Goal: Task Accomplishment & Management: Manage account settings

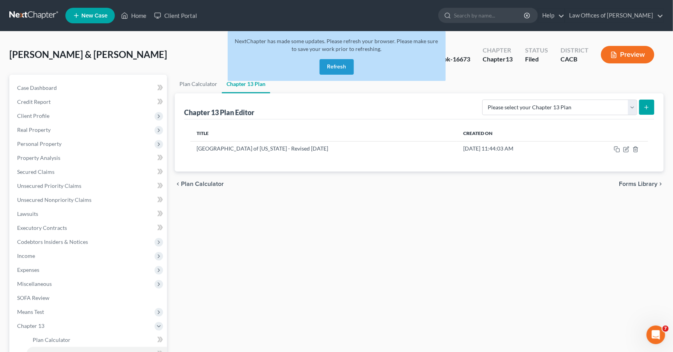
click at [330, 69] on button "Refresh" at bounding box center [337, 67] width 34 height 16
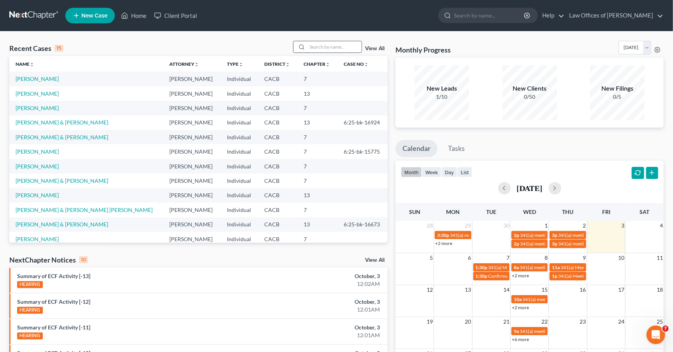
click at [328, 43] on input "search" at bounding box center [334, 46] width 55 height 11
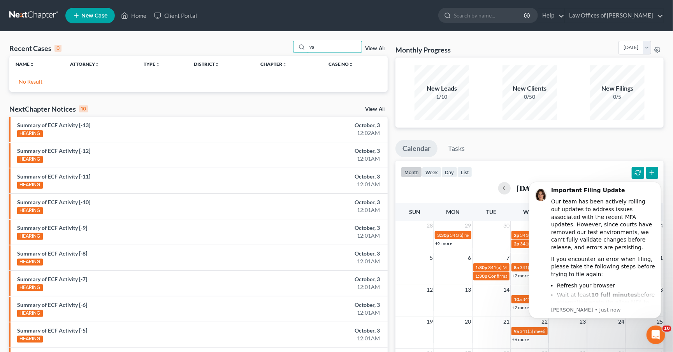
type input "va"
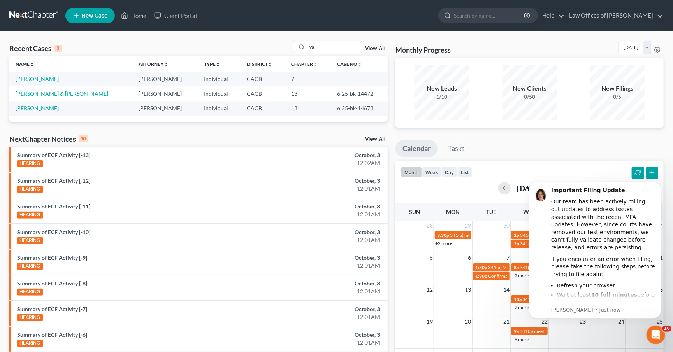
click at [50, 94] on link "[PERSON_NAME] & [PERSON_NAME]" at bounding box center [62, 93] width 93 height 7
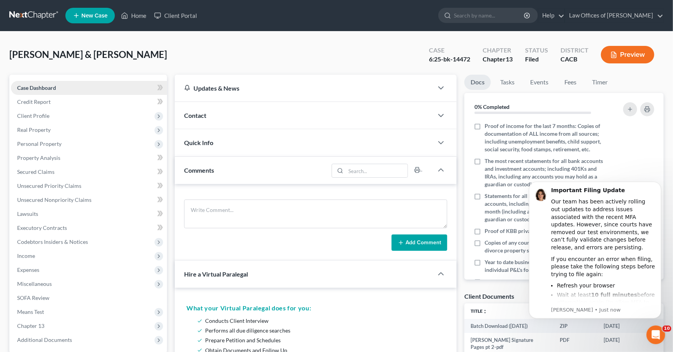
click at [41, 86] on span "Case Dashboard" at bounding box center [36, 88] width 39 height 7
click at [39, 116] on span "Client Profile" at bounding box center [33, 116] width 32 height 7
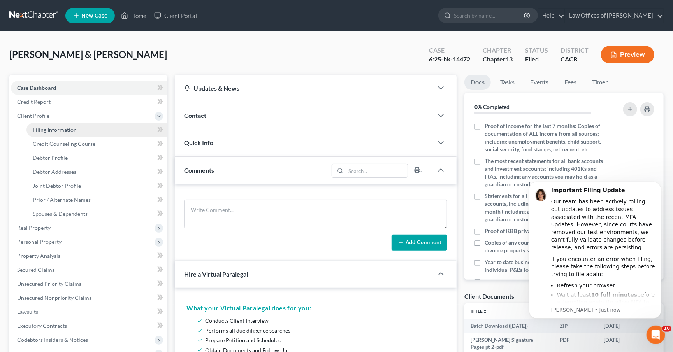
click at [54, 134] on link "Filing Information" at bounding box center [96, 130] width 141 height 14
select select "1"
select select "3"
select select "7"
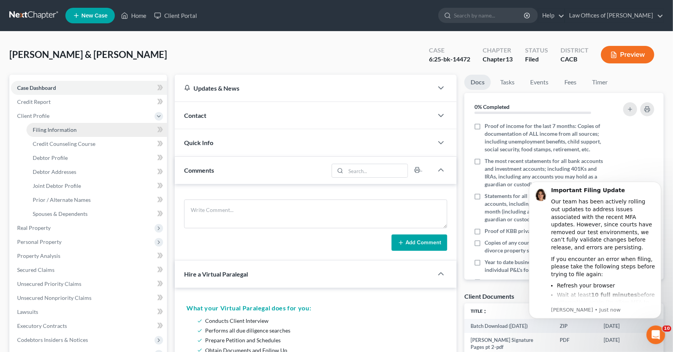
select select "0"
select select "4"
select select "0"
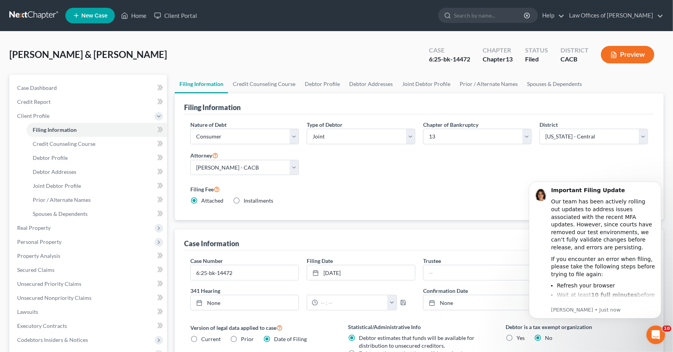
scroll to position [2, 0]
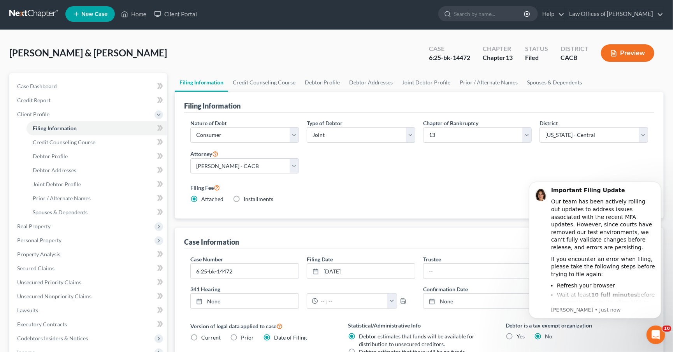
click at [251, 258] on div "Case Number 6:25-bk-14472" at bounding box center [245, 267] width 116 height 24
click at [250, 268] on input "6:25-bk-14472" at bounding box center [245, 271] width 108 height 15
type input "6"
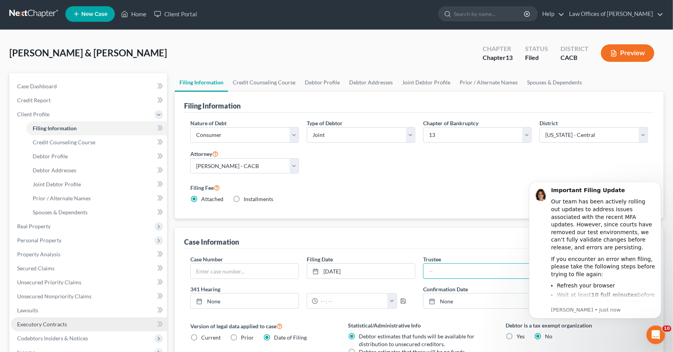
scroll to position [38, 0]
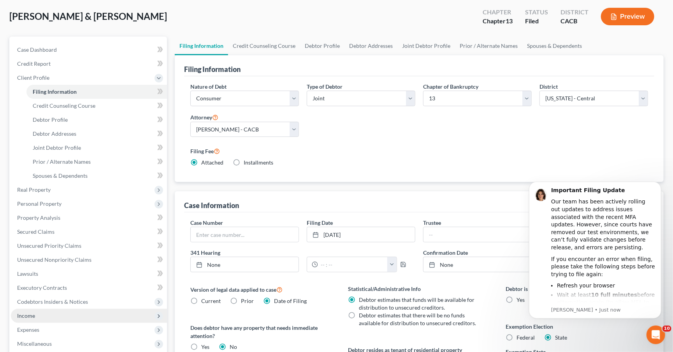
click at [44, 309] on span "Income" at bounding box center [89, 316] width 156 height 14
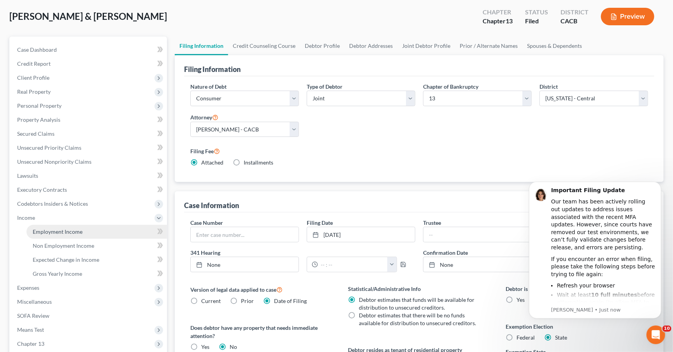
click at [69, 229] on link "Employment Income" at bounding box center [96, 232] width 141 height 14
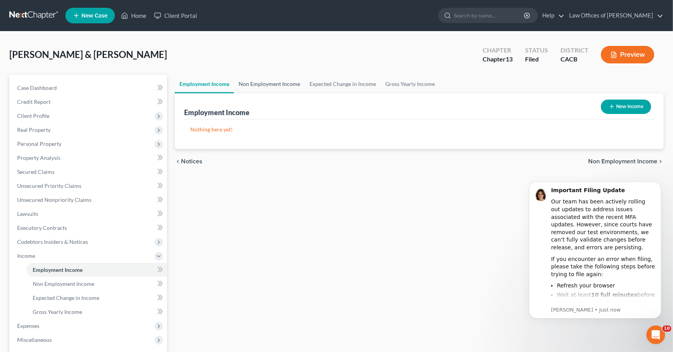
click at [261, 77] on link "Non Employment Income" at bounding box center [269, 84] width 71 height 19
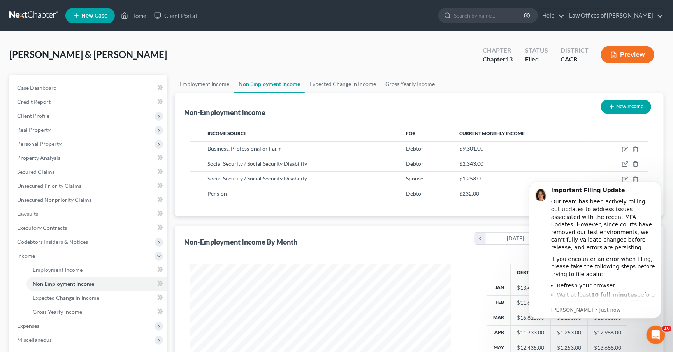
scroll to position [2, 0]
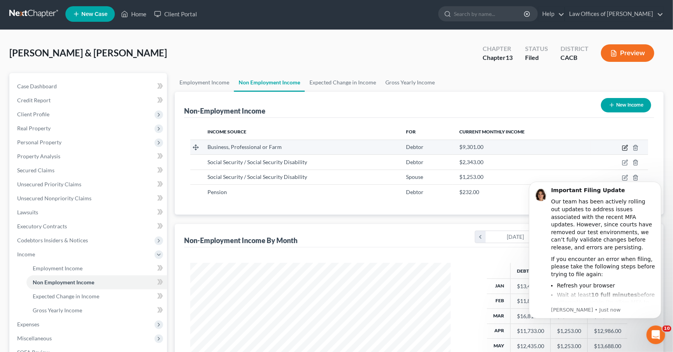
click at [624, 145] on icon "button" at bounding box center [625, 148] width 6 height 6
select select "10"
select select "0"
select select "4"
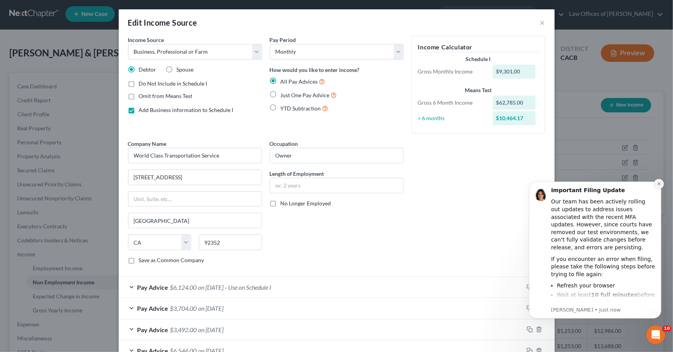
click at [656, 184] on button "Dismiss notification" at bounding box center [659, 184] width 10 height 10
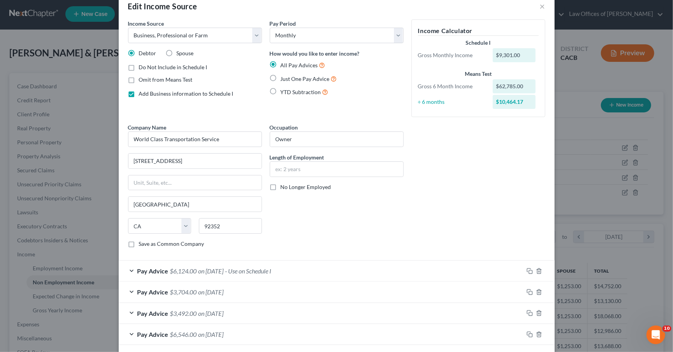
scroll to position [92, 0]
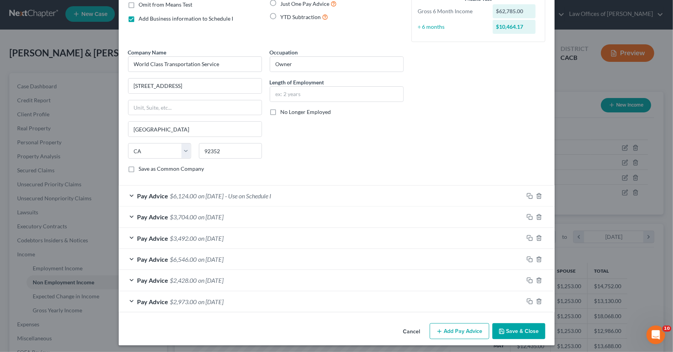
click at [461, 328] on button "Add Pay Advice" at bounding box center [460, 332] width 60 height 16
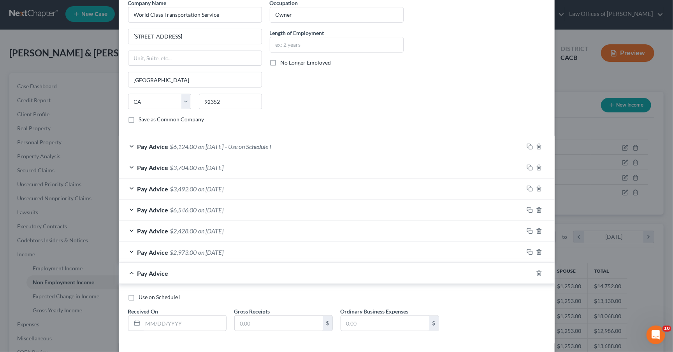
scroll to position [158, 0]
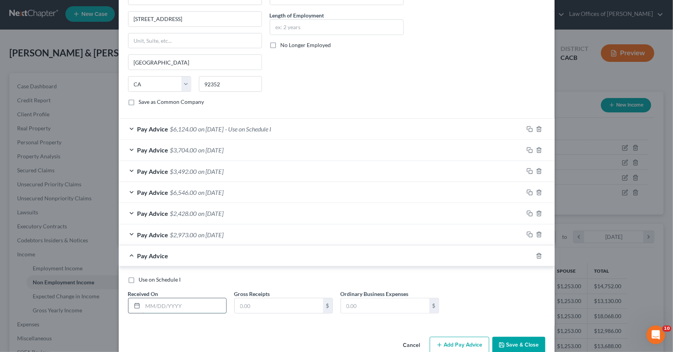
click at [197, 308] on input "text" at bounding box center [184, 306] width 83 height 15
type input "07/21/25"
type input "0"
type input "20,508"
click at [203, 303] on input "07/21/25" at bounding box center [184, 306] width 83 height 15
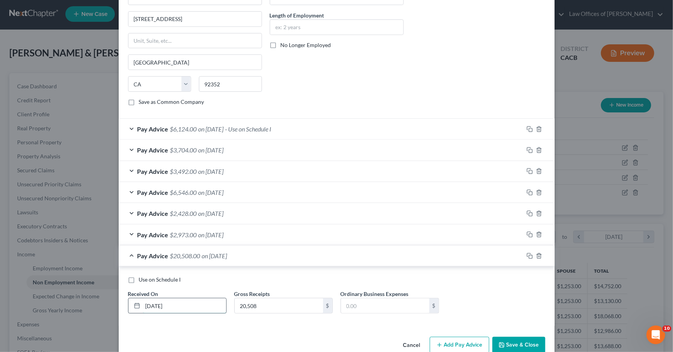
click at [203, 303] on input "07/21/25" at bounding box center [184, 306] width 83 height 15
type input "07/31/25"
type input "9,807"
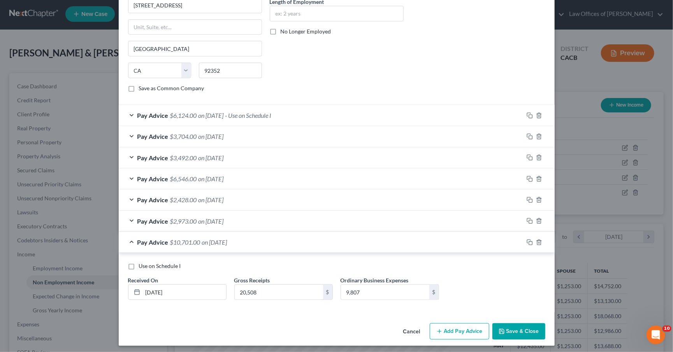
click at [464, 333] on button "Add Pay Advice" at bounding box center [460, 332] width 60 height 16
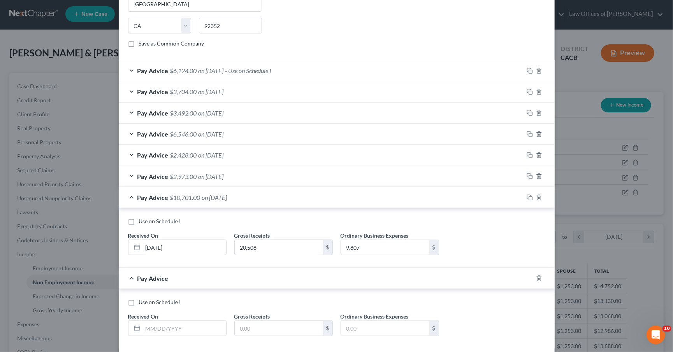
scroll to position [253, 0]
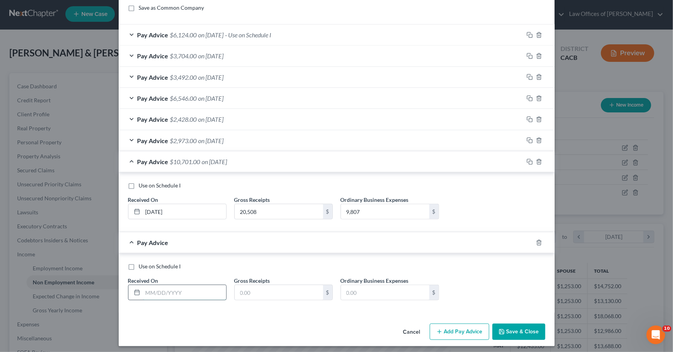
click at [188, 290] on input "text" at bounding box center [184, 292] width 83 height 15
click at [151, 292] on input "09/30/25" at bounding box center [184, 292] width 83 height 15
type input "08/30/25"
click at [304, 289] on input "text" at bounding box center [279, 292] width 88 height 15
type input "19,023"
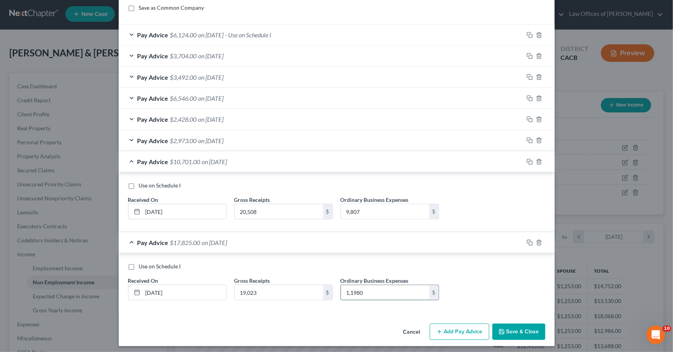
type input "11,980"
click at [437, 329] on icon "button" at bounding box center [440, 332] width 6 height 6
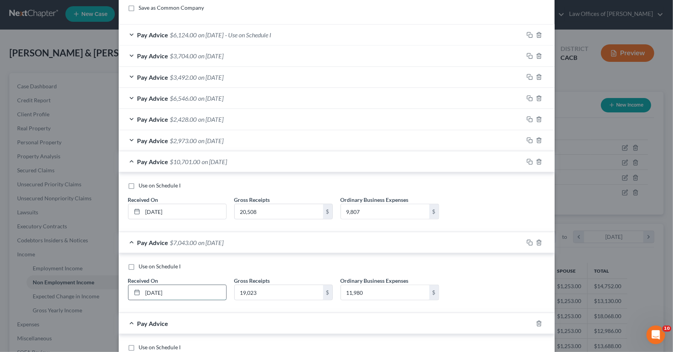
click at [160, 291] on input "08/30/25" at bounding box center [184, 292] width 83 height 15
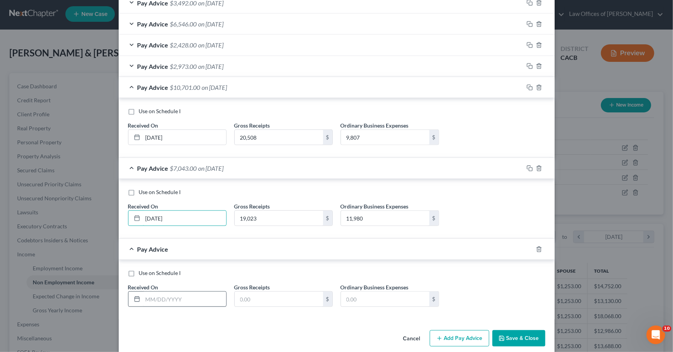
scroll to position [334, 0]
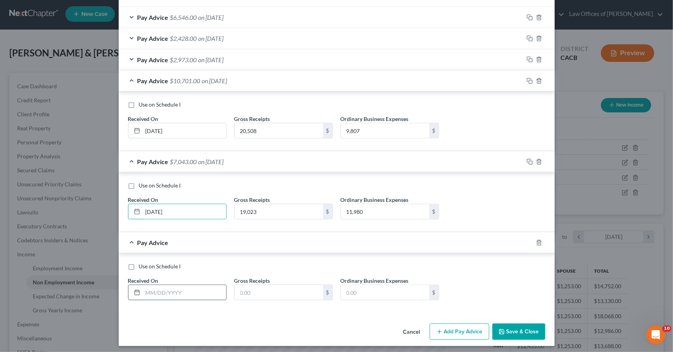
click at [173, 287] on input "text" at bounding box center [184, 292] width 83 height 15
type input "09/30/25"
type input "19,786"
click at [160, 208] on input "08/30/25" at bounding box center [184, 211] width 83 height 15
type input "08/31/25"
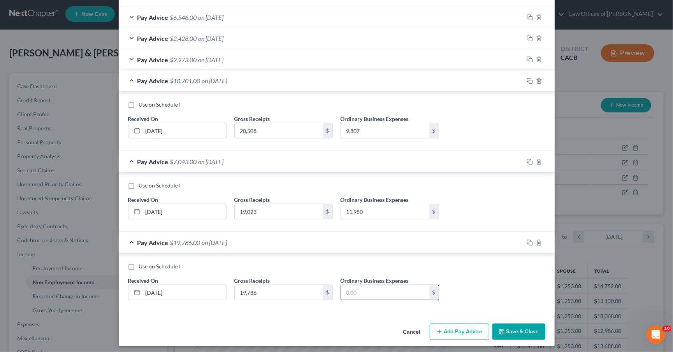
click at [375, 292] on input "text" at bounding box center [385, 292] width 88 height 15
type input "9,454"
click at [506, 325] on button "Save & Close" at bounding box center [519, 332] width 53 height 16
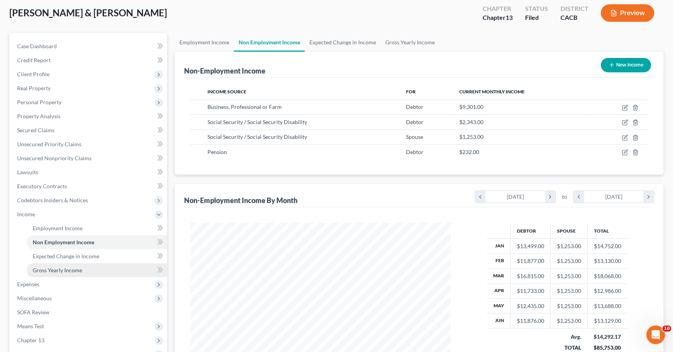
scroll to position [61, 0]
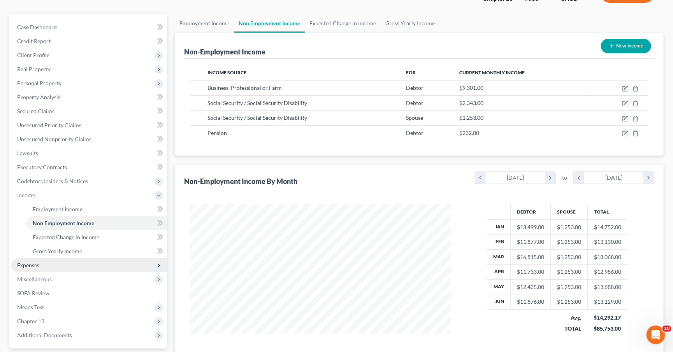
click at [63, 261] on span "Expenses" at bounding box center [89, 266] width 156 height 14
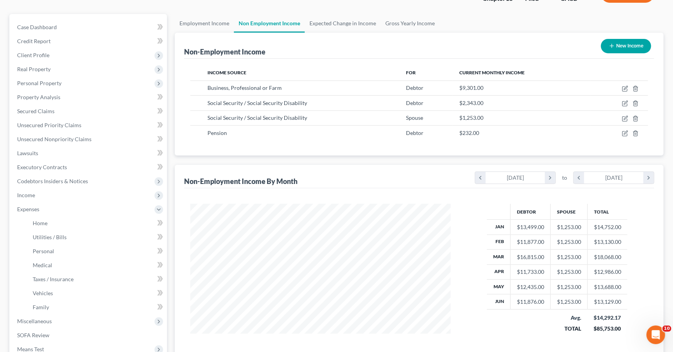
scroll to position [160, 0]
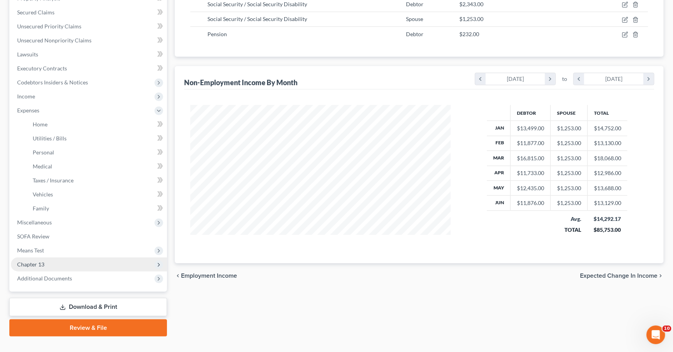
click at [45, 258] on span "Chapter 13" at bounding box center [89, 265] width 156 height 14
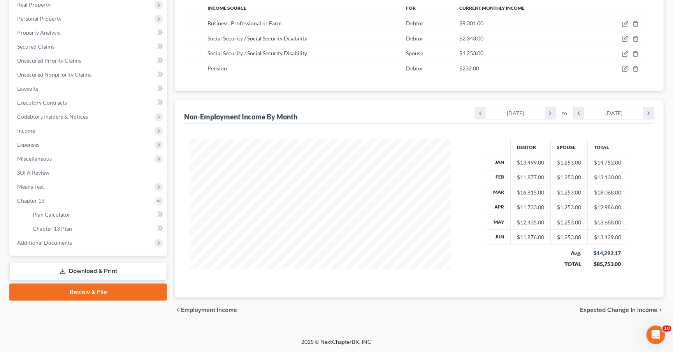
scroll to position [119, 0]
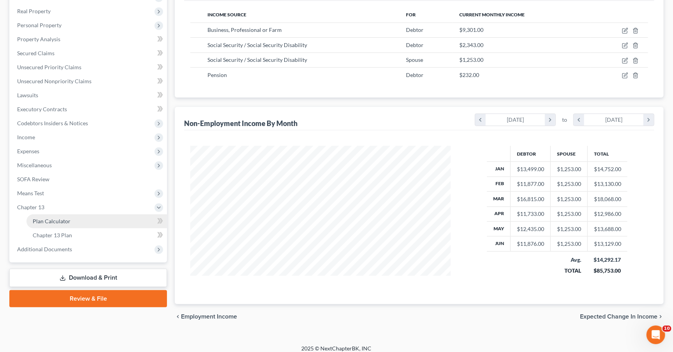
click at [60, 218] on span "Plan Calculator" at bounding box center [52, 221] width 38 height 7
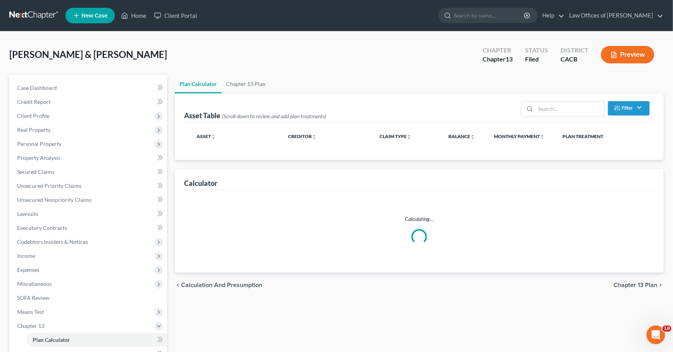
scroll to position [79, 0]
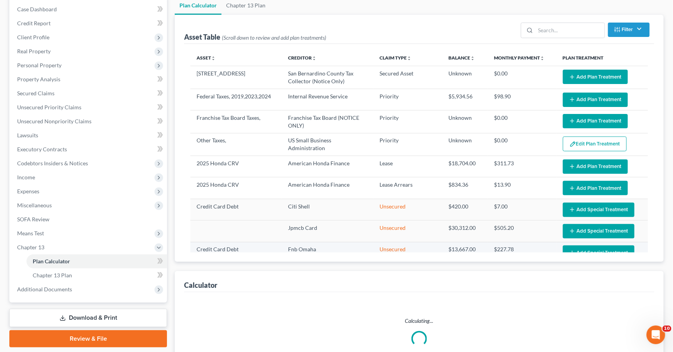
select select "59"
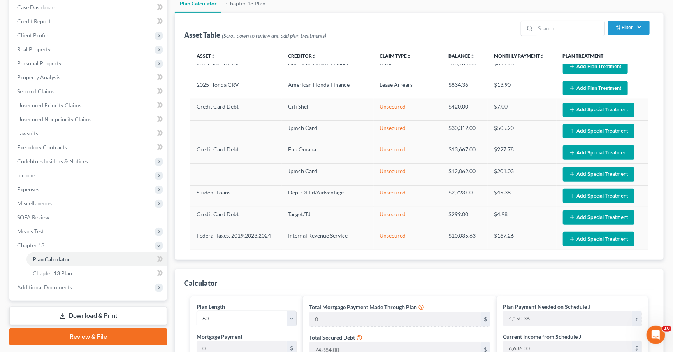
scroll to position [403, 0]
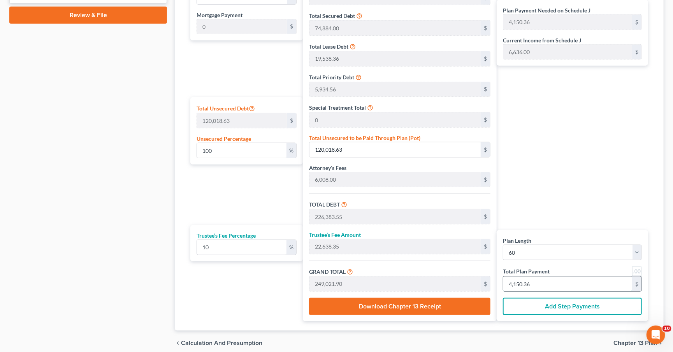
click at [570, 289] on input "4,150.36" at bounding box center [568, 284] width 129 height 15
type input "0"
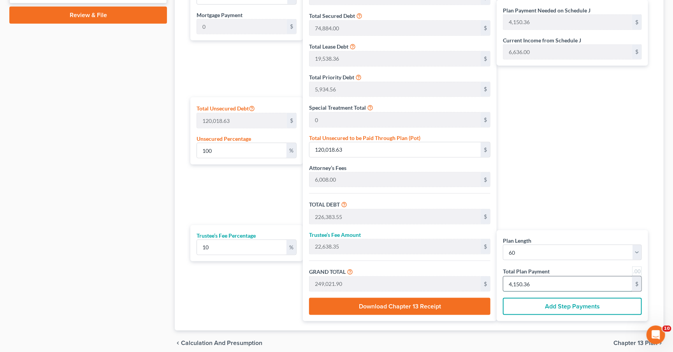
type input "218.18"
type input "21.81"
type input "240.00"
type input "4"
type input "2,236.36"
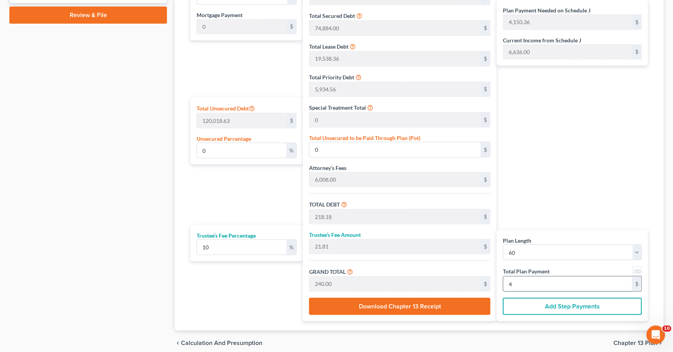
type input "223.63"
type input "2,460.00"
type input "41"
type input "22,581.81"
type input "2,258.18"
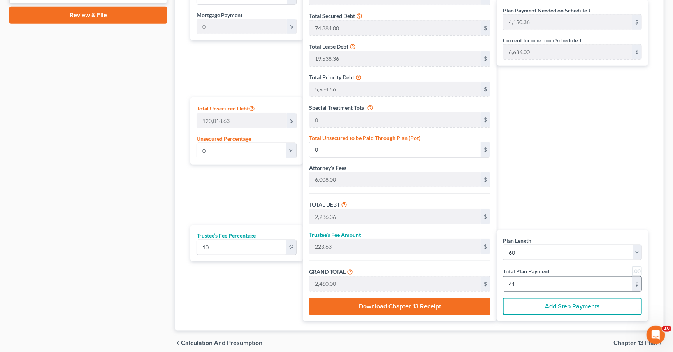
type input "24,840.00"
type input "414"
type input "99.57"
type input "119,507.80"
type input "225,872.72"
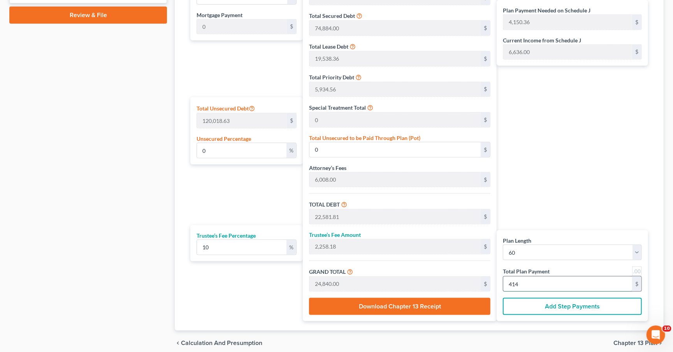
type input "22,587.27"
type input "248,460.00"
type input "4,141"
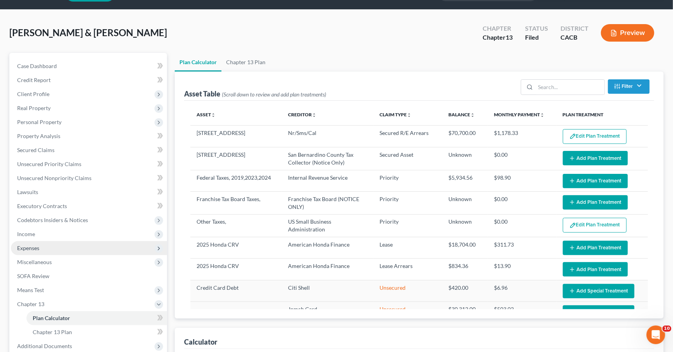
scroll to position [106, 0]
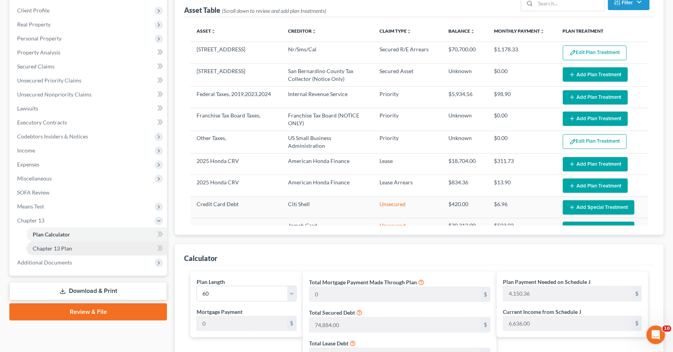
click at [67, 245] on span "Chapter 13 Plan" at bounding box center [52, 248] width 39 height 7
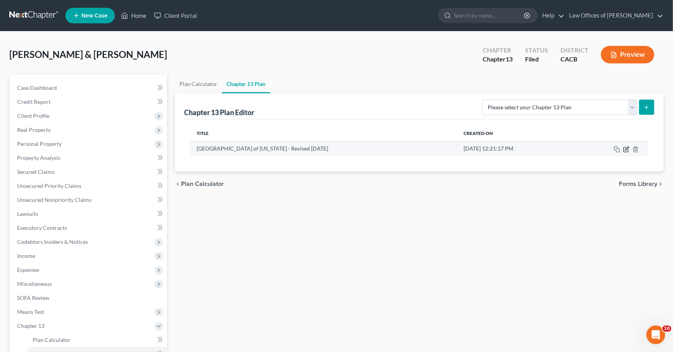
click at [625, 149] on icon "button" at bounding box center [626, 149] width 6 height 6
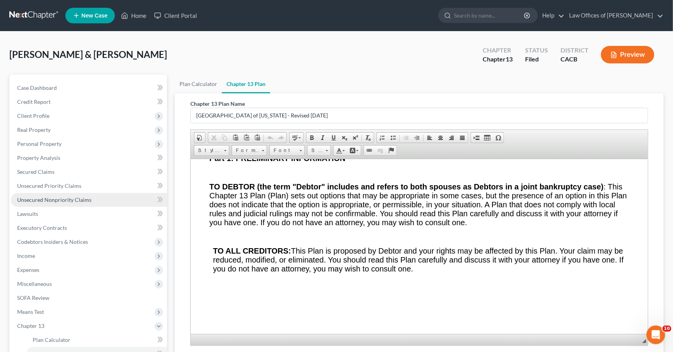
scroll to position [92, 0]
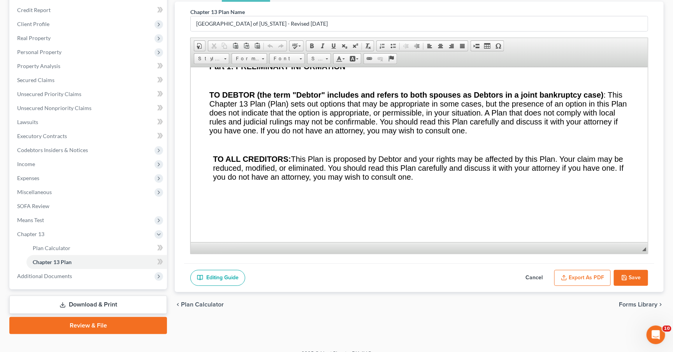
click at [529, 274] on button "Cancel" at bounding box center [534, 278] width 34 height 16
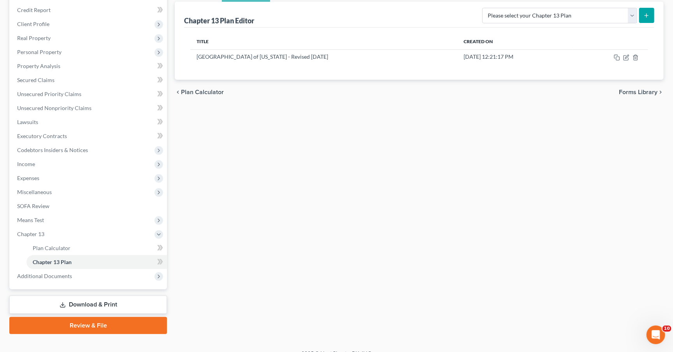
scroll to position [74, 0]
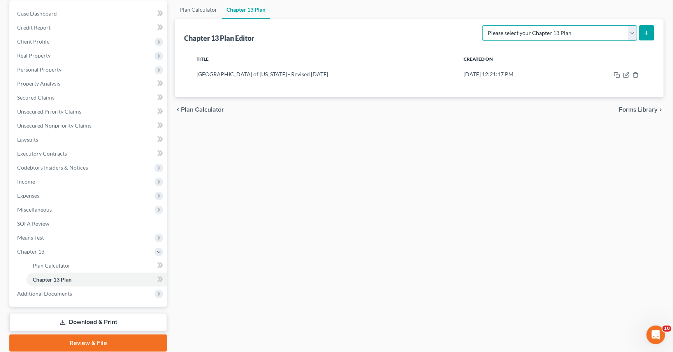
select select "1"
click at [648, 29] on button "submit" at bounding box center [646, 32] width 15 height 15
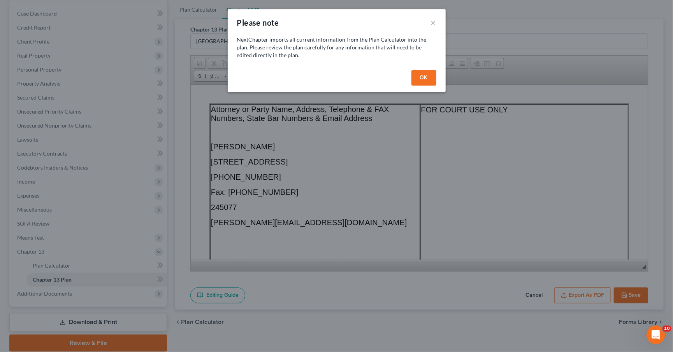
scroll to position [0, 0]
click at [427, 76] on button "OK" at bounding box center [424, 78] width 25 height 16
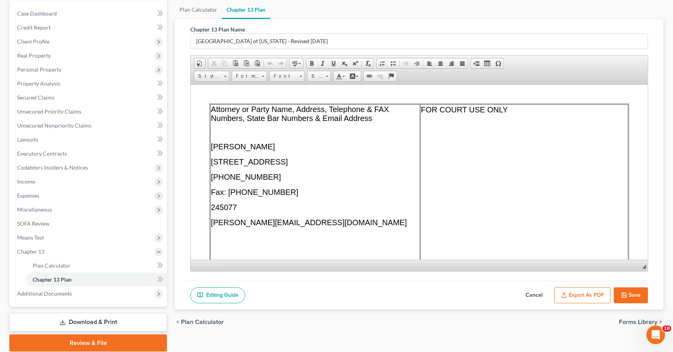
scroll to position [36, 0]
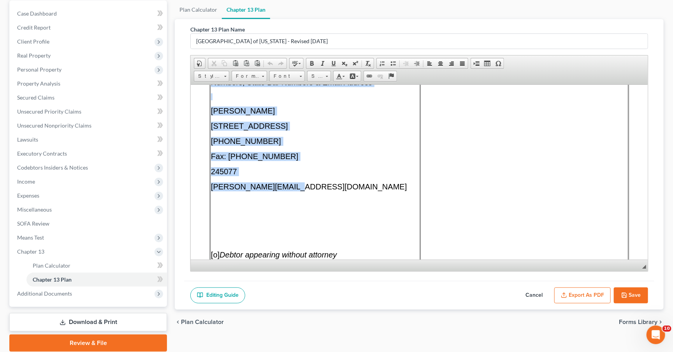
drag, startPoint x: 255, startPoint y: 188, endPoint x: 200, endPoint y: 186, distance: 55.3
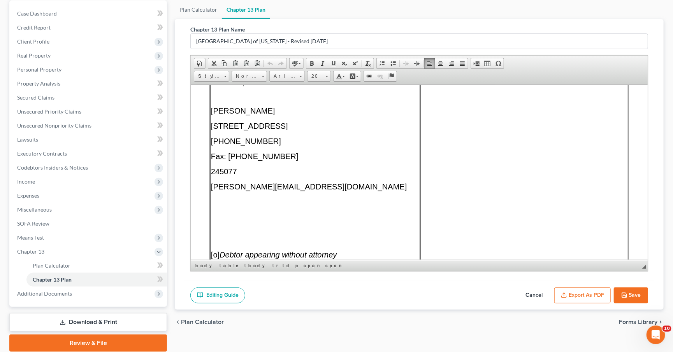
click at [260, 185] on span "terrence@tfanlaw.com" at bounding box center [309, 186] width 196 height 9
drag, startPoint x: 289, startPoint y: 188, endPoint x: 211, endPoint y: 185, distance: 77.9
click at [211, 185] on p "terrence@tfanlaw.com" at bounding box center [315, 186] width 208 height 9
paste body
drag, startPoint x: 303, startPoint y: 188, endPoint x: 211, endPoint y: 190, distance: 92.3
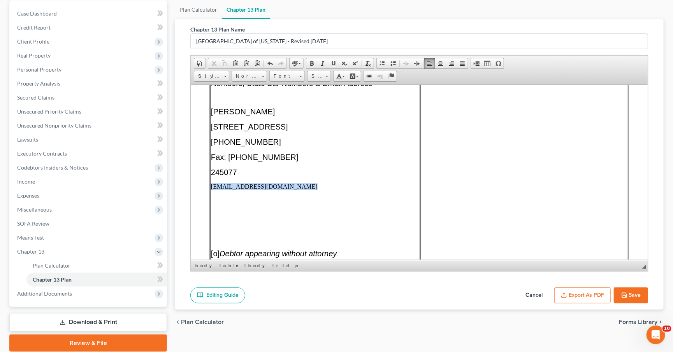
click at [211, 190] on p "terrencefantauzzi@hotmail.com ​" at bounding box center [315, 186] width 208 height 7
click at [326, 77] on link "Size" at bounding box center [319, 76] width 24 height 11
click at [325, 137] on link "12" at bounding box center [331, 135] width 44 height 10
click at [326, 78] on link "12" at bounding box center [319, 76] width 24 height 11
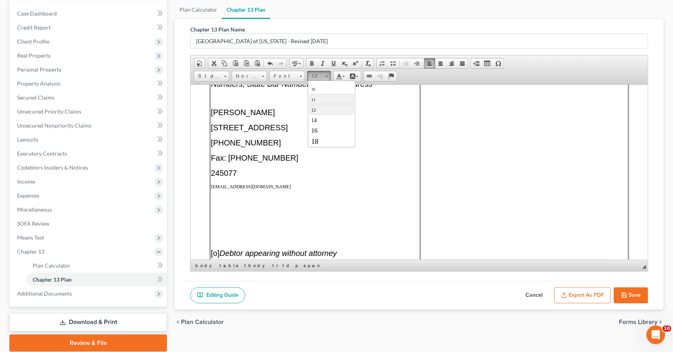
scroll to position [25, 0]
click at [320, 139] on link "18" at bounding box center [331, 143] width 44 height 11
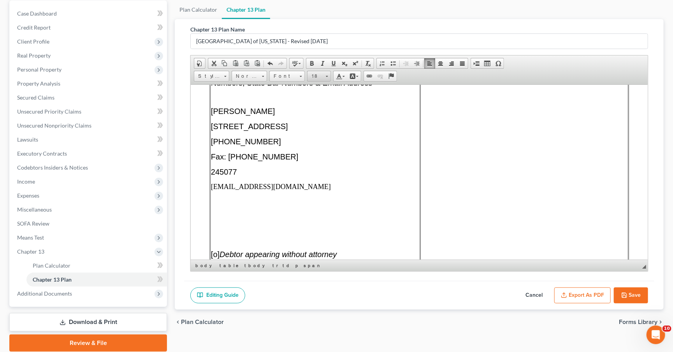
click at [328, 77] on span at bounding box center [327, 75] width 2 height 7
drag, startPoint x: 320, startPoint y: 136, endPoint x: 433, endPoint y: 175, distance: 119.7
click at [320, 136] on link "20" at bounding box center [331, 135] width 44 height 12
click at [325, 207] on td "Attorney or Party Name, Address, Telephone & FAX Numbers, State Bar Numbers & E…" at bounding box center [315, 171] width 210 height 207
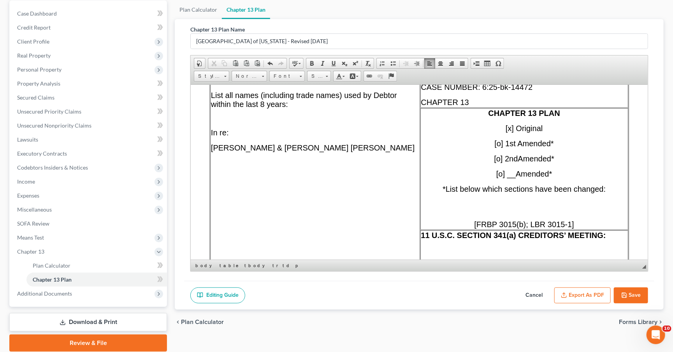
scroll to position [248, 0]
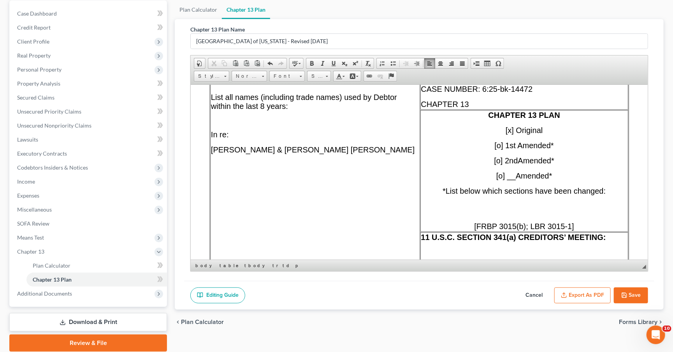
click at [549, 89] on p "CASE NUMBER: 6:25-bk-14472" at bounding box center [524, 89] width 206 height 9
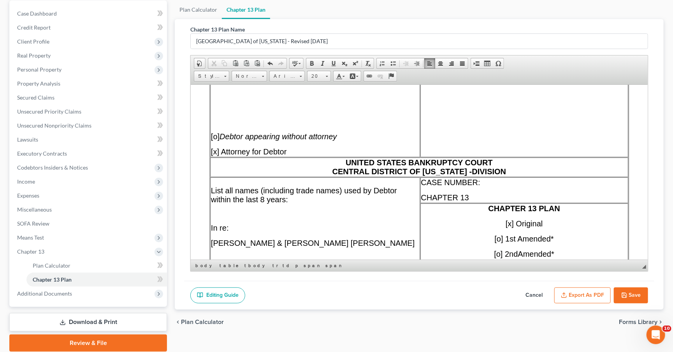
scroll to position [152, 0]
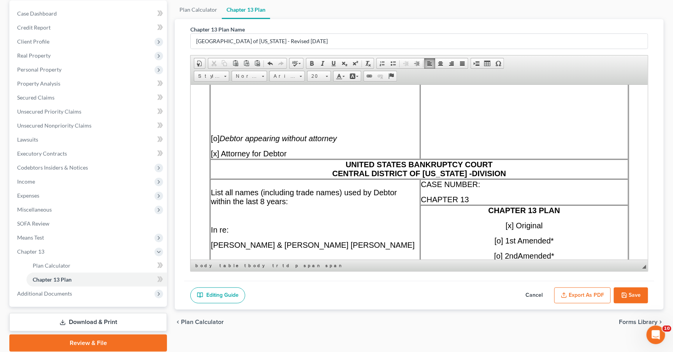
click at [468, 173] on span "UNITED STATES BANKRUPTCY COURT CENTRAL DISTRICT OF CALIFORNIA - DIVISION" at bounding box center [420, 169] width 174 height 18
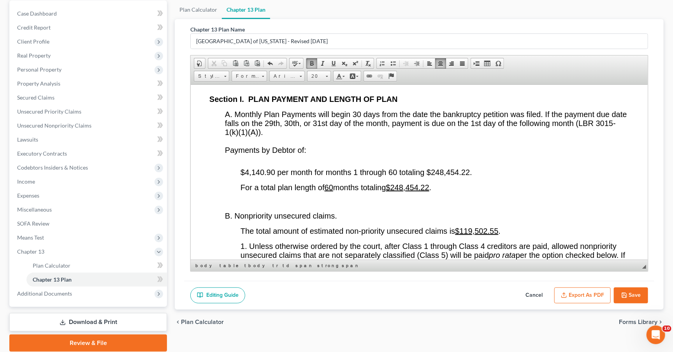
scroll to position [1377, 0]
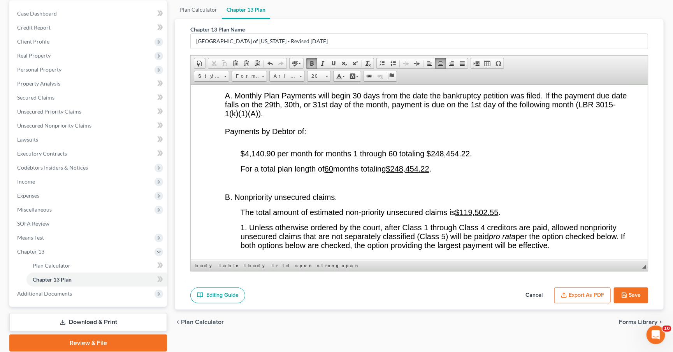
click at [275, 158] on span "$4,140.90 per month for months 1 through 60 totaling $248,454.22." at bounding box center [357, 153] width 232 height 9
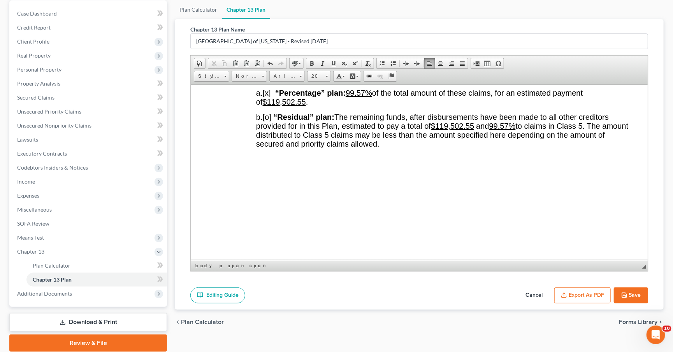
scroll to position [1542, 0]
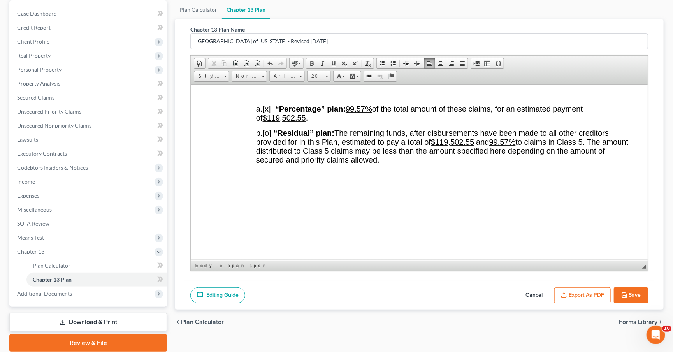
click at [535, 291] on button "Cancel" at bounding box center [534, 296] width 34 height 16
select select "1"
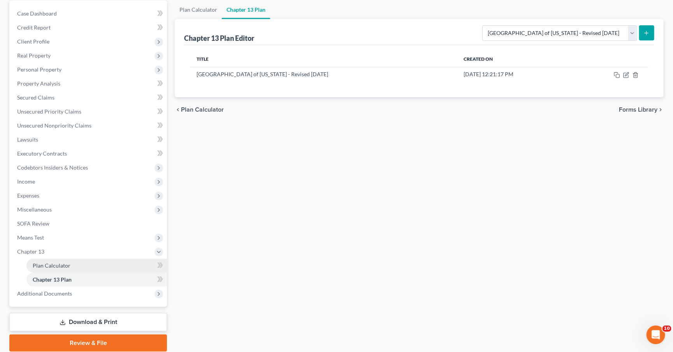
click at [65, 262] on span "Plan Calculator" at bounding box center [52, 265] width 38 height 7
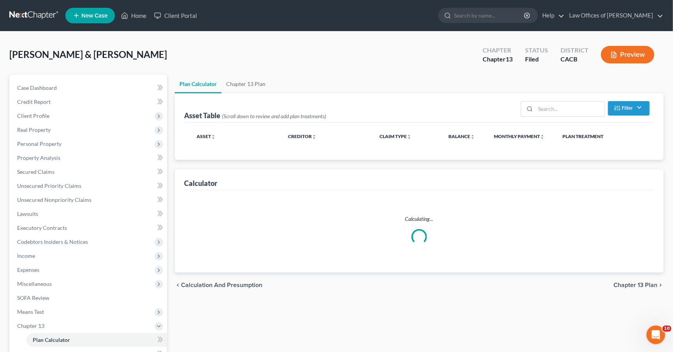
select select "59"
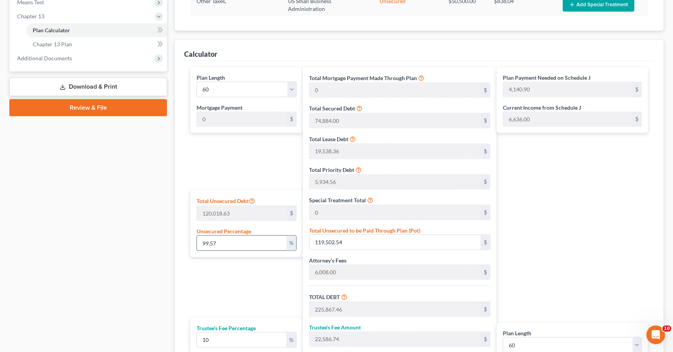
scroll to position [330, 0]
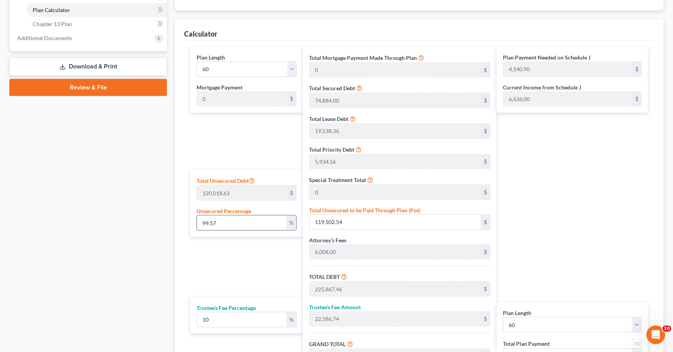
click at [199, 224] on input "99.57" at bounding box center [242, 223] width 90 height 15
click at [219, 224] on input "99.57" at bounding box center [242, 223] width 90 height 15
type input "1"
type input "1,200.18"
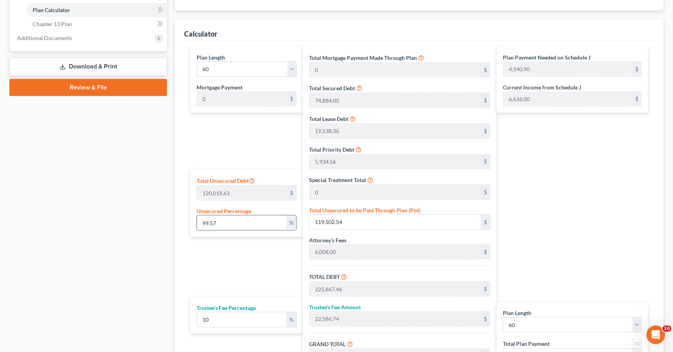
type input "107,565.10"
type input "10,756.51"
type input "118,321.61"
type input "1,972.02"
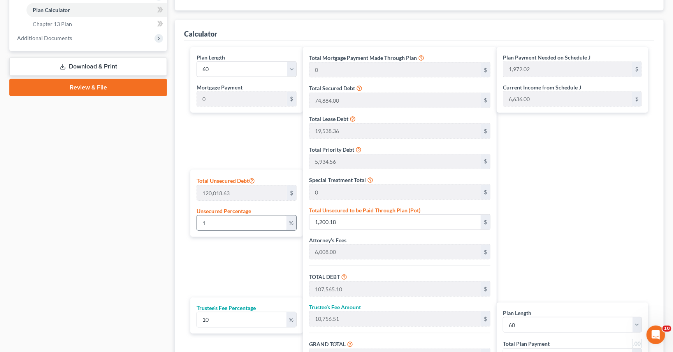
type input "10"
type input "12,001.86"
type input "118,366.78"
type input "11,836.67"
type input "130,203.46"
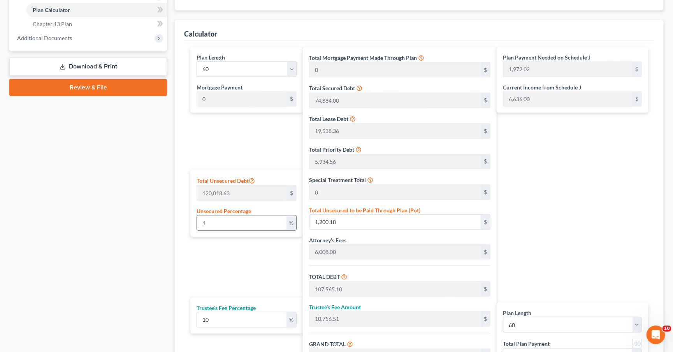
type input "2,170.05"
type input "100"
type input "120,018.63"
type input "226,383.55"
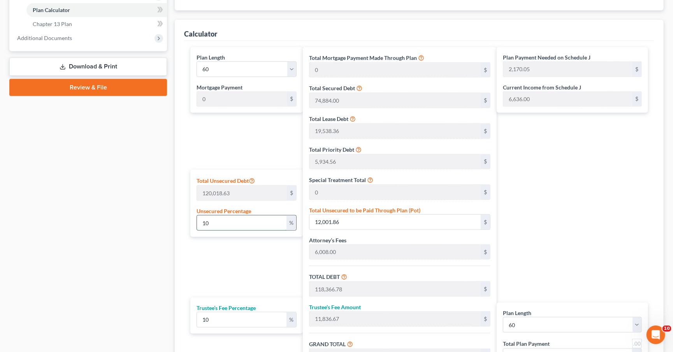
type input "22,638.35"
type input "249,021.90"
type input "4,150.36"
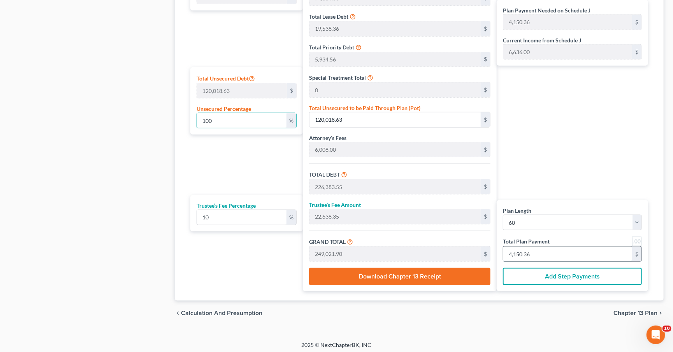
click at [541, 248] on input "4,150.36" at bounding box center [568, 254] width 129 height 15
type input "0"
type input "218.18"
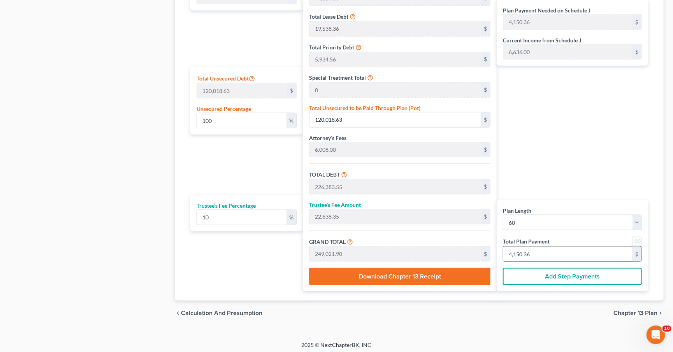
type input "21.81"
type input "240.00"
type input "4"
type input "2,236.36"
type input "223.63"
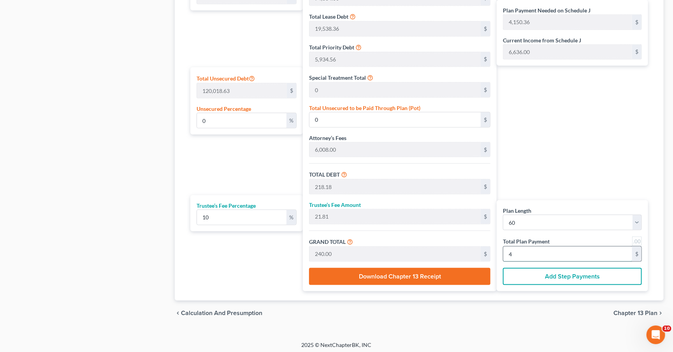
type input "2,460.00"
type input "41"
type input "22,581.81"
type input "2,258.18"
type input "24,840.00"
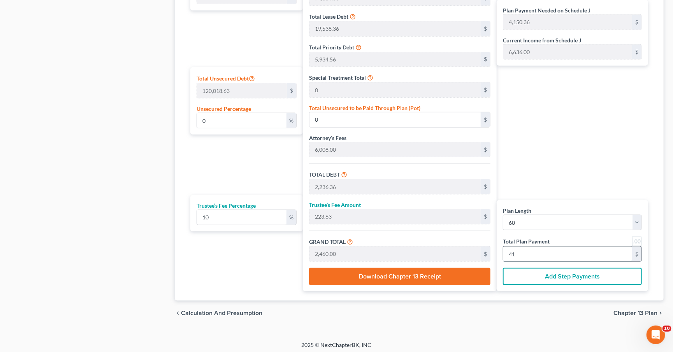
type input "414"
type input "99.57"
type input "119,507.80"
type input "225,872.72"
type input "22,587.27"
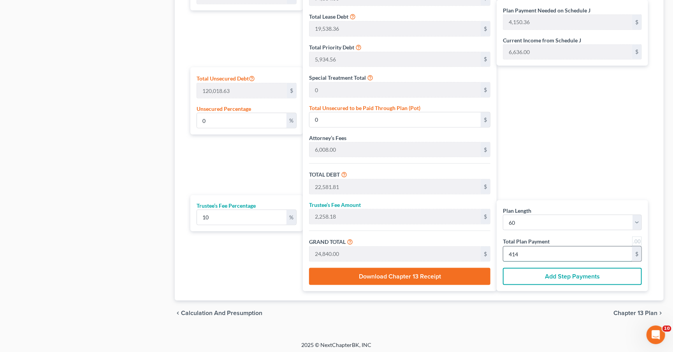
type input "248,460.00"
type input "4,141"
type input "0"
type input "22,581.81"
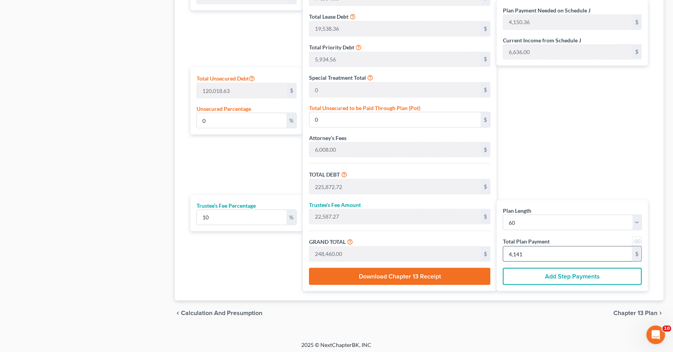
type input "2,258.18"
type input "24,840.00"
type input "414"
type input "2,236.36"
type input "223.63"
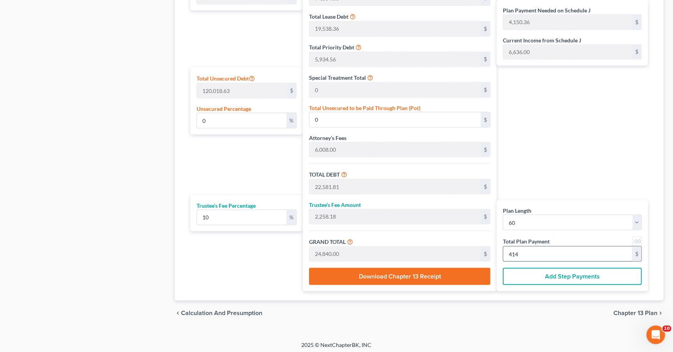
type input "2,460.00"
type input "41"
type input "22,636.36"
type input "2,263.63"
type input "24,900.00"
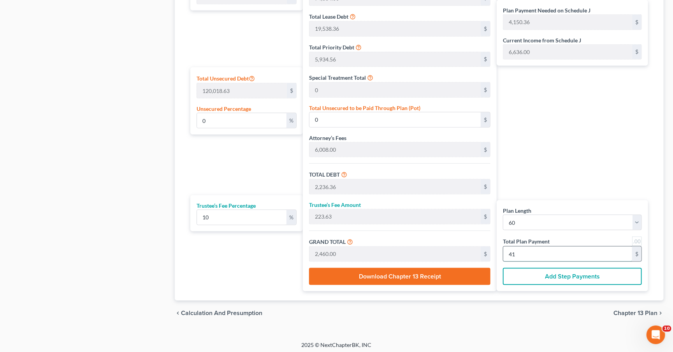
type input "415"
type input "100.03"
type input "120,053.26"
type input "226,418.18"
type input "22,641.81"
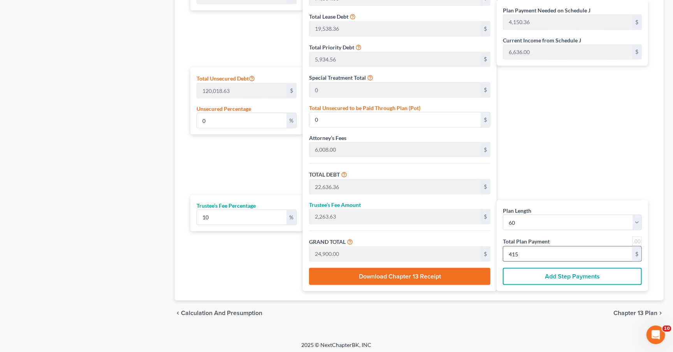
type input "249,060.00"
type input "4,151"
click at [629, 313] on span "Chapter 13 Plan" at bounding box center [636, 313] width 44 height 6
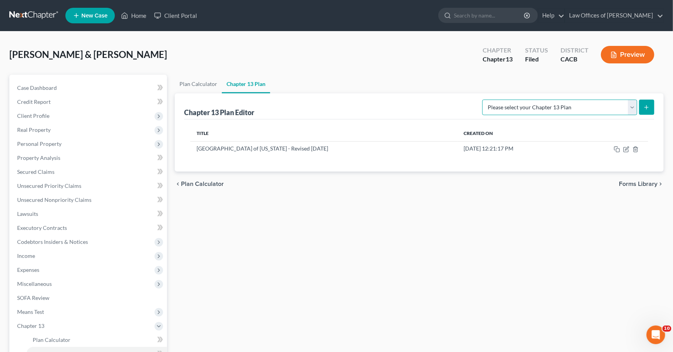
select select "0"
click at [653, 108] on button "submit" at bounding box center [646, 107] width 15 height 15
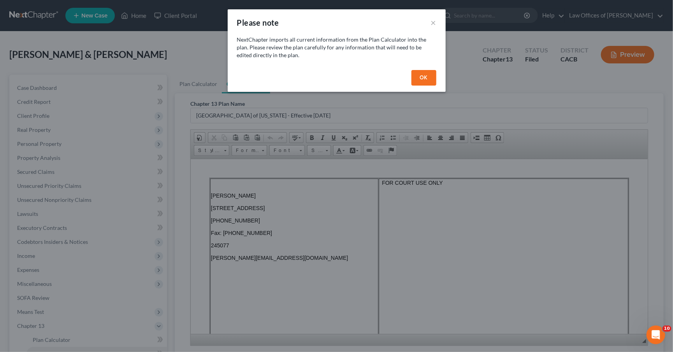
click at [409, 81] on div "OK" at bounding box center [337, 79] width 218 height 25
click at [416, 77] on button "OK" at bounding box center [424, 78] width 25 height 16
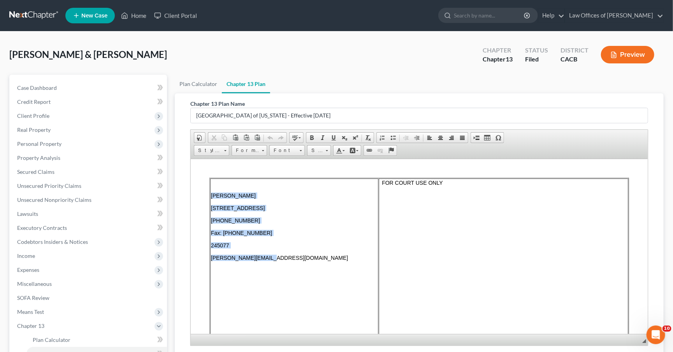
drag, startPoint x: 265, startPoint y: 254, endPoint x: 208, endPoint y: 253, distance: 57.3
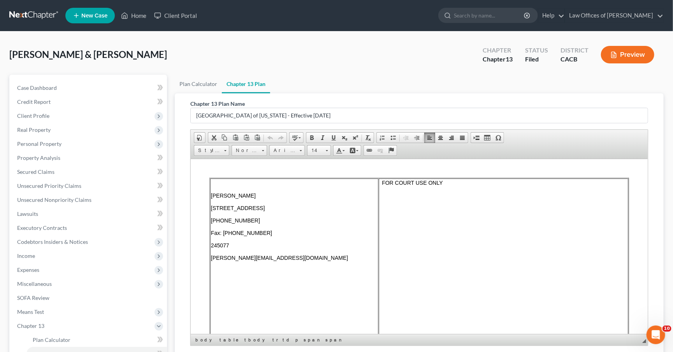
drag, startPoint x: 273, startPoint y: 256, endPoint x: 211, endPoint y: 255, distance: 62.3
click at [211, 255] on p "terrence@tfanlaw.com" at bounding box center [294, 258] width 167 height 6
paste body
click at [322, 150] on span "Size" at bounding box center [316, 151] width 16 height 10
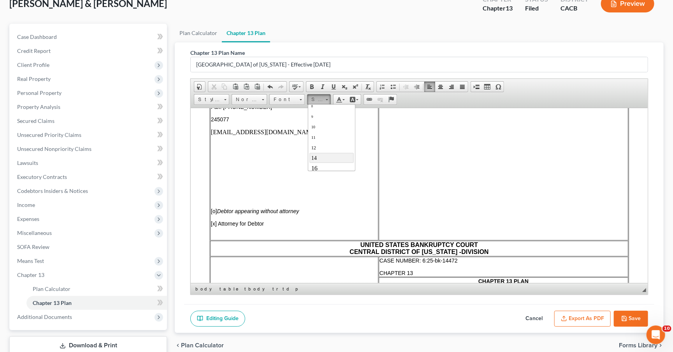
scroll to position [30, 0]
click at [326, 159] on link "18" at bounding box center [331, 162] width 44 height 11
click at [325, 98] on link "18" at bounding box center [319, 99] width 24 height 11
drag, startPoint x: 317, startPoint y: 132, endPoint x: 432, endPoint y: 133, distance: 114.5
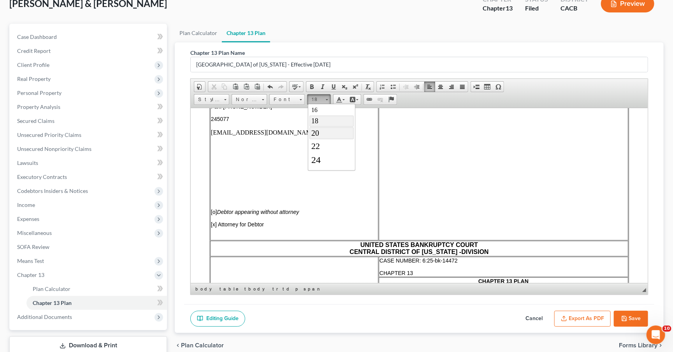
click at [317, 132] on span "20" at bounding box center [315, 133] width 8 height 9
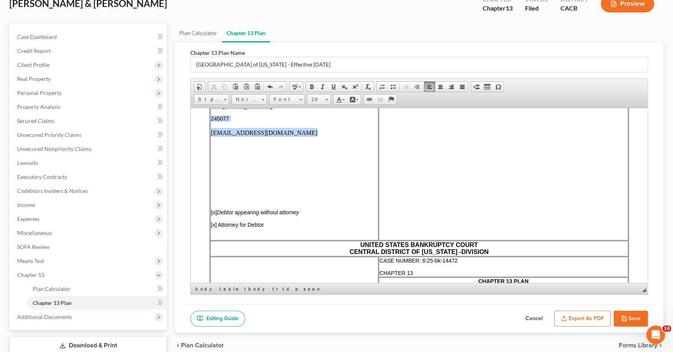
drag, startPoint x: 271, startPoint y: 130, endPoint x: 208, endPoint y: 128, distance: 63.9
click at [256, 130] on p "terrencefantauzzi@hotmail.com" at bounding box center [294, 132] width 167 height 7
drag, startPoint x: 294, startPoint y: 127, endPoint x: 217, endPoint y: 127, distance: 76.3
click at [217, 129] on p "terrencefantauzzi@hotmail.com" at bounding box center [294, 132] width 167 height 7
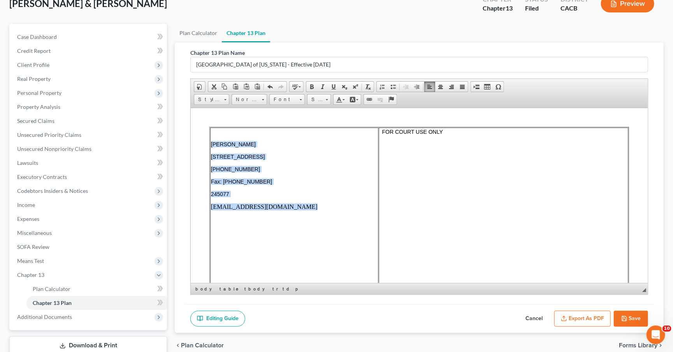
scroll to position [31, 0]
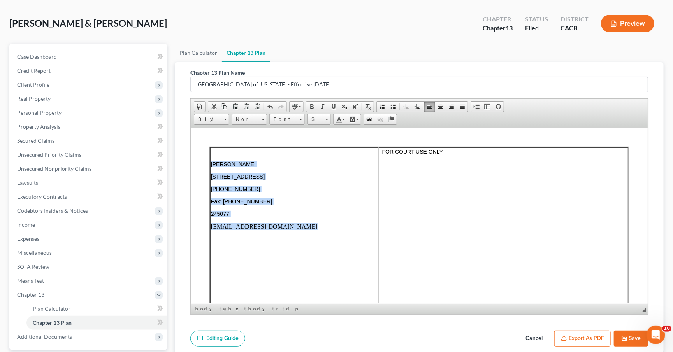
click at [289, 224] on p "terrencefantauzzi@hotmail.com" at bounding box center [294, 226] width 167 height 7
drag, startPoint x: 291, startPoint y: 222, endPoint x: 212, endPoint y: 158, distance: 101.1
click at [212, 158] on td "Terrence Fantauzzi 8659 Red Oak Street, Rancho Cucamonga, CA 91730 (909) 552-12…" at bounding box center [294, 241] width 168 height 188
click at [328, 115] on span at bounding box center [327, 118] width 2 height 7
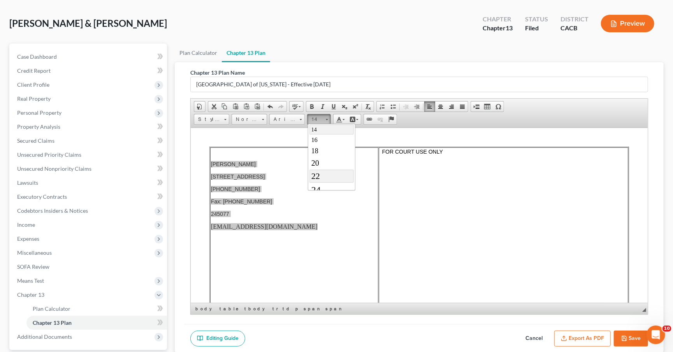
scroll to position [63, 0]
click at [319, 164] on link "20" at bounding box center [331, 161] width 44 height 12
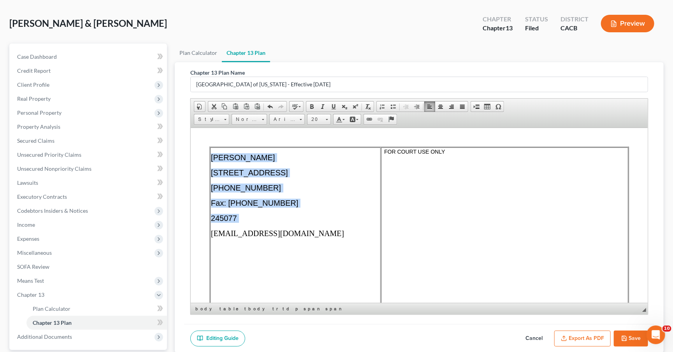
click at [332, 223] on p "245077" at bounding box center [295, 218] width 169 height 9
drag, startPoint x: 313, startPoint y: 240, endPoint x: 228, endPoint y: 235, distance: 85.4
click at [228, 235] on p "terrencefantauzzi@hotmail.com" at bounding box center [295, 233] width 169 height 9
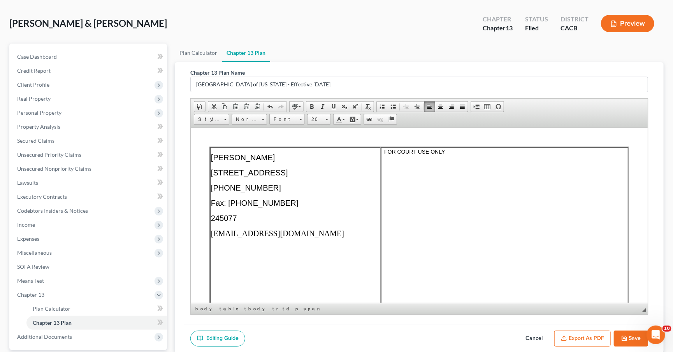
click at [236, 201] on td "Terrence Fantauzzi 8659 Red Oak Street, Rancho Cucamonga, CA 91730 (909) 552-12…" at bounding box center [295, 241] width 171 height 188
drag, startPoint x: 312, startPoint y: 236, endPoint x: 212, endPoint y: 235, distance: 100.5
click at [212, 235] on p "terrencefantauzzi@hotmail.com" at bounding box center [295, 233] width 169 height 9
click at [299, 120] on link "Font" at bounding box center [286, 119] width 35 height 11
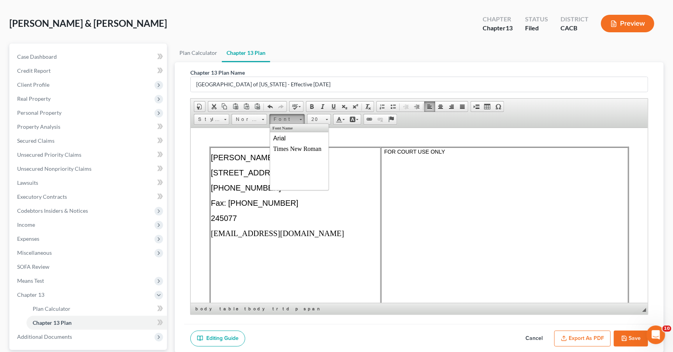
click at [291, 132] on div "Font Name Arial Times New Roman" at bounding box center [299, 139] width 58 height 30
click at [291, 135] on link "Arial" at bounding box center [299, 138] width 56 height 10
click at [488, 248] on p at bounding box center [505, 251] width 246 height 7
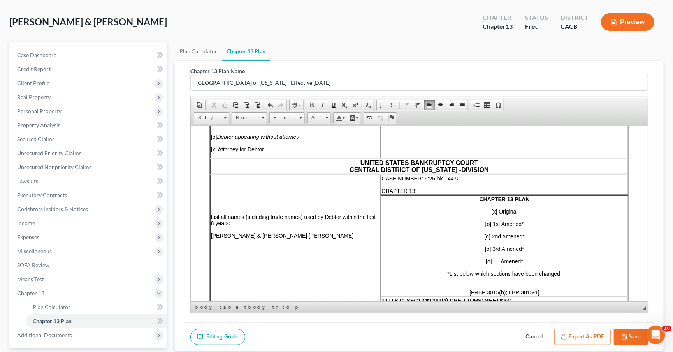
scroll to position [92, 0]
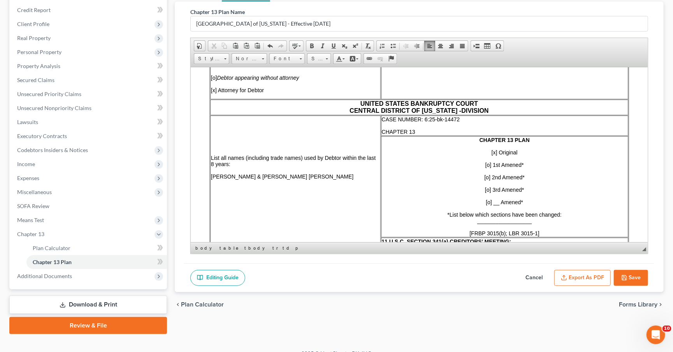
click at [520, 277] on button "Cancel" at bounding box center [534, 278] width 34 height 16
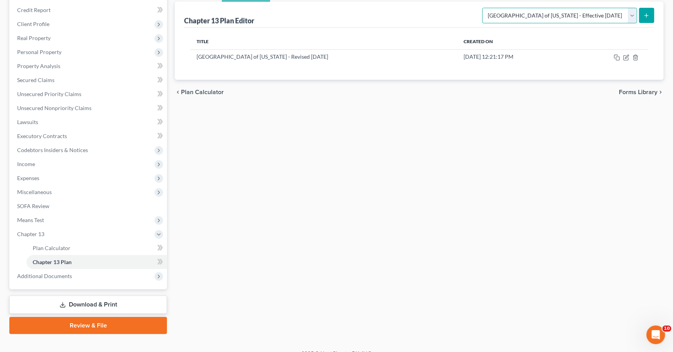
select select "1"
click at [651, 14] on button "submit" at bounding box center [646, 15] width 15 height 15
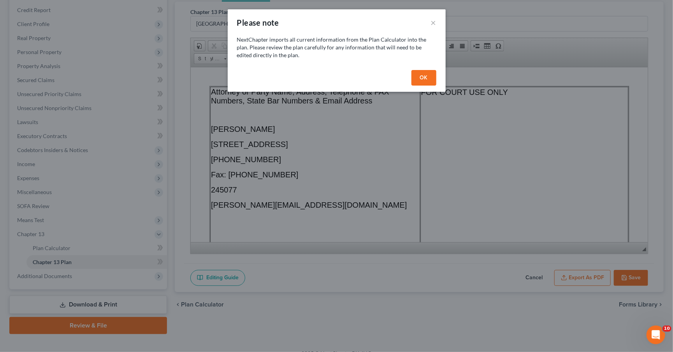
scroll to position [0, 0]
click at [421, 76] on button "OK" at bounding box center [424, 78] width 25 height 16
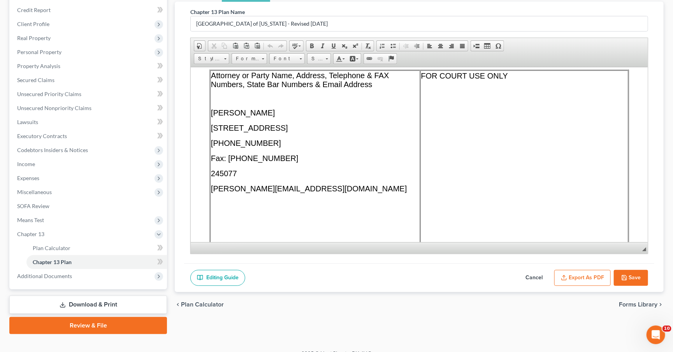
scroll to position [18, 0]
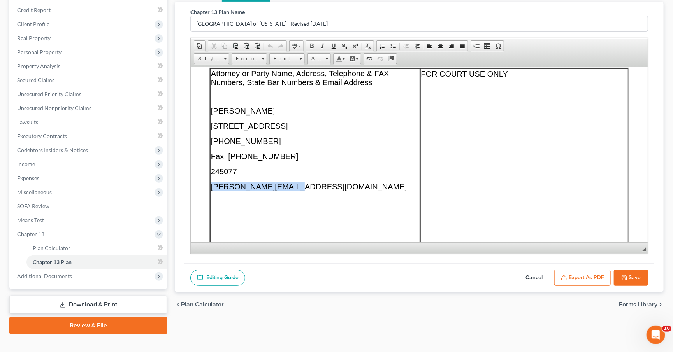
drag, startPoint x: 295, startPoint y: 187, endPoint x: 210, endPoint y: 185, distance: 84.9
click at [210, 185] on td "Attorney or Party Name, Address, Telephone & FAX Numbers, State Bar Numbers & E…" at bounding box center [315, 171] width 210 height 207
paste body
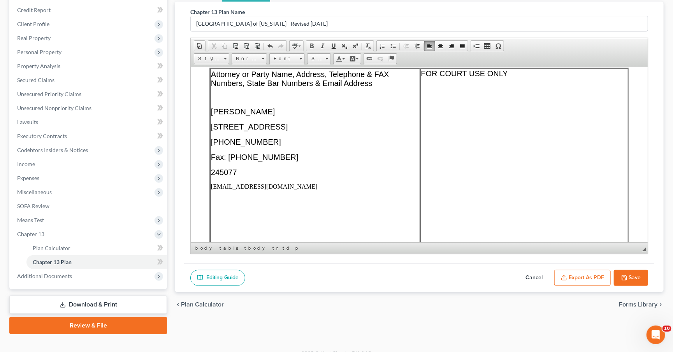
click at [243, 148] on td "Attorney or Party Name, Address, Telephone & FAX Numbers, State Bar Numbers & E…" at bounding box center [315, 171] width 210 height 207
drag, startPoint x: 292, startPoint y: 188, endPoint x: 212, endPoint y: 187, distance: 79.8
click at [212, 187] on p "terrencefantauzzi@hotmail.com" at bounding box center [315, 186] width 208 height 7
click at [300, 58] on span at bounding box center [301, 57] width 2 height 7
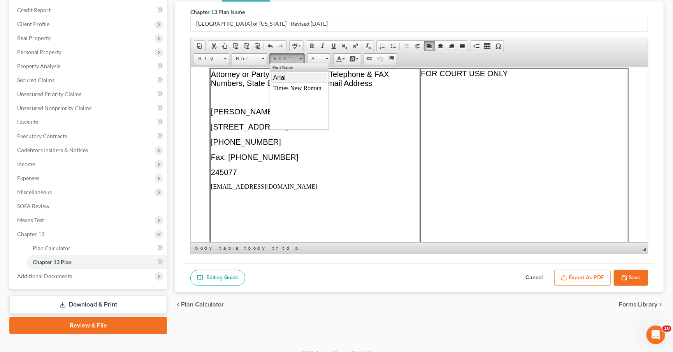
drag, startPoint x: 277, startPoint y: 77, endPoint x: 389, endPoint y: 65, distance: 112.4
click at [277, 77] on span "Arial" at bounding box center [279, 77] width 12 height 7
click at [326, 58] on span at bounding box center [327, 58] width 2 height 1
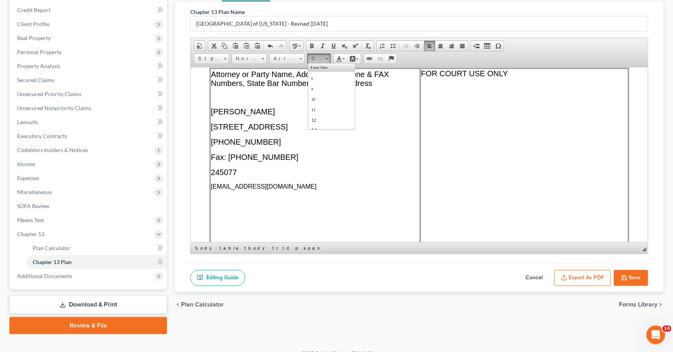
scroll to position [84, 0]
click at [320, 76] on link "20" at bounding box center [331, 80] width 44 height 12
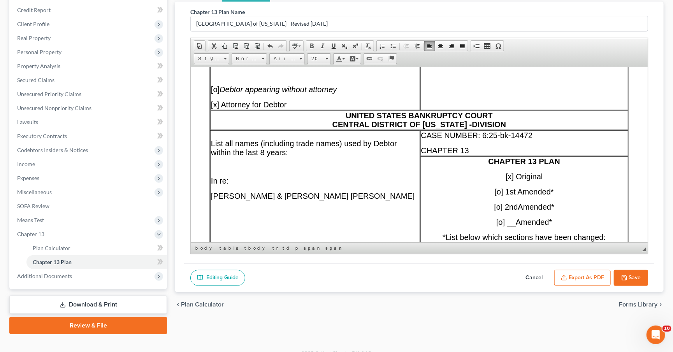
scroll to position [201, 0]
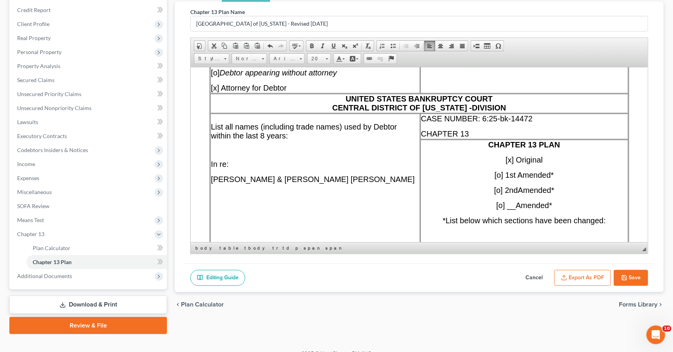
click at [468, 106] on span "UNITED STATES BANKRUPTCY COURT CENTRAL DISTRICT OF CALIFORNIA - DIVISION" at bounding box center [420, 103] width 174 height 18
click at [544, 122] on p "CASE NUMBER: 6:25-bk-14472" at bounding box center [524, 118] width 206 height 9
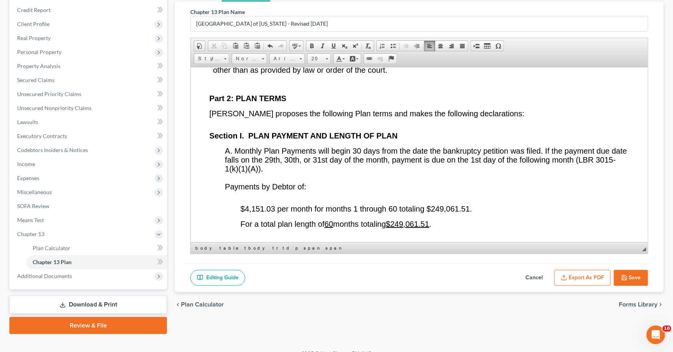
scroll to position [1344, 0]
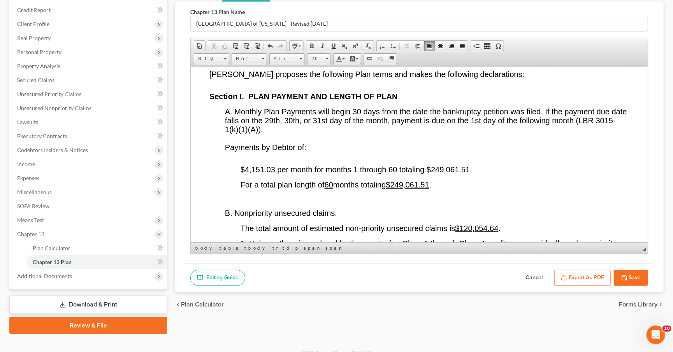
click at [273, 174] on span "$4,151.03 per month for months 1 through 60 totaling $249,061.51." at bounding box center [357, 169] width 232 height 9
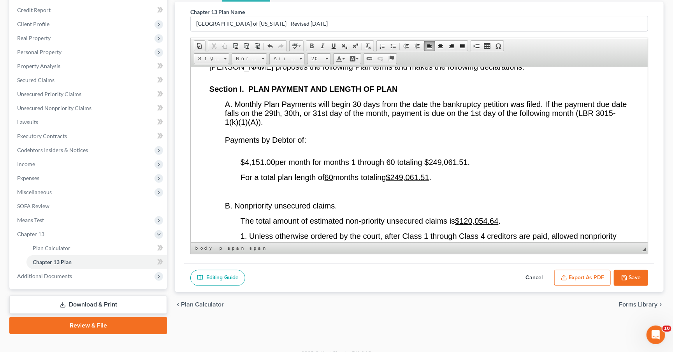
scroll to position [1353, 0]
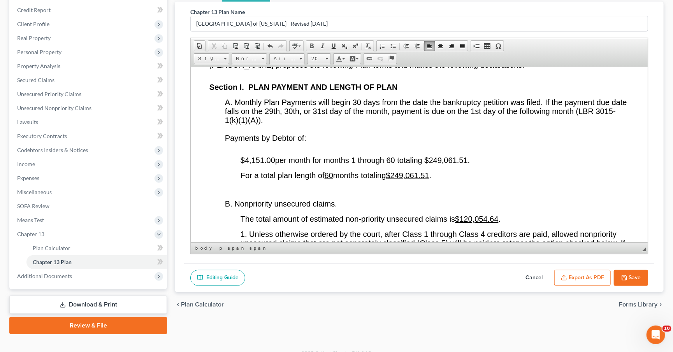
click at [469, 164] on span "$4,151.00 per month for months 1 through 60 totaling $249,061.51." at bounding box center [355, 160] width 229 height 9
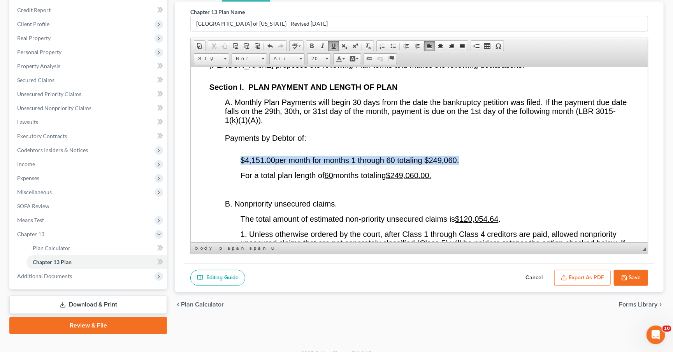
click at [478, 165] on p "$4,151.00 per month for months 1 through 60 totaling $249,060 ." at bounding box center [435, 160] width 389 height 9
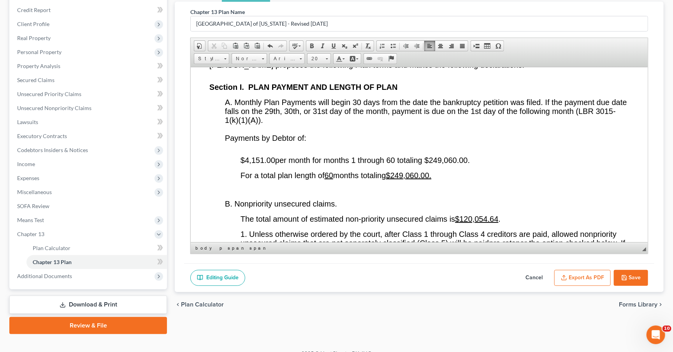
click at [512, 224] on p "The total amount of estimated non-priority unsecured claims is $120,054.64 ." at bounding box center [435, 219] width 389 height 9
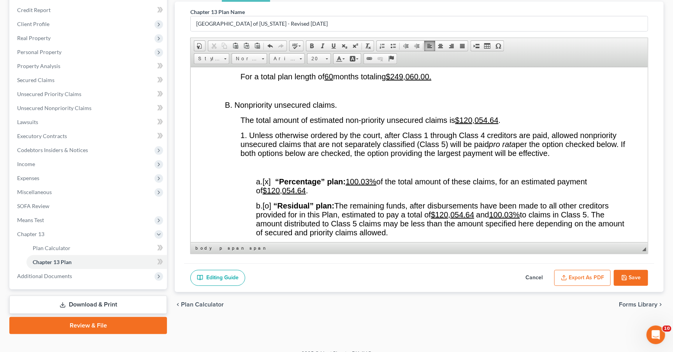
scroll to position [1525, 0]
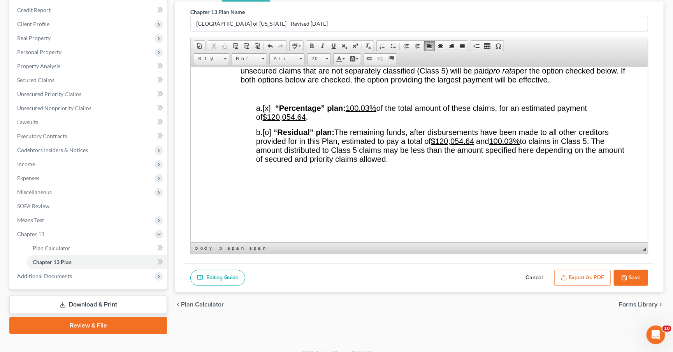
click at [373, 112] on u "100.03%" at bounding box center [361, 108] width 31 height 9
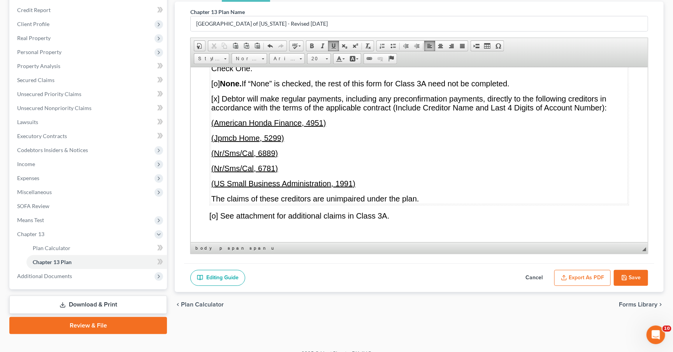
scroll to position [3802, 0]
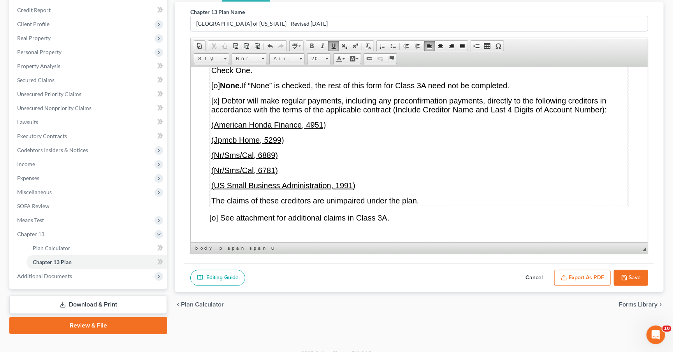
click at [217, 90] on span "[o] None. If “None” is checked, the rest of this form for Class 3A need not be …" at bounding box center [360, 85] width 298 height 9
click at [217, 114] on span "[x] Debtor will make regular payments, including any preconfirmation payments, …" at bounding box center [409, 105] width 396 height 18
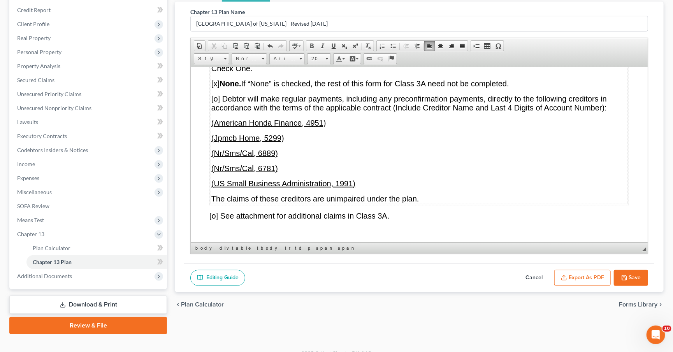
scroll to position [3817, 0]
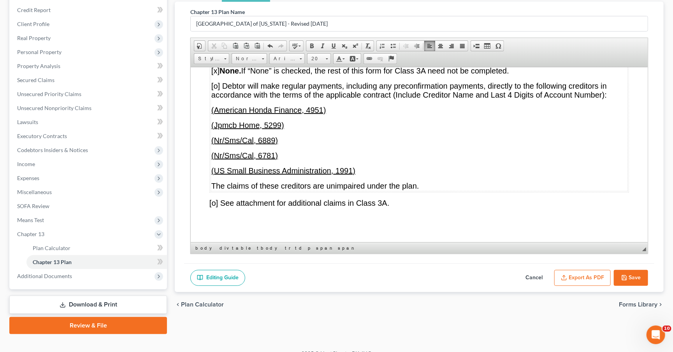
click at [358, 175] on p "(US Small Business Administration, 1991)" at bounding box center [419, 170] width 416 height 9
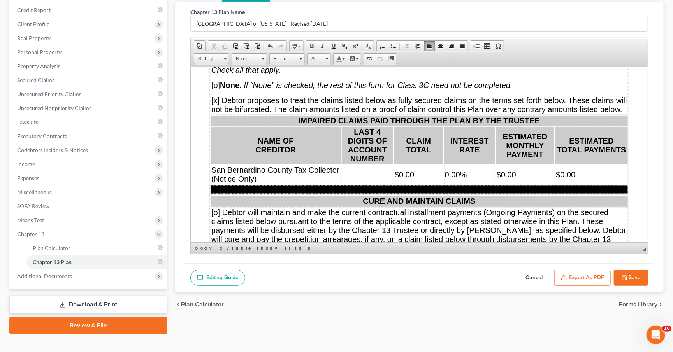
scroll to position [4635, 0]
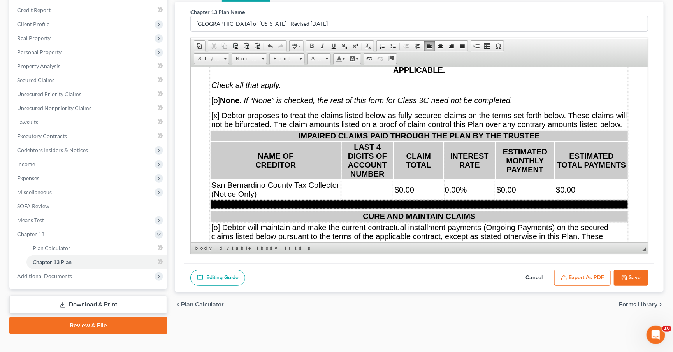
click at [299, 129] on span "[x] Debtor proposes to treat the claims listed below as fully secured claims on…" at bounding box center [419, 120] width 416 height 18
click at [216, 129] on span "[x] Debtor proposes to treat the claims listed below as fully secured claims on…" at bounding box center [419, 120] width 416 height 18
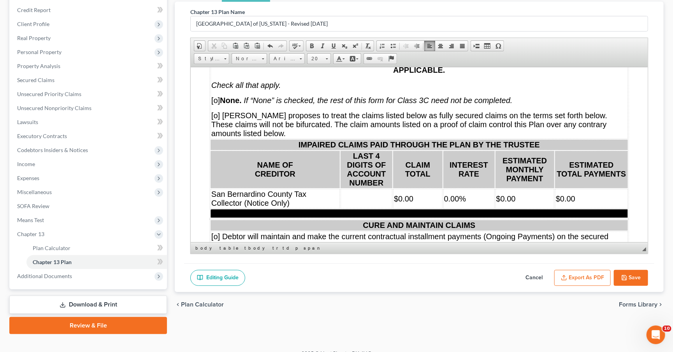
click at [217, 104] on span "[o] None. If “None” is checked, the rest of this form for Class 3C need not be …" at bounding box center [361, 100] width 301 height 9
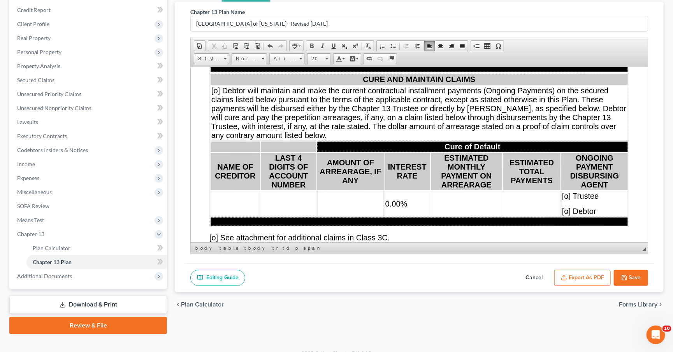
scroll to position [4697, 0]
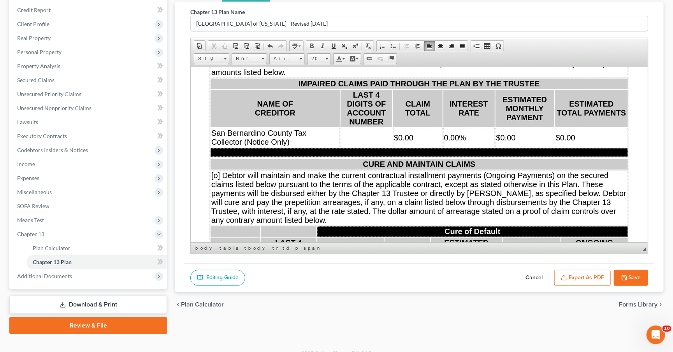
click at [245, 147] on td "San Bernardino County Tax Collector (Notice Only)" at bounding box center [275, 137] width 129 height 19
drag, startPoint x: 235, startPoint y: 189, endPoint x: 217, endPoint y: 183, distance: 19.1
click at [217, 147] on td "San Bernardino County Tax Collector (Notice Only)" at bounding box center [275, 137] width 129 height 19
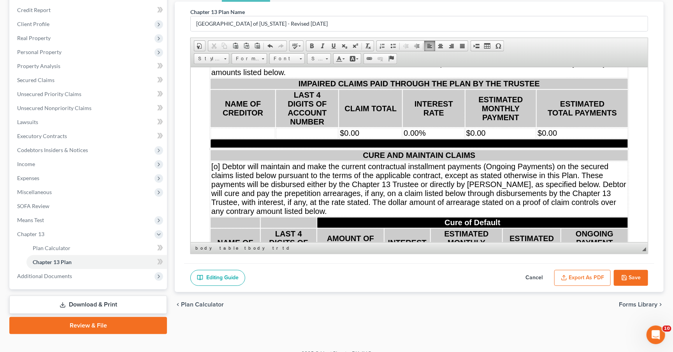
click at [368, 138] on td "$0.00" at bounding box center [370, 133] width 63 height 11
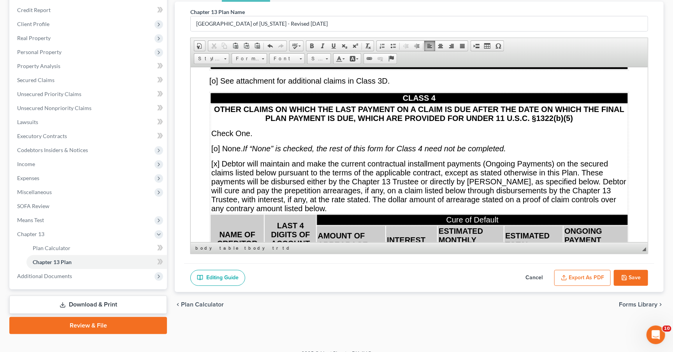
scroll to position [5409, 0]
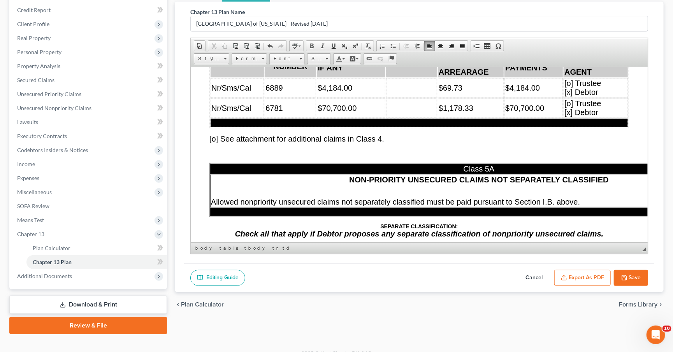
click at [470, 97] on td "$69.73" at bounding box center [471, 87] width 66 height 19
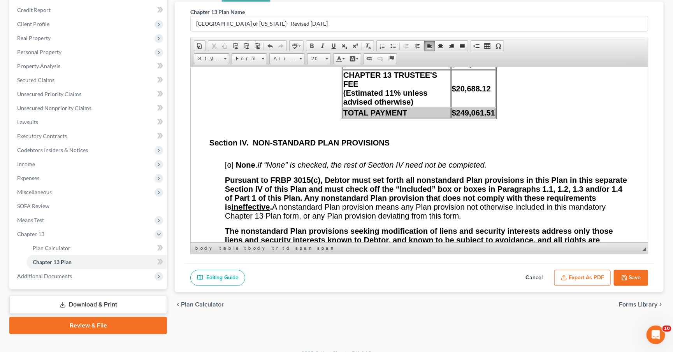
scroll to position [6964, 0]
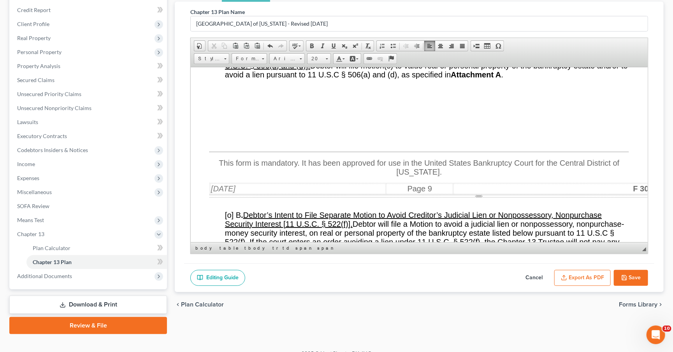
drag, startPoint x: 535, startPoint y: 278, endPoint x: 524, endPoint y: 269, distance: 14.9
click at [535, 278] on button "Cancel" at bounding box center [534, 278] width 34 height 16
select select "1"
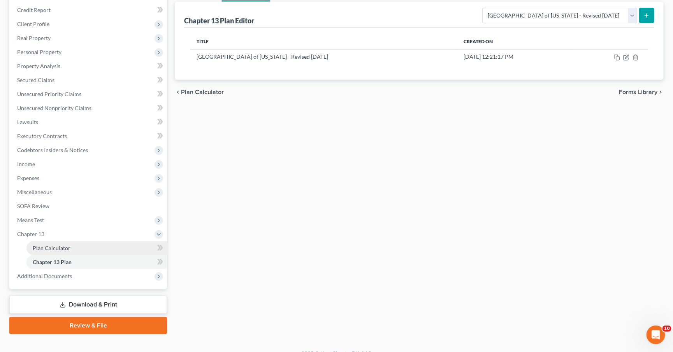
click at [63, 245] on link "Plan Calculator" at bounding box center [96, 248] width 141 height 14
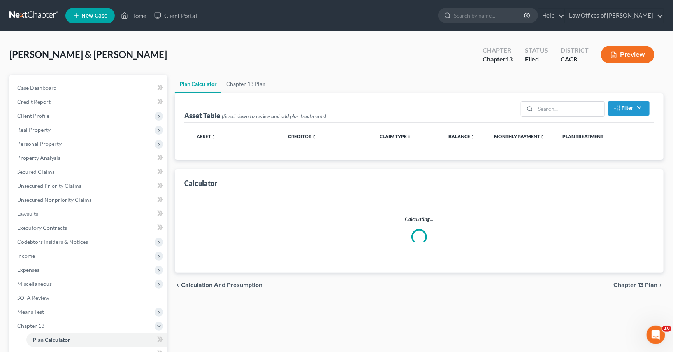
select select "59"
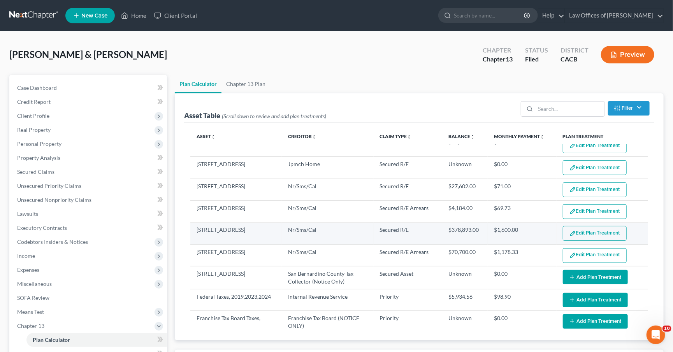
scroll to position [81, 0]
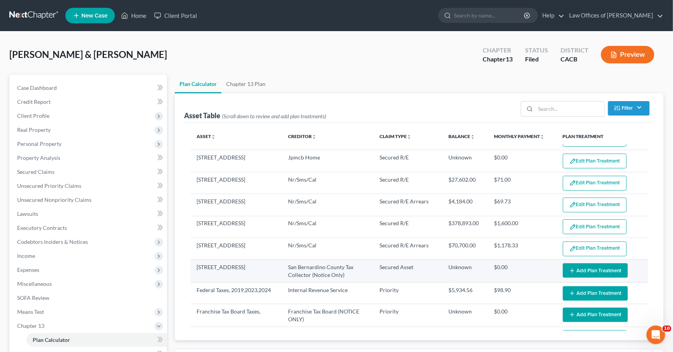
click at [611, 272] on button "Add Plan Treatment" at bounding box center [595, 271] width 65 height 14
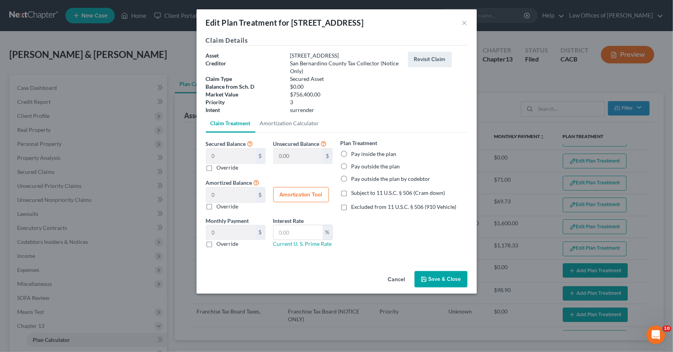
click at [386, 175] on label "Pay outside the plan by codebtor" at bounding box center [391, 179] width 79 height 8
click at [360, 175] on input "Pay outside the plan by codebtor" at bounding box center [357, 177] width 5 height 5
radio input "true"
click at [440, 279] on button "Save & Close" at bounding box center [441, 279] width 53 height 16
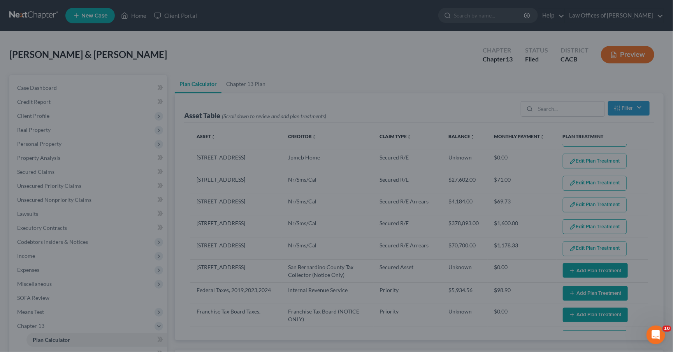
select select "59"
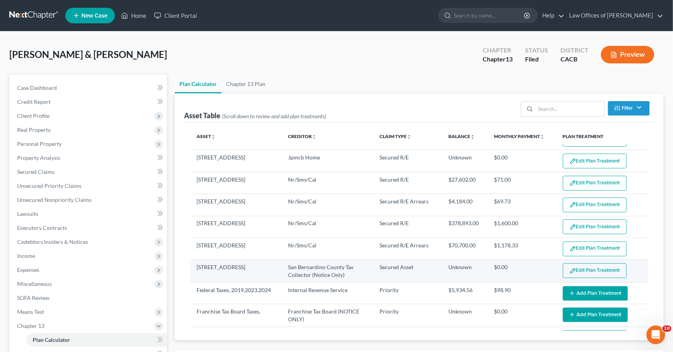
scroll to position [104, 0]
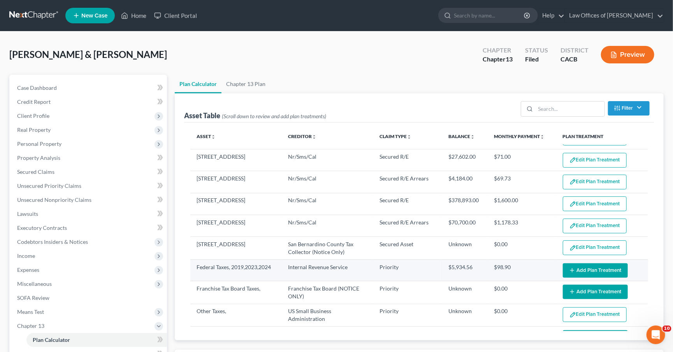
click at [568, 266] on button "Add Plan Treatment" at bounding box center [595, 271] width 65 height 14
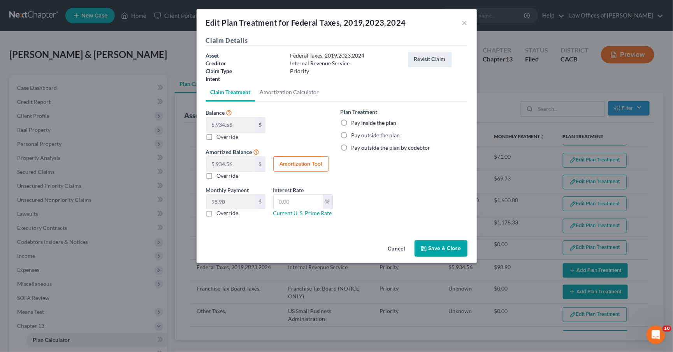
drag, startPoint x: 386, startPoint y: 244, endPoint x: 448, endPoint y: 256, distance: 63.0
click at [386, 244] on button "Cancel" at bounding box center [397, 249] width 30 height 16
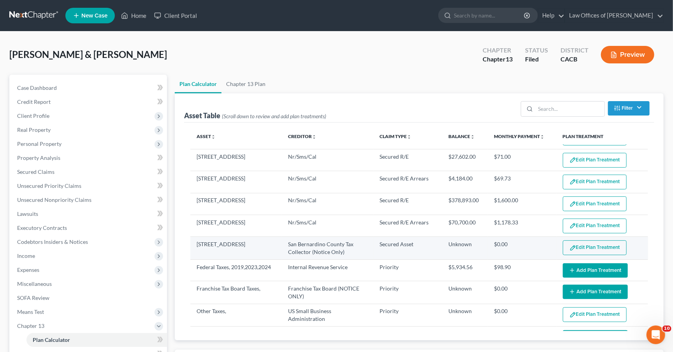
click at [573, 251] on img "button" at bounding box center [573, 248] width 7 height 7
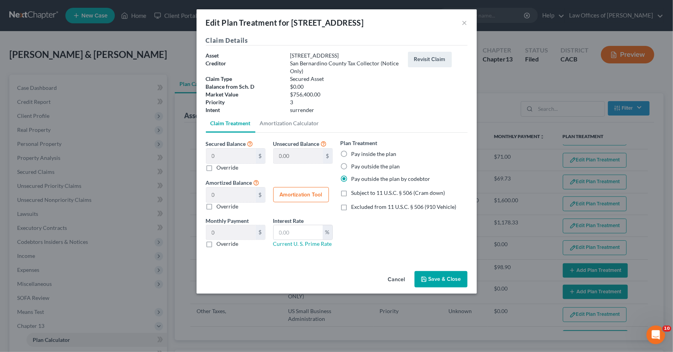
click at [369, 163] on label "Pay outside the plan" at bounding box center [376, 167] width 49 height 8
click at [360, 163] on input "Pay outside the plan" at bounding box center [357, 165] width 5 height 5
radio input "true"
click at [428, 279] on button "Save & Close" at bounding box center [441, 279] width 53 height 16
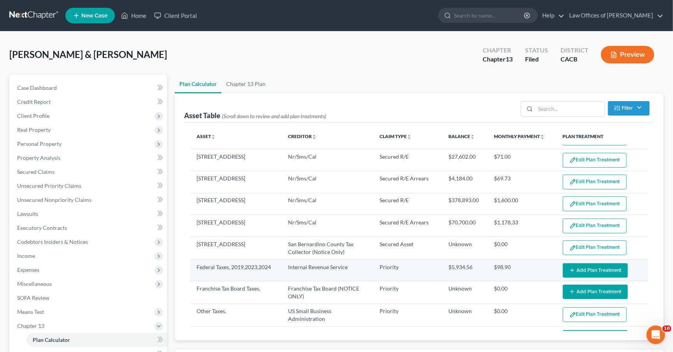
scroll to position [113, 0]
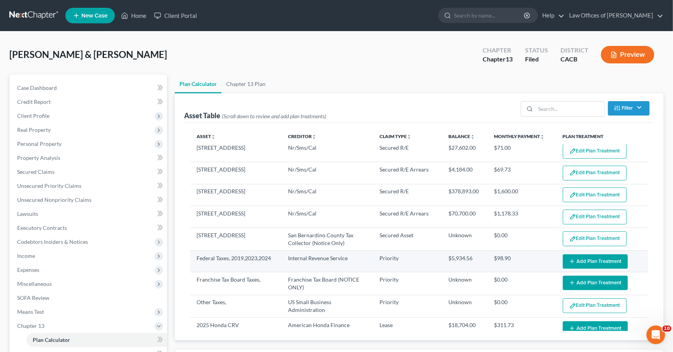
select select "59"
click at [607, 263] on button "Add Plan Treatment" at bounding box center [595, 262] width 65 height 14
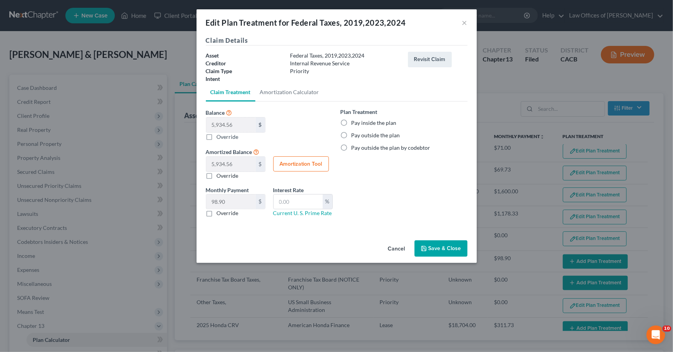
click at [371, 122] on label "Pay inside the plan" at bounding box center [374, 123] width 45 height 8
click at [360, 122] on input "Pay inside the plan" at bounding box center [357, 121] width 5 height 5
radio input "true"
click at [442, 246] on button "Save & Close" at bounding box center [441, 249] width 53 height 16
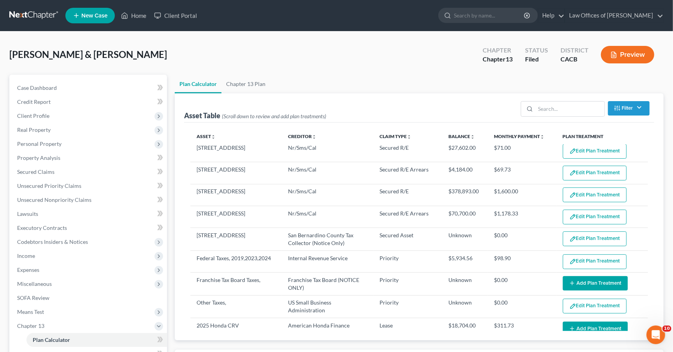
select select "59"
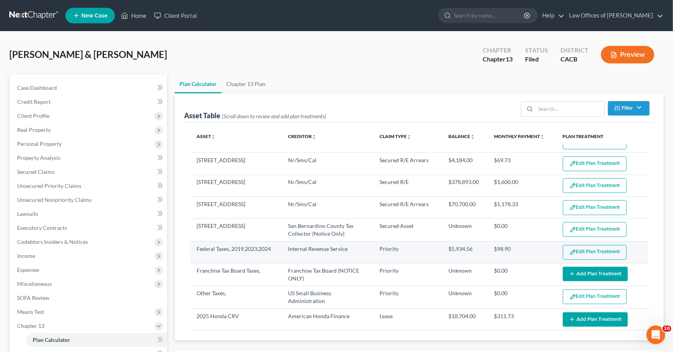
scroll to position [138, 0]
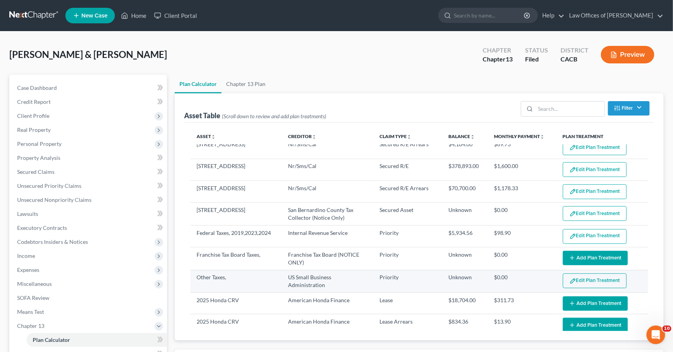
click at [577, 276] on button "Edit Plan Treatment" at bounding box center [595, 281] width 64 height 15
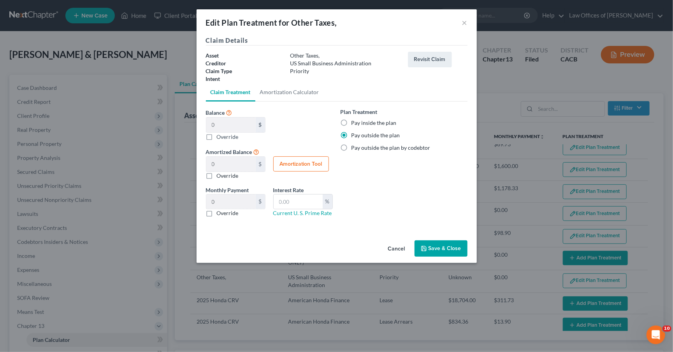
click at [431, 250] on button "Save & Close" at bounding box center [441, 249] width 53 height 16
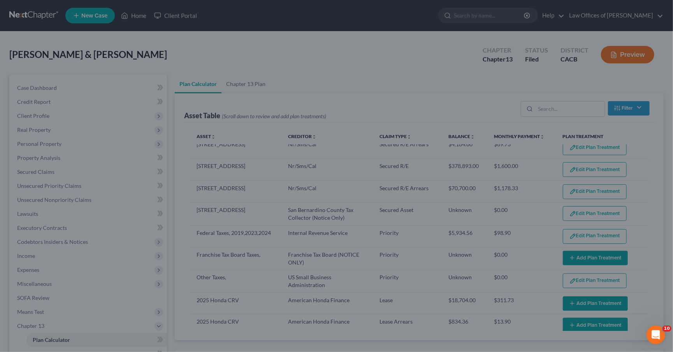
scroll to position [2, 0]
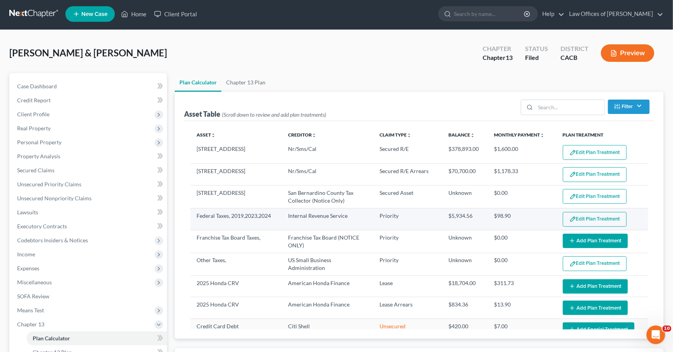
select select "59"
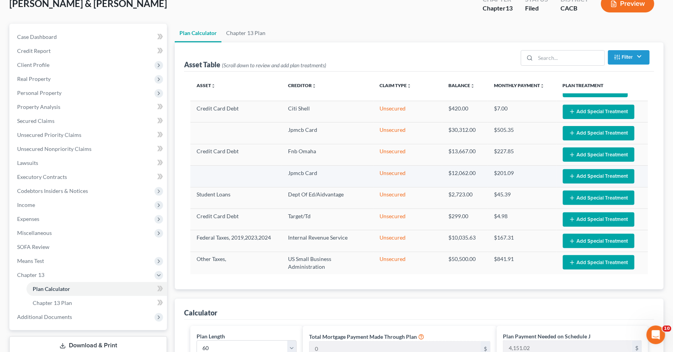
scroll to position [68, 0]
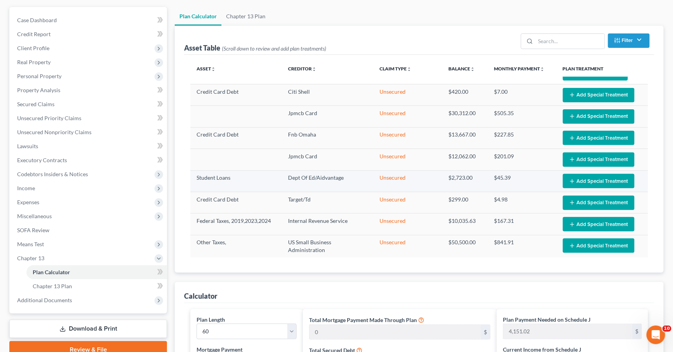
click at [595, 183] on button "Add Special Treatment" at bounding box center [599, 181] width 72 height 14
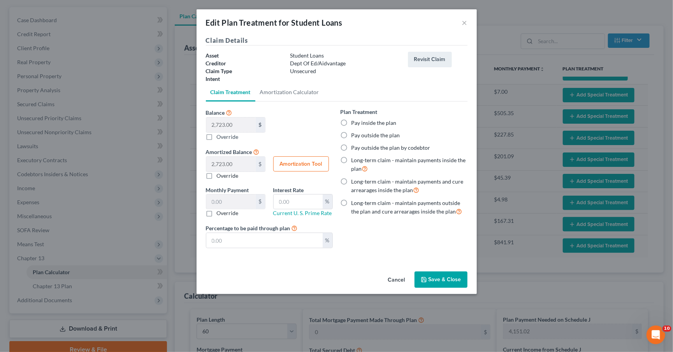
click at [374, 134] on label "Pay outside the plan" at bounding box center [376, 136] width 49 height 8
click at [360, 134] on input "Pay outside the plan" at bounding box center [357, 134] width 5 height 5
radio input "true"
click at [449, 284] on button "Save & Close" at bounding box center [441, 280] width 53 height 16
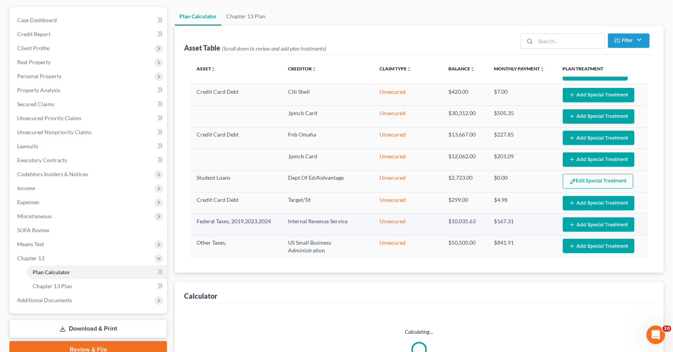
select select "59"
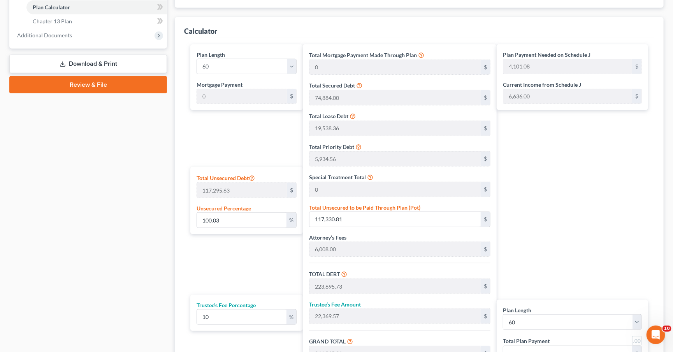
scroll to position [433, 0]
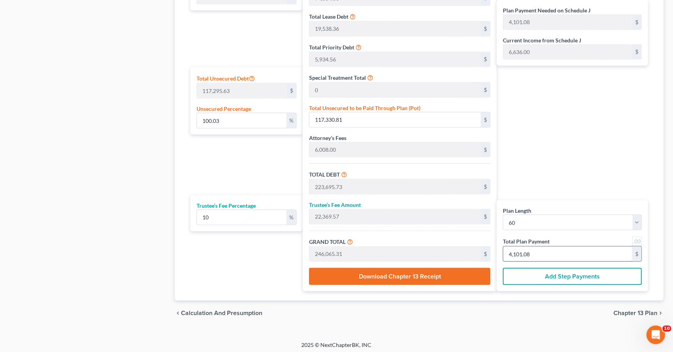
click at [604, 259] on input "4,101.08" at bounding box center [568, 254] width 129 height 15
type input "117,325.98"
type input "223,690.90"
type input "22,369.09"
type input "246,060.00"
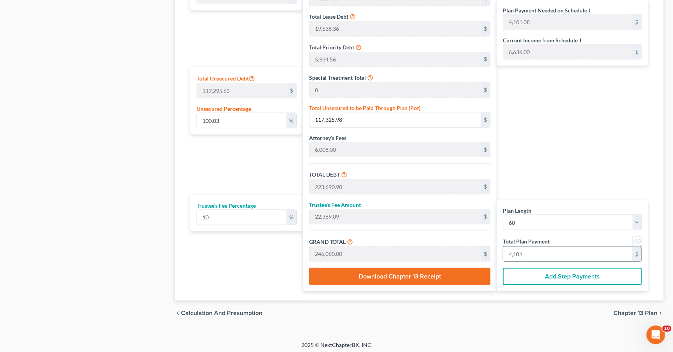
type input "4,101"
type input "0"
type input "22,363.63"
type input "2,236.36"
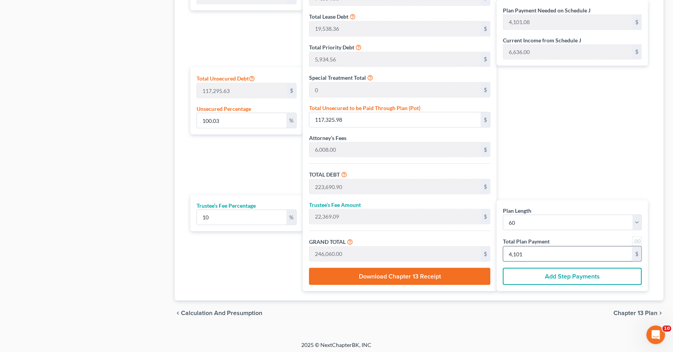
type input "24,600.00"
type input "410"
type input "100.03"
type input "117,325.98"
type input "223,690.90"
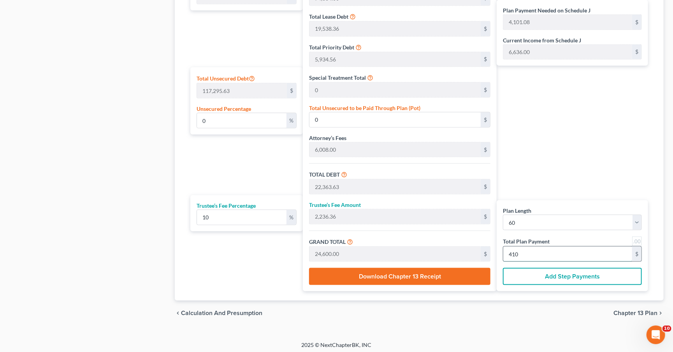
type input "22,369.09"
type input "246,060.00"
type input "4,101"
click at [242, 125] on input "100.03" at bounding box center [242, 120] width 90 height 15
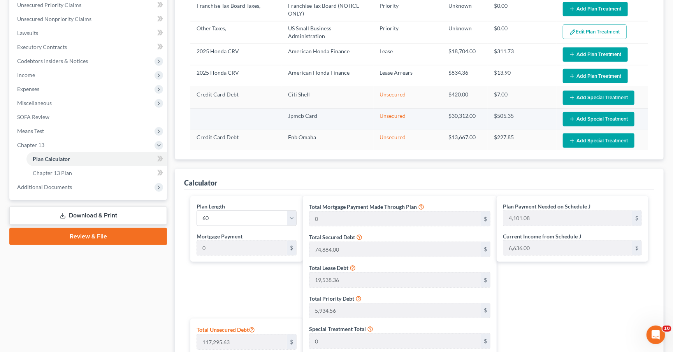
scroll to position [204, 0]
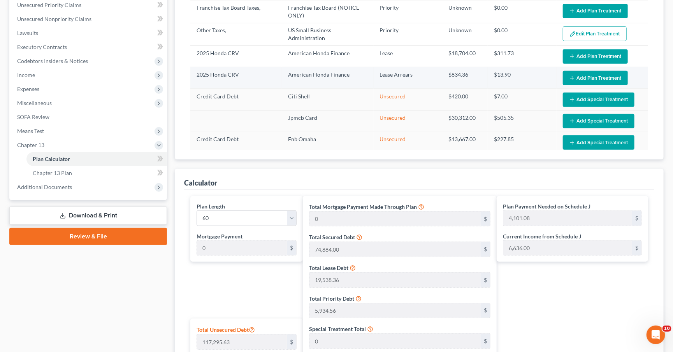
click at [576, 76] on button "Add Plan Treatment" at bounding box center [595, 78] width 65 height 14
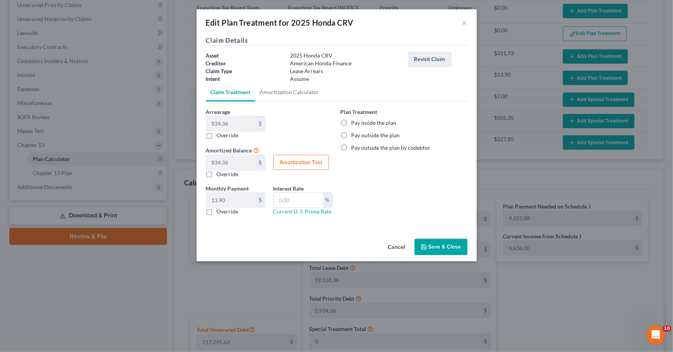
click at [356, 119] on label "Pay inside the plan" at bounding box center [374, 123] width 45 height 8
click at [356, 119] on input "Pay inside the plan" at bounding box center [357, 121] width 5 height 5
radio input "true"
click at [449, 248] on button "Save & Close" at bounding box center [441, 247] width 53 height 16
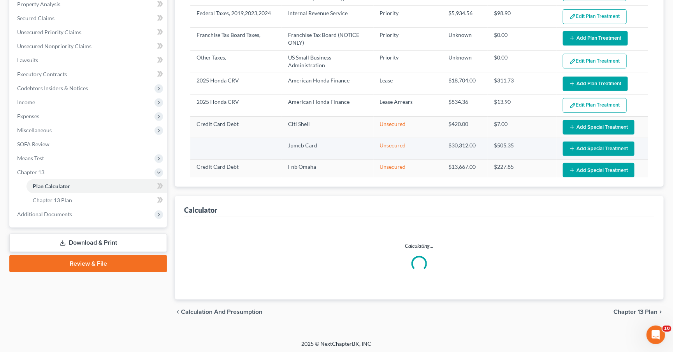
select select "59"
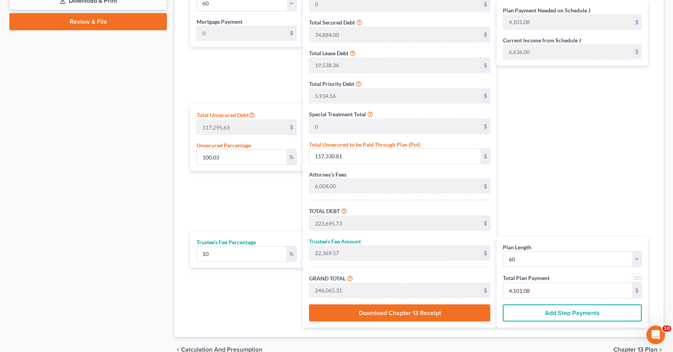
scroll to position [433, 0]
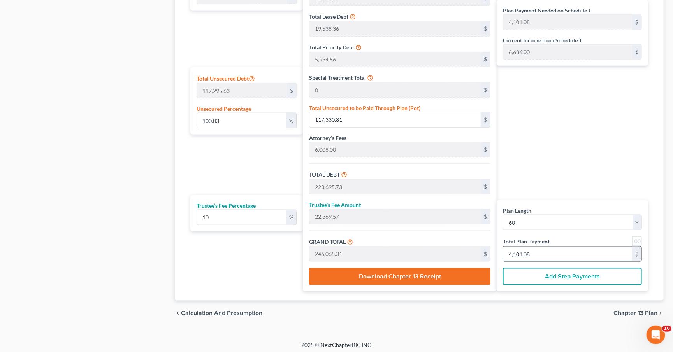
click at [533, 252] on input "4,101.08" at bounding box center [568, 254] width 129 height 15
type input "117,325.98"
type input "223,690.90"
type input "22,369.09"
type input "246,060.00"
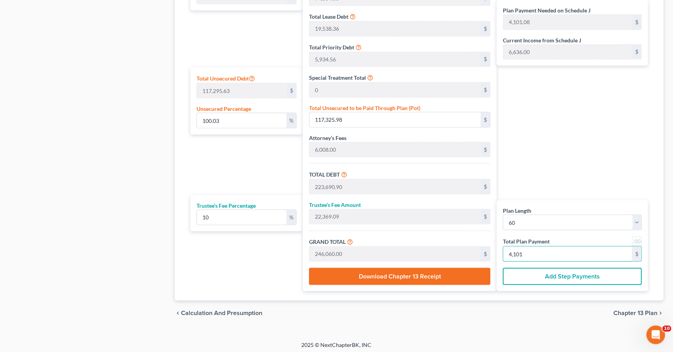
type input "4,101"
click at [625, 310] on span "Chapter 13 Plan" at bounding box center [636, 313] width 44 height 6
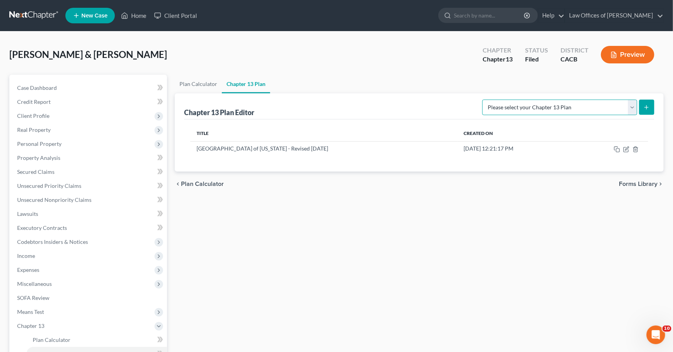
select select "1"
click at [643, 109] on button "submit" at bounding box center [646, 107] width 15 height 15
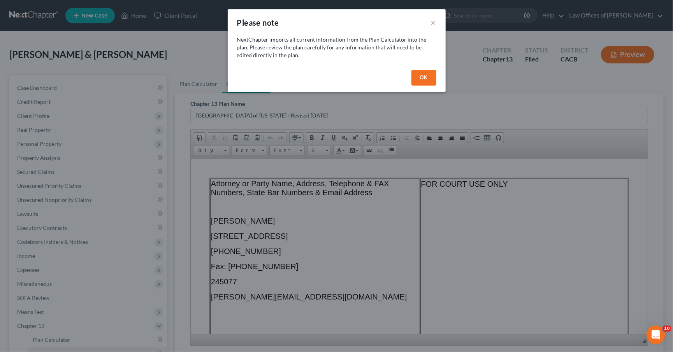
drag, startPoint x: 418, startPoint y: 79, endPoint x: 379, endPoint y: 83, distance: 39.9
click at [419, 79] on button "OK" at bounding box center [424, 78] width 25 height 16
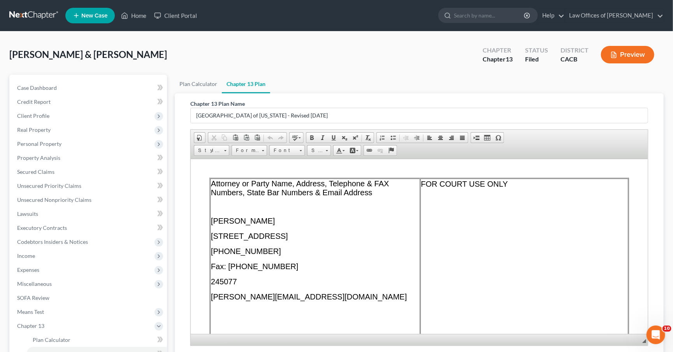
scroll to position [23, 0]
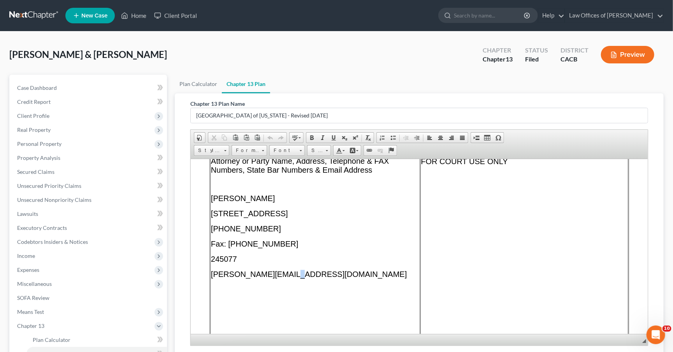
click at [285, 273] on span "terrence@tfanlaw.com" at bounding box center [309, 274] width 196 height 9
click at [291, 274] on p "terrence@tfanlaw.com" at bounding box center [315, 274] width 208 height 9
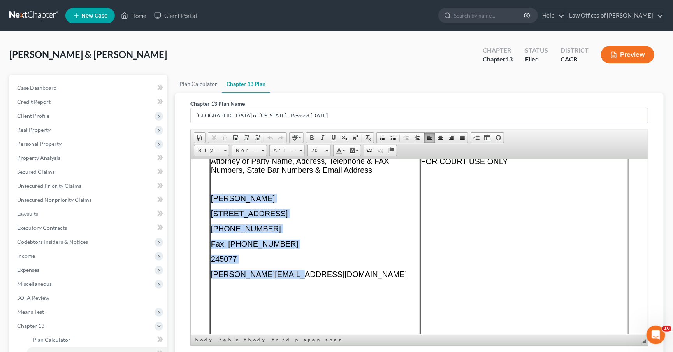
drag, startPoint x: 275, startPoint y: 273, endPoint x: 213, endPoint y: 197, distance: 97.7
click at [213, 197] on td "Attorney or Party Name, Address, Telephone & FAX Numbers, State Bar Numbers & E…" at bounding box center [315, 259] width 210 height 207
paste body
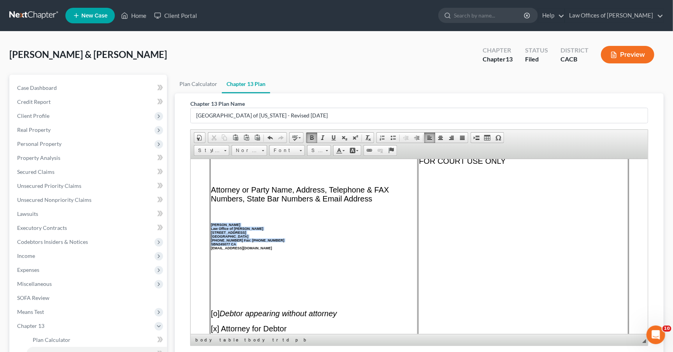
drag, startPoint x: 282, startPoint y: 247, endPoint x: 217, endPoint y: 210, distance: 74.8
click at [217, 210] on td "Attorney or Party Name, Address, Telephone & FAX Numbers, State Bar Numbers & E…" at bounding box center [314, 259] width 208 height 207
click at [276, 152] on span "Font" at bounding box center [283, 151] width 27 height 10
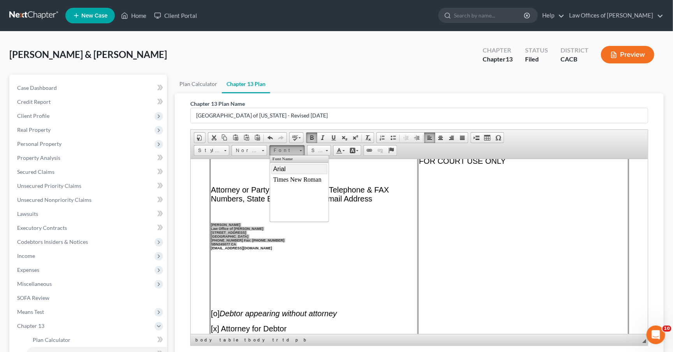
click at [281, 167] on span "Arial" at bounding box center [279, 169] width 12 height 7
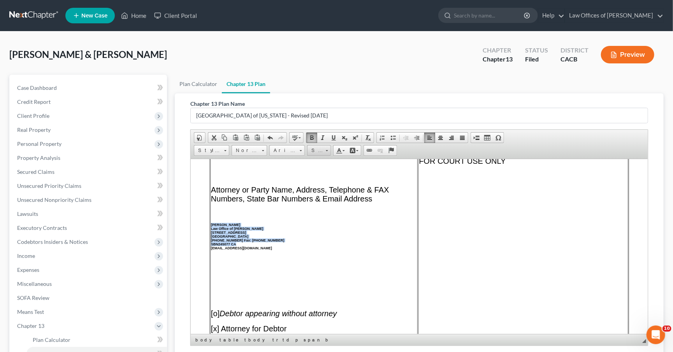
click at [319, 149] on span "Size" at bounding box center [316, 151] width 16 height 10
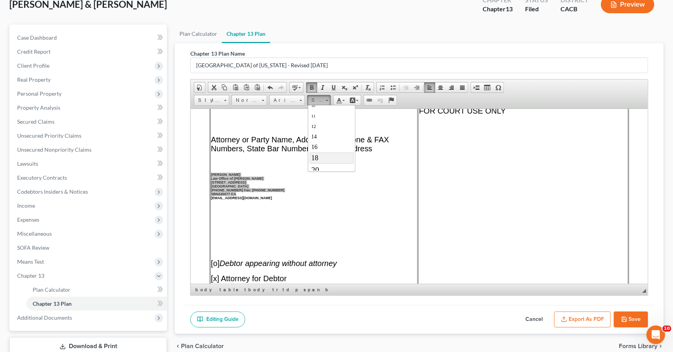
scroll to position [37, 0]
click at [322, 163] on link "20" at bounding box center [331, 168] width 44 height 12
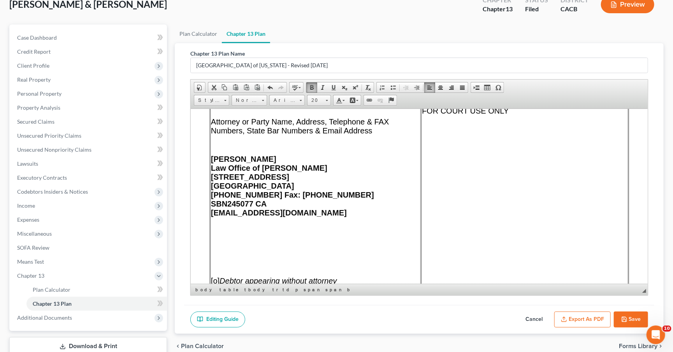
click at [308, 225] on p at bounding box center [315, 227] width 209 height 7
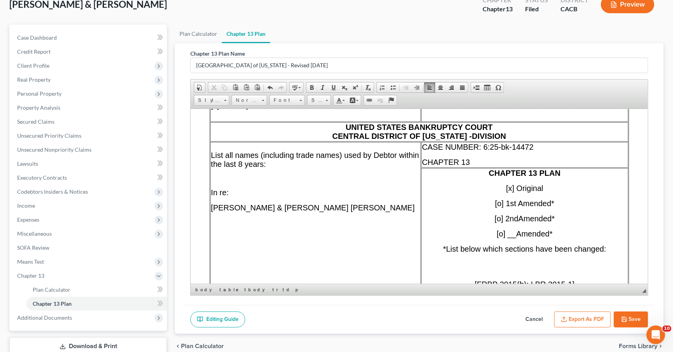
scroll to position [231, 0]
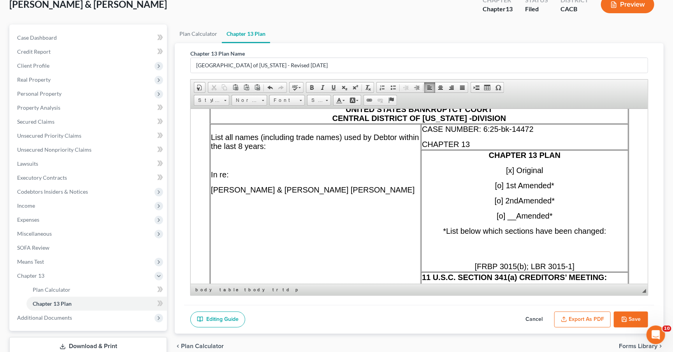
click at [571, 125] on p "CASE NUMBER: 6:25-bk-14472" at bounding box center [525, 129] width 206 height 9
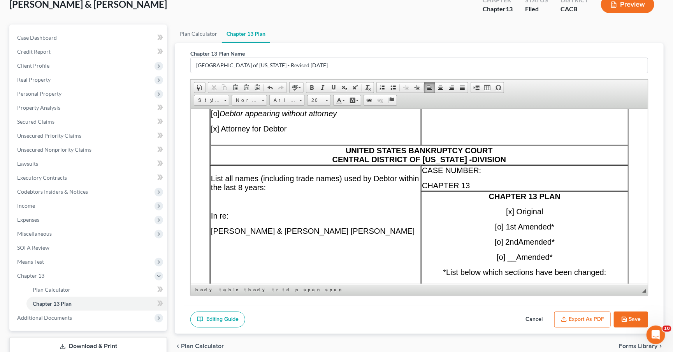
click at [473, 150] on span "UNITED STATES BANKRUPTCY COURT CENTRAL DISTRICT OF CALIFORNIA - DIVISION" at bounding box center [420, 155] width 174 height 18
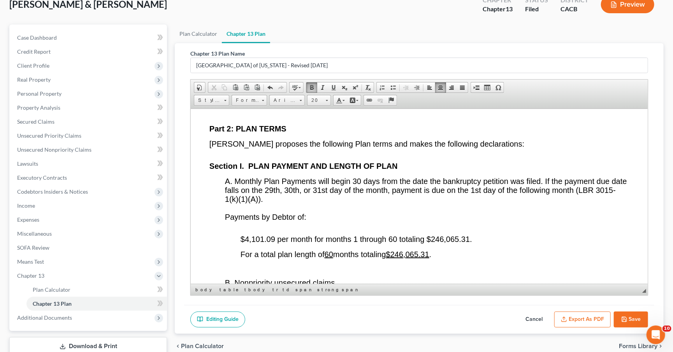
scroll to position [1329, 0]
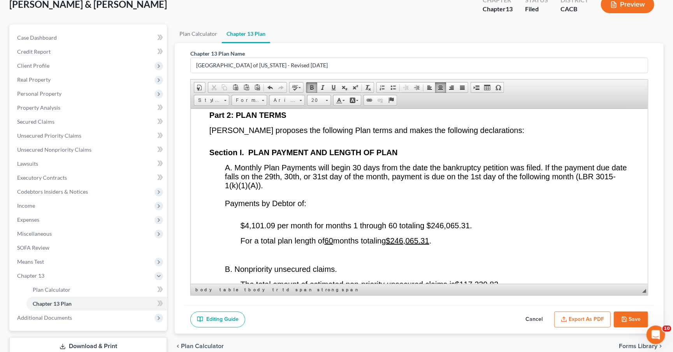
click at [273, 222] on span "$4,101.09 per month for months 1 through 60 totaling $246,065.31." at bounding box center [357, 225] width 232 height 9
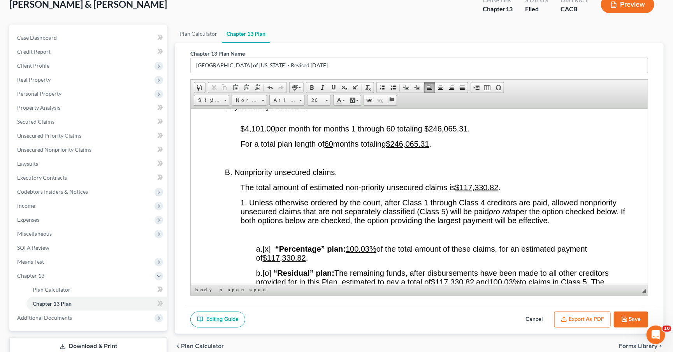
scroll to position [1440, 0]
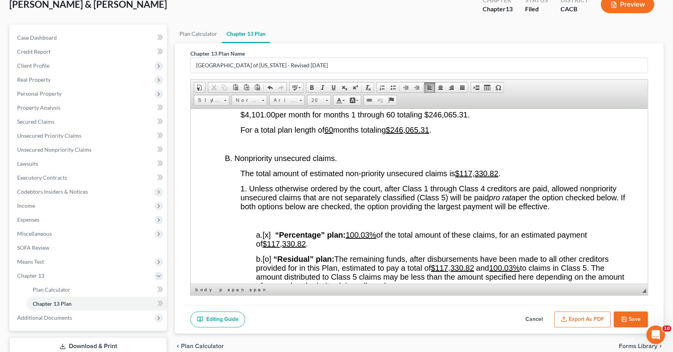
click at [373, 236] on u "100.03%" at bounding box center [361, 235] width 31 height 9
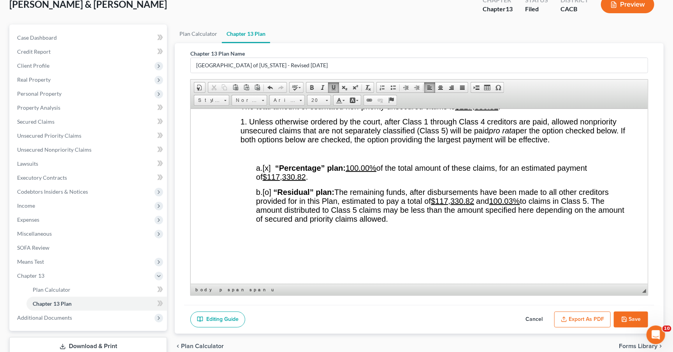
scroll to position [1520, 0]
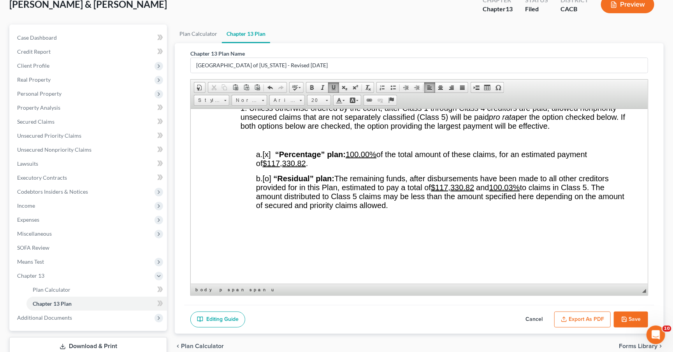
click at [515, 188] on u "100.03%" at bounding box center [505, 187] width 31 height 9
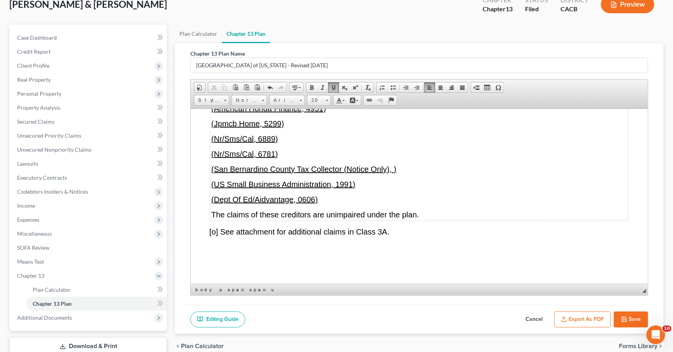
scroll to position [3843, 0]
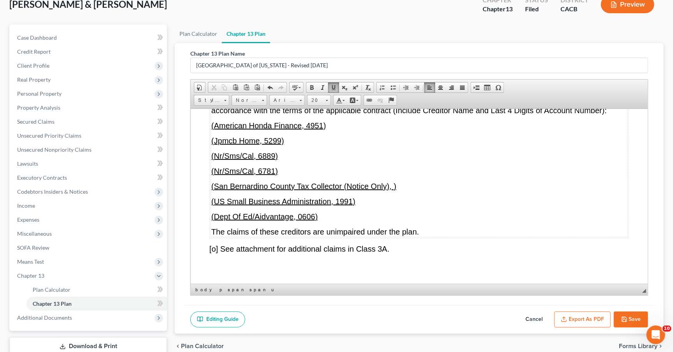
click at [215, 90] on span "[o] None. If “None” is checked, the rest of this form for Class 3A need not be …" at bounding box center [360, 86] width 298 height 9
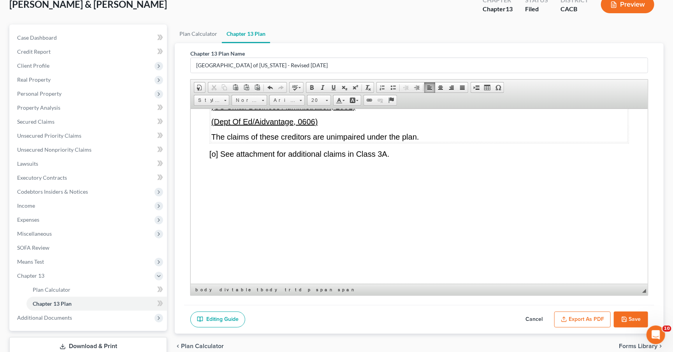
scroll to position [3919, 0]
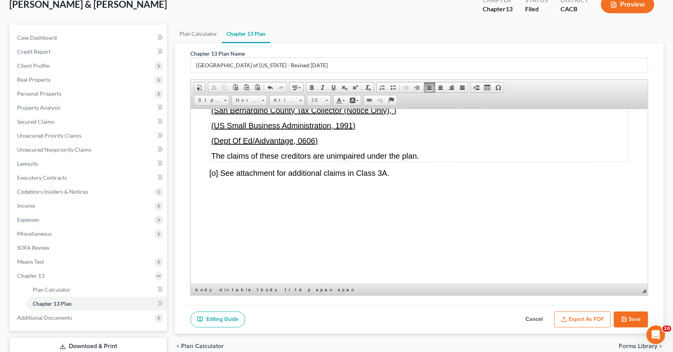
click at [328, 145] on p "(Dept Of Ed/Aidvantage, 0606)" at bounding box center [419, 140] width 416 height 9
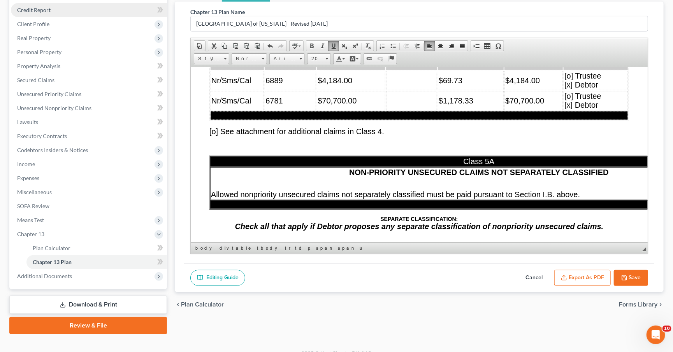
scroll to position [0, 0]
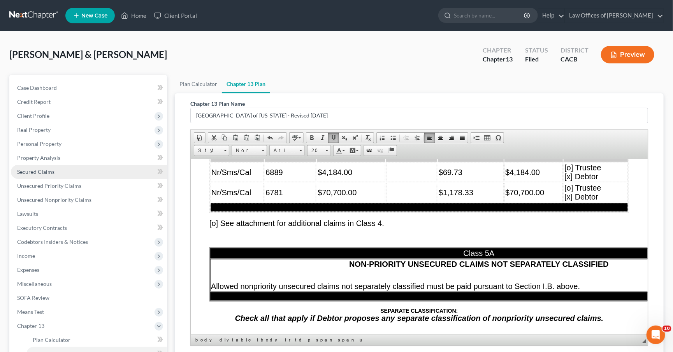
click at [58, 173] on link "Secured Claims" at bounding box center [89, 172] width 156 height 14
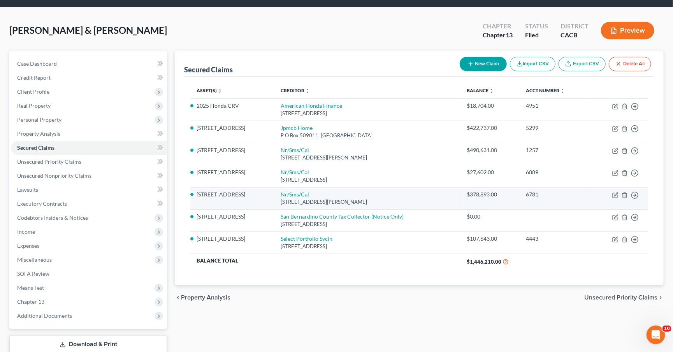
scroll to position [38, 0]
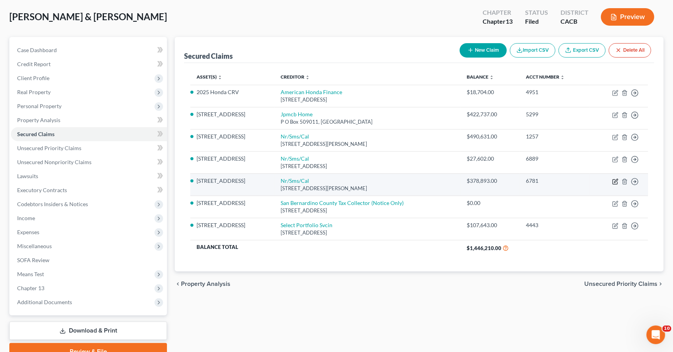
click at [613, 179] on icon "button" at bounding box center [616, 182] width 6 height 6
select select "42"
select select "2"
select select "1"
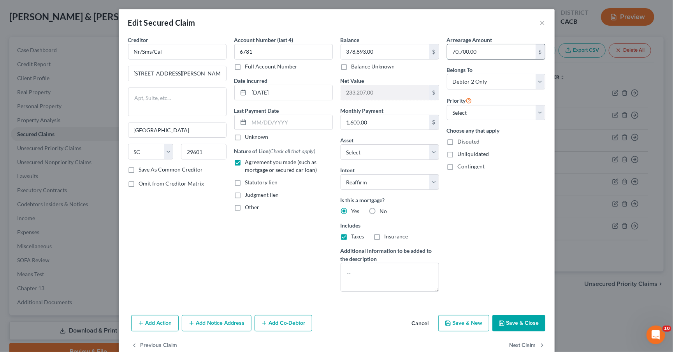
click at [468, 55] on input "70,700.00" at bounding box center [491, 51] width 88 height 15
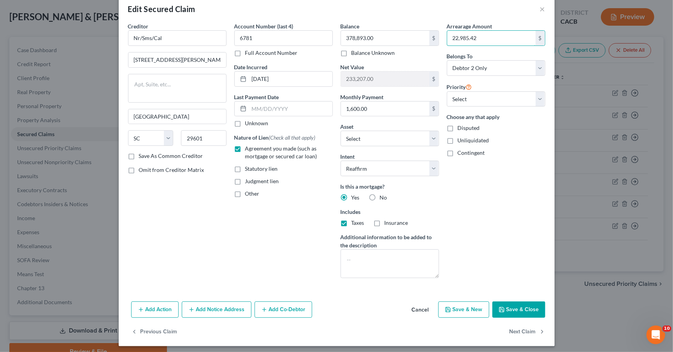
type input "22,985.42"
click at [520, 302] on button "Save & Close" at bounding box center [519, 310] width 53 height 16
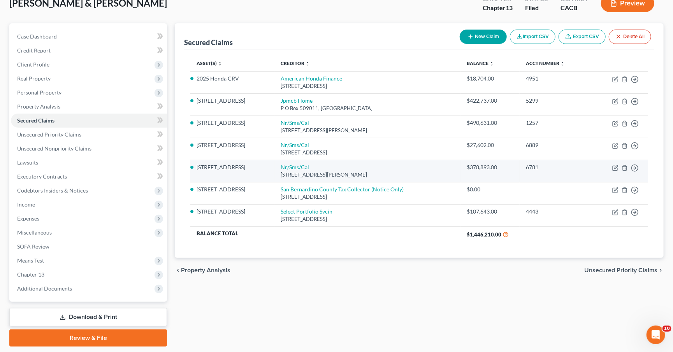
scroll to position [53, 0]
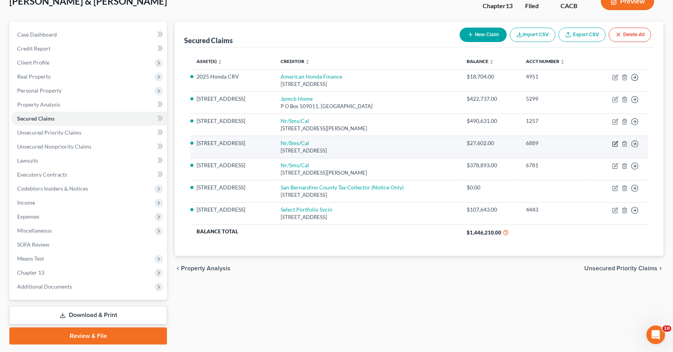
click at [615, 141] on icon "button" at bounding box center [616, 144] width 6 height 6
select select "5"
select select "12"
select select "2"
select select "1"
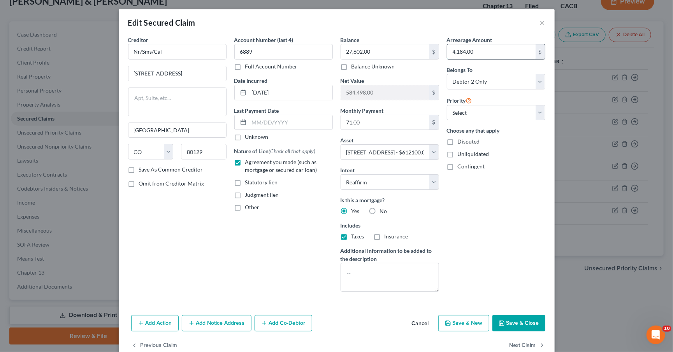
click at [480, 53] on input "4,184.00" at bounding box center [491, 51] width 88 height 15
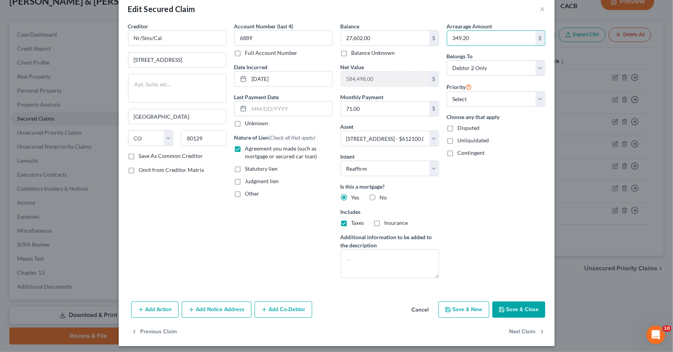
type input "349.20"
click at [523, 309] on button "Save & Close" at bounding box center [519, 310] width 53 height 16
select select
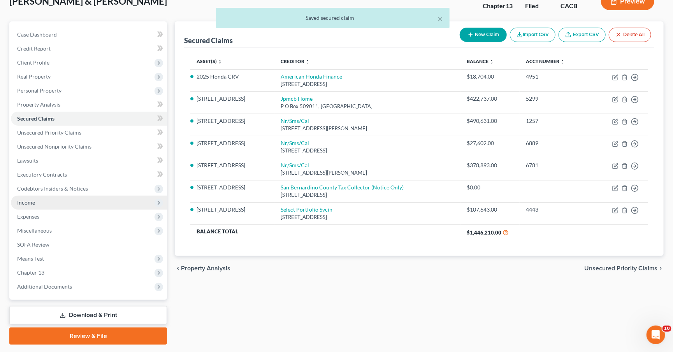
scroll to position [65, 0]
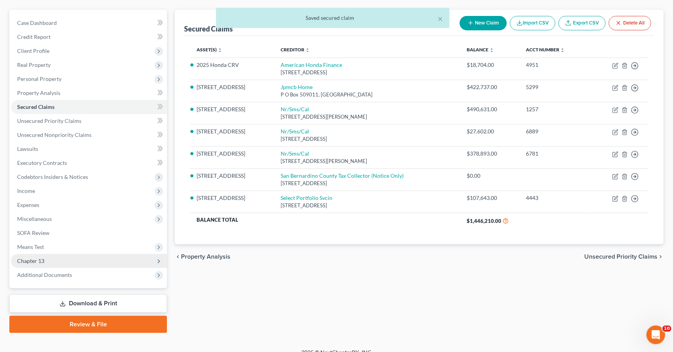
click at [51, 254] on span "Chapter 13" at bounding box center [89, 261] width 156 height 14
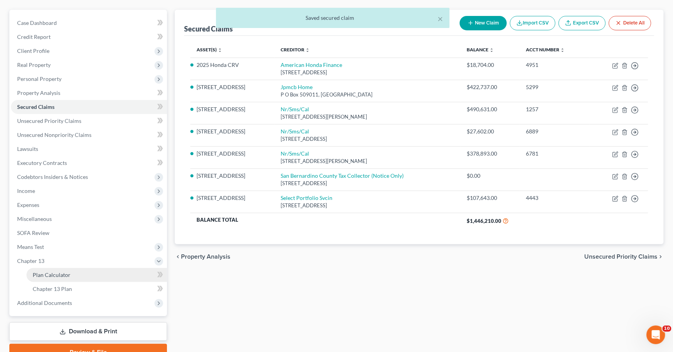
click at [63, 272] on span "Plan Calculator" at bounding box center [52, 275] width 38 height 7
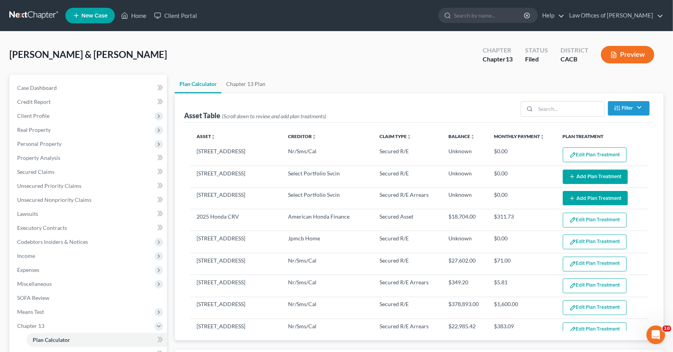
select select "59"
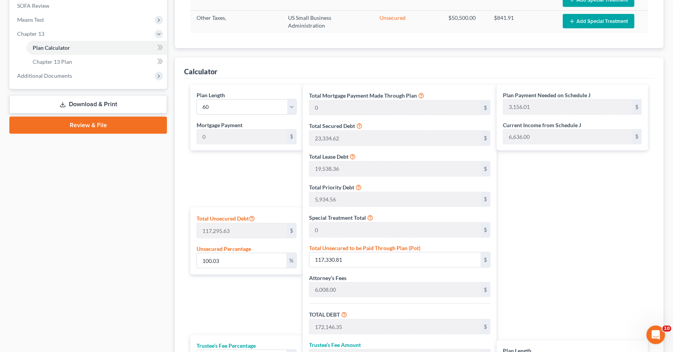
scroll to position [433, 0]
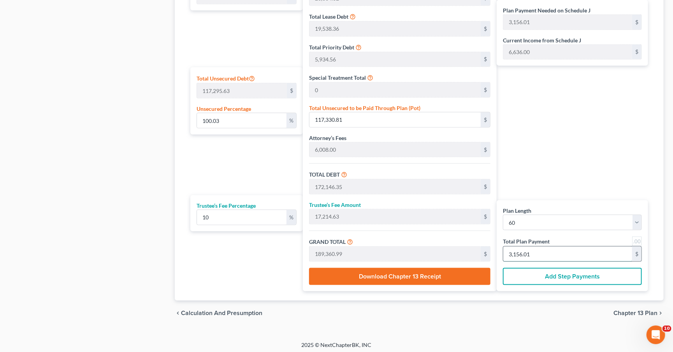
click at [554, 252] on input "3,156.01" at bounding box center [568, 254] width 129 height 15
type input "117,329.91"
type input "172,145.45"
type input "17,214.54"
type input "189,360.00"
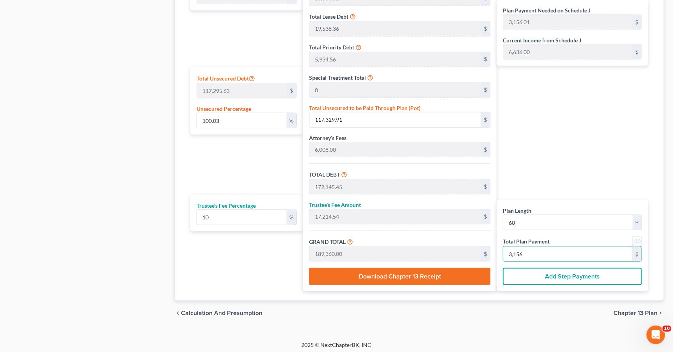
type input "3,156"
click at [577, 305] on div "chevron_left Calculation and Presumption Chapter 13 Plan chevron_right" at bounding box center [419, 313] width 489 height 25
click at [626, 318] on div "chevron_left Calculation and Presumption Chapter 13 Plan chevron_right" at bounding box center [419, 313] width 489 height 25
click at [624, 315] on div "chevron_left Calculation and Presumption Chapter 13 Plan chevron_right" at bounding box center [419, 313] width 489 height 25
click at [624, 315] on span "Chapter 13 Plan" at bounding box center [636, 313] width 44 height 6
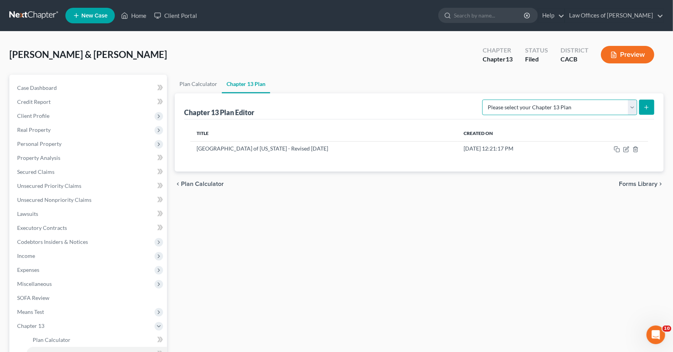
select select "1"
click at [648, 106] on icon "submit" at bounding box center [647, 107] width 6 height 6
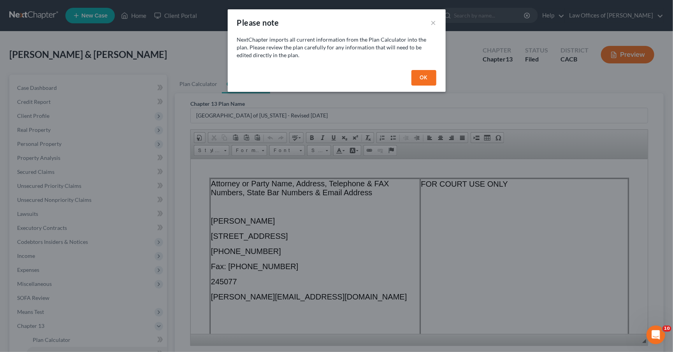
drag, startPoint x: 424, startPoint y: 72, endPoint x: 377, endPoint y: 81, distance: 48.4
click at [424, 72] on button "OK" at bounding box center [424, 78] width 25 height 16
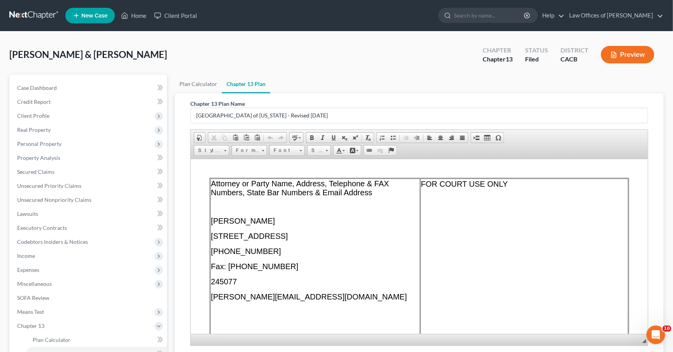
click at [298, 274] on td "Attorney or Party Name, Address, Telephone & FAX Numbers, State Bar Numbers & E…" at bounding box center [315, 281] width 210 height 207
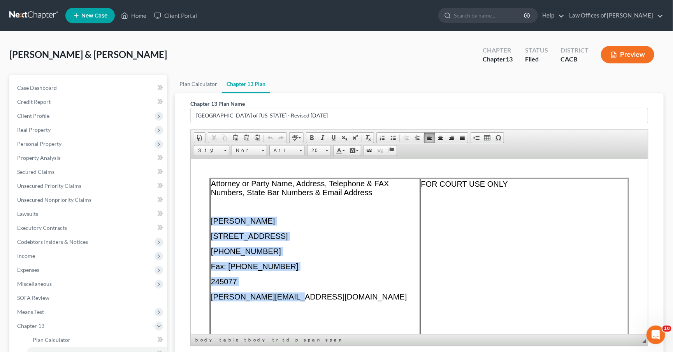
drag, startPoint x: 296, startPoint y: 299, endPoint x: 213, endPoint y: 221, distance: 114.6
click at [213, 221] on td "Attorney or Party Name, Address, Telephone & FAX Numbers, State Bar Numbers & E…" at bounding box center [315, 281] width 210 height 207
paste body
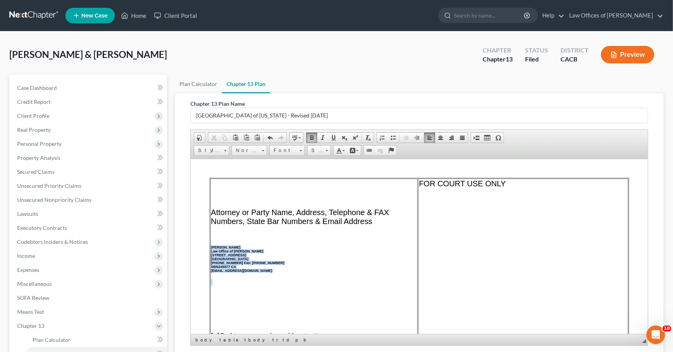
drag, startPoint x: 260, startPoint y: 261, endPoint x: 213, endPoint y: 232, distance: 54.7
click at [213, 232] on td "Attorney or Party Name, Address, Telephone & FAX Numbers, State Bar Numbers & E…" at bounding box center [314, 281] width 208 height 207
click at [283, 149] on span "Font" at bounding box center [283, 151] width 27 height 10
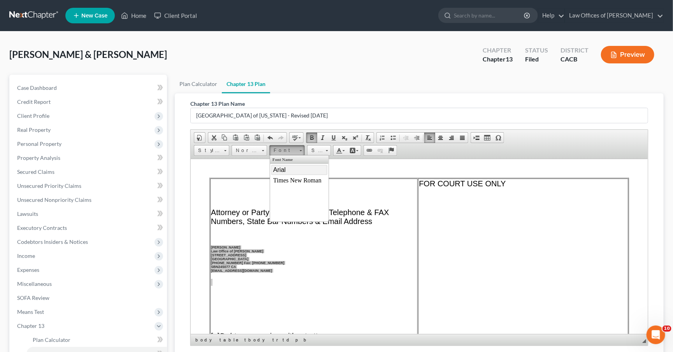
click at [281, 167] on span "Arial" at bounding box center [279, 169] width 12 height 7
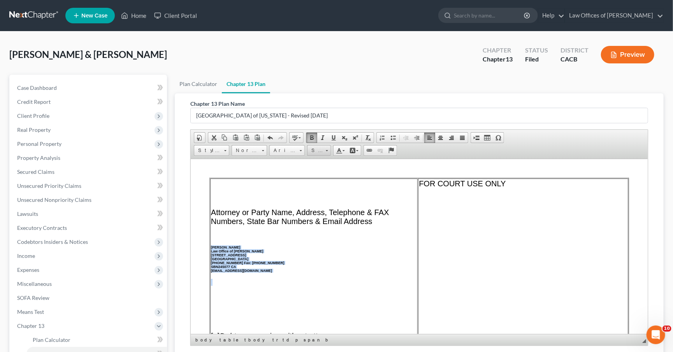
click at [320, 151] on span "Size" at bounding box center [316, 151] width 16 height 10
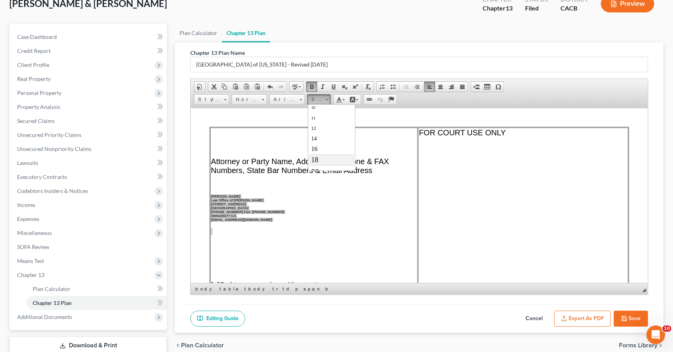
scroll to position [35, 0]
click at [322, 164] on link "20" at bounding box center [331, 170] width 44 height 12
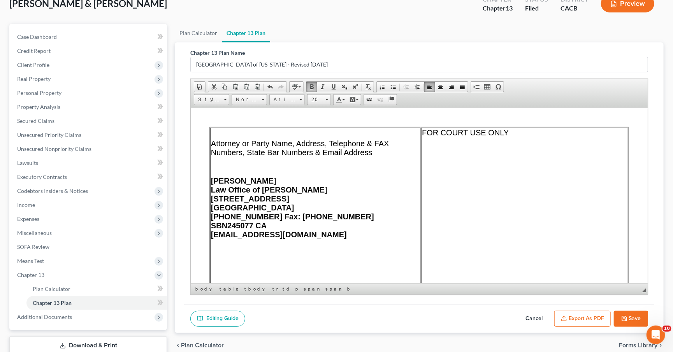
drag, startPoint x: 309, startPoint y: 266, endPoint x: 311, endPoint y: 263, distance: 4.0
click at [309, 266] on td "Attorney or Party Name, Address, Telephone & FAX Numbers, State Bar Numbers & E…" at bounding box center [315, 230] width 211 height 207
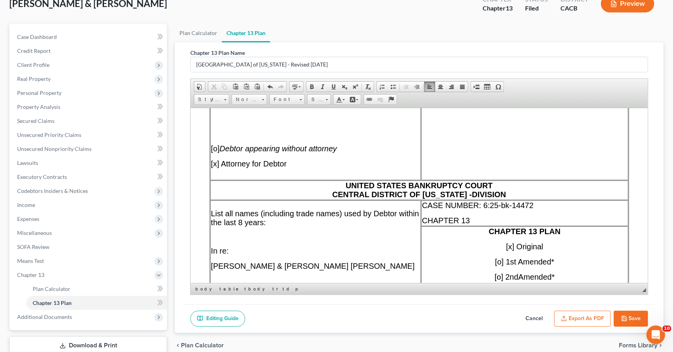
scroll to position [156, 0]
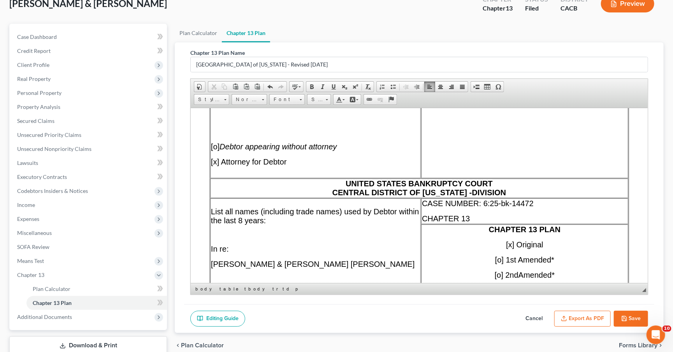
click at [474, 188] on span "DIVISION" at bounding box center [489, 192] width 34 height 9
click at [548, 199] on p "CASE NUMBER: 6:25-bk-14472" at bounding box center [525, 203] width 206 height 9
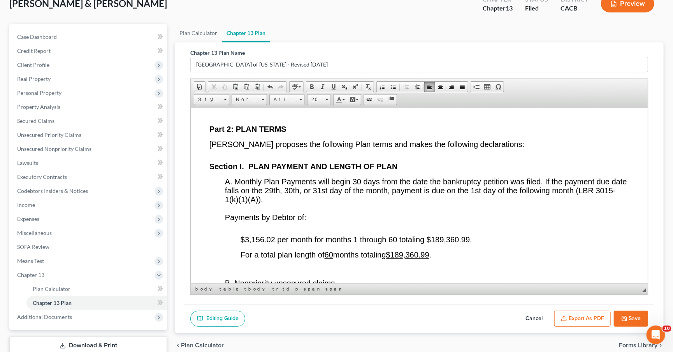
scroll to position [1330, 0]
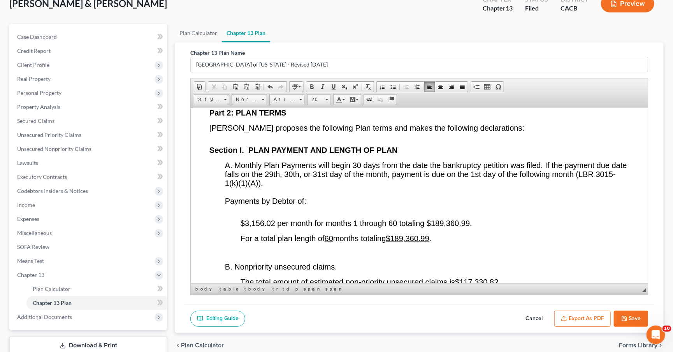
click at [275, 223] on span "$3,156.02 per month for months 1 through 60 totaling $189,360.99." at bounding box center [357, 223] width 232 height 9
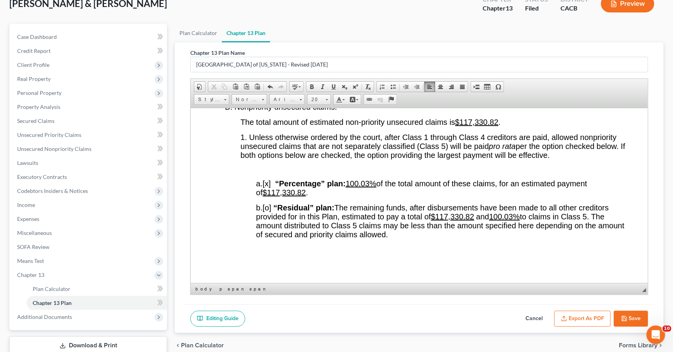
scroll to position [1492, 0]
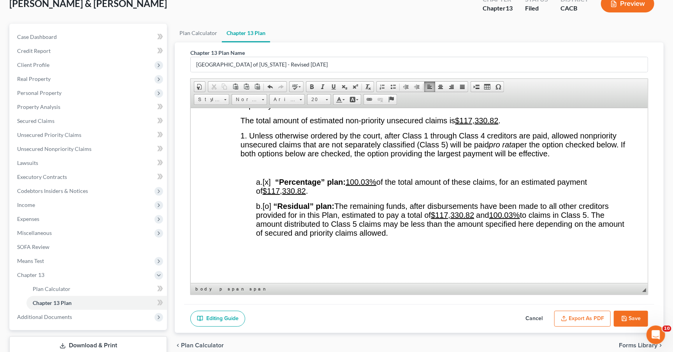
click at [372, 181] on u "100.03%" at bounding box center [361, 182] width 31 height 9
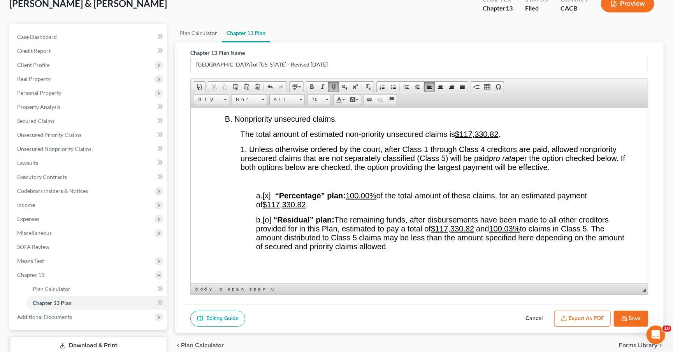
click at [514, 229] on u "100.03%" at bounding box center [505, 228] width 31 height 9
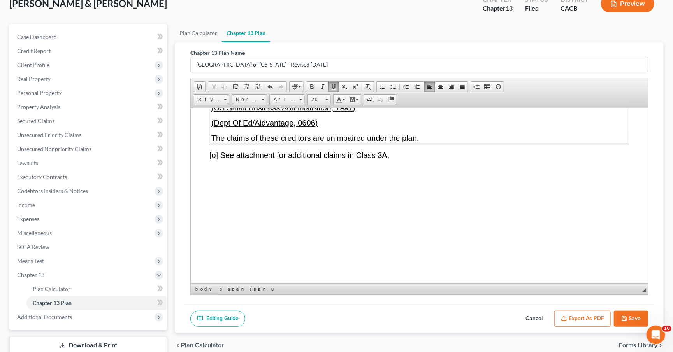
scroll to position [3770, 0]
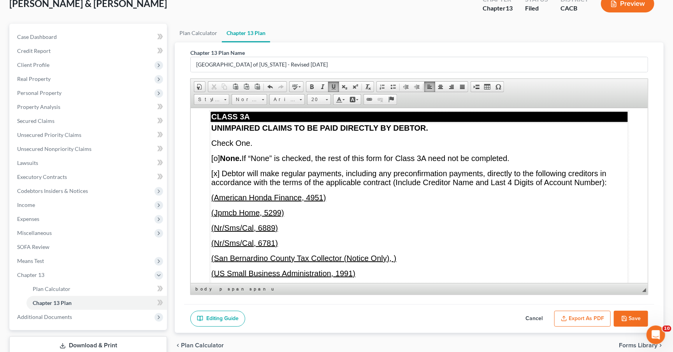
click at [218, 162] on span "[o] None. If “None” is checked, the rest of this form for Class 3A need not be …" at bounding box center [360, 158] width 298 height 9
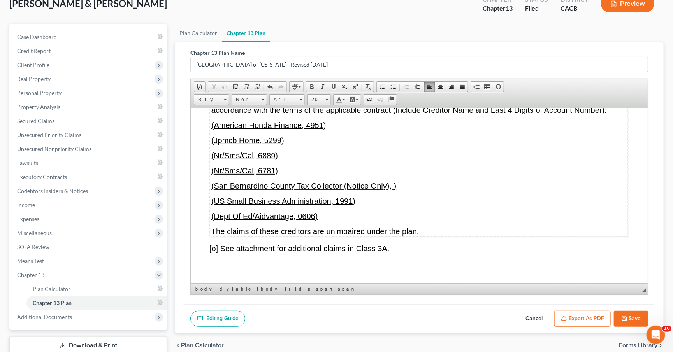
scroll to position [3861, 0]
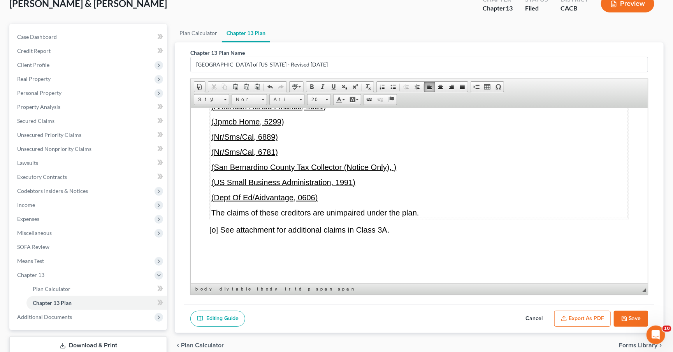
click at [320, 202] on p "(Dept Of Ed/Aidvantage, 0606)" at bounding box center [419, 197] width 416 height 9
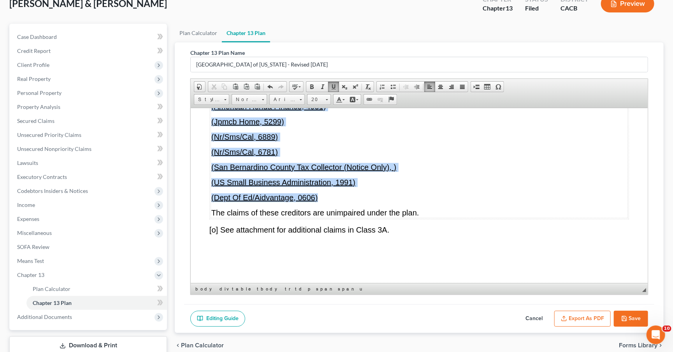
drag, startPoint x: 322, startPoint y: 226, endPoint x: 212, endPoint y: 131, distance: 145.8
click at [212, 131] on td "UNIMPAIRED CLAIMS TO BE PAID DIRECTLY BY DEBTOR. Check One. [x ] None. If “None…" at bounding box center [419, 125] width 417 height 187
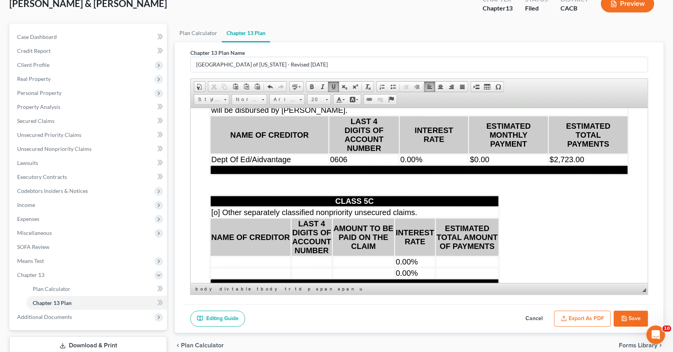
scroll to position [5841, 0]
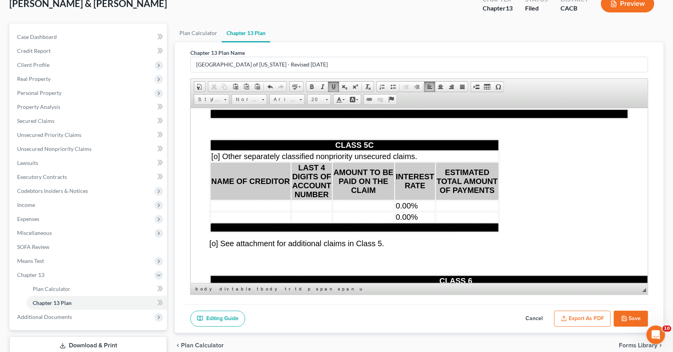
click at [446, 109] on td "0.00%" at bounding box center [434, 103] width 69 height 11
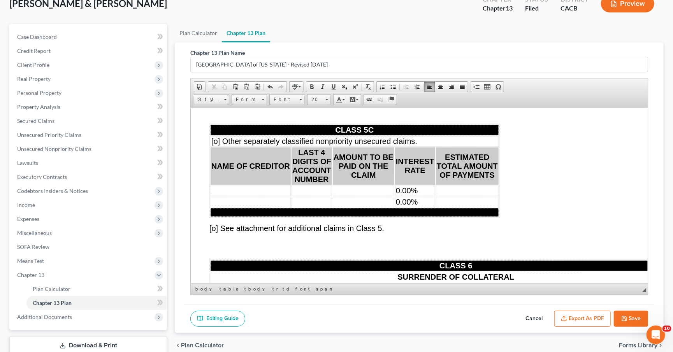
click at [506, 93] on td "$0.00" at bounding box center [510, 88] width 78 height 11
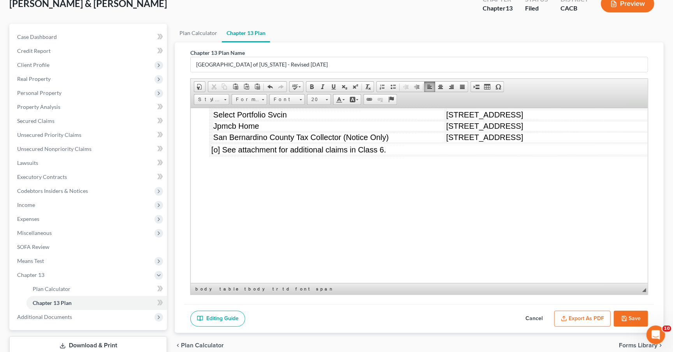
scroll to position [6112, 0]
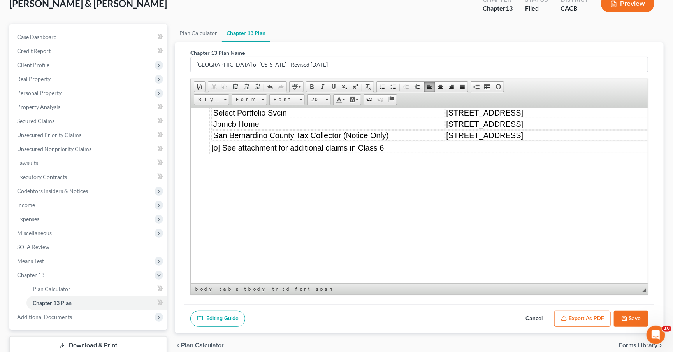
click at [501, 107] on td "455 Old Toll Road" at bounding box center [573, 101] width 254 height 11
drag, startPoint x: 498, startPoint y: 170, endPoint x: 426, endPoint y: 168, distance: 71.3
click at [446, 107] on td "455 Old Toll Road" at bounding box center [573, 101] width 254 height 11
click at [475, 117] on span "455 Old Toll Road" at bounding box center [485, 112] width 77 height 9
click at [447, 106] on p "92352" at bounding box center [573, 104] width 252 height 4
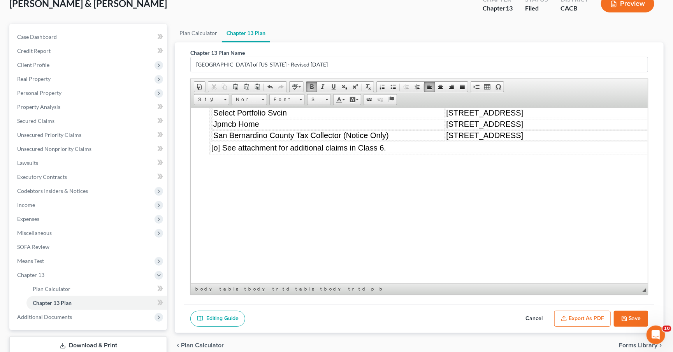
drag, startPoint x: 438, startPoint y: 171, endPoint x: 427, endPoint y: 168, distance: 11.0
click at [446, 107] on td "SFR located at 455 Old Toll Road Lake Arrowhead, CA 92352" at bounding box center [573, 101] width 254 height 11
click at [289, 103] on span "Font" at bounding box center [283, 100] width 27 height 10
click at [289, 114] on link "Arial" at bounding box center [299, 118] width 56 height 10
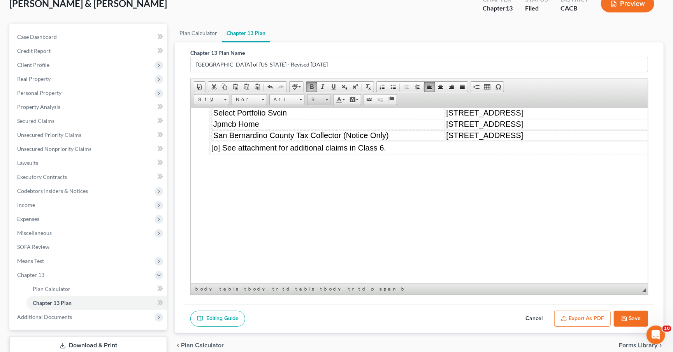
click at [326, 96] on span at bounding box center [327, 98] width 2 height 7
click at [328, 160] on link "20" at bounding box center [331, 162] width 44 height 12
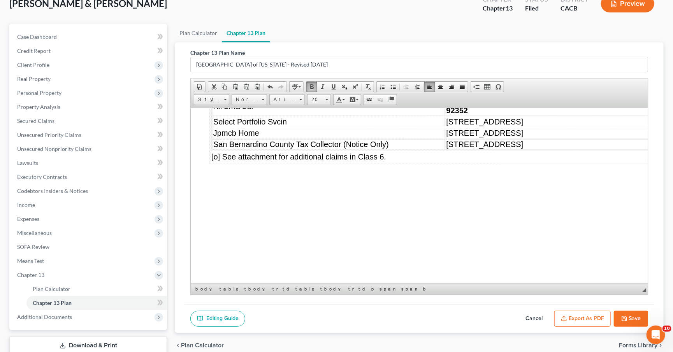
click at [475, 126] on span "455 Old Toll Road" at bounding box center [485, 121] width 77 height 9
drag, startPoint x: 488, startPoint y: 190, endPoint x: 428, endPoint y: 187, distance: 60.1
click at [446, 127] on td "455 Old Toll Road" at bounding box center [573, 121] width 254 height 11
click at [447, 126] on span "455 Old Toll Road" at bounding box center [485, 121] width 77 height 9
drag, startPoint x: 471, startPoint y: 190, endPoint x: 427, endPoint y: 189, distance: 43.6
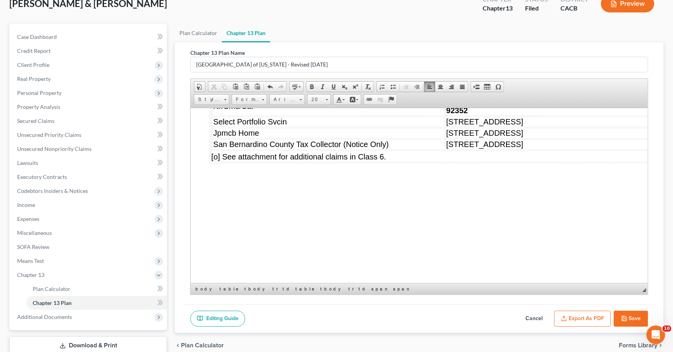
click at [446, 127] on td "455 Old Toll Road" at bounding box center [573, 121] width 254 height 11
click at [292, 102] on span "Font" at bounding box center [283, 100] width 27 height 10
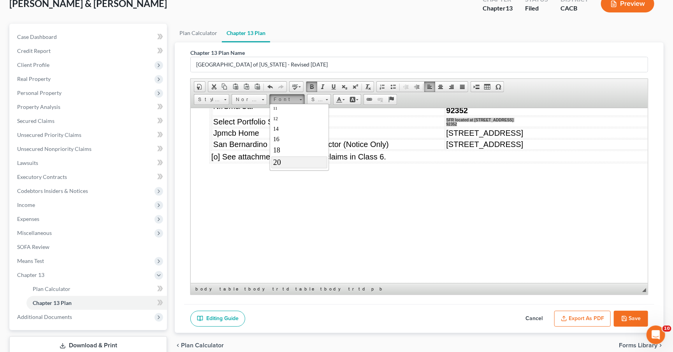
scroll to position [0, 0]
drag, startPoint x: 291, startPoint y: 116, endPoint x: 383, endPoint y: 110, distance: 91.7
click at [291, 116] on link "Arial" at bounding box center [299, 118] width 56 height 10
click at [324, 100] on link "Size" at bounding box center [319, 99] width 24 height 11
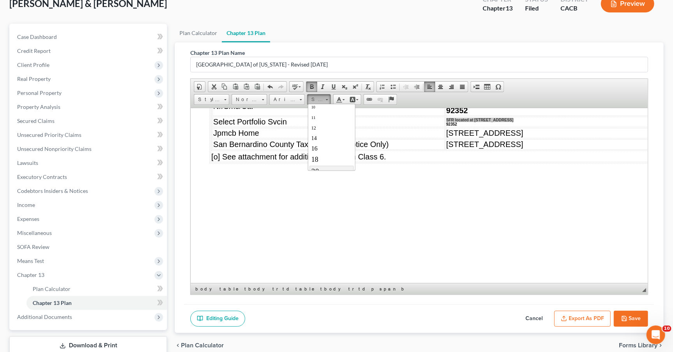
scroll to position [50, 0]
drag, startPoint x: 327, startPoint y: 157, endPoint x: 491, endPoint y: 152, distance: 163.6
click at [327, 157] on link "20" at bounding box center [331, 155] width 44 height 12
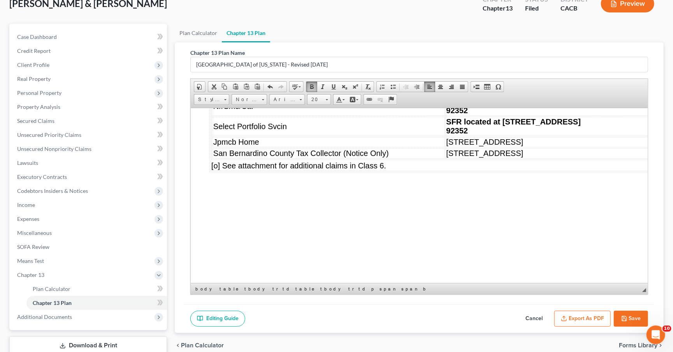
click at [486, 157] on span "455 Old Toll Road" at bounding box center [485, 153] width 77 height 9
drag, startPoint x: 488, startPoint y: 224, endPoint x: 426, endPoint y: 220, distance: 62.4
click at [446, 158] on td "455 Old Toll Road" at bounding box center [573, 153] width 254 height 11
click at [449, 135] on p "92352" at bounding box center [573, 130] width 252 height 9
drag, startPoint x: 446, startPoint y: 198, endPoint x: 424, endPoint y: 187, distance: 24.9
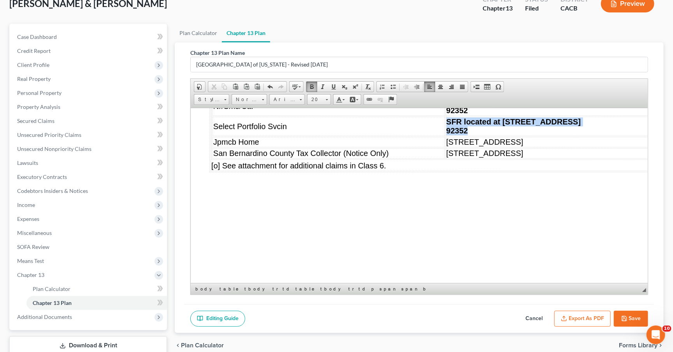
click at [446, 136] on td "SFR located at 455 Old Toll Road Lake Arrowhead, CA 92352" at bounding box center [573, 125] width 254 height 19
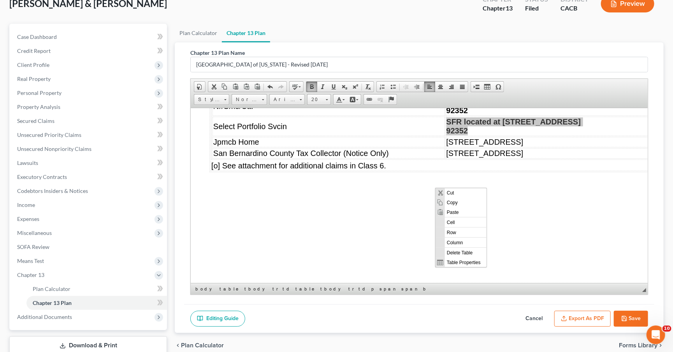
scroll to position [0, 0]
click at [447, 204] on span "Copy" at bounding box center [466, 203] width 42 height 10
copy td "SFR located at 455 Old Toll Road Lake Arrowhead, CA 92352"
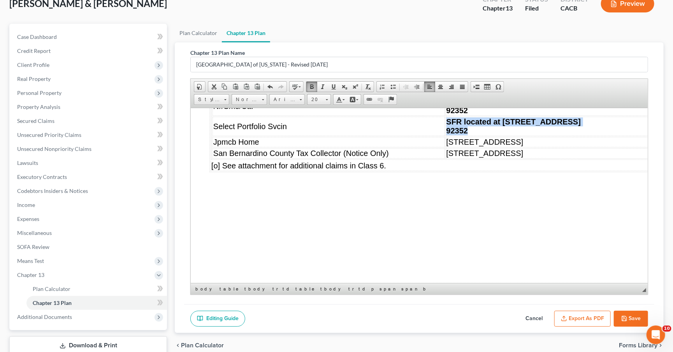
drag, startPoint x: 488, startPoint y: 222, endPoint x: 426, endPoint y: 220, distance: 61.2
click at [446, 158] on td "455 Old Toll Road" at bounding box center [573, 153] width 254 height 11
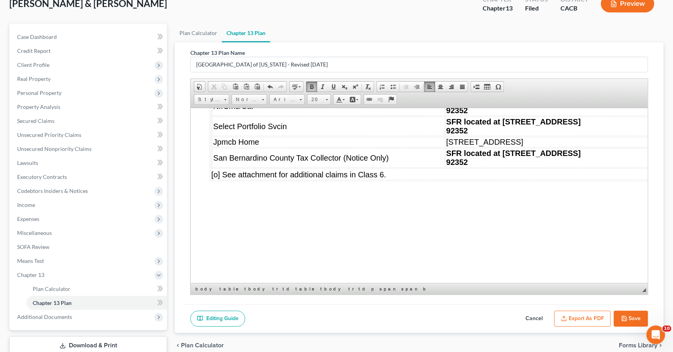
click at [534, 316] on button "Cancel" at bounding box center [534, 319] width 34 height 16
select select "1"
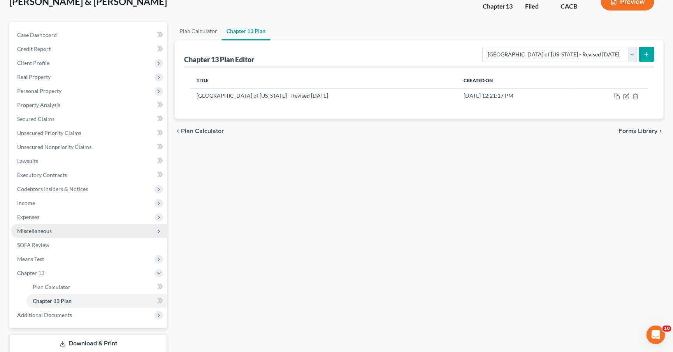
scroll to position [92, 0]
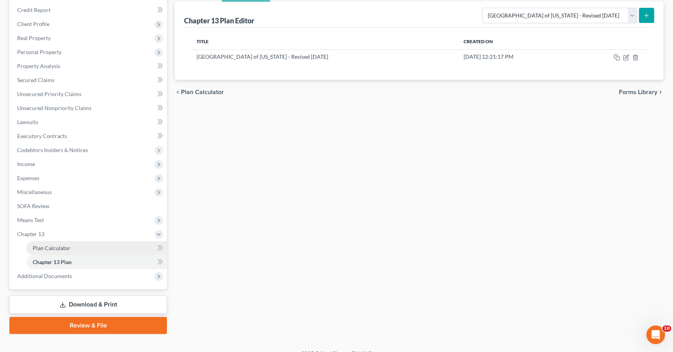
click at [54, 245] on span "Plan Calculator" at bounding box center [52, 248] width 38 height 7
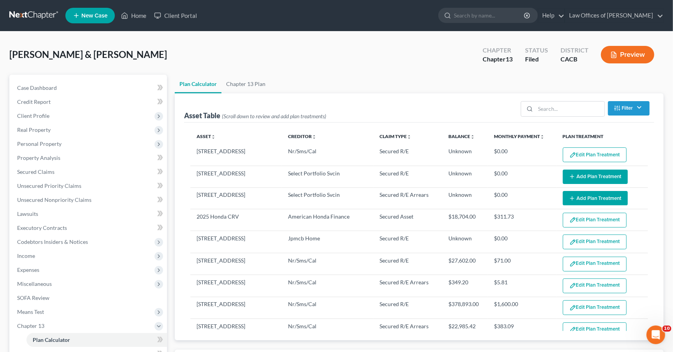
select select "59"
click at [53, 183] on span "Unsecured Priority Claims" at bounding box center [49, 186] width 64 height 7
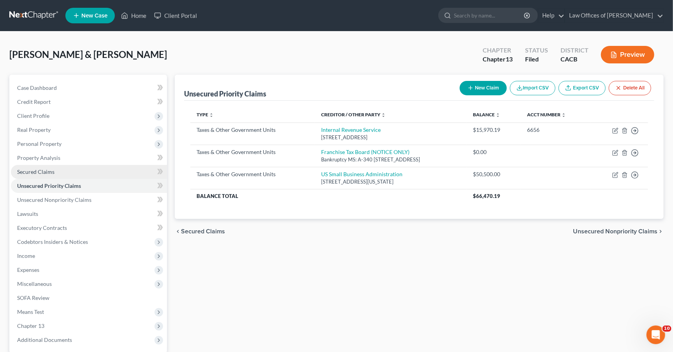
click at [54, 168] on link "Secured Claims" at bounding box center [89, 172] width 156 height 14
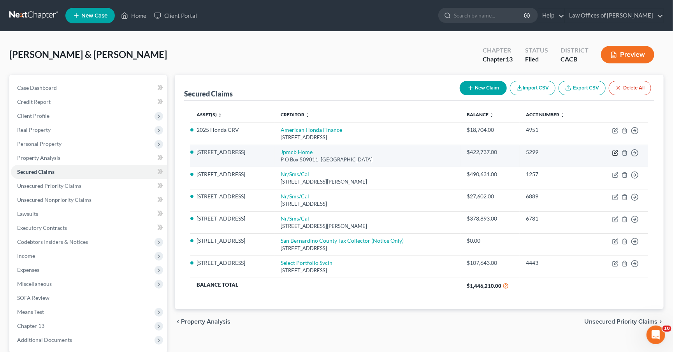
click at [616, 153] on icon "button" at bounding box center [616, 153] width 6 height 6
select select "4"
select select "0"
select select "3"
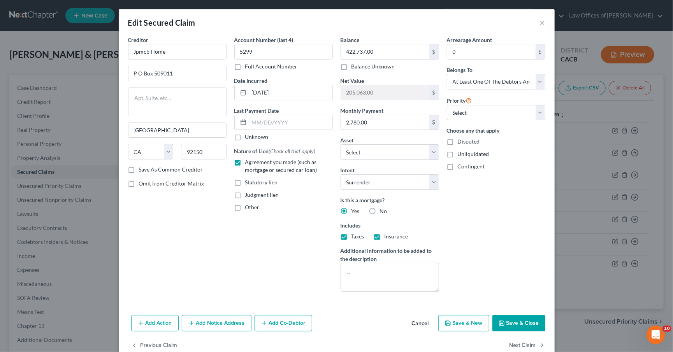
click at [518, 315] on button "Save & Close" at bounding box center [519, 323] width 53 height 16
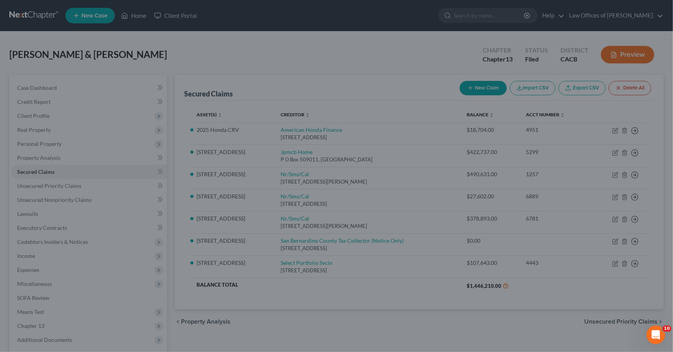
select select "2"
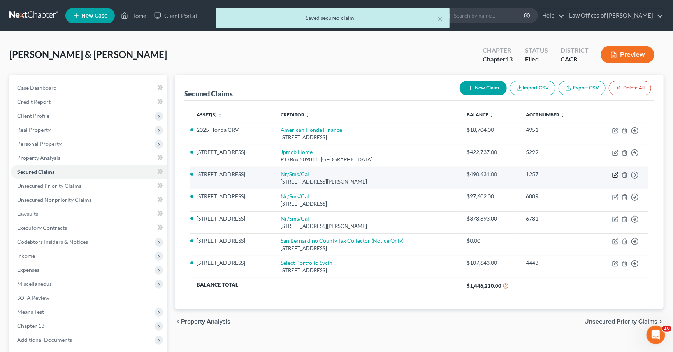
click at [613, 174] on icon "button" at bounding box center [616, 175] width 6 height 6
select select "42"
select select "0"
select select "2"
select select "0"
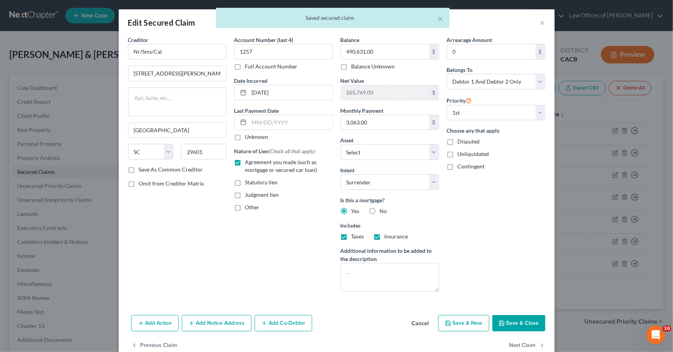
click at [499, 323] on icon "button" at bounding box center [502, 324] width 6 height 6
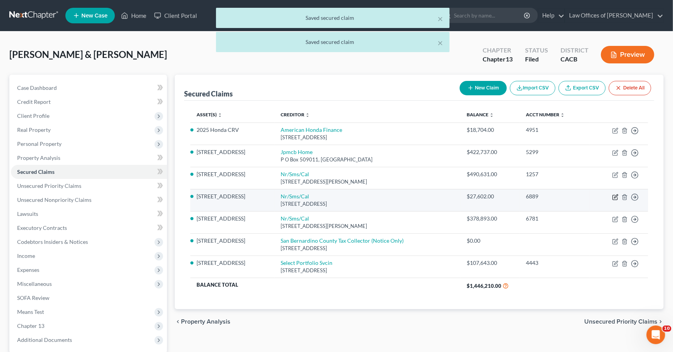
click at [616, 194] on icon "button" at bounding box center [616, 197] width 6 height 6
select select "5"
select select "12"
select select "2"
select select "1"
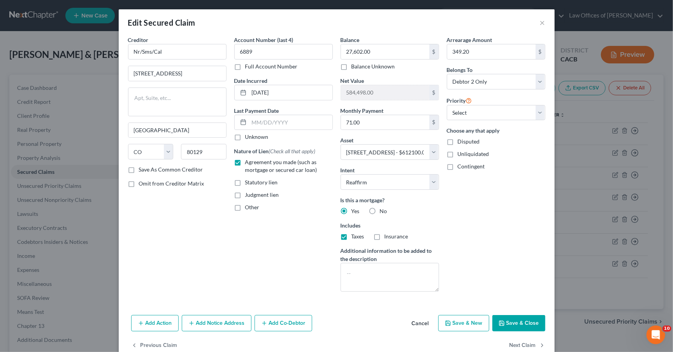
click at [520, 323] on button "Save & Close" at bounding box center [519, 323] width 53 height 16
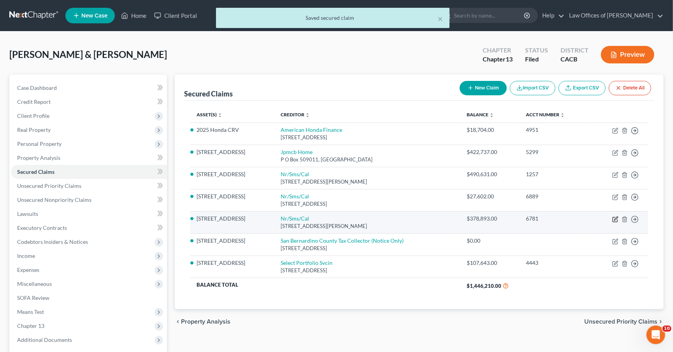
click at [613, 218] on icon "button" at bounding box center [616, 220] width 6 height 6
select select "42"
select select "2"
select select "1"
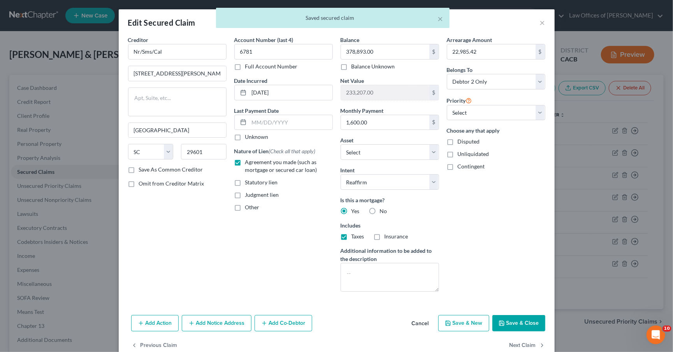
click at [520, 320] on button "Save & Close" at bounding box center [519, 323] width 53 height 16
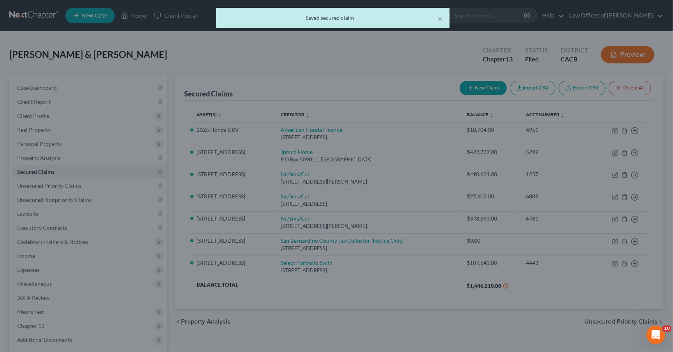
select select "12"
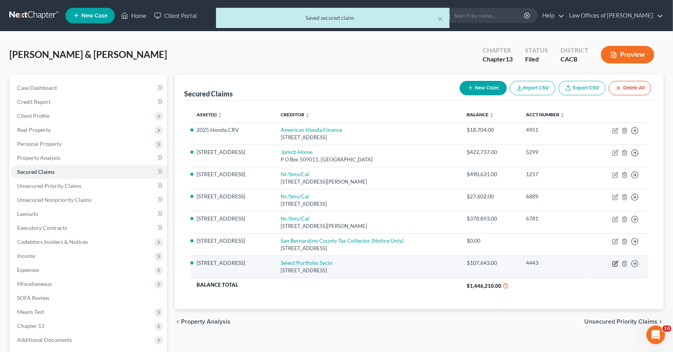
click at [616, 261] on icon "button" at bounding box center [616, 264] width 6 height 6
select select "46"
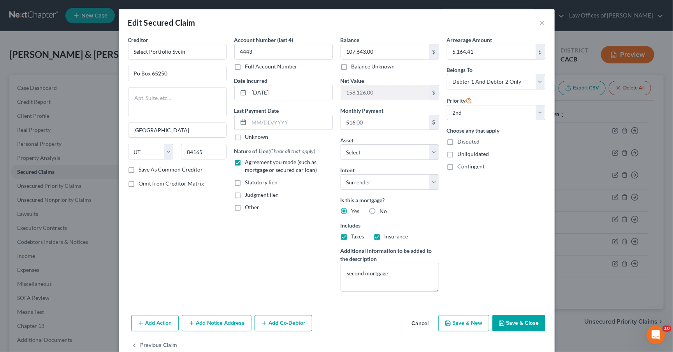
click at [518, 328] on button "Save & Close" at bounding box center [519, 323] width 53 height 16
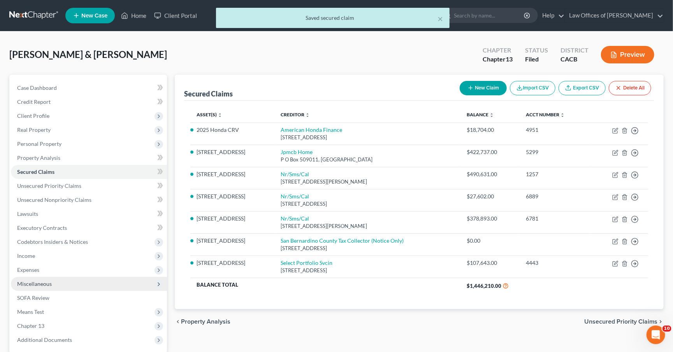
scroll to position [65, 0]
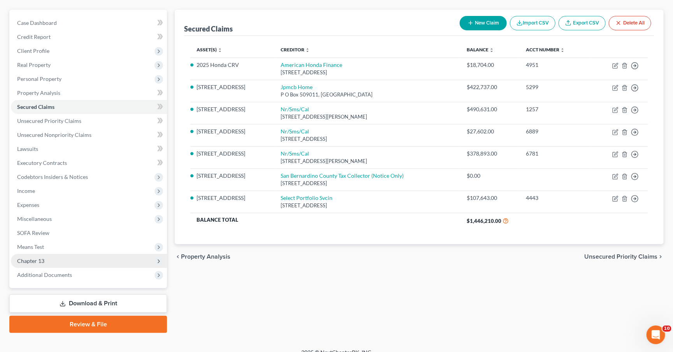
click at [46, 256] on span "Chapter 13" at bounding box center [89, 261] width 156 height 14
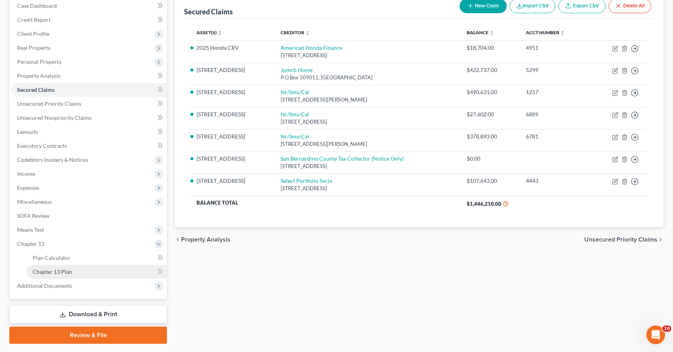
click at [46, 269] on span "Chapter 13 Plan" at bounding box center [52, 272] width 39 height 7
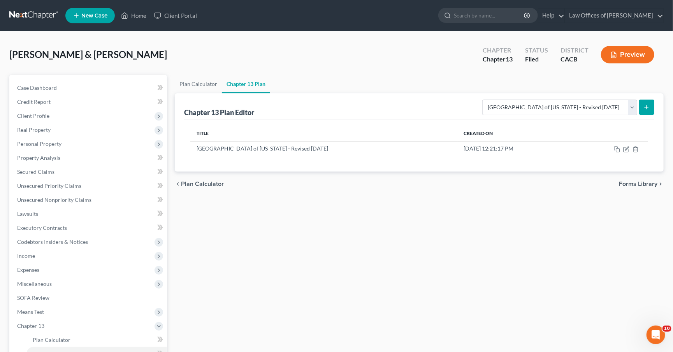
click at [647, 104] on button "submit" at bounding box center [646, 107] width 15 height 15
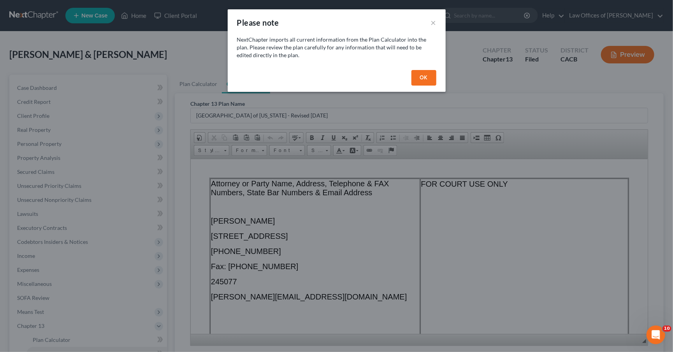
click at [420, 76] on button "OK" at bounding box center [424, 78] width 25 height 16
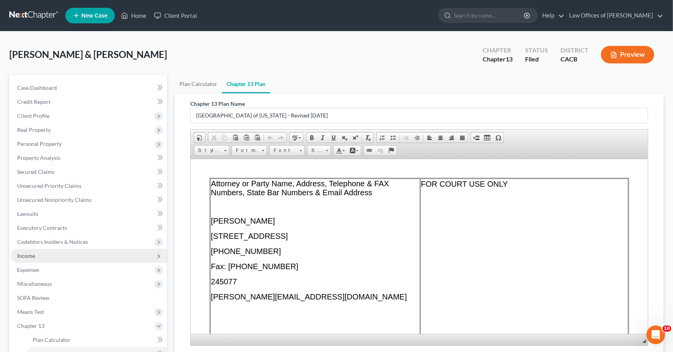
scroll to position [92, 0]
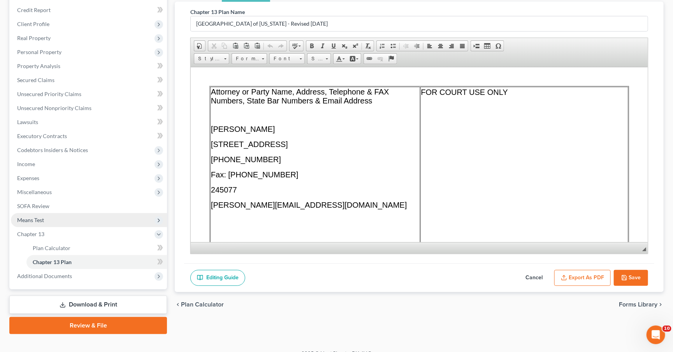
click at [37, 217] on span "Means Test" at bounding box center [30, 220] width 27 height 7
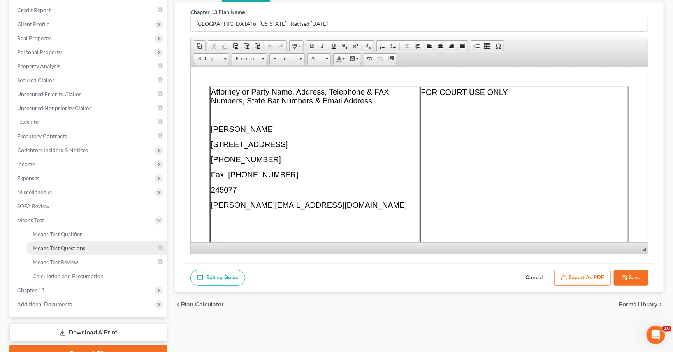
scroll to position [112, 0]
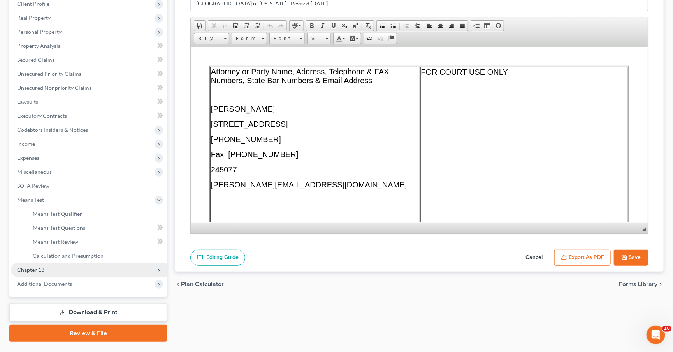
click at [53, 264] on span "Chapter 13" at bounding box center [89, 270] width 156 height 14
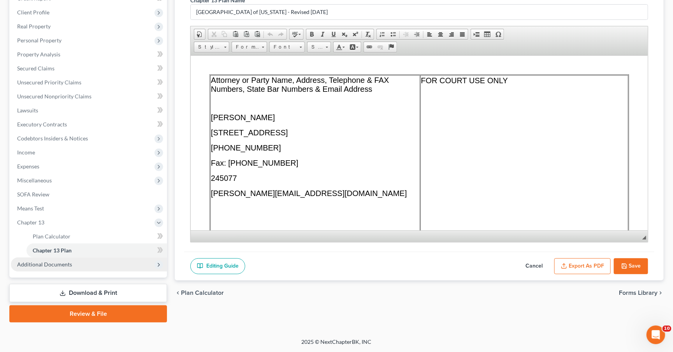
scroll to position [92, 0]
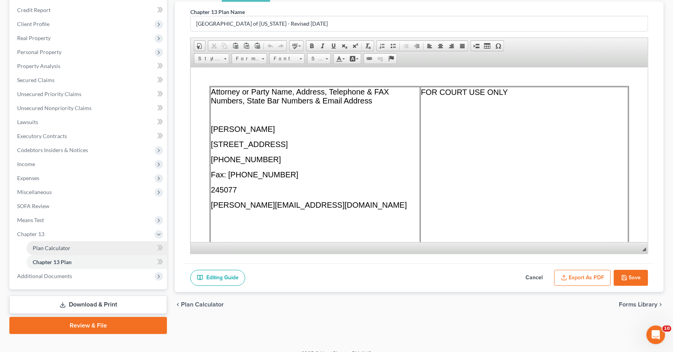
click at [67, 243] on link "Plan Calculator" at bounding box center [96, 248] width 141 height 14
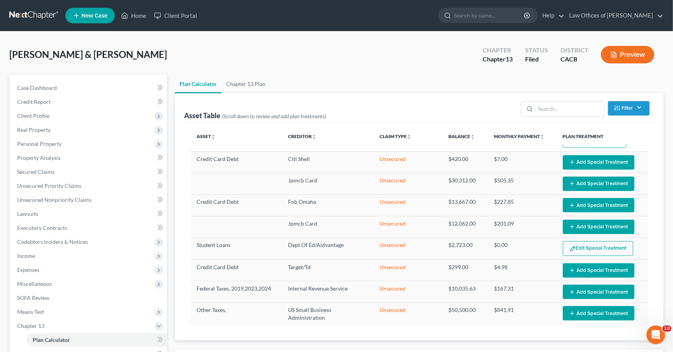
scroll to position [59, 0]
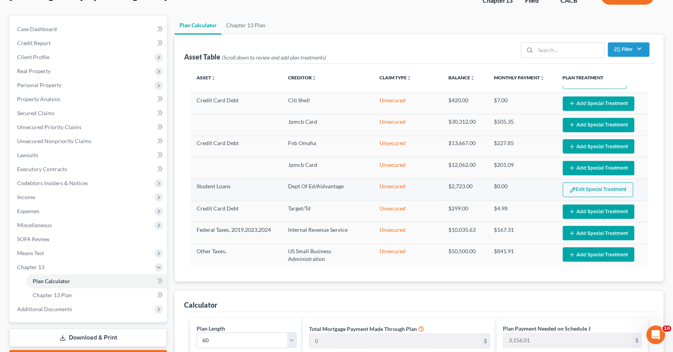
click at [217, 187] on td "Student Loans" at bounding box center [236, 190] width 92 height 22
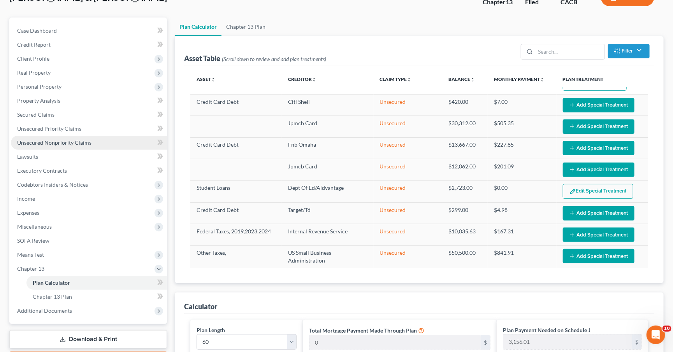
click at [48, 139] on span "Unsecured Nonpriority Claims" at bounding box center [54, 142] width 74 height 7
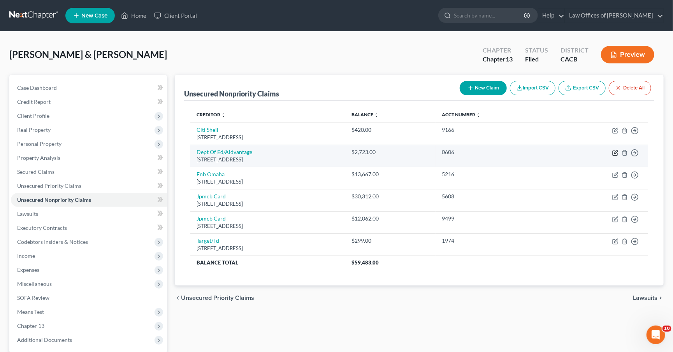
click at [616, 152] on icon "button" at bounding box center [616, 153] width 6 height 6
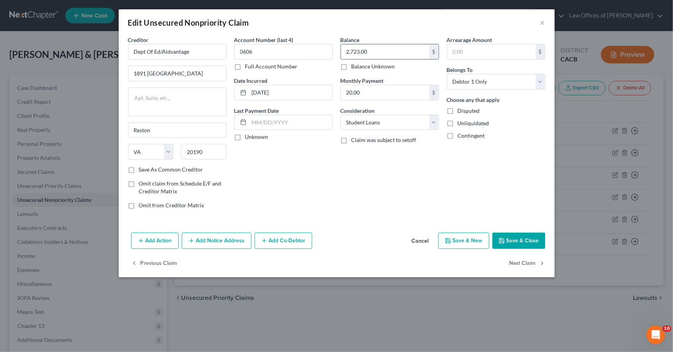
click at [376, 54] on input "2,723.00" at bounding box center [385, 51] width 88 height 15
click at [520, 241] on button "Save & Close" at bounding box center [519, 241] width 53 height 16
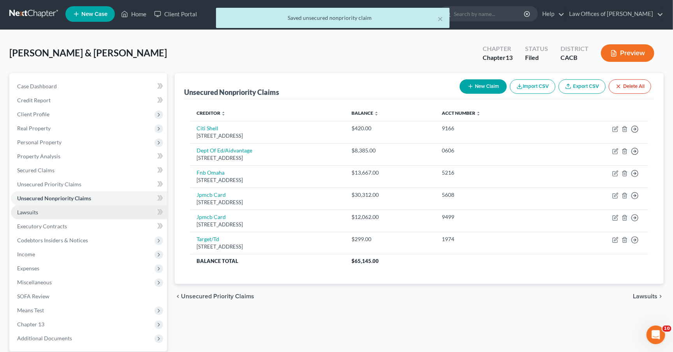
scroll to position [65, 0]
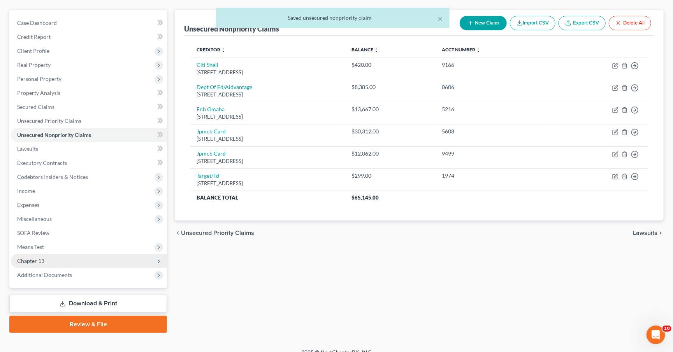
click at [51, 254] on span "Chapter 13" at bounding box center [89, 261] width 156 height 14
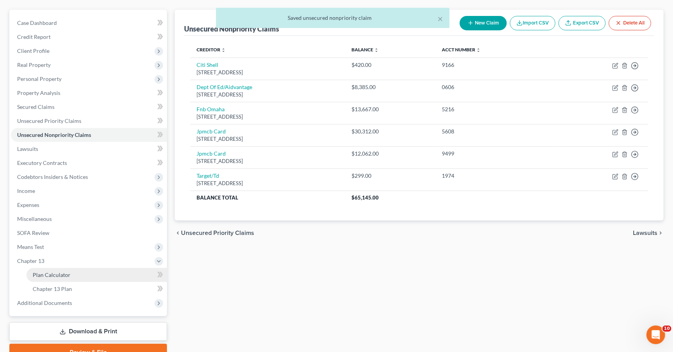
click at [64, 272] on span "Plan Calculator" at bounding box center [52, 275] width 38 height 7
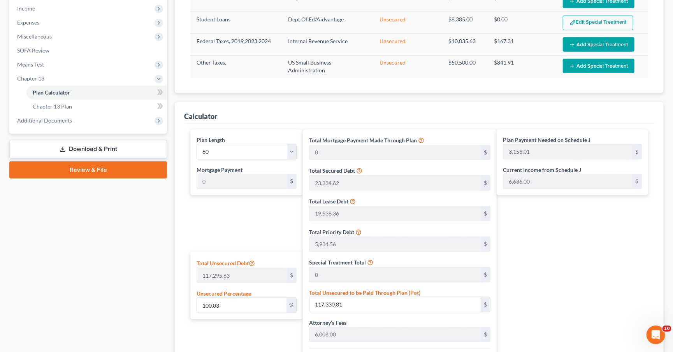
scroll to position [433, 0]
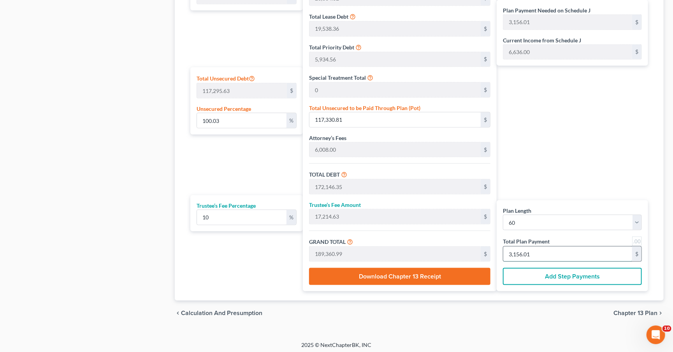
click at [562, 251] on input "3,156.01" at bounding box center [568, 254] width 129 height 15
click at [619, 315] on span "Chapter 13 Plan" at bounding box center [636, 313] width 44 height 6
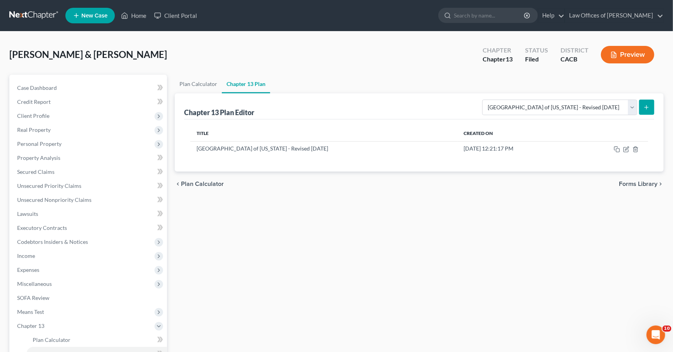
click at [652, 98] on div "Please select your Chapter 13 Plan Central District of California - Effective 1…" at bounding box center [566, 107] width 175 height 21
click at [650, 105] on button "submit" at bounding box center [646, 107] width 15 height 15
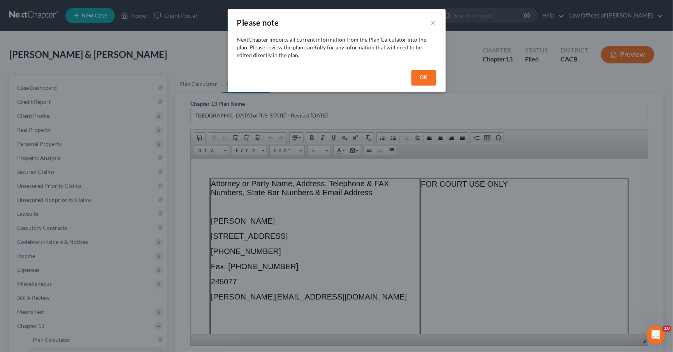
click at [417, 77] on button "OK" at bounding box center [424, 78] width 25 height 16
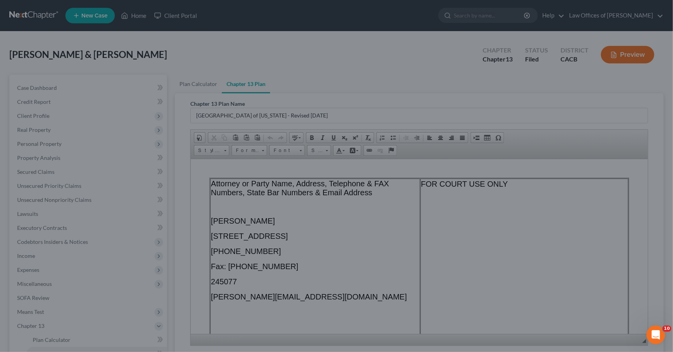
scroll to position [16, 0]
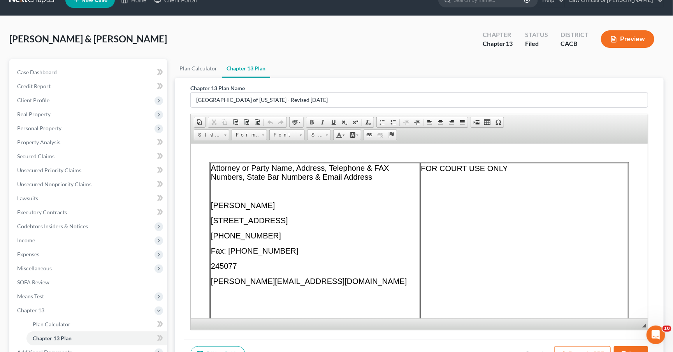
click at [302, 271] on p "245077" at bounding box center [315, 266] width 208 height 9
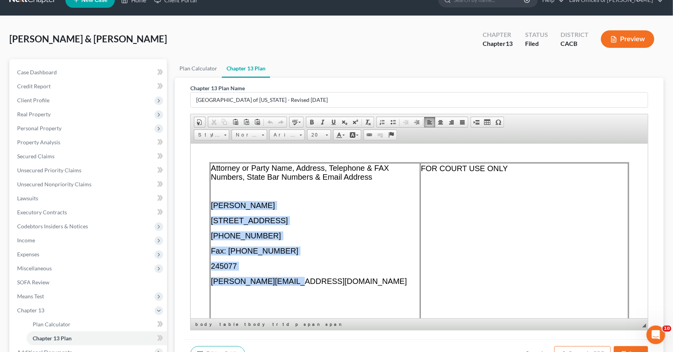
drag, startPoint x: 282, startPoint y: 283, endPoint x: 212, endPoint y: 204, distance: 105.6
click at [212, 204] on td "Attorney or Party Name, Address, Telephone & FAX Numbers, State Bar Numbers & E…" at bounding box center [315, 266] width 210 height 207
paste body
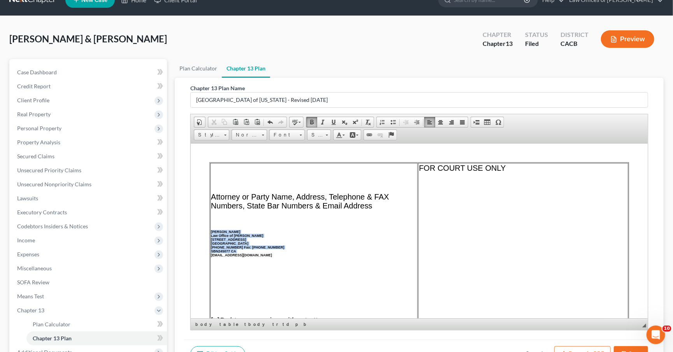
drag, startPoint x: 255, startPoint y: 244, endPoint x: 210, endPoint y: 221, distance: 50.9
click at [210, 221] on td "Attorney or Party Name, Address, Telephone & FAX Numbers, State Bar Numbers & E…" at bounding box center [314, 266] width 208 height 207
click at [297, 136] on span "Font" at bounding box center [283, 135] width 27 height 10
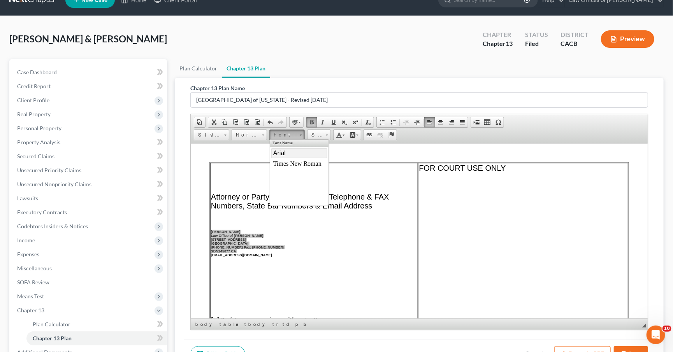
click at [282, 156] on link "Arial" at bounding box center [299, 153] width 56 height 10
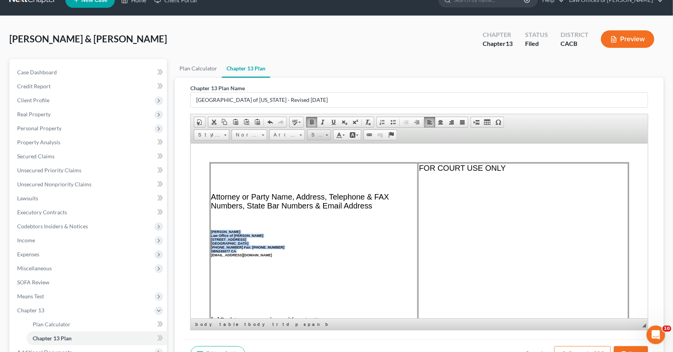
click at [317, 130] on span "Size" at bounding box center [316, 135] width 16 height 10
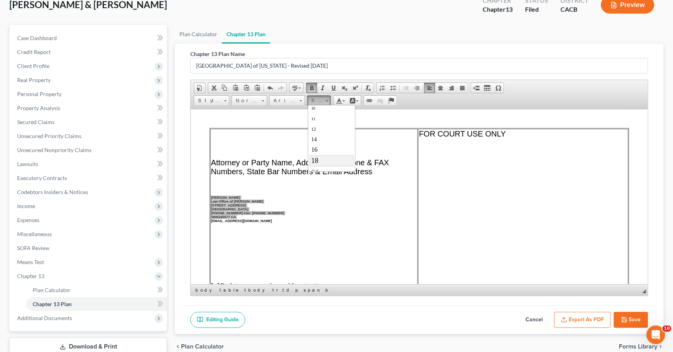
scroll to position [48, 0]
click at [322, 160] on link "20" at bounding box center [331, 157] width 44 height 12
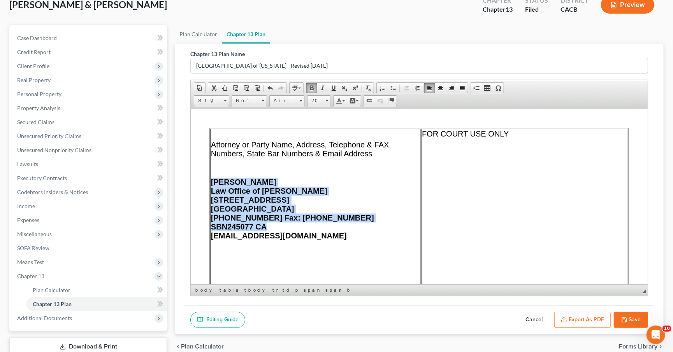
click at [237, 178] on b "rence Fantauzzi" at bounding box center [243, 182] width 65 height 9
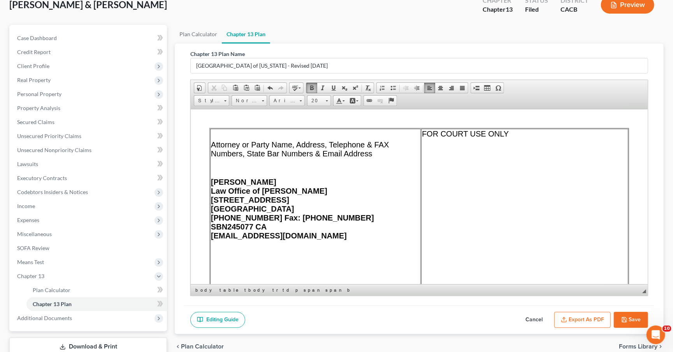
click at [210, 177] on td "Attorney or Party Name, Address, Telephone & FAX Numbers, State Bar Numbers & E…" at bounding box center [315, 232] width 211 height 207
click at [308, 213] on b "909-552-1238 Fax: 310-561-1450" at bounding box center [292, 217] width 163 height 9
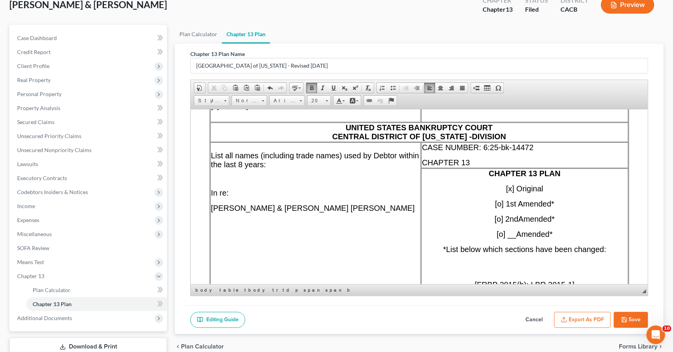
scroll to position [229, 0]
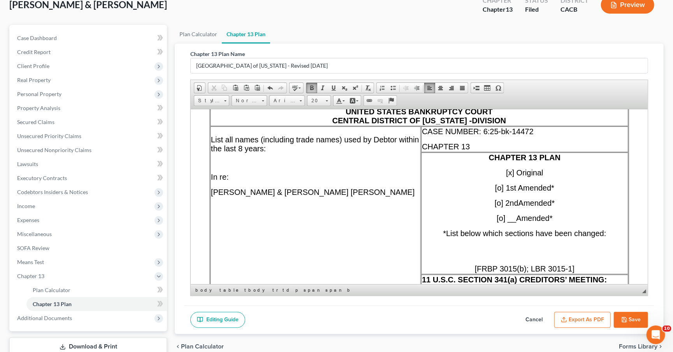
click at [568, 127] on p "CASE NUMBER: 6:25-bk-14472" at bounding box center [525, 131] width 206 height 9
click at [473, 110] on span "UNITED STATES BANKRUPTCY COURT CENTRAL DISTRICT OF CALIFORNIA - DIVISION" at bounding box center [420, 116] width 174 height 18
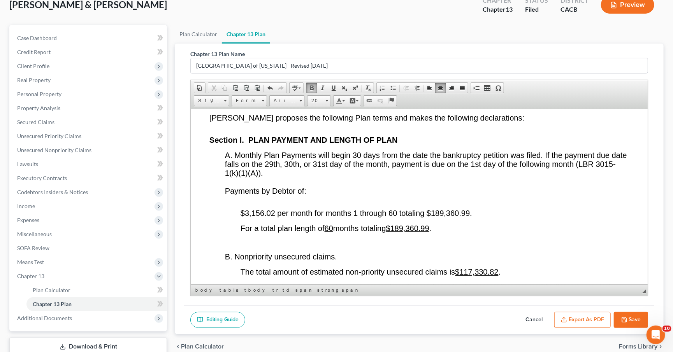
scroll to position [1359, 0]
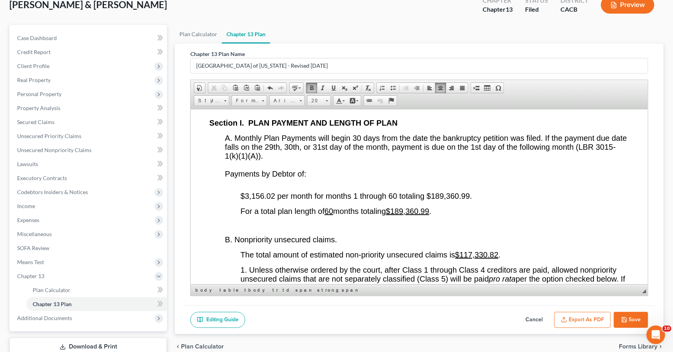
click at [275, 196] on span "$3,156.02 per month for months 1 through 60 totaling $189,360.99." at bounding box center [357, 196] width 232 height 9
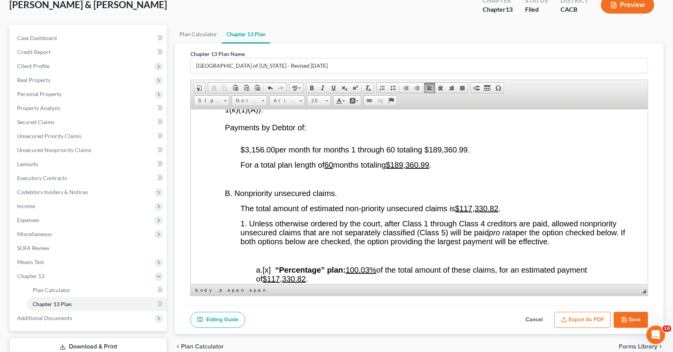
scroll to position [1476, 0]
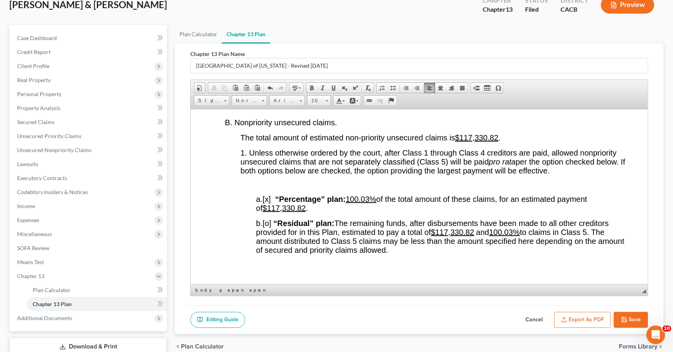
click at [373, 200] on u "100.03%" at bounding box center [361, 199] width 31 height 9
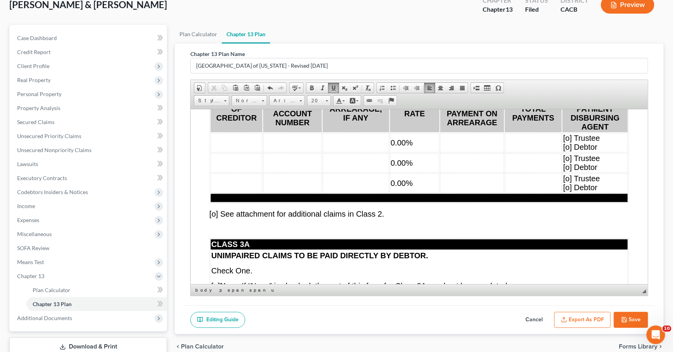
scroll to position [3813, 0]
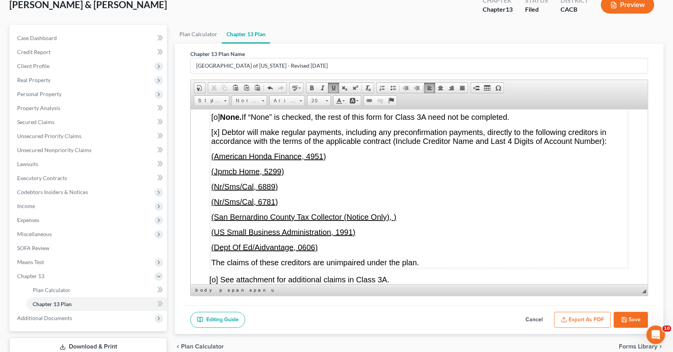
click at [216, 121] on span "[o] None. If “None” is checked, the rest of this form for Class 3A need not be …" at bounding box center [360, 117] width 298 height 9
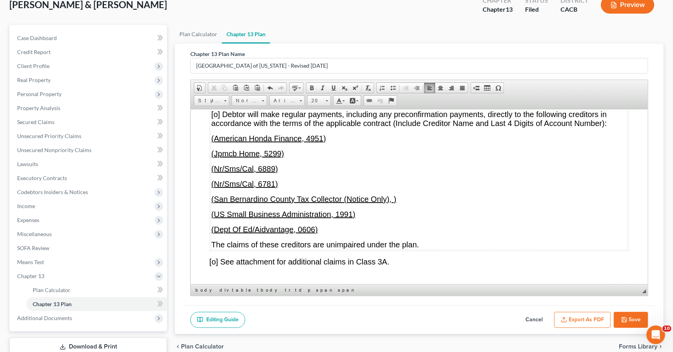
scroll to position [3851, 0]
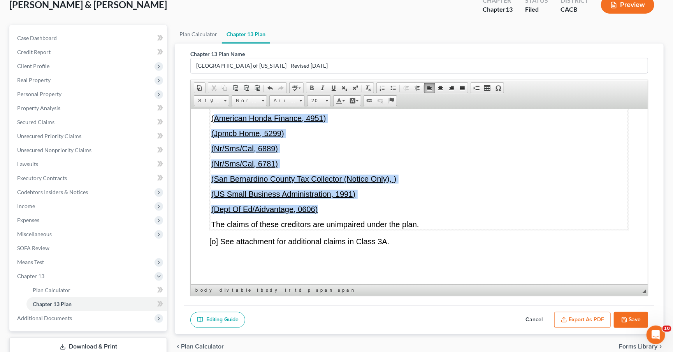
drag, startPoint x: 315, startPoint y: 236, endPoint x: 215, endPoint y: 144, distance: 135.6
click at [215, 144] on td "UNIMPAIRED CLAIMS TO BE PAID DIRECTLY BY DEBTOR. Check One. [x ] None. If “None…" at bounding box center [419, 136] width 417 height 187
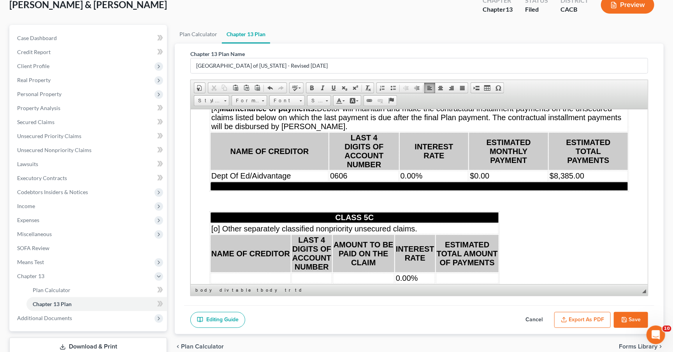
scroll to position [5769, 0]
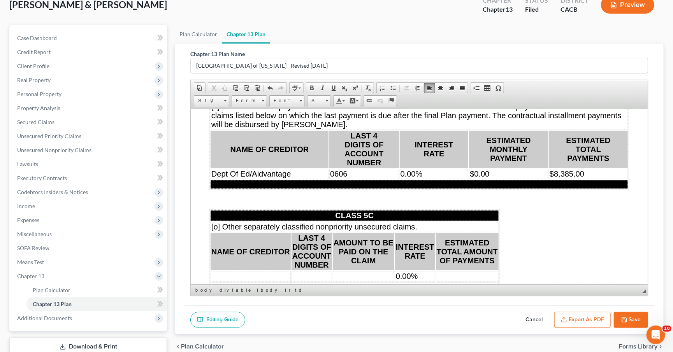
click at [452, 179] on td "0.00%" at bounding box center [434, 174] width 69 height 11
click at [503, 179] on td "$0.00" at bounding box center [510, 174] width 78 height 11
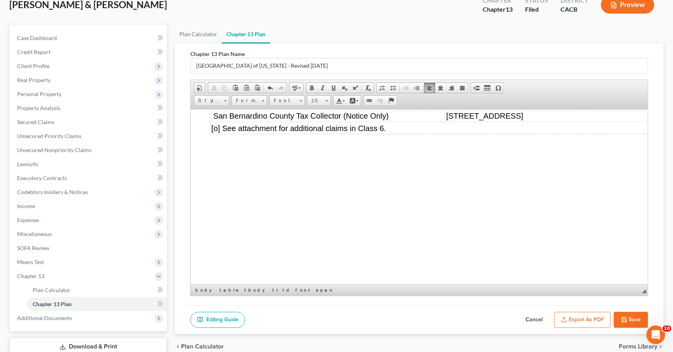
scroll to position [6144, 0]
click at [397, 123] on td "San Bernardino County Tax Collector (Notice Only)" at bounding box center [329, 118] width 232 height 11
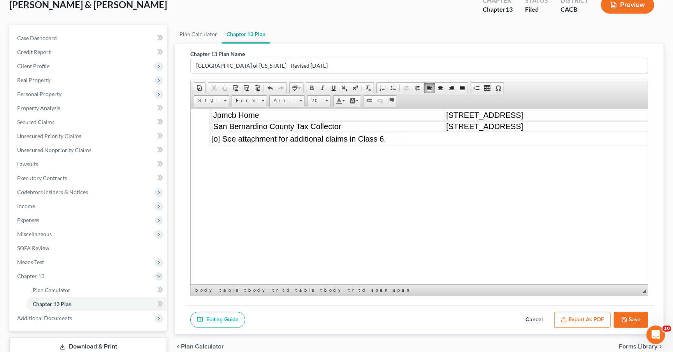
scroll to position [6133, 0]
click at [553, 134] on td "455 Old Toll Road" at bounding box center [573, 128] width 254 height 11
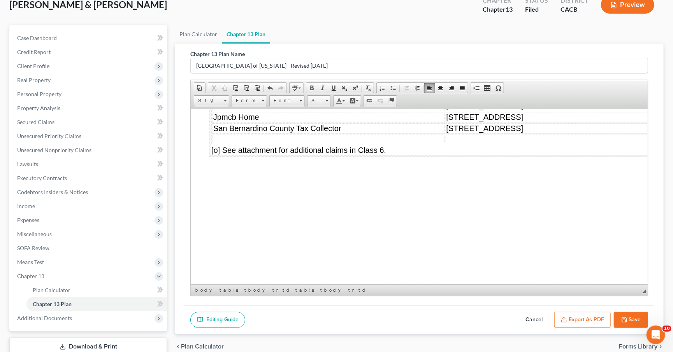
drag, startPoint x: 261, startPoint y: 162, endPoint x: 213, endPoint y: 162, distance: 47.9
click at [213, 100] on td "Nr/Sms/Cal" at bounding box center [329, 94] width 232 height 11
drag, startPoint x: 243, startPoint y: 180, endPoint x: 282, endPoint y: 261, distance: 89.5
click at [243, 180] on span "Copy" at bounding box center [255, 178] width 42 height 10
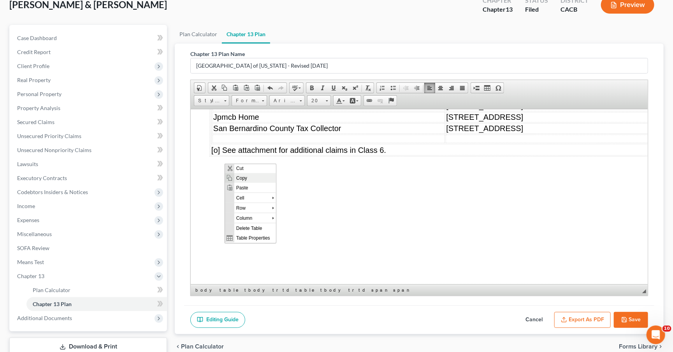
copy span "Nr/Sms/Cal"
click at [245, 144] on table "Creditor Name: Description: Nr/Sms/Cal 455 Old Toll Road Select Portfolio Svcin…" at bounding box center [456, 107] width 490 height 76
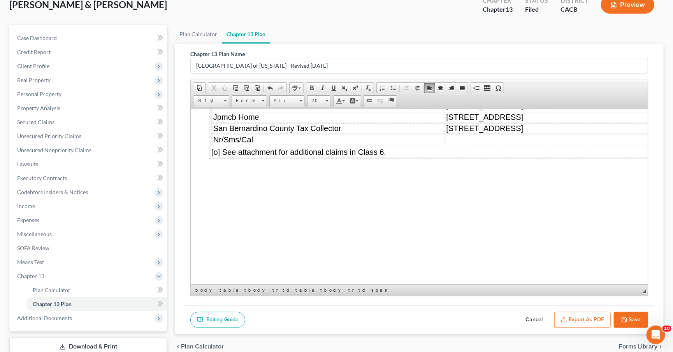
drag, startPoint x: 533, startPoint y: 187, endPoint x: 426, endPoint y: 186, distance: 106.7
click at [446, 122] on td "9941 Tamarack Landing Way" at bounding box center [573, 117] width 254 height 11
drag, startPoint x: 427, startPoint y: 185, endPoint x: 618, endPoint y: 295, distance: 220.0
click at [440, 197] on span "Copy" at bounding box center [458, 200] width 42 height 10
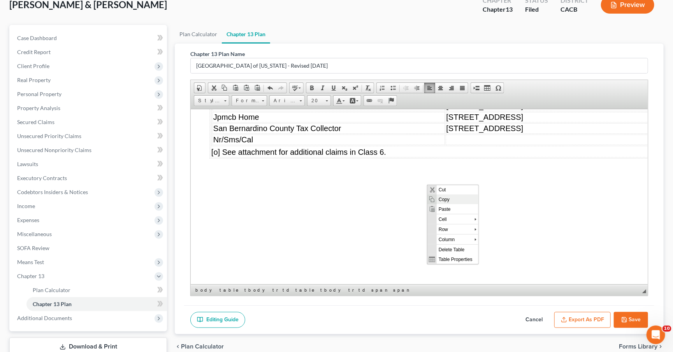
copy span "9941 Tamarack Landing Way"
click at [446, 145] on td at bounding box center [573, 139] width 254 height 11
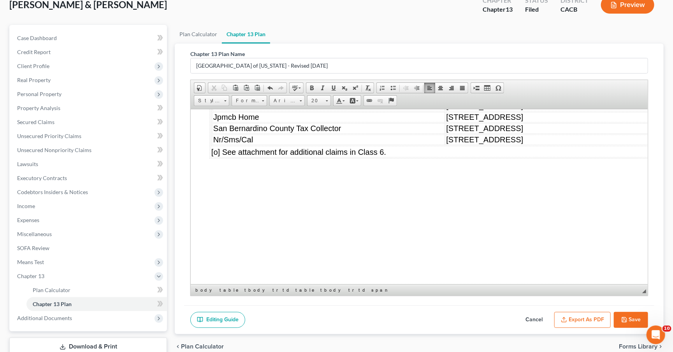
drag, startPoint x: 525, startPoint y: 187, endPoint x: 424, endPoint y: 185, distance: 100.5
click at [446, 122] on td "9941 Tamarack Landing Way" at bounding box center [573, 117] width 254 height 11
drag, startPoint x: 460, startPoint y: 187, endPoint x: 425, endPoint y: 183, distance: 34.8
click at [446, 122] on td "SFR located at 9941 Tamarack Landing Way Las Vegas, NV 89117" at bounding box center [573, 117] width 254 height 11
click at [323, 100] on span "Size" at bounding box center [316, 101] width 16 height 10
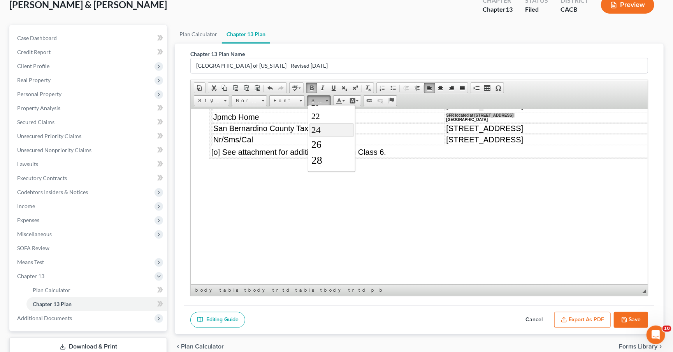
scroll to position [89, 0]
drag, startPoint x: 324, startPoint y: 120, endPoint x: 440, endPoint y: 115, distance: 115.8
click at [324, 120] on link "20" at bounding box center [331, 116] width 44 height 12
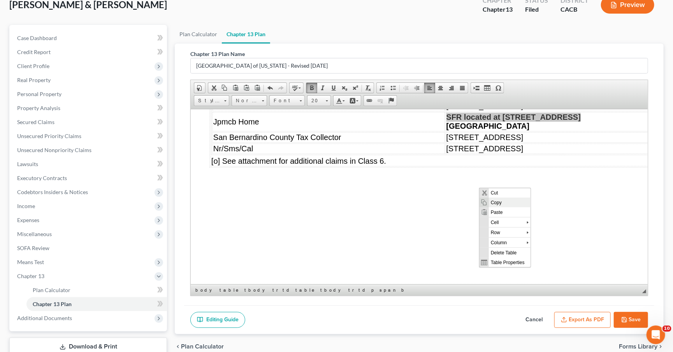
click at [498, 200] on span "Copy" at bounding box center [510, 203] width 42 height 10
copy b "SFR located at 9941 Tamarack Landing Way Las"
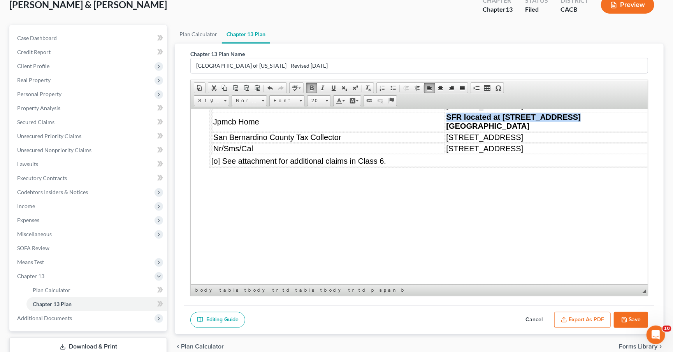
drag, startPoint x: 525, startPoint y: 219, endPoint x: 426, endPoint y: 217, distance: 99.3
click at [447, 153] on span "9941 Tamarack Landing Way" at bounding box center [485, 148] width 77 height 9
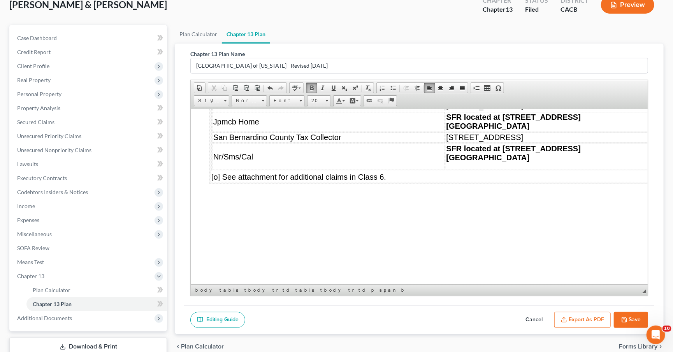
drag, startPoint x: 486, startPoint y: 161, endPoint x: 426, endPoint y: 159, distance: 60.0
click at [446, 100] on td "455 Old Toll Road" at bounding box center [573, 94] width 254 height 11
drag, startPoint x: 437, startPoint y: 165, endPoint x: 426, endPoint y: 162, distance: 11.1
click at [446, 100] on td "SFR located at 455 Old Toll Road Lake Arrowhead, CA 92352" at bounding box center [573, 94] width 254 height 11
click at [318, 100] on span "Size" at bounding box center [316, 101] width 16 height 10
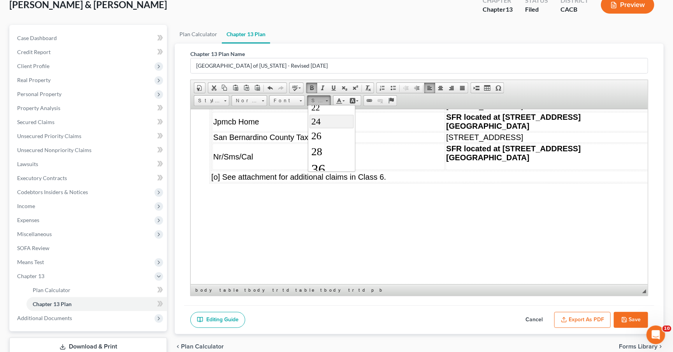
scroll to position [94, 0]
click at [324, 114] on link "20" at bounding box center [331, 111] width 44 height 12
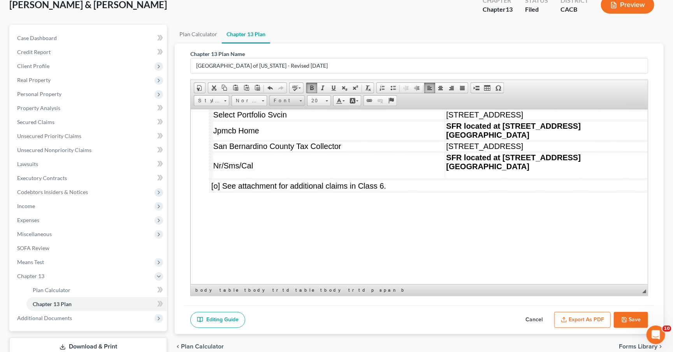
click at [291, 102] on span "Font" at bounding box center [283, 101] width 27 height 10
click at [292, 116] on link "Arial" at bounding box center [299, 120] width 56 height 10
drag, startPoint x: 488, startPoint y: 182, endPoint x: 426, endPoint y: 180, distance: 62.4
click at [446, 120] on td "455 Old Toll Road" at bounding box center [573, 114] width 254 height 11
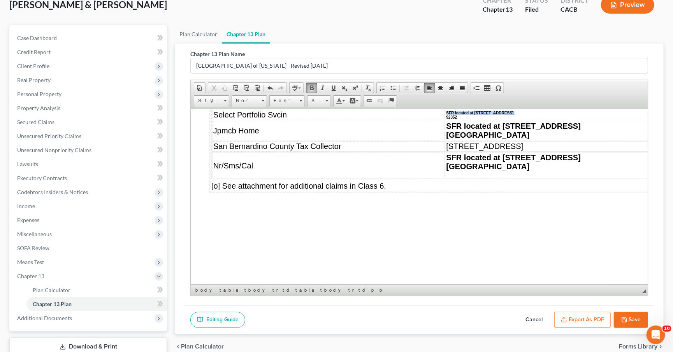
drag, startPoint x: 436, startPoint y: 185, endPoint x: 425, endPoint y: 181, distance: 11.7
click at [446, 120] on td "SFR located at 455 Old Toll Road Lake Arrowhead, CA 92352" at bounding box center [573, 114] width 254 height 11
click at [326, 101] on span at bounding box center [327, 99] width 2 height 7
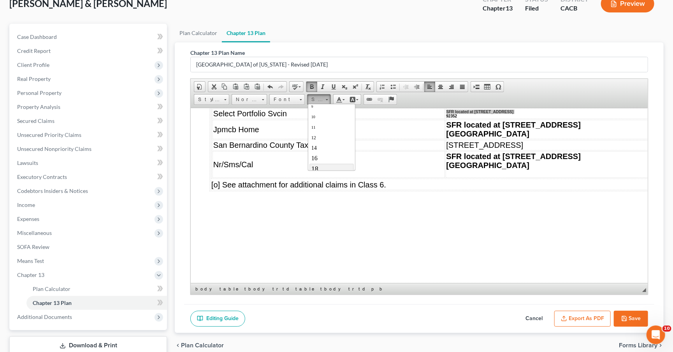
scroll to position [41, 0]
click at [321, 162] on link "20" at bounding box center [331, 164] width 44 height 12
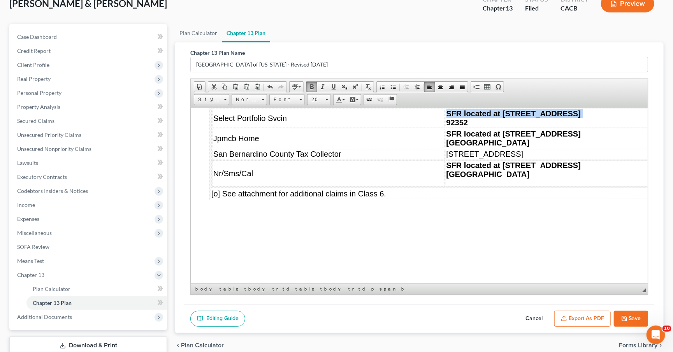
click at [295, 92] on span "language Spell Check As You Type" at bounding box center [297, 87] width 17 height 13
click at [295, 96] on span "Font" at bounding box center [283, 100] width 27 height 10
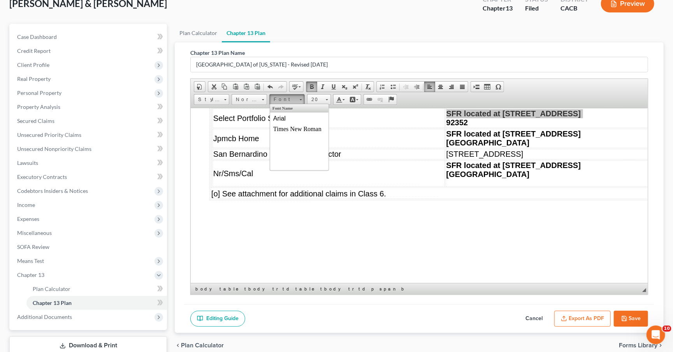
scroll to position [0, 0]
click at [292, 115] on link "Arial" at bounding box center [299, 118] width 56 height 10
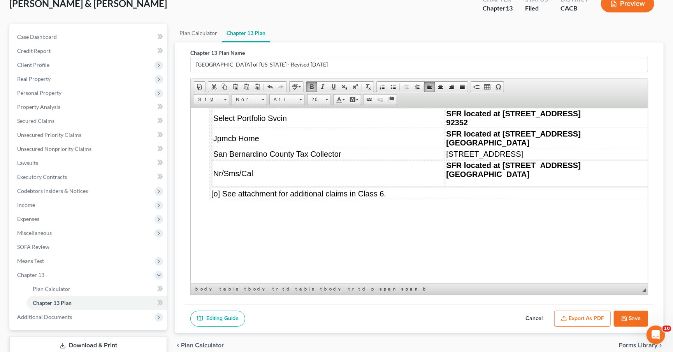
click at [485, 158] on span "455 Old Toll Road" at bounding box center [485, 154] width 77 height 9
drag, startPoint x: 465, startPoint y: 224, endPoint x: 426, endPoint y: 222, distance: 38.6
click at [447, 158] on p "455 Old Toll Road" at bounding box center [573, 154] width 252 height 9
drag, startPoint x: 437, startPoint y: 226, endPoint x: 424, endPoint y: 222, distance: 13.5
click at [446, 159] on td "SFR located at 455 Old Toll Road Lake Arrowhead, CA 92352" at bounding box center [573, 154] width 254 height 11
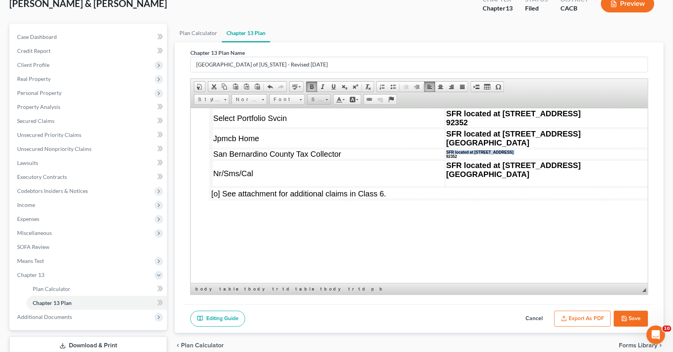
click at [322, 103] on span "Size" at bounding box center [316, 100] width 16 height 10
click at [323, 163] on link "20" at bounding box center [331, 166] width 44 height 12
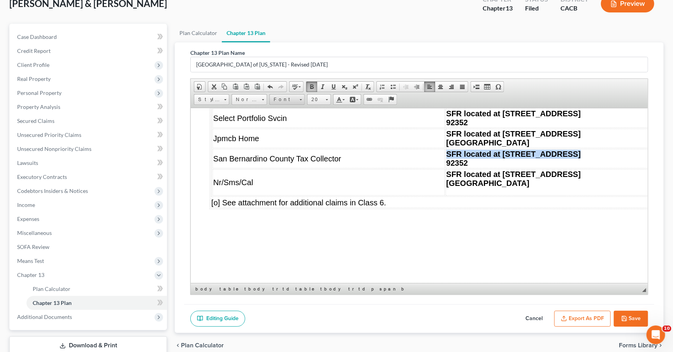
click at [288, 95] on span "Font" at bounding box center [283, 100] width 27 height 10
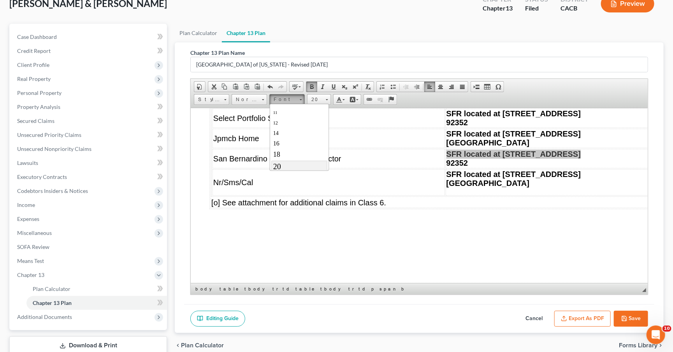
scroll to position [0, 0]
drag, startPoint x: 289, startPoint y: 119, endPoint x: 369, endPoint y: 115, distance: 79.9
click at [289, 119] on link "Arial" at bounding box center [299, 118] width 56 height 10
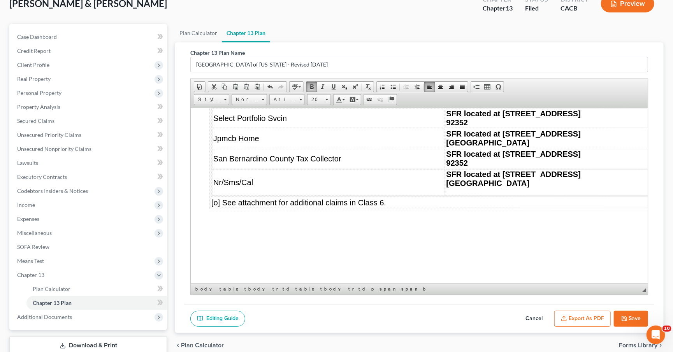
click at [470, 147] on b "Vegas, NV 89117" at bounding box center [488, 142] width 83 height 9
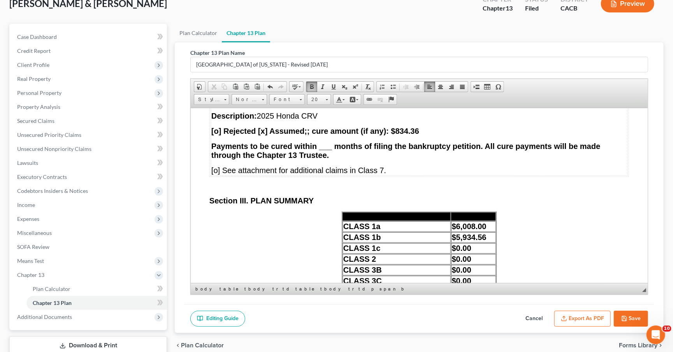
scroll to position [6567, 0]
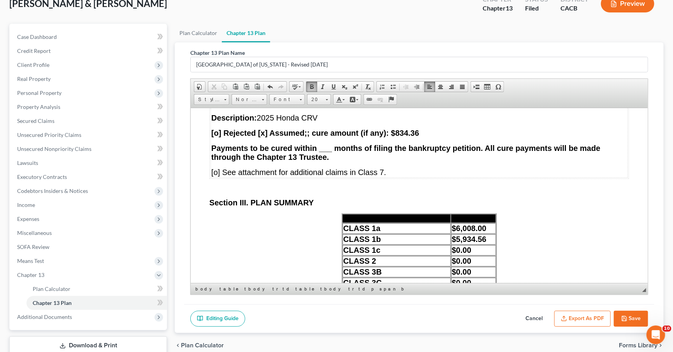
click at [324, 161] on strong "Payments to be cured within ___ months of filing the bankruptcy petition. All c…" at bounding box center [405, 153] width 389 height 18
click at [338, 100] on span at bounding box center [339, 100] width 6 height 6
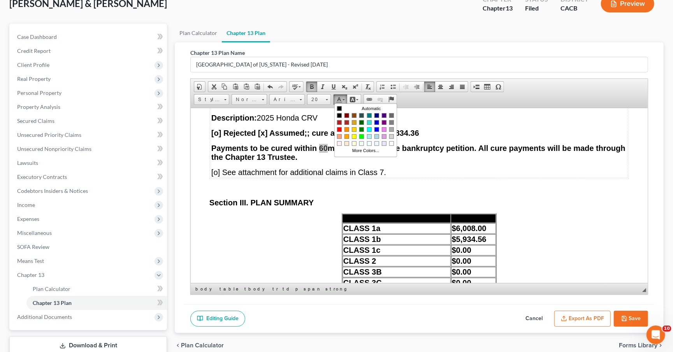
scroll to position [0, 0]
click at [462, 67] on icon "If “None” is checked, the rest of this form for Class 7 need not be completed." at bounding box center [375, 63] width 263 height 9
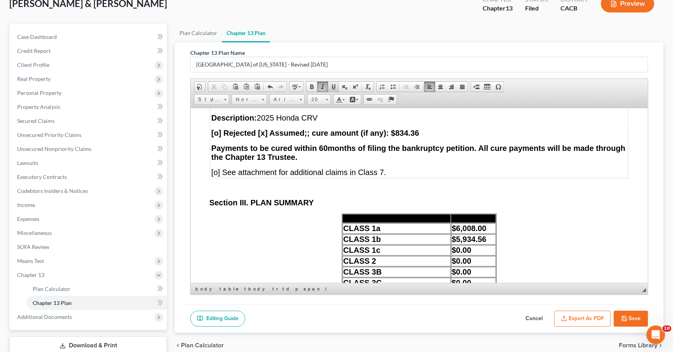
click at [333, 87] on span at bounding box center [334, 87] width 6 height 6
drag, startPoint x: 327, startPoint y: 219, endPoint x: 319, endPoint y: 218, distance: 8.2
click at [319, 161] on strong "Payments to be cured within 60 months of filing the bankruptcy petition. All cu…" at bounding box center [418, 153] width 414 height 18
click at [331, 85] on span at bounding box center [334, 87] width 6 height 6
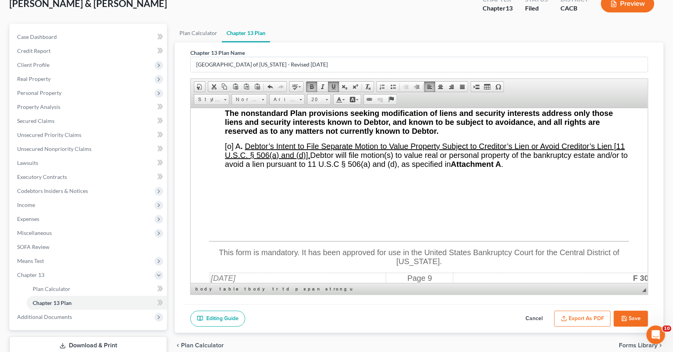
scroll to position [6888, 0]
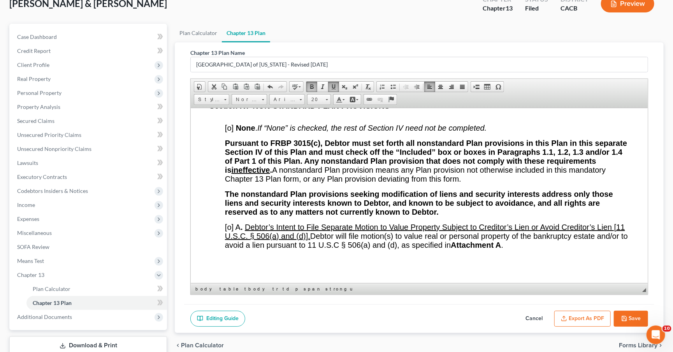
click at [231, 132] on span "[o]" at bounding box center [229, 127] width 9 height 9
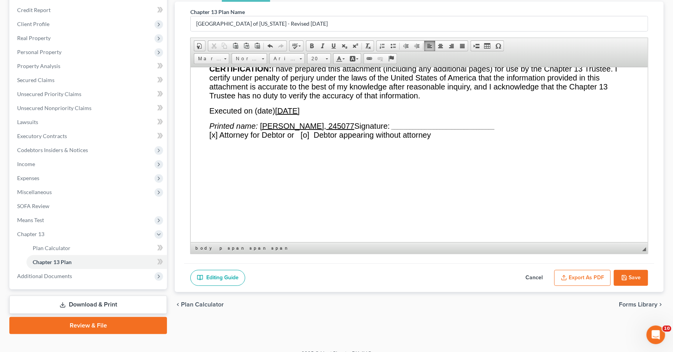
scroll to position [8523, 0]
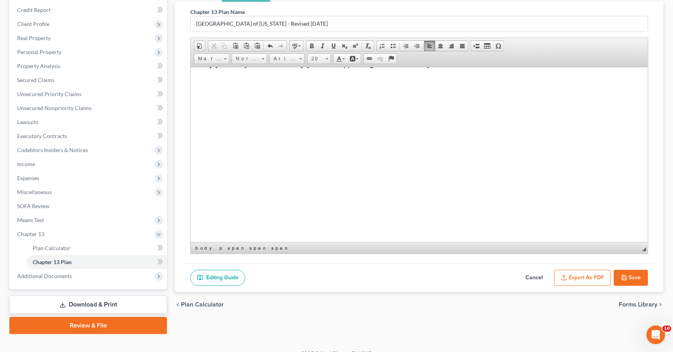
click at [215, 68] on span "[x] Attorney for Debtor or [o] Debtor appearing without attorney" at bounding box center [321, 63] width 222 height 9
click at [316, 44] on p "Executed on (date) 10/03/2025" at bounding box center [420, 39] width 420 height 9
click at [354, 59] on u "Terrence Fantauzzi, 245077" at bounding box center [307, 54] width 94 height 9
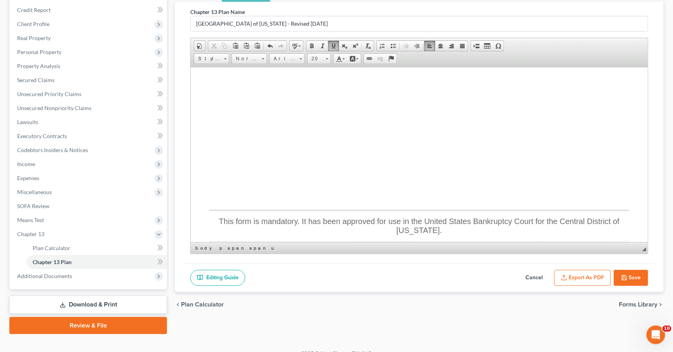
click at [601, 275] on button "Export as PDF" at bounding box center [583, 278] width 56 height 16
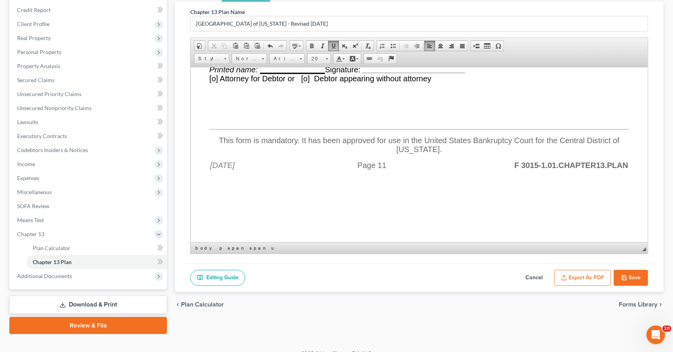
scroll to position [8336, 0]
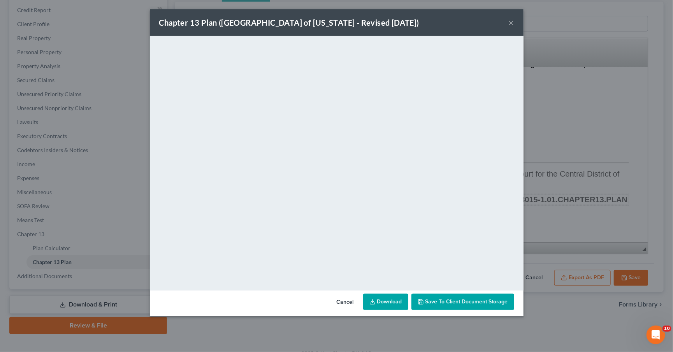
click at [508, 23] on div "Chapter 13 Plan (Central District of California - Revised 4/15/2019) ×" at bounding box center [337, 22] width 374 height 26
click at [510, 20] on button "×" at bounding box center [511, 22] width 5 height 9
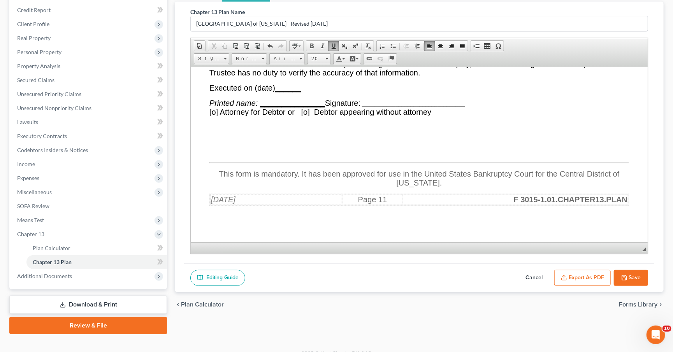
scroll to position [8477, 0]
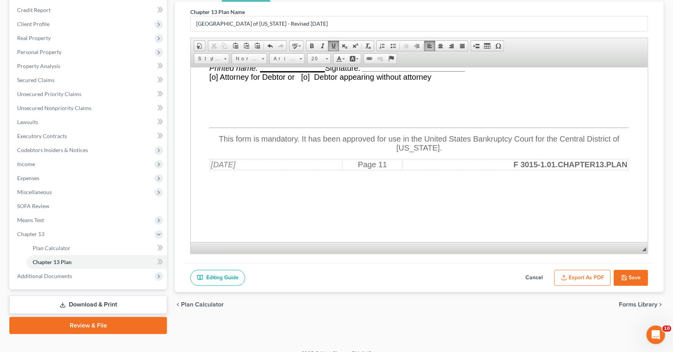
click at [631, 274] on button "Save" at bounding box center [631, 278] width 34 height 16
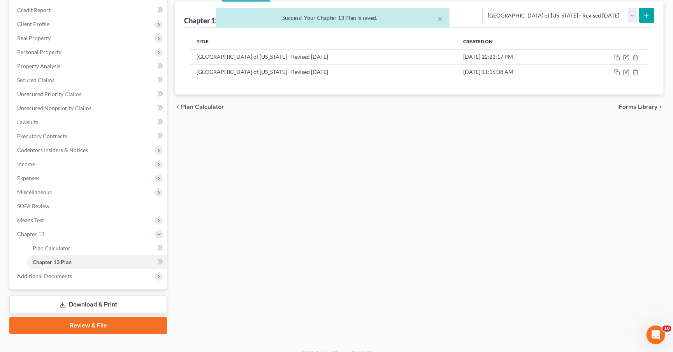
click at [638, 281] on div "Plan Calculator Chapter 13 Plan Chapter 13 Plan Editor Please select your Chapt…" at bounding box center [419, 159] width 497 height 352
drag, startPoint x: 662, startPoint y: 339, endPoint x: 1312, endPoint y: 668, distance: 728.3
click at [664, 340] on div "Open Intercom Messenger" at bounding box center [655, 334] width 19 height 19
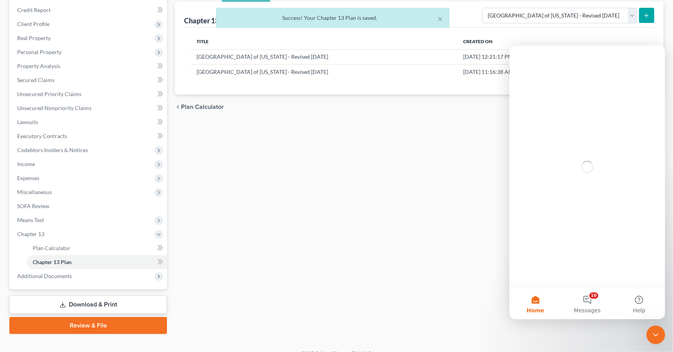
scroll to position [0, 0]
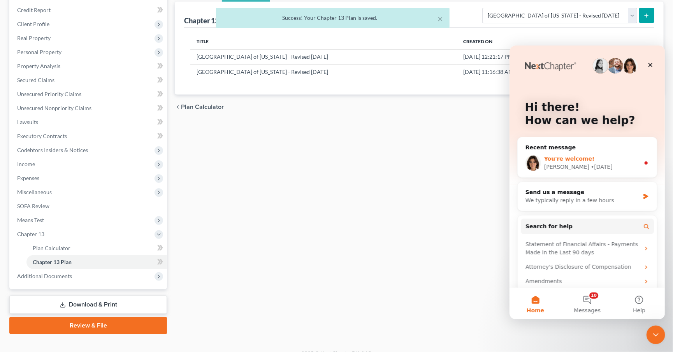
click at [591, 164] on div "• 3d ago" at bounding box center [602, 167] width 22 height 8
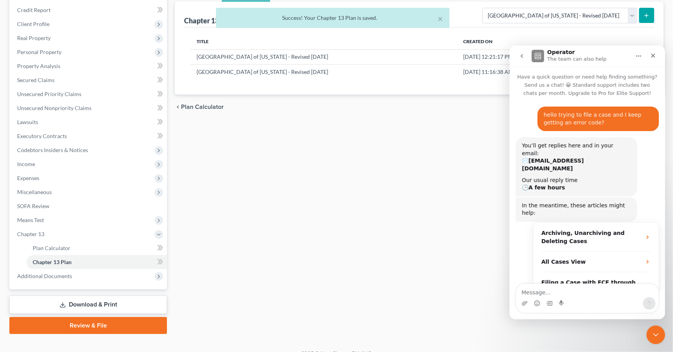
scroll to position [1, 0]
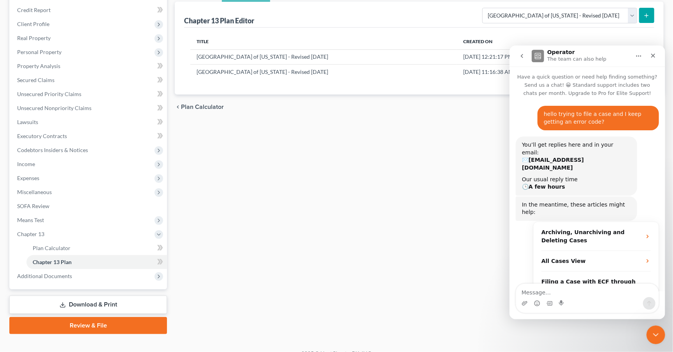
click at [569, 293] on textarea "Message…" at bounding box center [587, 290] width 143 height 13
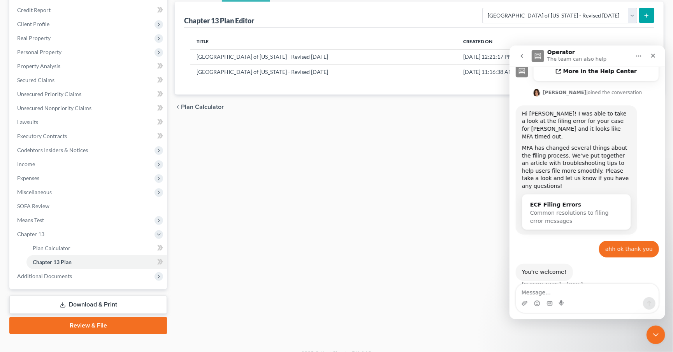
scroll to position [272, 0]
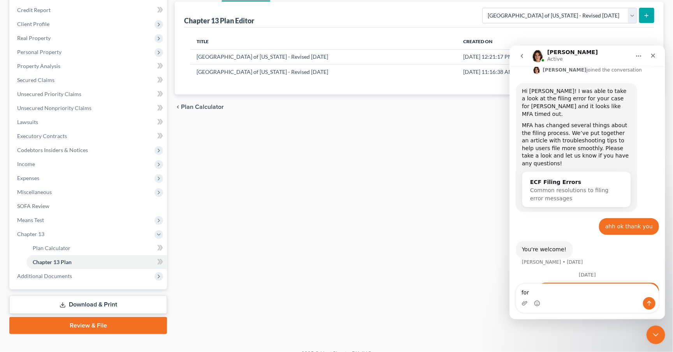
click at [345, 241] on div "Plan Calculator Chapter 13 Plan Chapter 13 Plan Editor Please select your Chapt…" at bounding box center [419, 159] width 497 height 352
click at [659, 333] on icon "Close Intercom Messenger" at bounding box center [654, 333] width 9 height 9
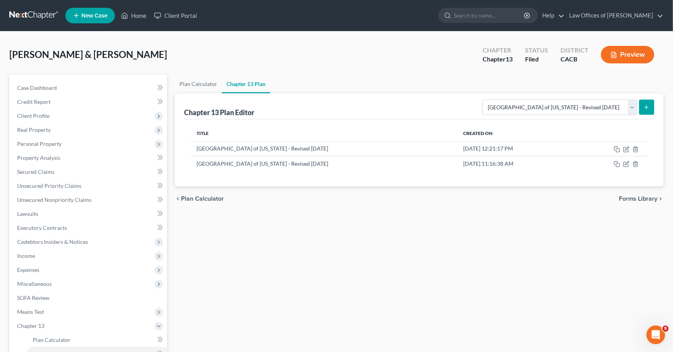
scroll to position [0, 0]
click at [664, 330] on span "9" at bounding box center [667, 328] width 7 height 7
click at [654, 332] on icon "Open Intercom Messenger" at bounding box center [655, 334] width 13 height 13
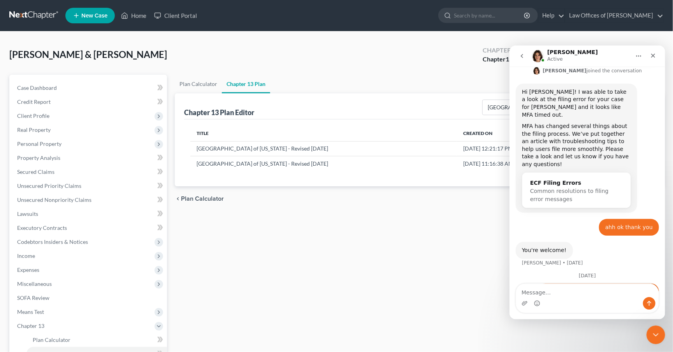
scroll to position [289, 0]
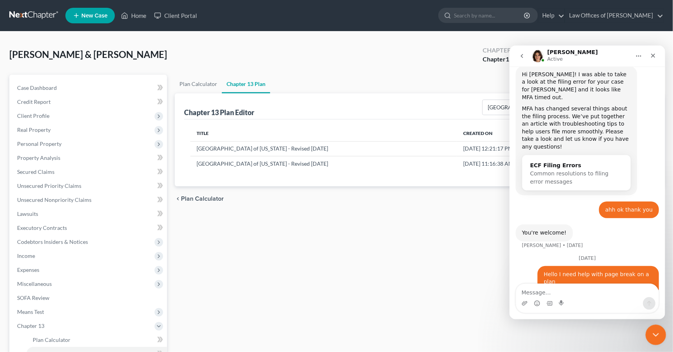
click at [662, 332] on div "Close Intercom Messenger" at bounding box center [655, 334] width 19 height 19
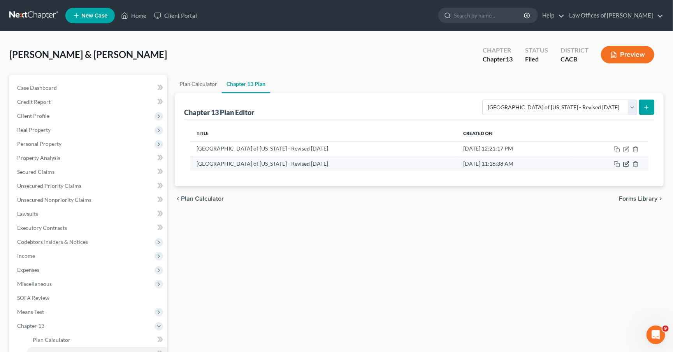
click at [625, 164] on icon "button" at bounding box center [626, 164] width 6 height 6
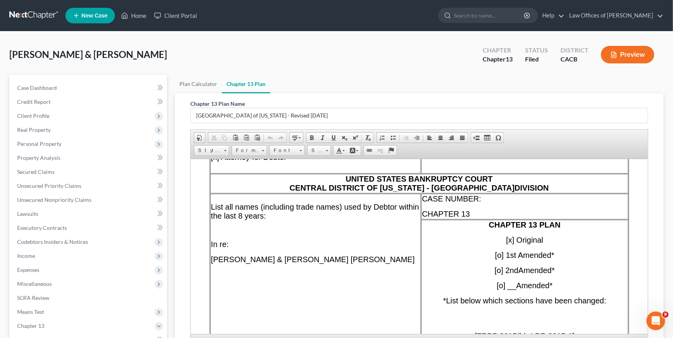
scroll to position [3133, 0]
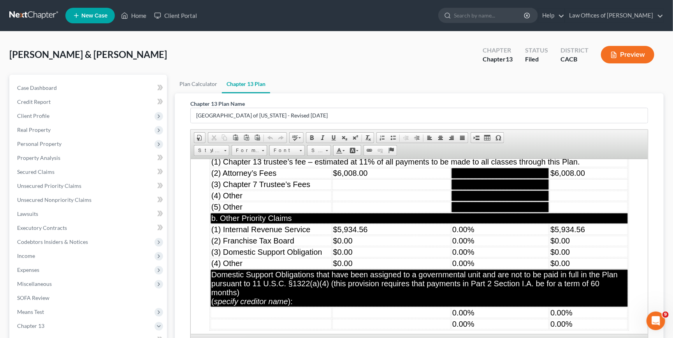
click at [402, 246] on td "$0.00" at bounding box center [392, 241] width 118 height 11
drag, startPoint x: 366, startPoint y: 258, endPoint x: 337, endPoint y: 255, distance: 28.9
click at [337, 246] on td "$0.00" at bounding box center [392, 241] width 118 height 11
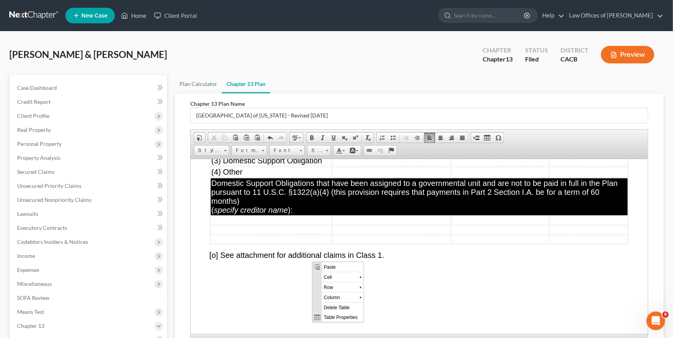
scroll to position [0, 0]
click at [345, 308] on span "Delete Table" at bounding box center [343, 307] width 42 height 10
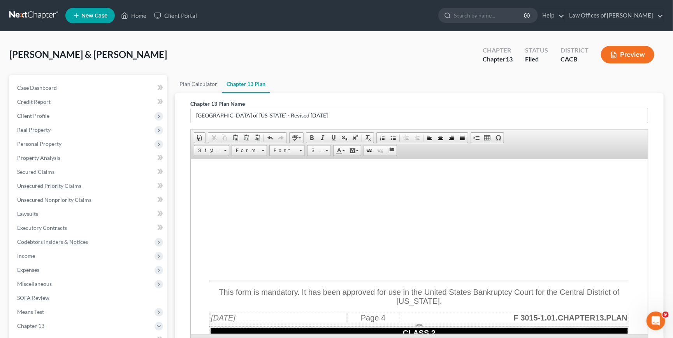
scroll to position [3062, 0]
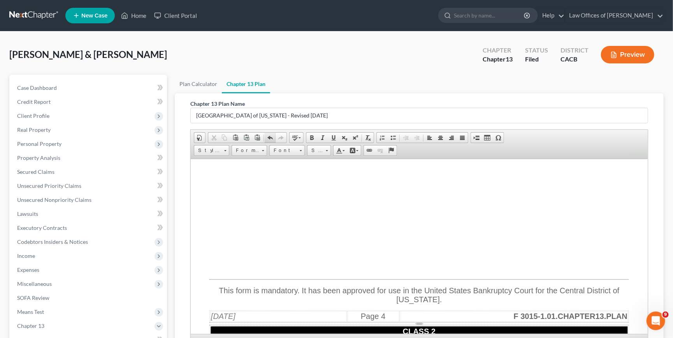
click at [267, 136] on span at bounding box center [270, 138] width 6 height 6
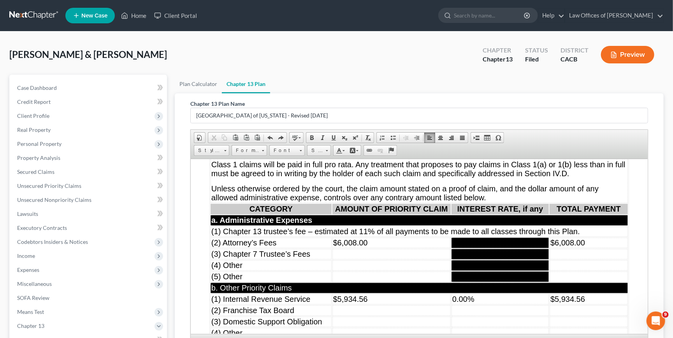
click at [435, 225] on td "a. Administrative Expenses" at bounding box center [419, 220] width 417 height 11
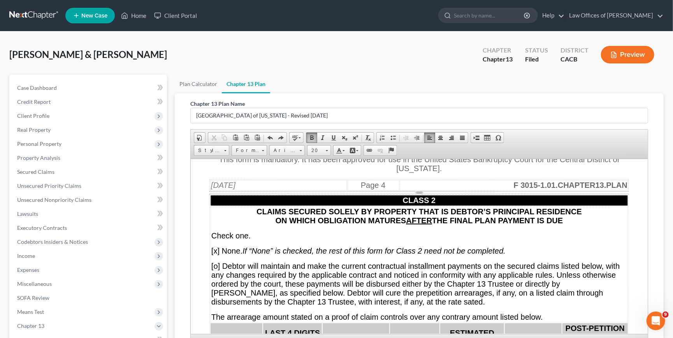
scroll to position [3638, 0]
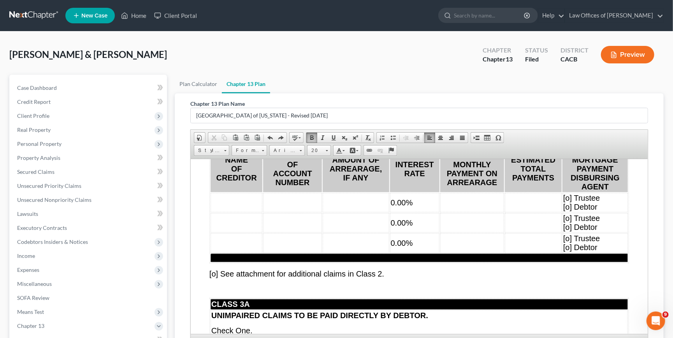
click at [425, 212] on td "0.00%" at bounding box center [414, 202] width 49 height 19
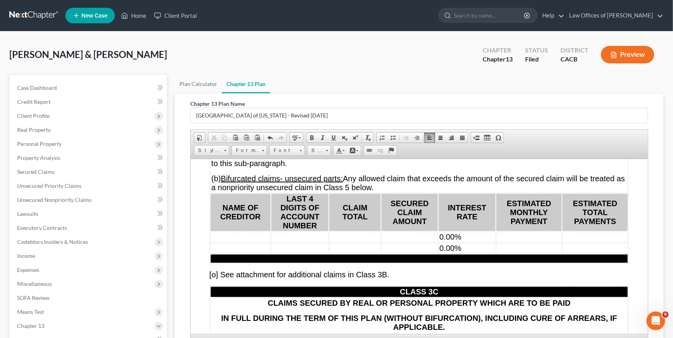
scroll to position [4493, 0]
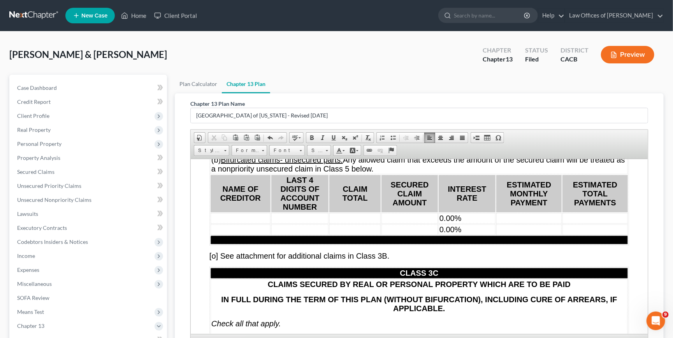
click at [496, 224] on td "0.00%" at bounding box center [467, 218] width 57 height 11
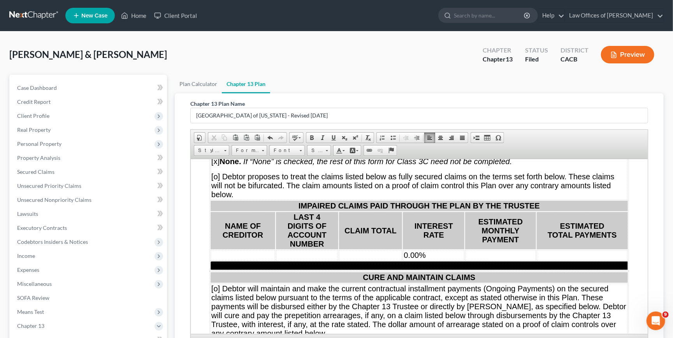
scroll to position [4748, 0]
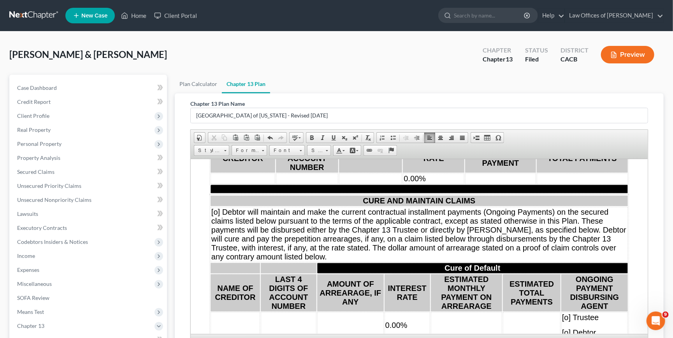
click at [450, 184] on td "0.00%" at bounding box center [434, 178] width 62 height 11
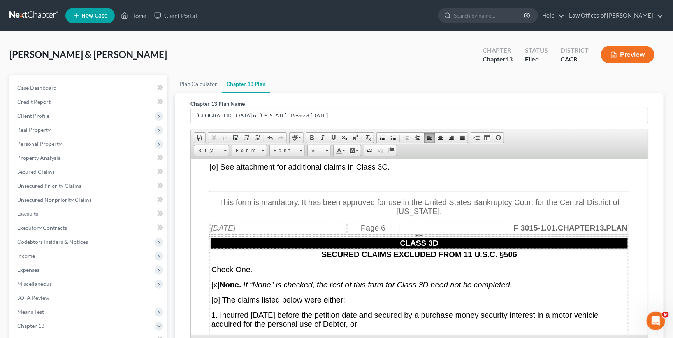
scroll to position [4923, 0]
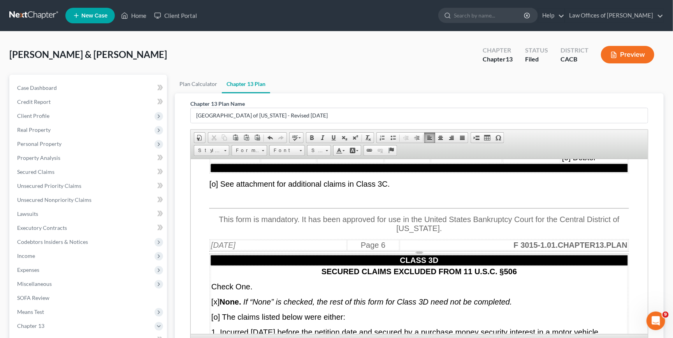
click at [416, 163] on td "0.00%" at bounding box center [408, 150] width 46 height 26
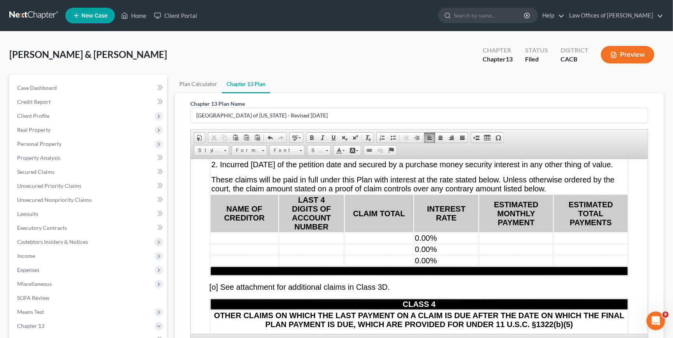
scroll to position [5128, 0]
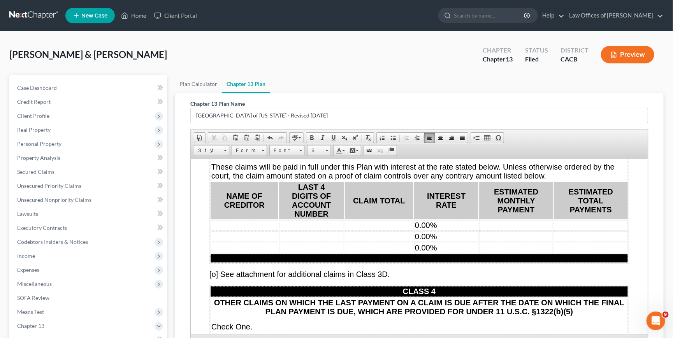
click at [479, 231] on td "0.00%" at bounding box center [446, 225] width 64 height 11
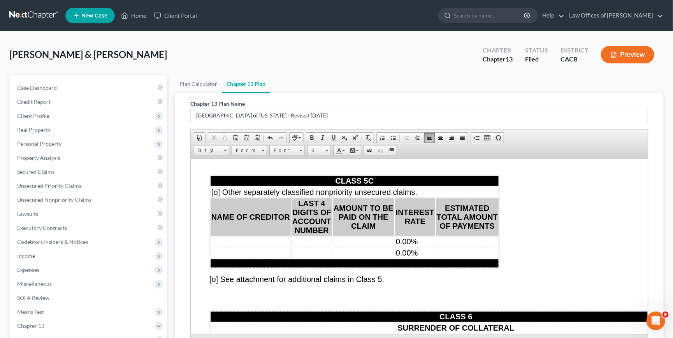
scroll to position [5933, 0]
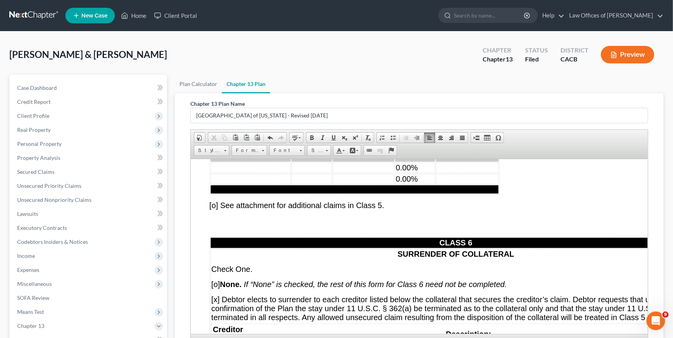
click at [428, 173] on td "0.00%" at bounding box center [415, 167] width 40 height 11
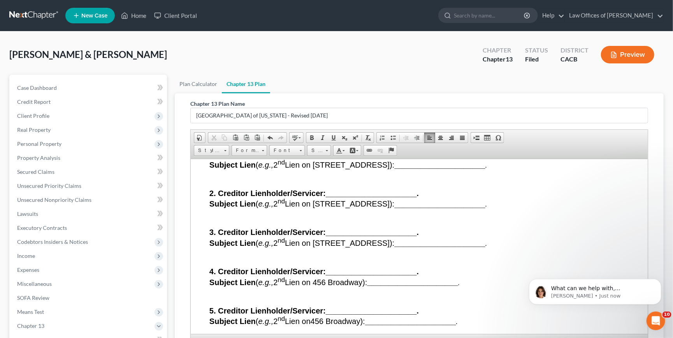
scroll to position [106, 0]
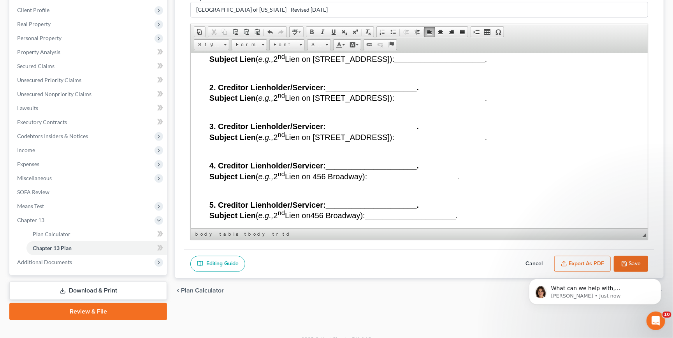
click at [633, 265] on div "What can we help with, Jenn? Emma • Just now" at bounding box center [594, 255] width 143 height 97
click at [628, 259] on div "What can we help with, Jenn? Emma • Just now" at bounding box center [594, 255] width 143 height 97
click at [627, 267] on div "What can we help with, Jenn? Emma • Just now" at bounding box center [594, 255] width 143 height 97
click at [627, 261] on div "What can we help with, Jenn? Emma • Just now" at bounding box center [594, 255] width 143 height 97
click at [626, 262] on div "What can we help with, Jenn? Emma • Just now" at bounding box center [594, 255] width 143 height 97
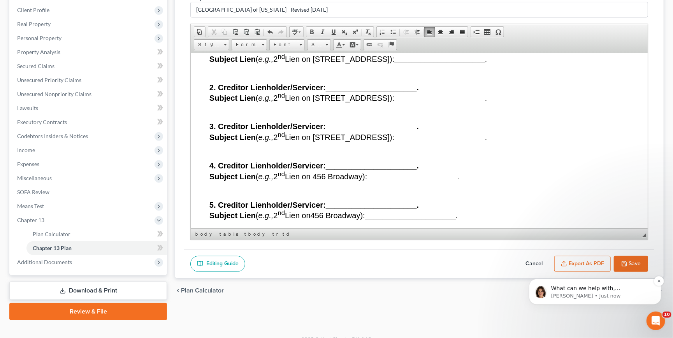
click at [606, 293] on p "[PERSON_NAME] • Just now" at bounding box center [601, 295] width 100 height 7
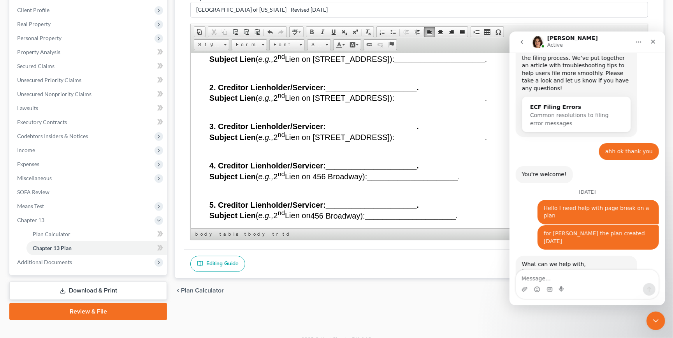
scroll to position [350, 0]
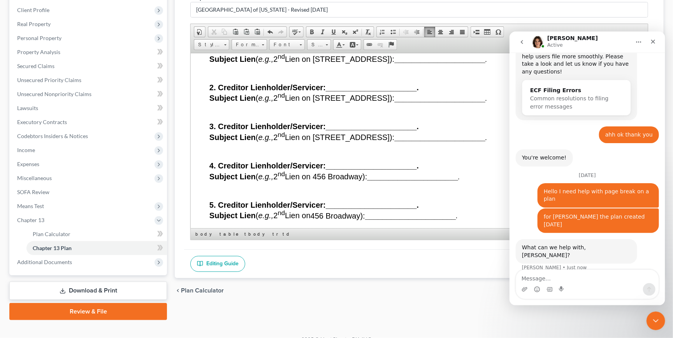
drag, startPoint x: 650, startPoint y: 320, endPoint x: 648, endPoint y: 313, distance: 7.6
click at [650, 320] on icon "Close Intercom Messenger" at bounding box center [654, 319] width 9 height 9
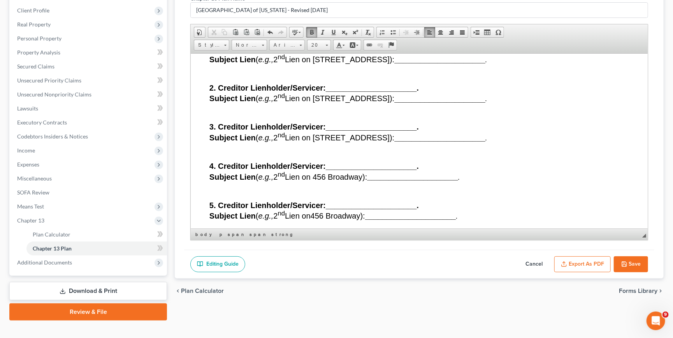
click at [641, 264] on button "Save" at bounding box center [631, 265] width 34 height 16
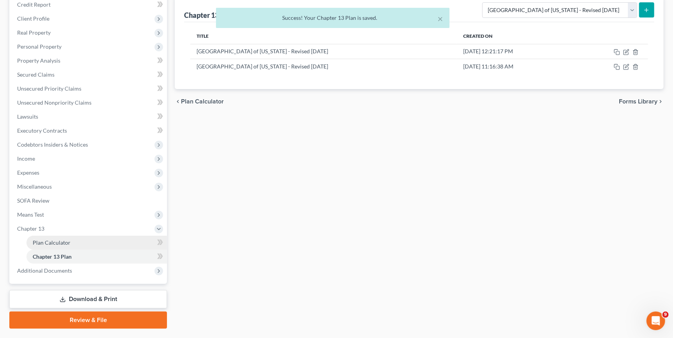
scroll to position [106, 0]
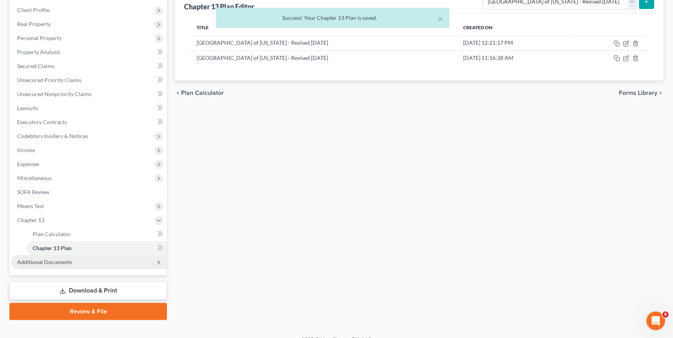
click at [46, 259] on span "Additional Documents" at bounding box center [44, 262] width 55 height 7
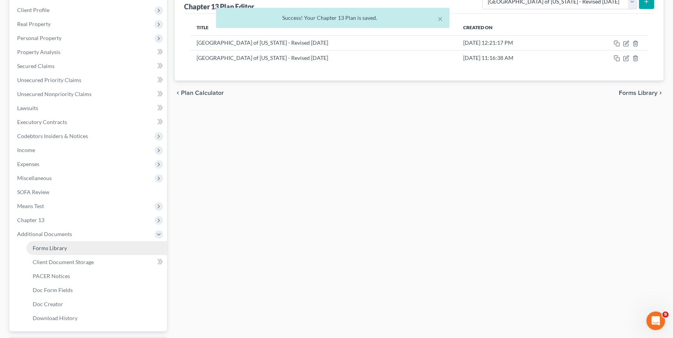
scroll to position [147, 0]
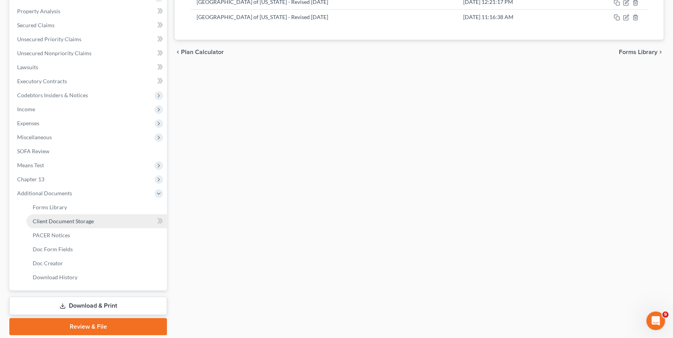
click at [69, 218] on span "Client Document Storage" at bounding box center [63, 221] width 61 height 7
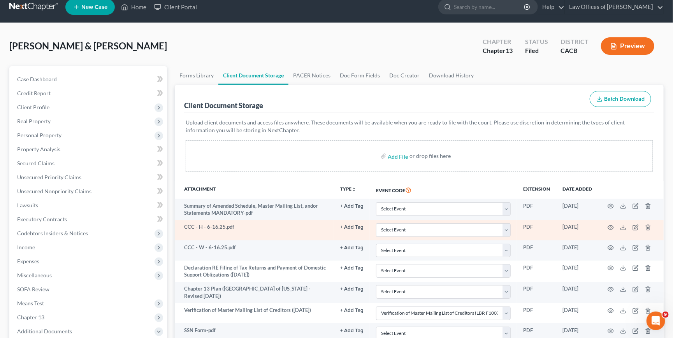
scroll to position [24, 0]
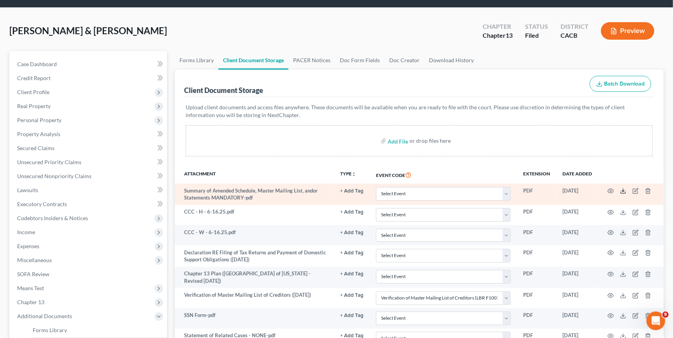
click at [624, 191] on icon at bounding box center [623, 191] width 6 height 6
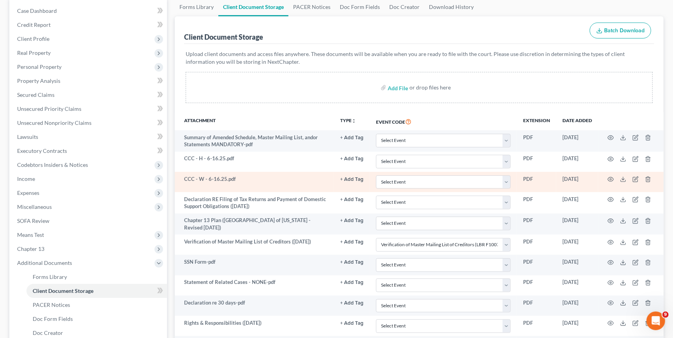
scroll to position [89, 0]
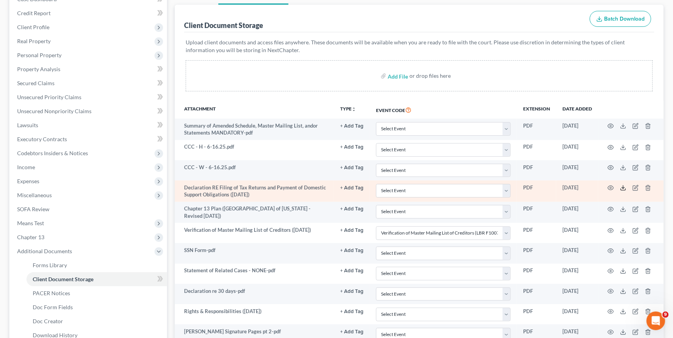
click at [623, 188] on polyline at bounding box center [623, 188] width 3 height 1
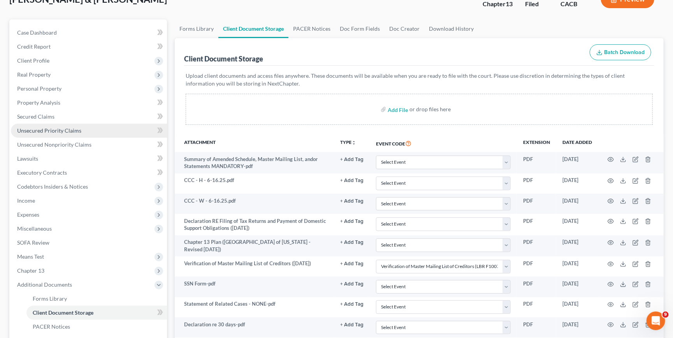
scroll to position [37, 0]
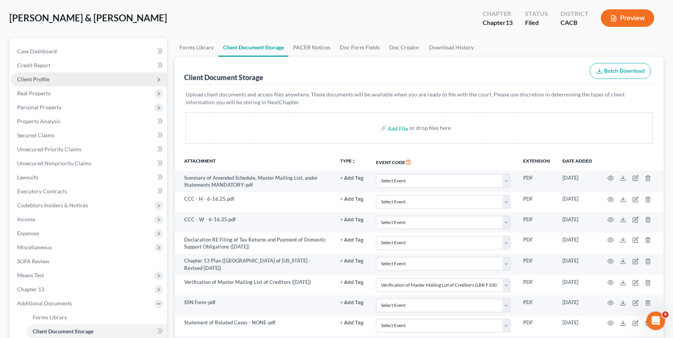
click at [39, 76] on span "Client Profile" at bounding box center [33, 79] width 32 height 7
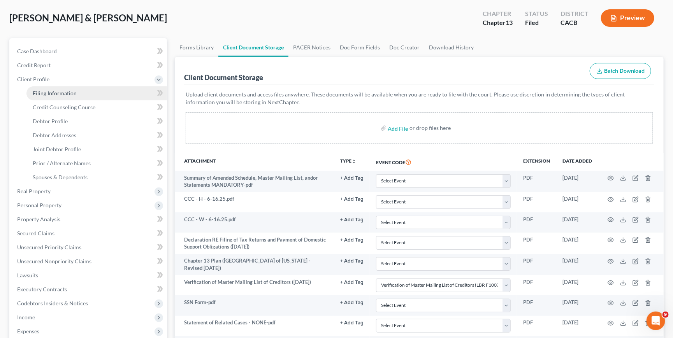
click at [56, 94] on span "Filing Information" at bounding box center [55, 93] width 44 height 7
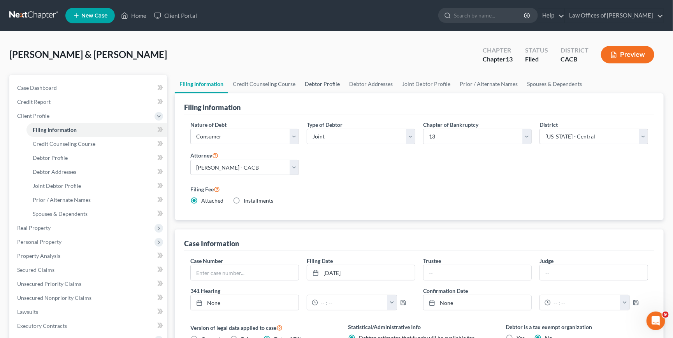
click at [331, 84] on link "Debtor Profile" at bounding box center [322, 84] width 44 height 19
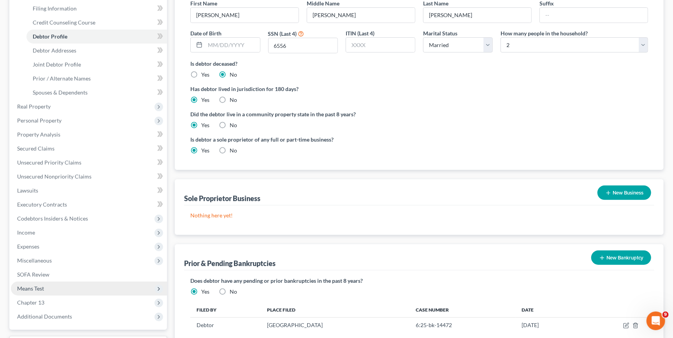
scroll to position [181, 0]
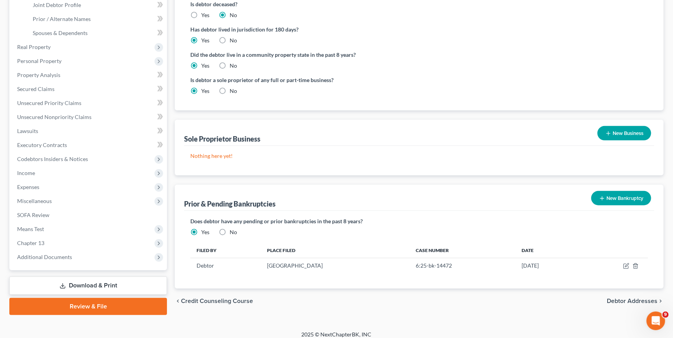
click at [76, 277] on link "Download & Print" at bounding box center [88, 286] width 158 height 18
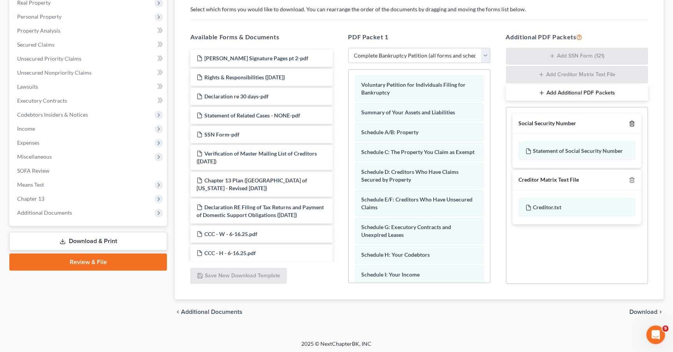
click at [631, 123] on icon "button" at bounding box center [632, 124] width 6 height 6
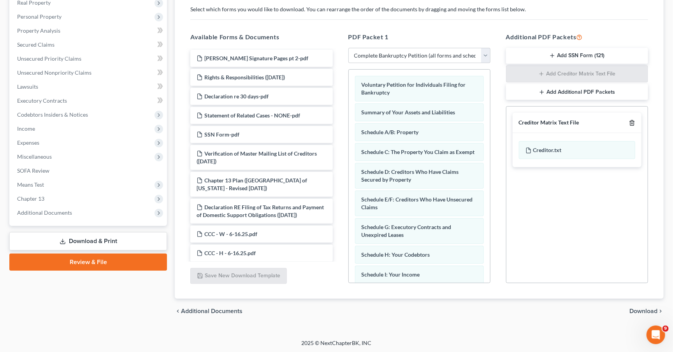
scroll to position [126, 0]
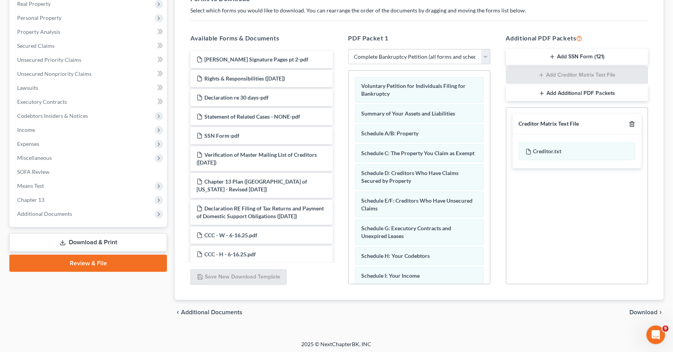
click at [632, 121] on icon "button" at bounding box center [632, 124] width 6 height 6
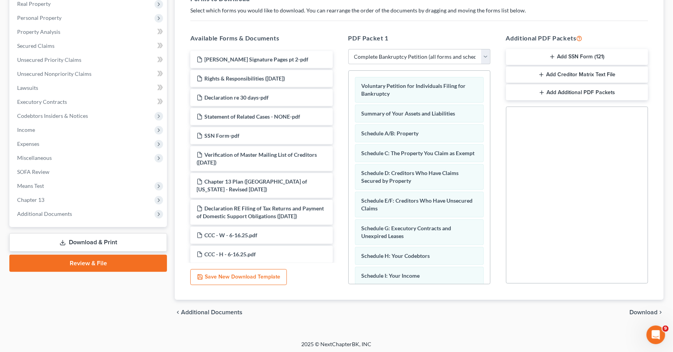
click at [634, 311] on span "Download" at bounding box center [644, 313] width 28 height 6
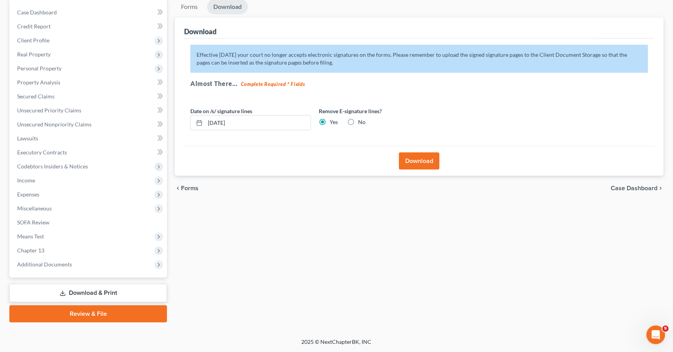
scroll to position [65, 0]
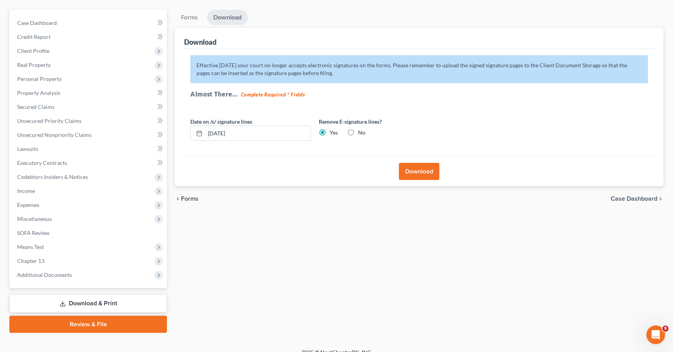
click at [358, 129] on label "No" at bounding box center [361, 133] width 7 height 8
click at [361, 129] on input "No" at bounding box center [363, 131] width 5 height 5
click at [419, 168] on button "Download" at bounding box center [419, 171] width 41 height 17
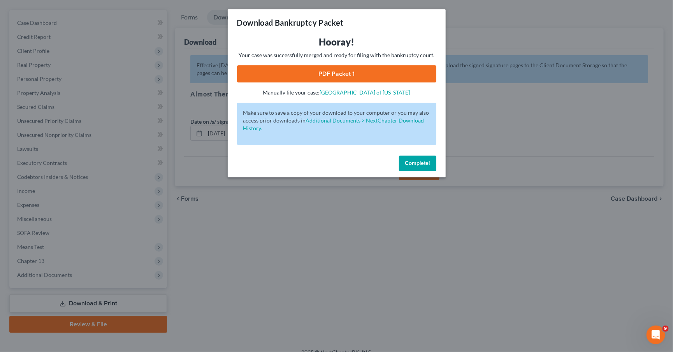
click at [331, 69] on link "PDF Packet 1" at bounding box center [336, 73] width 199 height 17
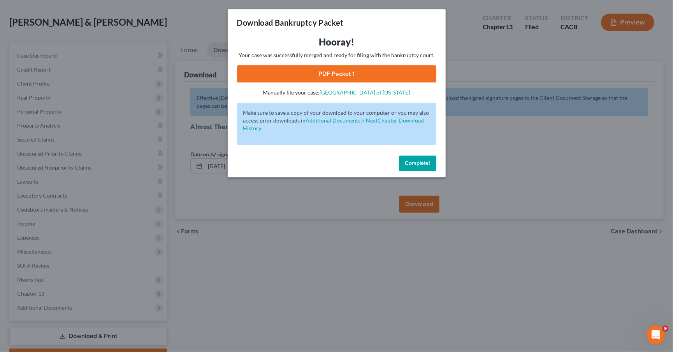
click at [411, 163] on button "Complete!" at bounding box center [417, 164] width 37 height 16
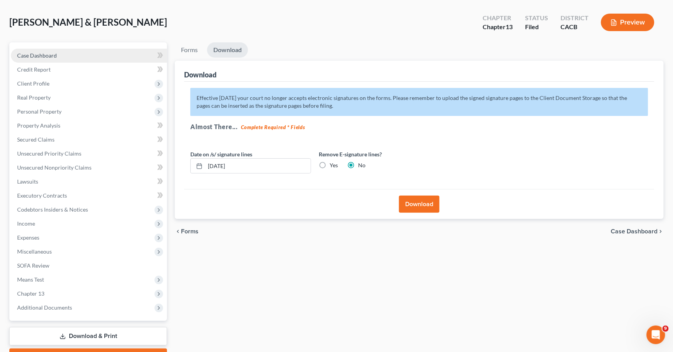
click at [53, 50] on link "Case Dashboard" at bounding box center [89, 56] width 156 height 14
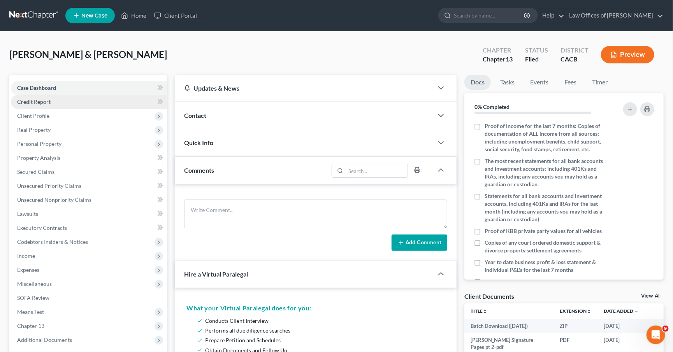
scroll to position [21, 0]
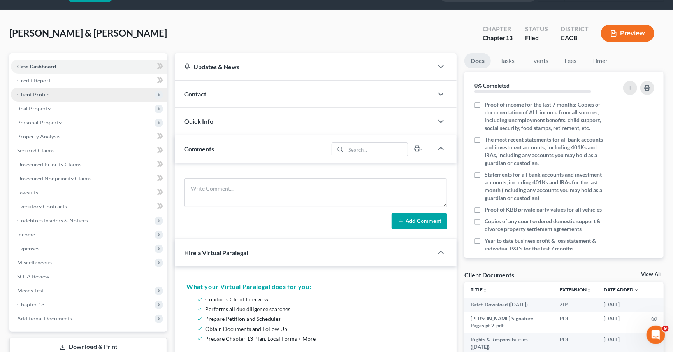
click at [58, 97] on span "Client Profile" at bounding box center [89, 95] width 156 height 14
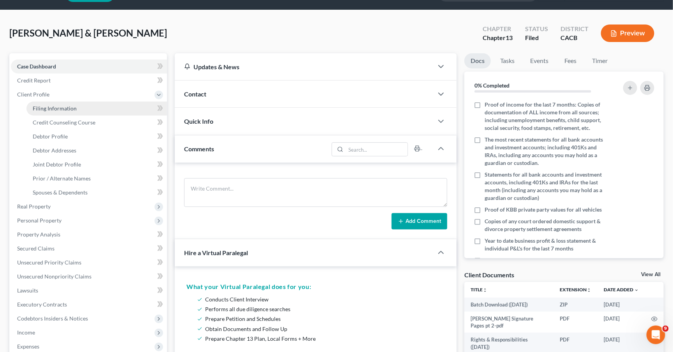
click at [74, 111] on link "Filing Information" at bounding box center [96, 109] width 141 height 14
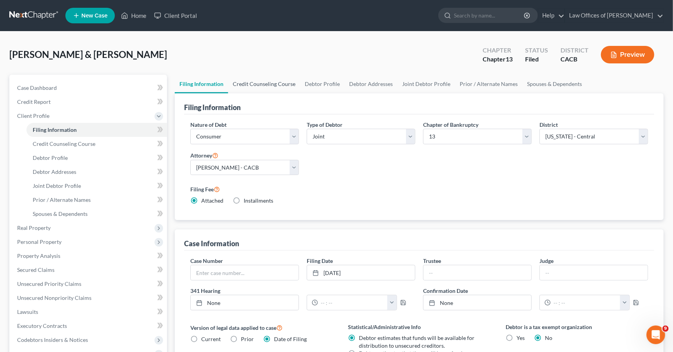
click at [250, 79] on link "Credit Counseling Course" at bounding box center [264, 84] width 72 height 19
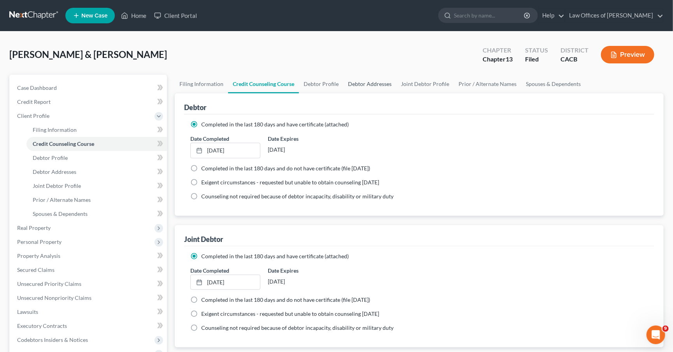
click at [345, 90] on link "Debtor Addresses" at bounding box center [369, 84] width 53 height 19
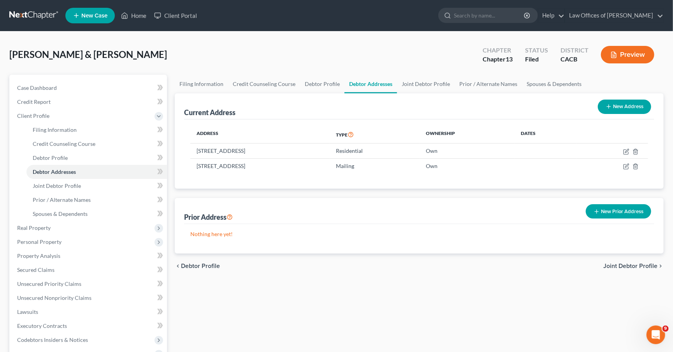
click at [366, 86] on link "Debtor Addresses" at bounding box center [371, 84] width 53 height 19
click at [422, 85] on link "Joint Debtor Profile" at bounding box center [426, 84] width 58 height 19
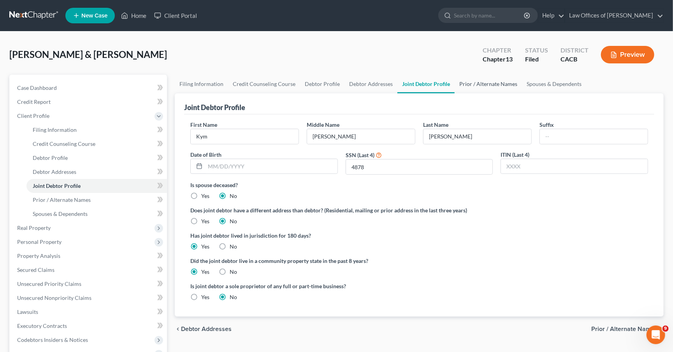
click at [476, 85] on link "Prior / Alternate Names" at bounding box center [488, 84] width 67 height 19
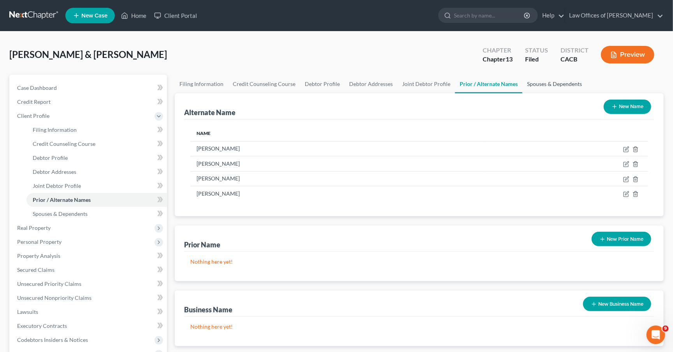
click at [529, 82] on link "Spouses & Dependents" at bounding box center [555, 84] width 64 height 19
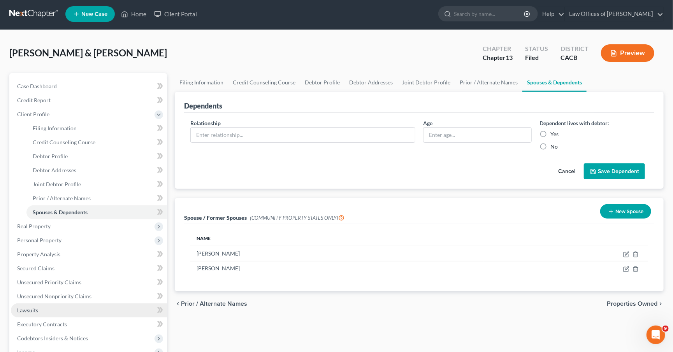
scroll to position [160, 0]
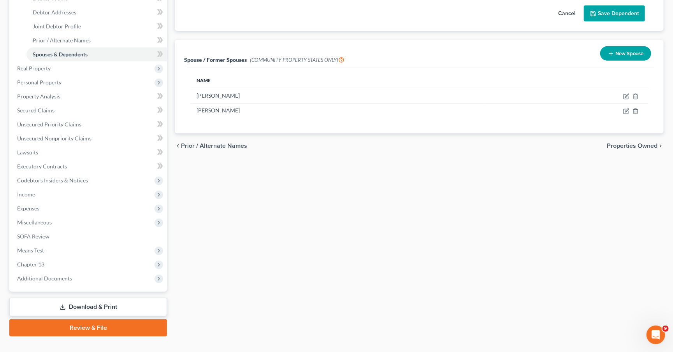
click at [81, 298] on link "Download & Print" at bounding box center [88, 307] width 158 height 18
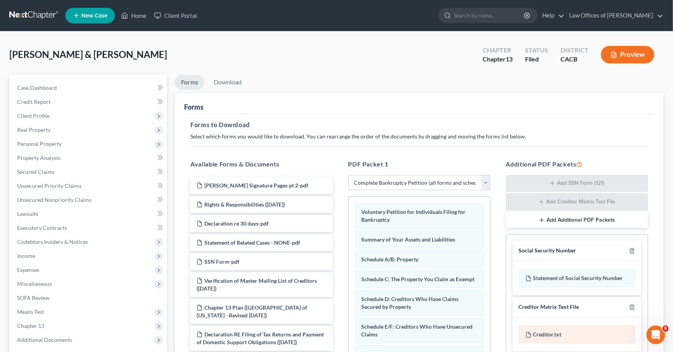
scroll to position [127, 0]
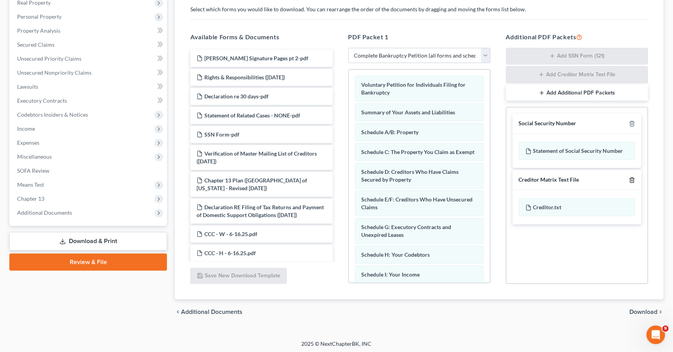
click at [634, 178] on icon "button" at bounding box center [632, 180] width 6 height 6
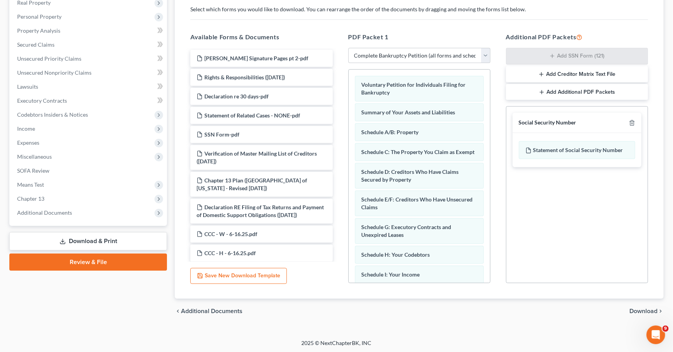
scroll to position [126, 0]
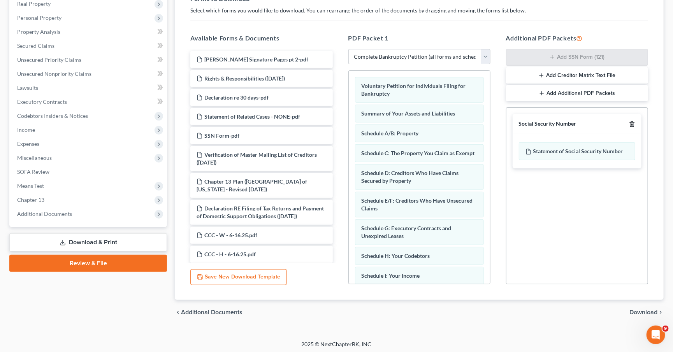
click at [634, 122] on icon "button" at bounding box center [632, 124] width 6 height 6
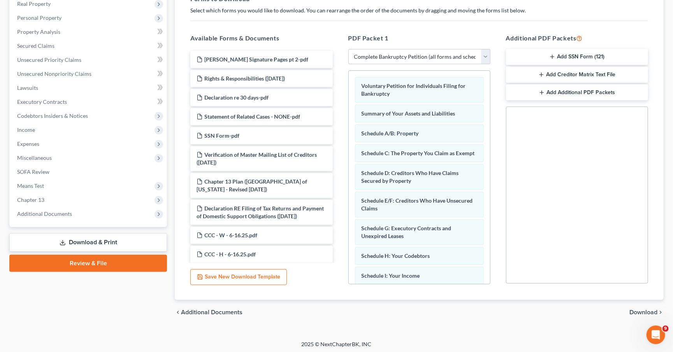
drag, startPoint x: 646, startPoint y: 311, endPoint x: 634, endPoint y: 303, distance: 14.3
click at [647, 311] on span "Download" at bounding box center [644, 313] width 28 height 6
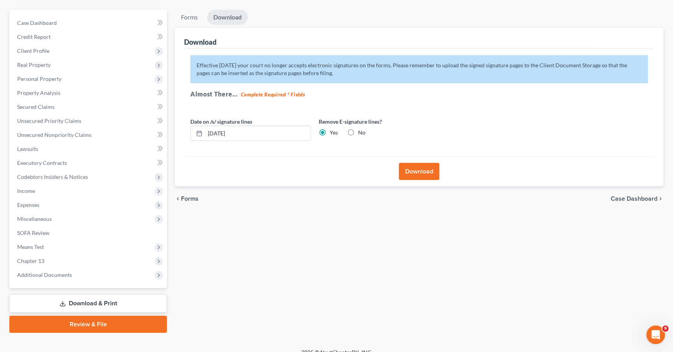
click at [358, 129] on label "No" at bounding box center [361, 133] width 7 height 8
click at [361, 129] on input "No" at bounding box center [363, 131] width 5 height 5
click at [430, 167] on button "Download" at bounding box center [419, 171] width 41 height 17
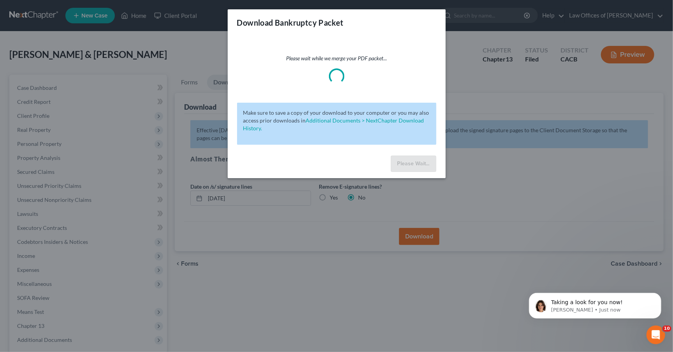
scroll to position [0, 0]
click at [579, 300] on span "Taking a look for you now!" at bounding box center [587, 302] width 72 height 6
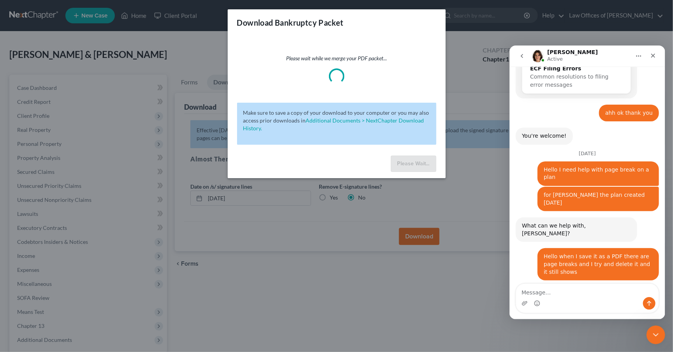
scroll to position [396, 0]
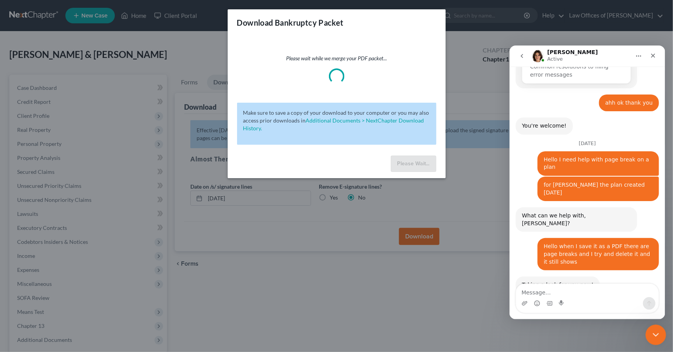
click at [661, 333] on div "Close Intercom Messenger" at bounding box center [655, 334] width 19 height 19
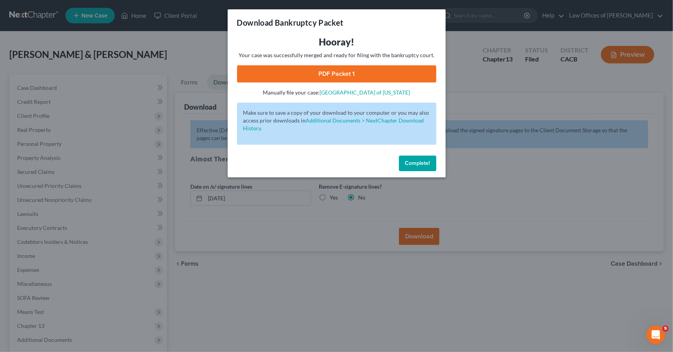
click at [294, 71] on link "PDF Packet 1" at bounding box center [336, 73] width 199 height 17
click at [440, 162] on div "Complete!" at bounding box center [337, 165] width 218 height 25
click at [410, 162] on span "Complete!" at bounding box center [417, 163] width 25 height 7
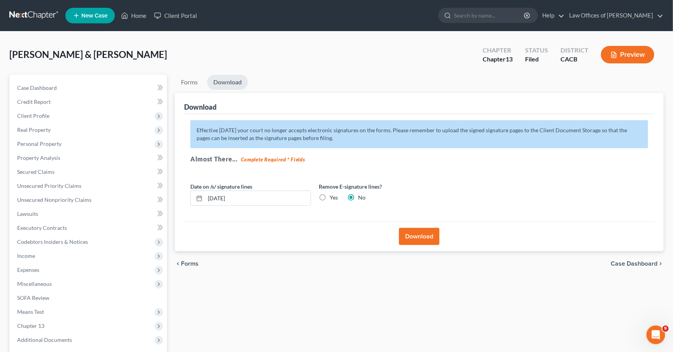
scroll to position [65, 0]
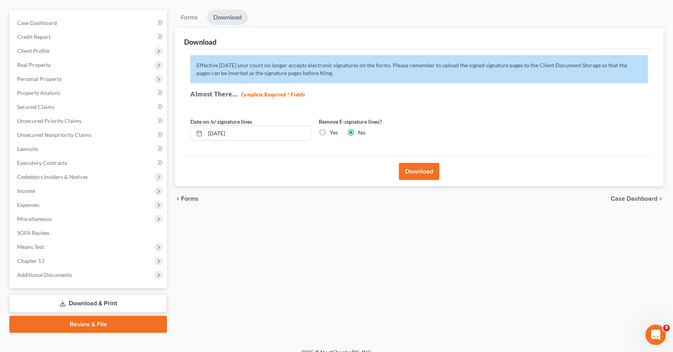
click at [660, 334] on icon "Open Intercom Messenger" at bounding box center [655, 334] width 13 height 13
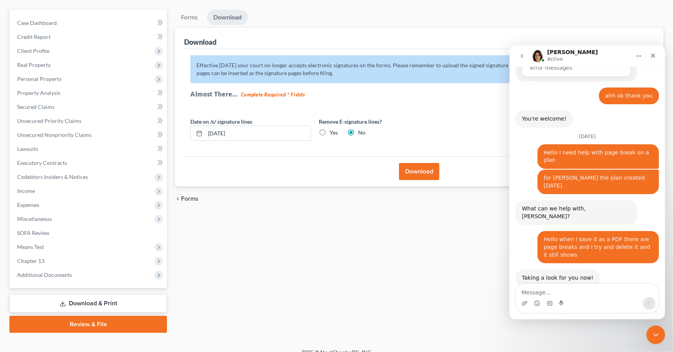
scroll to position [421, 0]
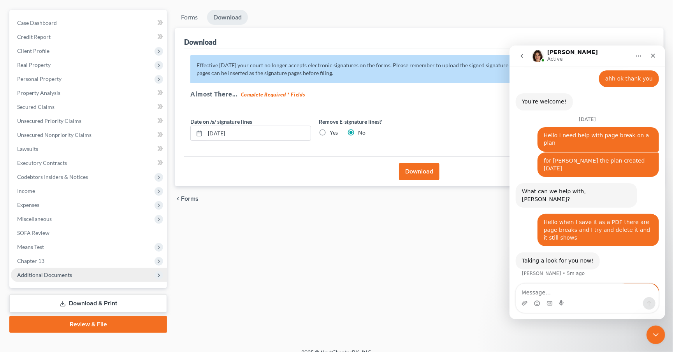
click at [50, 272] on span "Additional Documents" at bounding box center [44, 275] width 55 height 7
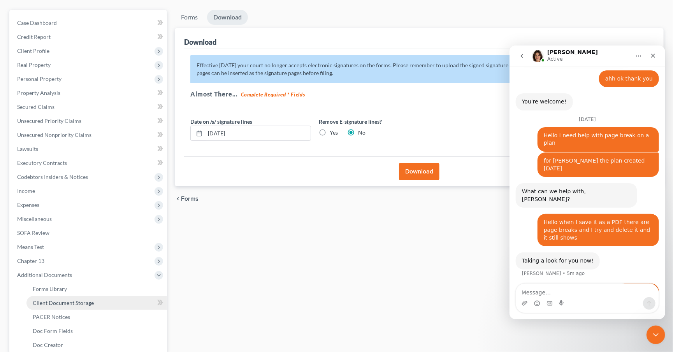
click at [64, 296] on link "Client Document Storage" at bounding box center [96, 303] width 141 height 14
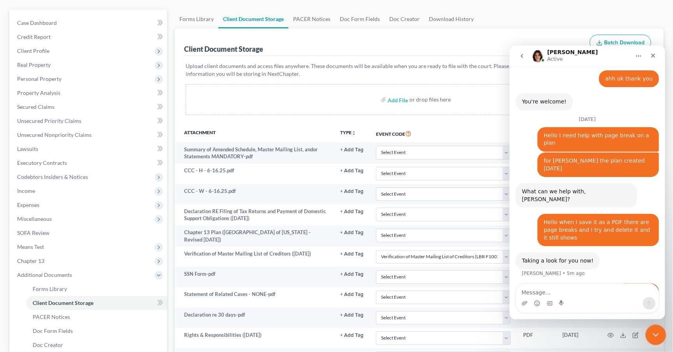
click at [657, 337] on icon "Close Intercom Messenger" at bounding box center [654, 333] width 9 height 9
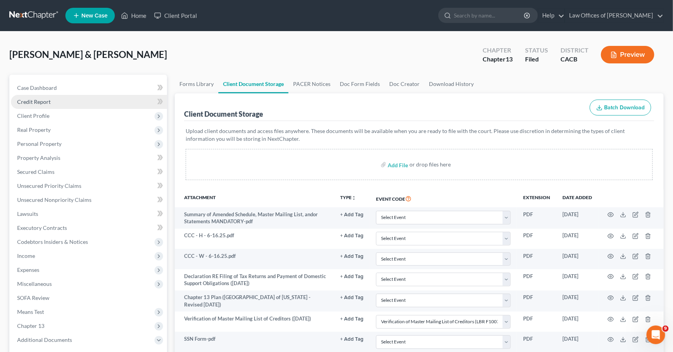
click at [45, 99] on span "Credit Report" at bounding box center [33, 102] width 33 height 7
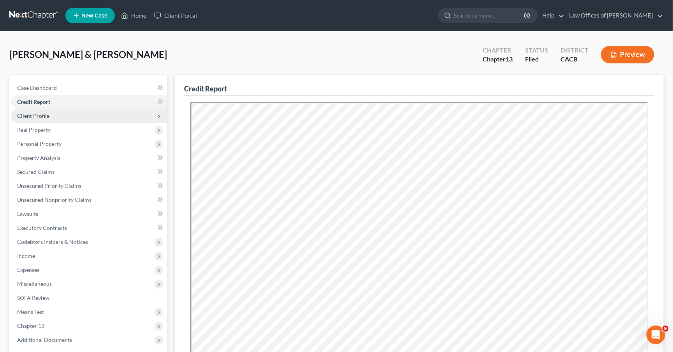
click at [82, 115] on span "Client Profile" at bounding box center [89, 116] width 156 height 14
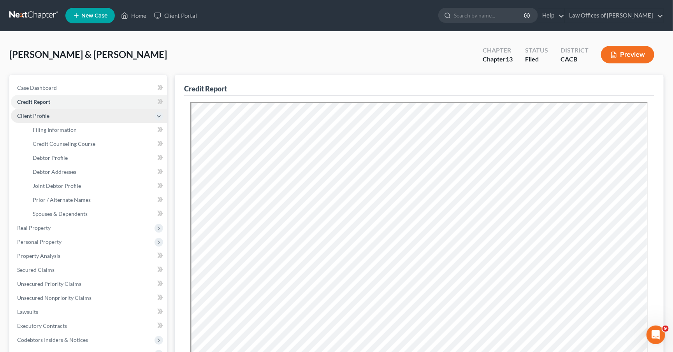
scroll to position [2, 0]
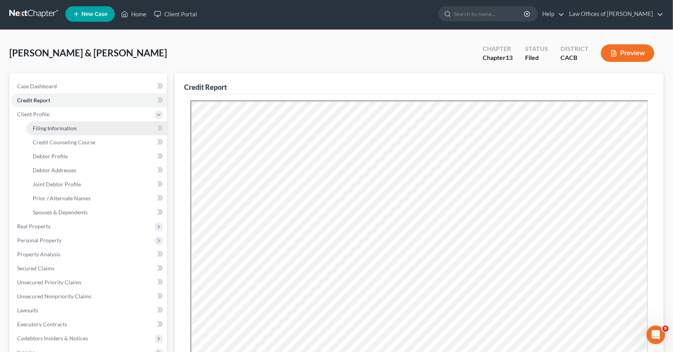
click at [97, 126] on link "Filing Information" at bounding box center [96, 129] width 141 height 14
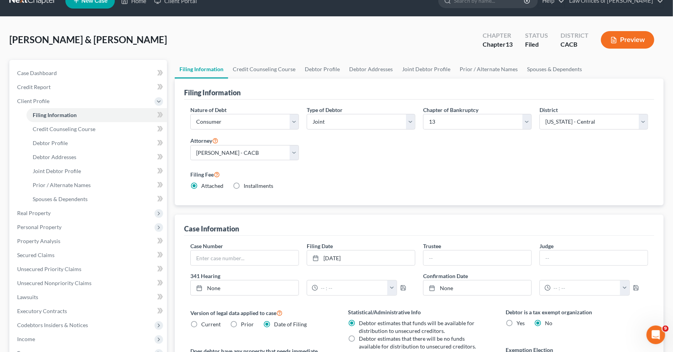
scroll to position [47, 0]
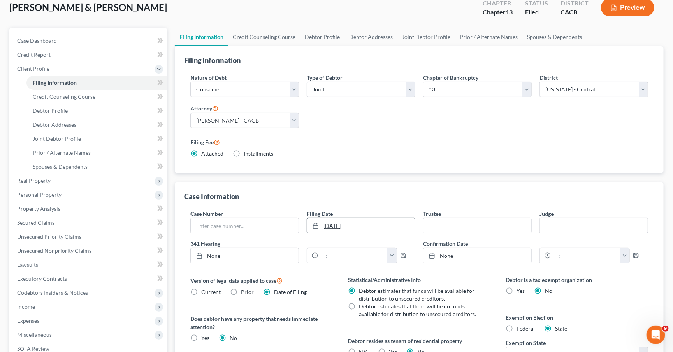
click at [370, 227] on link "7/2/2025" at bounding box center [361, 225] width 108 height 15
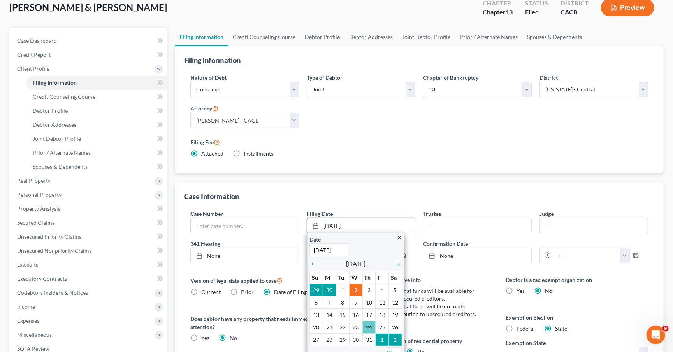
scroll to position [160, 0]
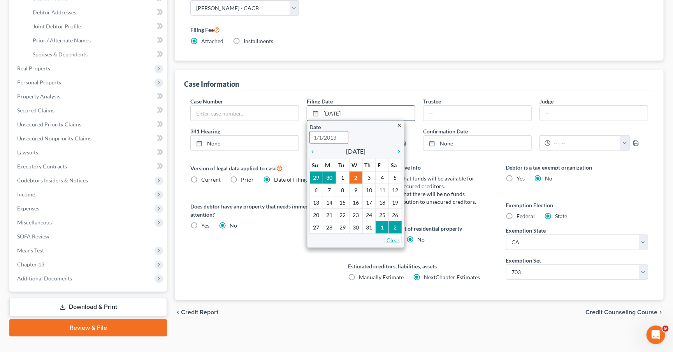
click at [388, 235] on link "Clear" at bounding box center [393, 240] width 17 height 11
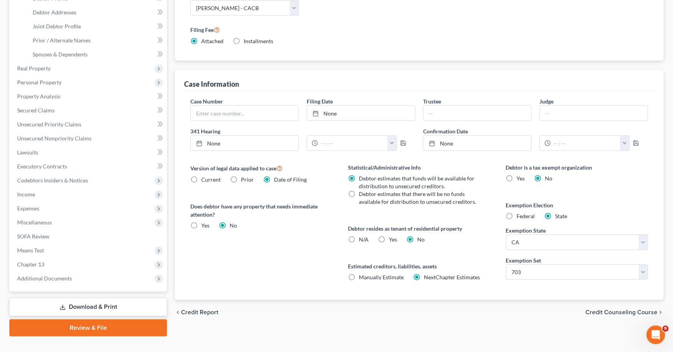
click at [316, 225] on div "Does debtor have any property that needs immediate attention? Yes Yes No" at bounding box center [261, 216] width 142 height 27
click at [206, 114] on input "text" at bounding box center [245, 113] width 108 height 15
click at [56, 298] on link "Download & Print" at bounding box center [88, 307] width 158 height 18
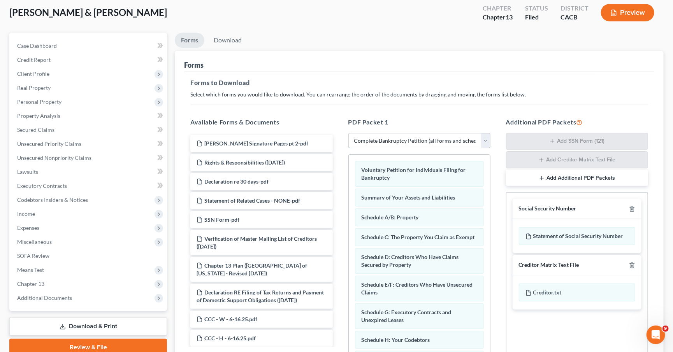
scroll to position [127, 0]
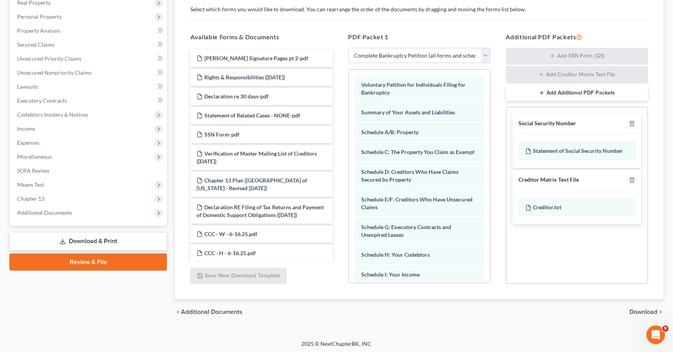
drag, startPoint x: 570, startPoint y: 0, endPoint x: 630, endPoint y: 178, distance: 187.9
click at [630, 180] on icon "button" at bounding box center [632, 180] width 4 height 5
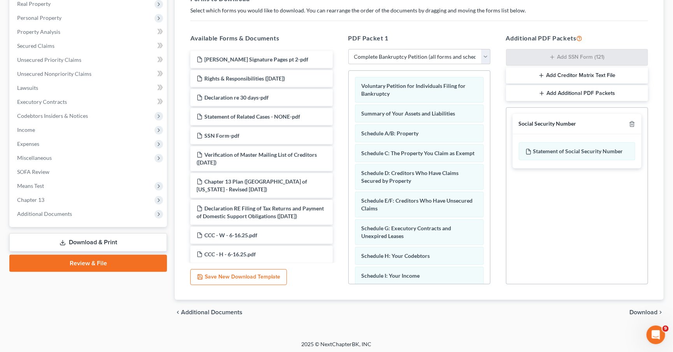
click at [632, 116] on div "Social Security Number" at bounding box center [577, 124] width 129 height 20
click at [631, 122] on icon "button" at bounding box center [632, 124] width 6 height 6
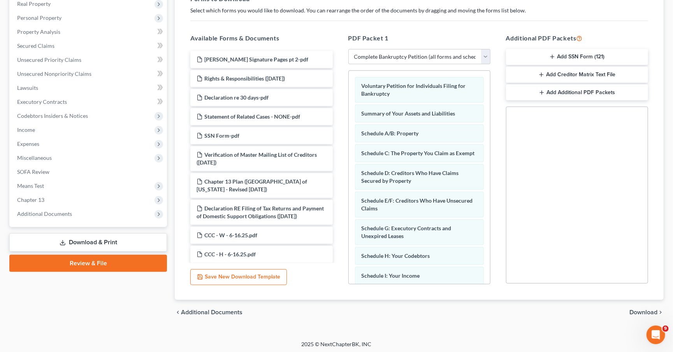
drag, startPoint x: 639, startPoint y: 311, endPoint x: 616, endPoint y: 308, distance: 23.1
click at [639, 311] on span "Download" at bounding box center [644, 313] width 28 height 6
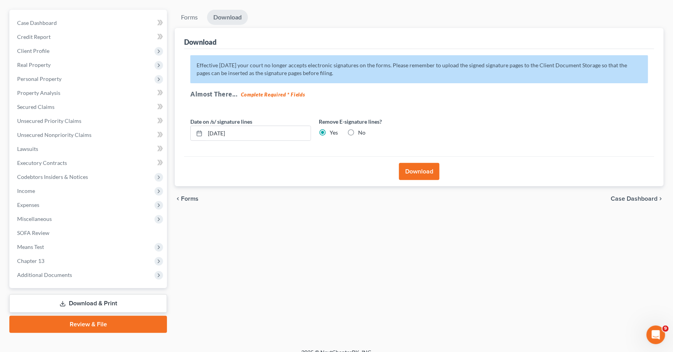
click at [417, 163] on button "Download" at bounding box center [419, 171] width 41 height 17
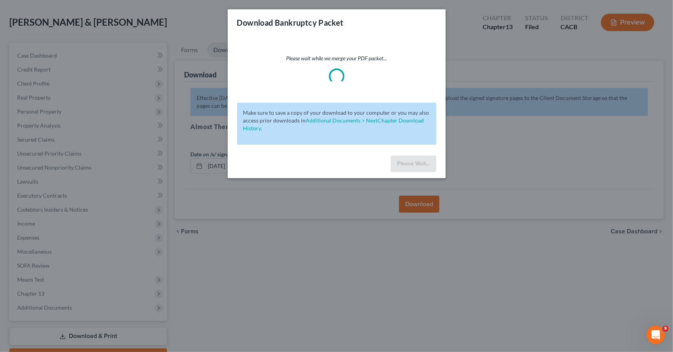
scroll to position [0, 0]
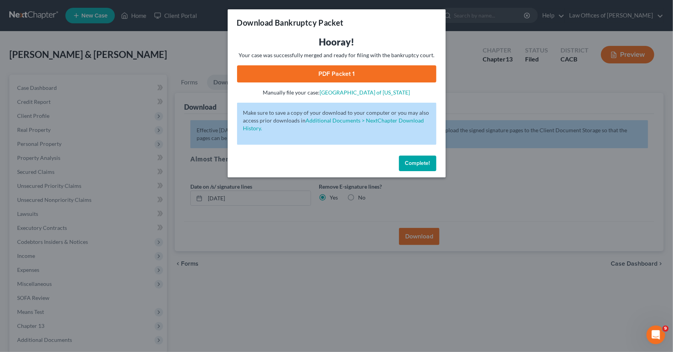
click at [278, 70] on link "PDF Packet 1" at bounding box center [336, 73] width 199 height 17
click at [412, 160] on span "Complete!" at bounding box center [417, 163] width 25 height 7
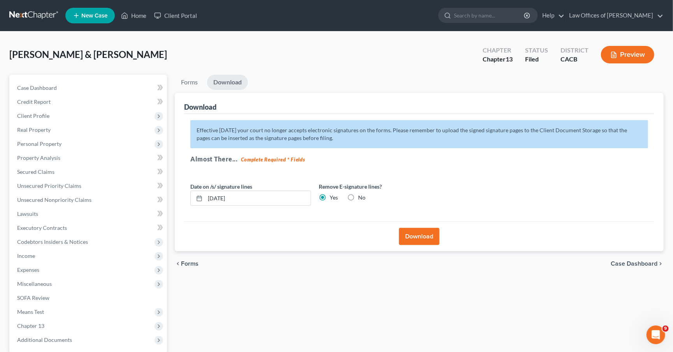
scroll to position [64, 0]
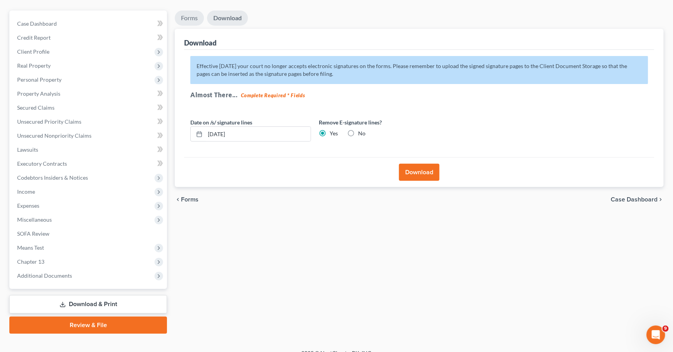
click at [190, 18] on link "Forms" at bounding box center [189, 18] width 29 height 15
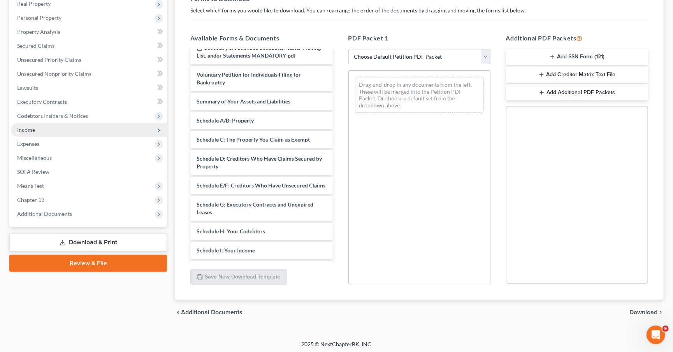
scroll to position [0, 0]
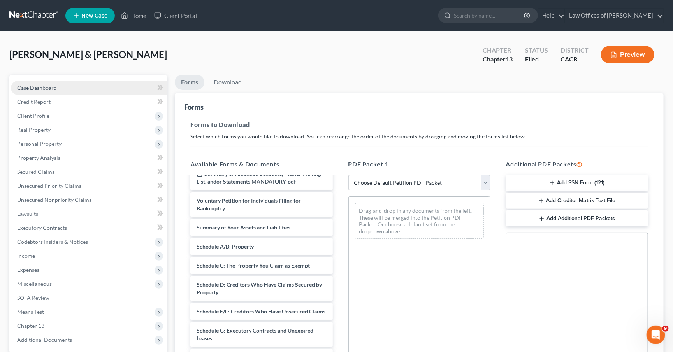
click at [60, 88] on link "Case Dashboard" at bounding box center [89, 88] width 156 height 14
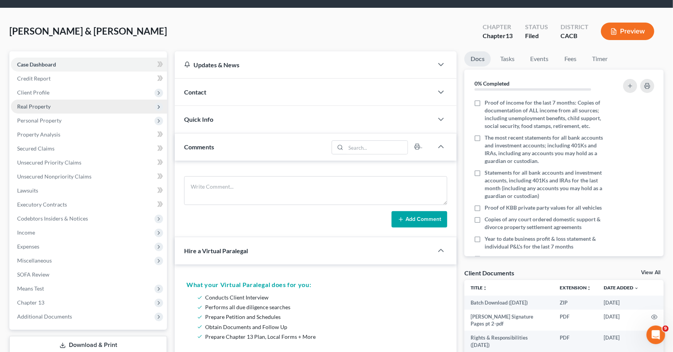
scroll to position [41, 0]
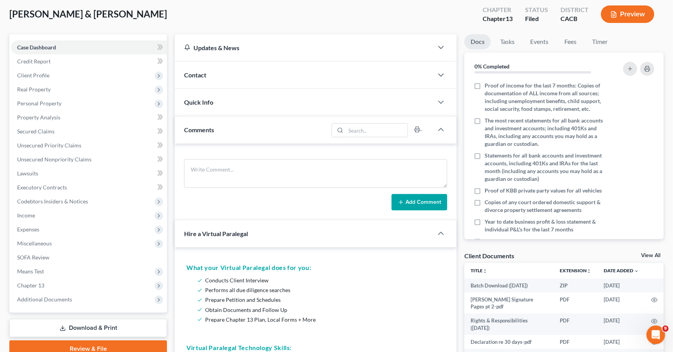
click at [209, 73] on div "Contact" at bounding box center [304, 75] width 259 height 27
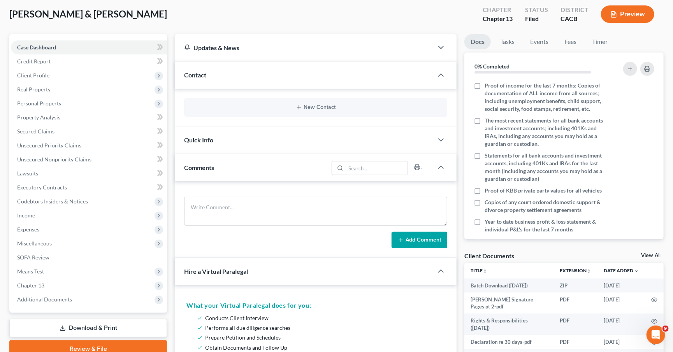
click at [213, 140] on span "Quick Info" at bounding box center [198, 139] width 29 height 7
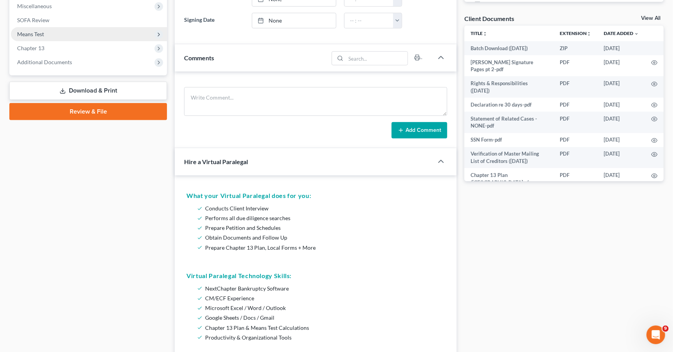
scroll to position [213, 0]
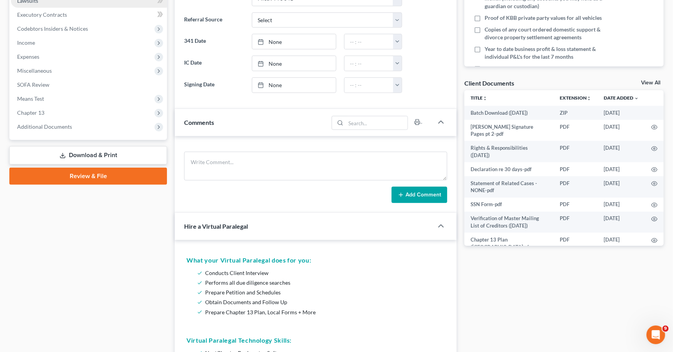
click at [73, 148] on link "Download & Print" at bounding box center [88, 155] width 158 height 18
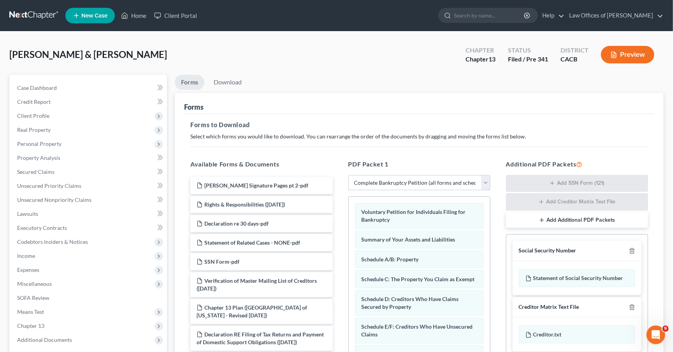
scroll to position [127, 0]
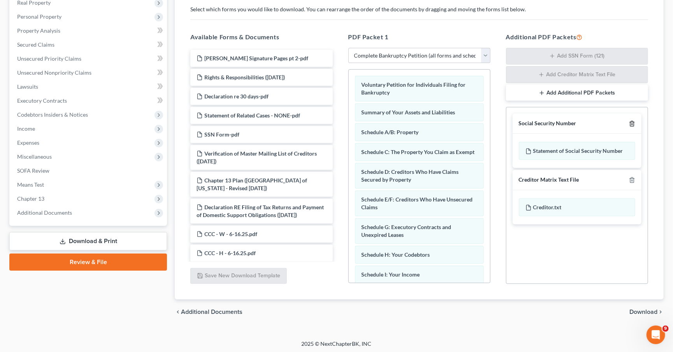
drag, startPoint x: 626, startPoint y: 126, endPoint x: 629, endPoint y: 123, distance: 4.7
click at [626, 126] on div "Social Security Number" at bounding box center [577, 124] width 129 height 20
drag, startPoint x: 629, startPoint y: 122, endPoint x: 637, endPoint y: 124, distance: 8.6
click at [629, 122] on icon "button" at bounding box center [632, 124] width 6 height 6
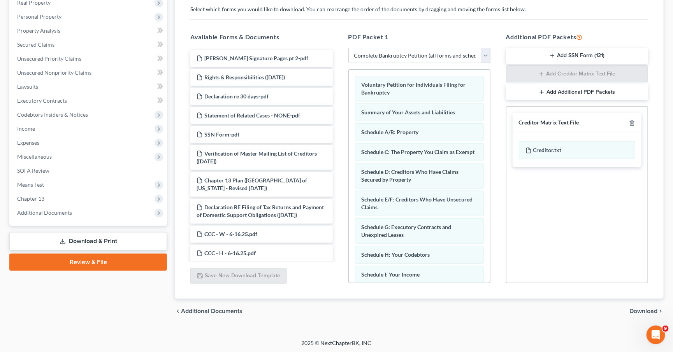
scroll to position [126, 0]
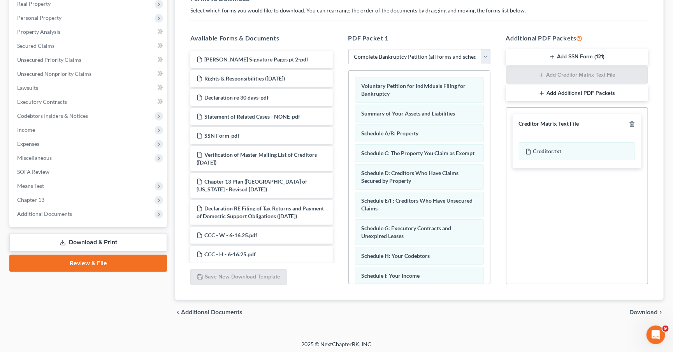
click at [636, 124] on div "Creditor Matrix Text File" at bounding box center [577, 124] width 129 height 20
click at [632, 122] on icon "button" at bounding box center [632, 124] width 6 height 6
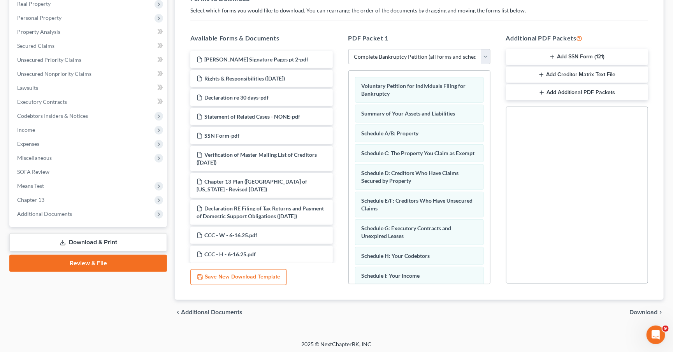
click at [641, 310] on span "Download" at bounding box center [644, 313] width 28 height 6
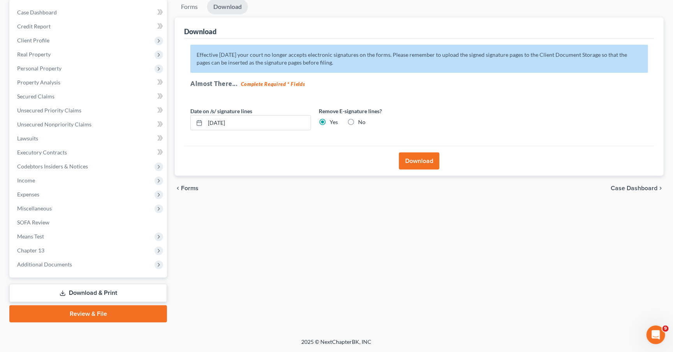
scroll to position [65, 0]
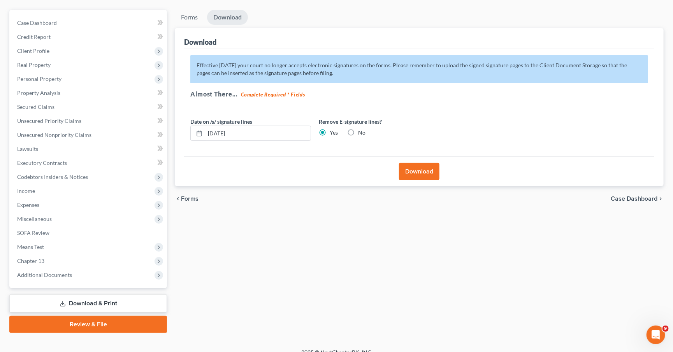
click at [409, 160] on div "Download" at bounding box center [419, 172] width 470 height 30
click at [414, 172] on button "Download" at bounding box center [419, 171] width 41 height 17
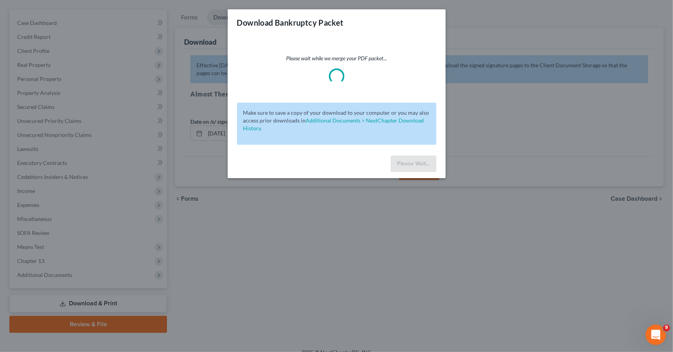
click at [652, 333] on icon "Open Intercom Messenger" at bounding box center [655, 334] width 13 height 13
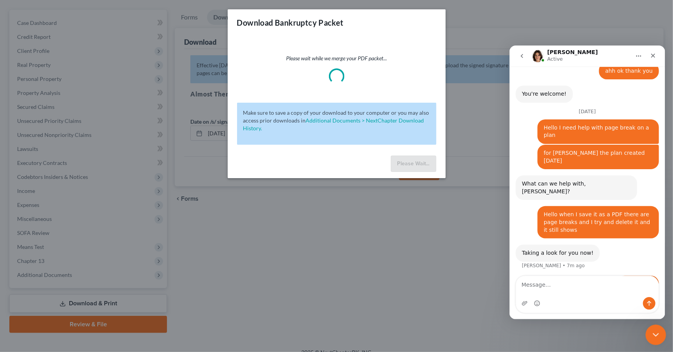
scroll to position [445, 0]
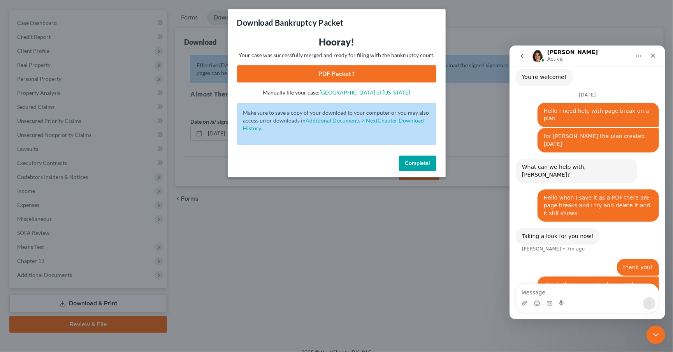
click at [281, 77] on link "PDF Packet 1" at bounding box center [336, 73] width 199 height 17
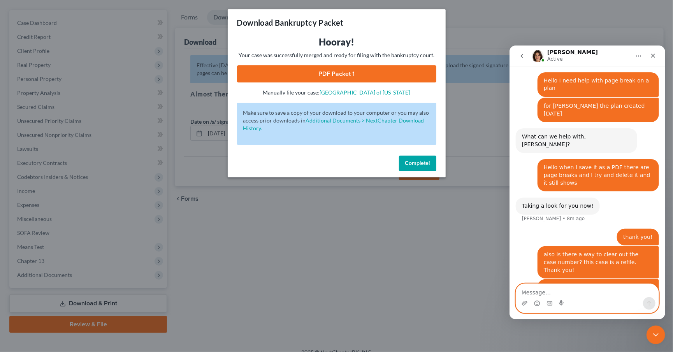
click at [581, 294] on textarea "Message…" at bounding box center [587, 290] width 143 height 13
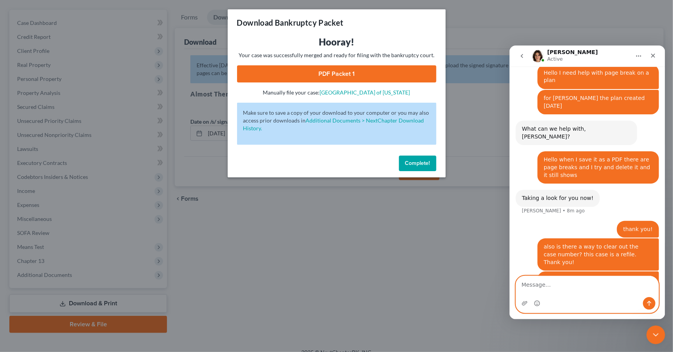
scroll to position [500, 0]
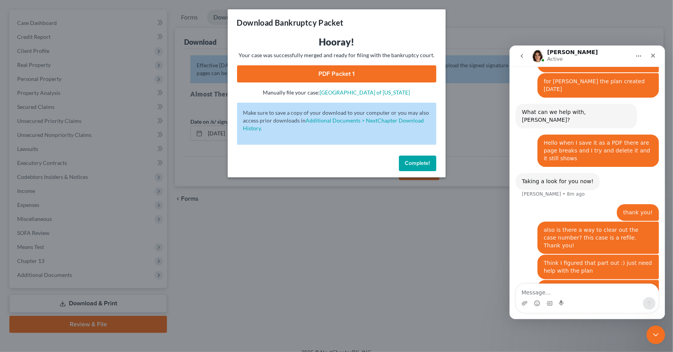
click at [421, 160] on span "Complete!" at bounding box center [417, 163] width 25 height 7
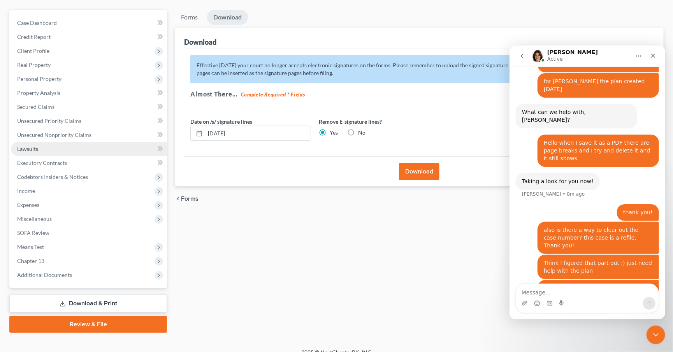
click at [80, 150] on link "Lawsuits" at bounding box center [89, 149] width 156 height 14
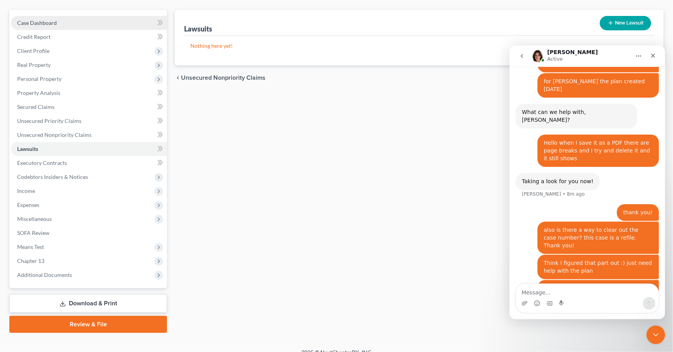
click at [57, 22] on link "Case Dashboard" at bounding box center [89, 23] width 156 height 14
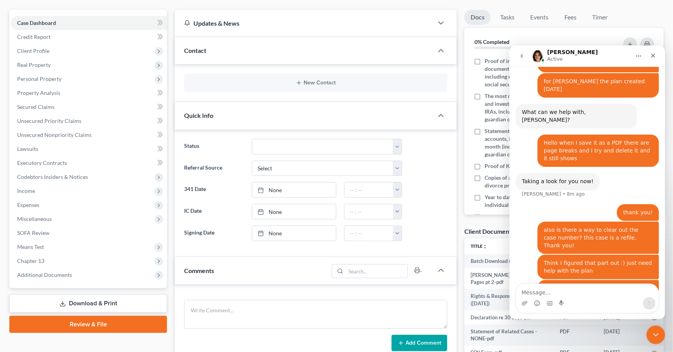
click at [432, 114] on div "Quick Info" at bounding box center [304, 115] width 259 height 27
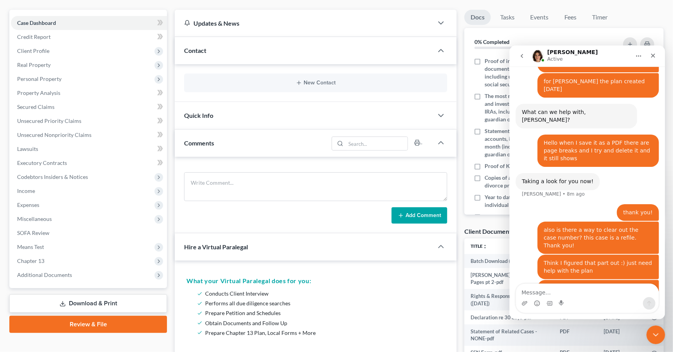
click at [219, 29] on div "Updates & News" at bounding box center [304, 23] width 259 height 27
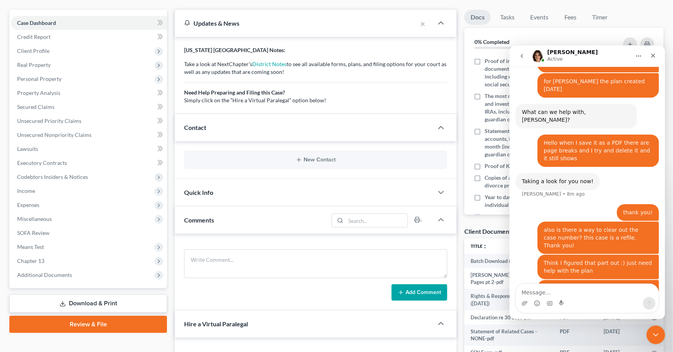
click at [208, 119] on div "Contact" at bounding box center [304, 127] width 259 height 27
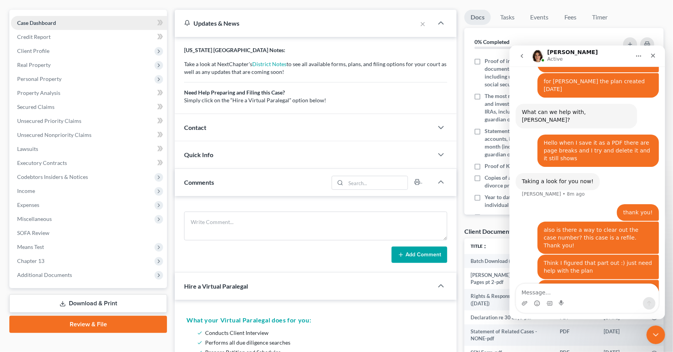
click at [66, 22] on link "Case Dashboard" at bounding box center [89, 23] width 156 height 14
click at [59, 40] on link "Credit Report" at bounding box center [89, 37] width 156 height 14
click at [56, 52] on span "Client Profile" at bounding box center [89, 51] width 156 height 14
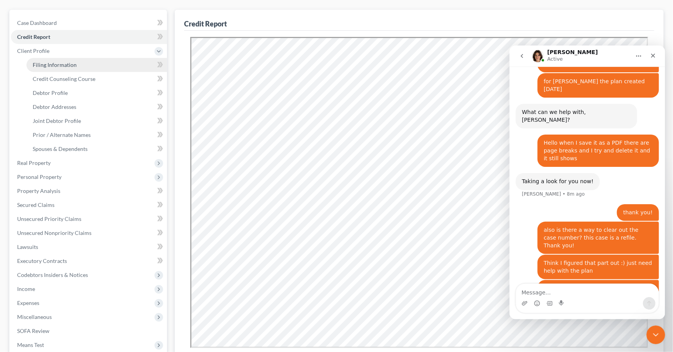
click at [42, 63] on span "Filing Information" at bounding box center [55, 65] width 44 height 7
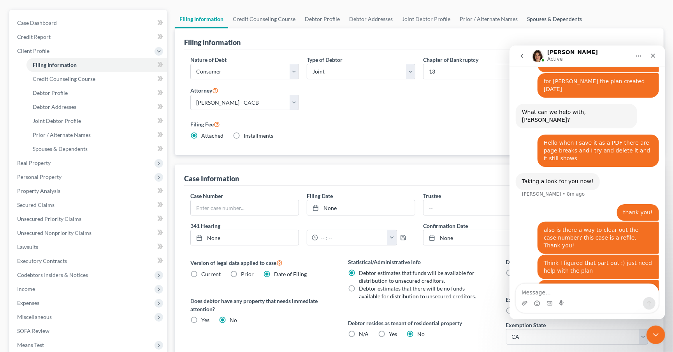
click at [564, 20] on link "Spouses & Dependents" at bounding box center [555, 19] width 64 height 19
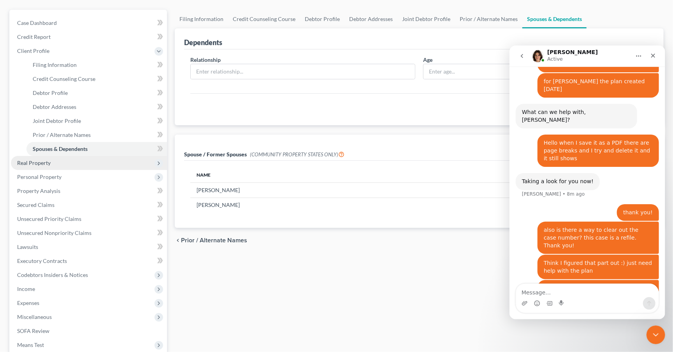
click at [70, 162] on span "Real Property" at bounding box center [89, 163] width 156 height 14
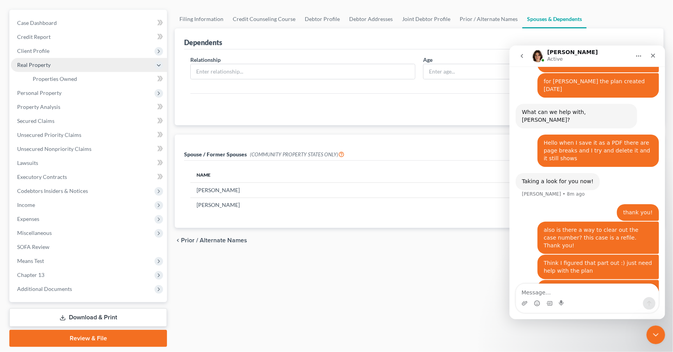
click at [70, 162] on link "Lawsuits" at bounding box center [89, 163] width 156 height 14
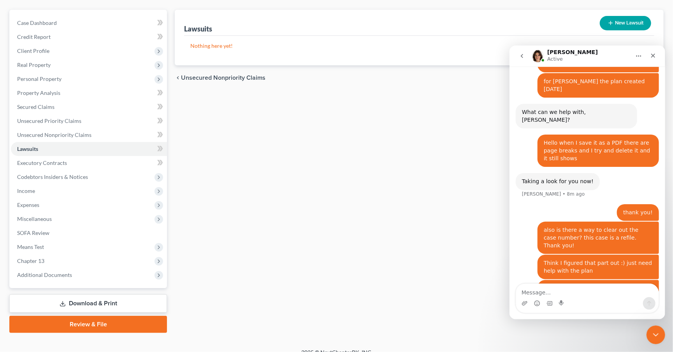
click at [276, 199] on div "Lawsuits New Lawsuit Nothing here yet! Court Name Date Filed Status Creditor Na…" at bounding box center [419, 172] width 497 height 324
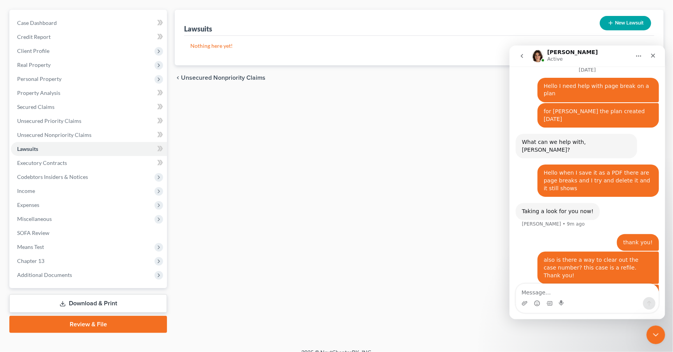
scroll to position [500, 0]
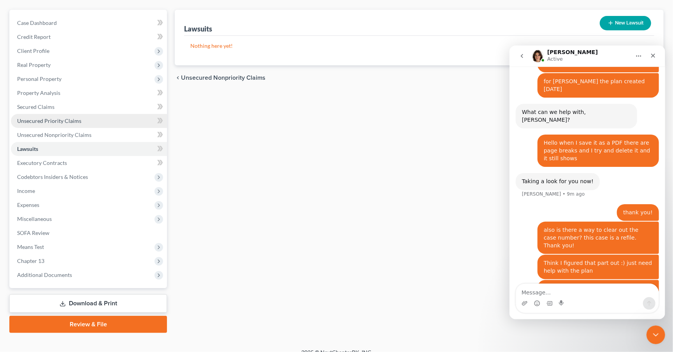
click at [83, 114] on link "Unsecured Priority Claims" at bounding box center [89, 121] width 156 height 14
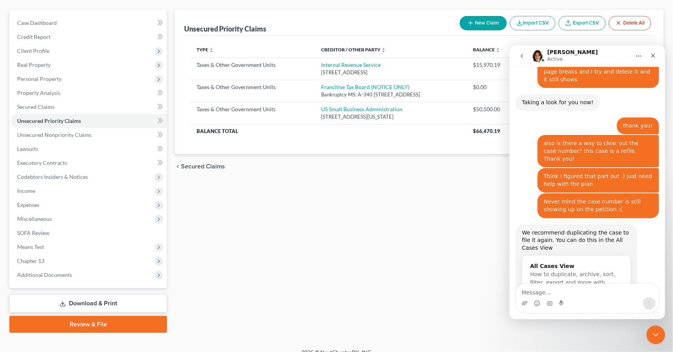
scroll to position [587, 0]
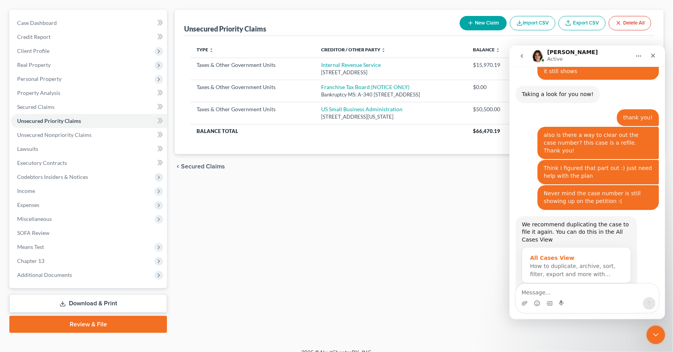
click at [565, 254] on div "All Cases View" at bounding box center [576, 258] width 93 height 8
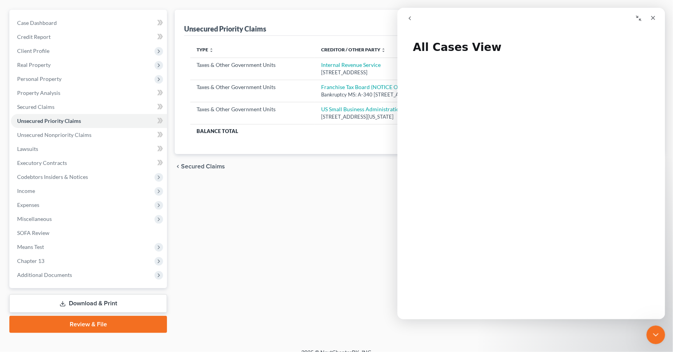
drag, startPoint x: 234, startPoint y: 258, endPoint x: 232, endPoint y: 240, distance: 18.0
click at [235, 258] on div "Unsecured Priority Claims New Claim Import CSV Export CSV Delete All Type expan…" at bounding box center [419, 172] width 497 height 324
click at [215, 209] on div "Unsecured Priority Claims New Claim Import CSV Export CSV Delete All Type expan…" at bounding box center [419, 172] width 497 height 324
drag, startPoint x: 300, startPoint y: 185, endPoint x: 300, endPoint y: 178, distance: 6.6
click at [300, 185] on div "Unsecured Priority Claims New Claim Import CSV Export CSV Delete All Type expan…" at bounding box center [419, 172] width 497 height 324
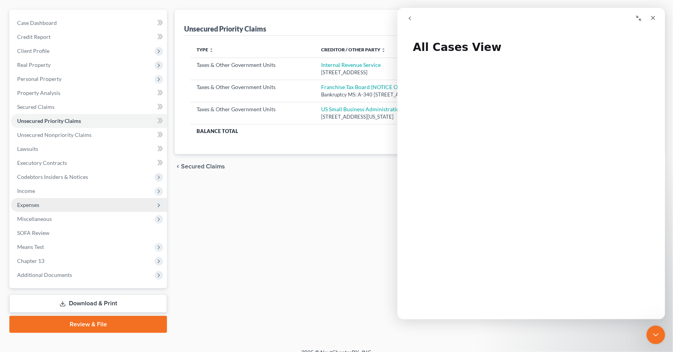
click at [97, 198] on span "Expenses" at bounding box center [89, 205] width 156 height 14
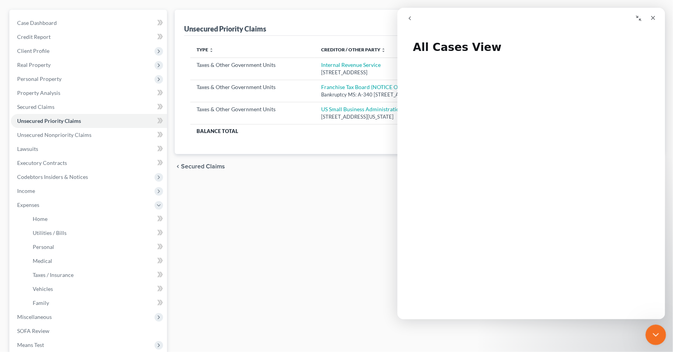
click at [660, 333] on div "Close Intercom Messenger" at bounding box center [655, 334] width 19 height 19
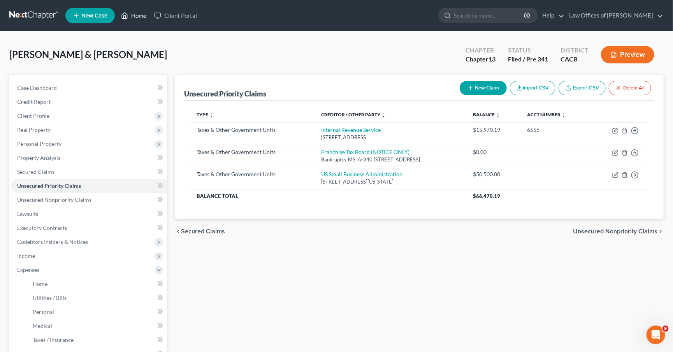
click at [129, 17] on link "Home" at bounding box center [133, 16] width 33 height 14
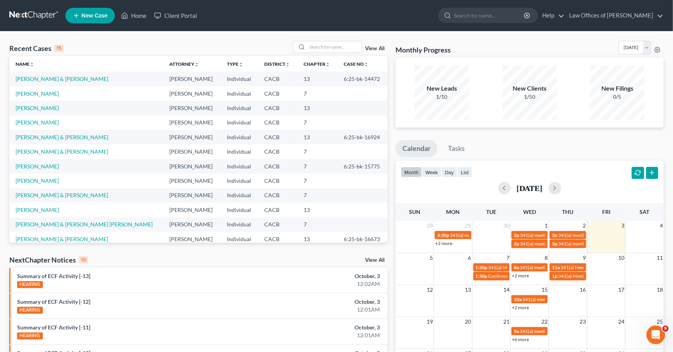
click at [370, 49] on link "View All" at bounding box center [374, 48] width 19 height 5
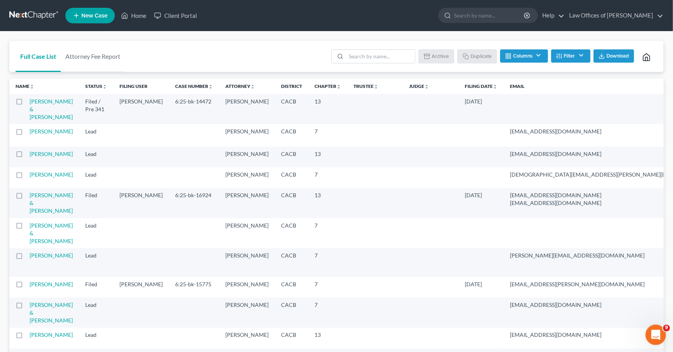
click at [658, 333] on icon "Open Intercom Messenger" at bounding box center [655, 334] width 13 height 13
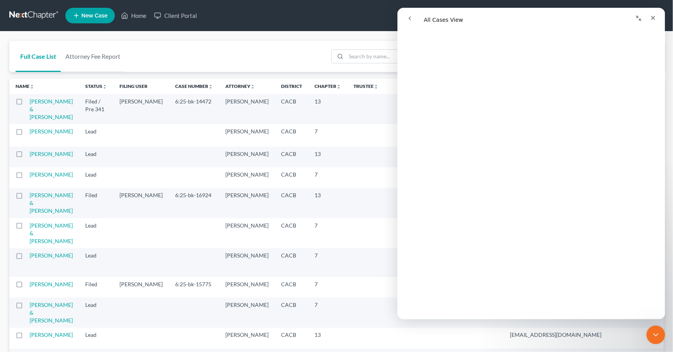
scroll to position [1401, 0]
click at [26, 104] on label at bounding box center [26, 104] width 0 height 0
click at [30, 102] on input "checkbox" at bounding box center [32, 100] width 5 height 5
click at [655, 337] on icon "Close Intercom Messenger" at bounding box center [654, 333] width 9 height 9
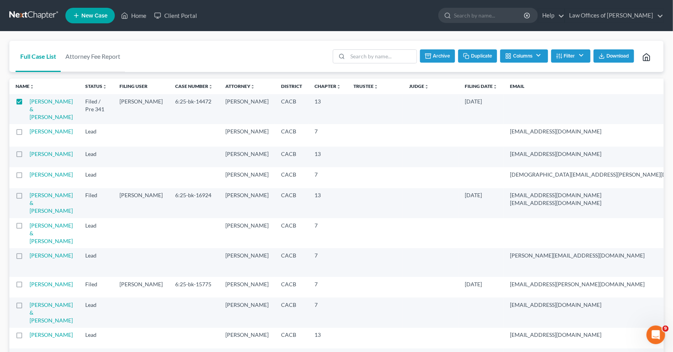
click at [486, 59] on button "Duplicate" at bounding box center [477, 55] width 39 height 13
click at [656, 337] on icon "Open Intercom Messenger" at bounding box center [655, 334] width 13 height 13
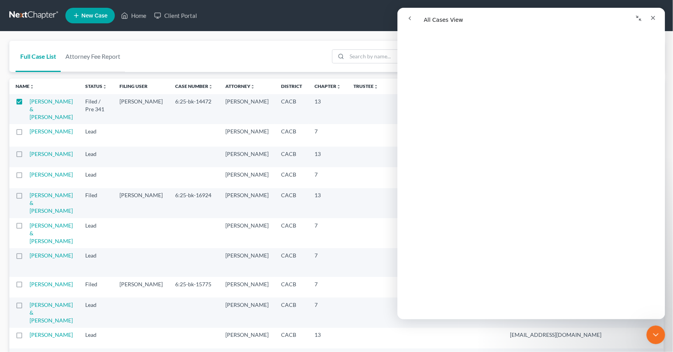
scroll to position [1462, 0]
click at [173, 51] on div "Full Case List Attorney Fee Report Batch Download Archive Un-archive Duplicate …" at bounding box center [336, 57] width 655 height 32
click at [42, 53] on link "Full Case List" at bounding box center [38, 56] width 45 height 31
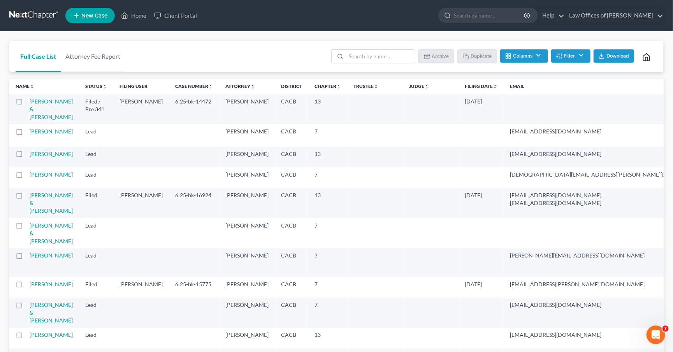
click at [39, 55] on link "Full Case List" at bounding box center [38, 56] width 45 height 31
click at [129, 13] on link "Home" at bounding box center [133, 16] width 33 height 14
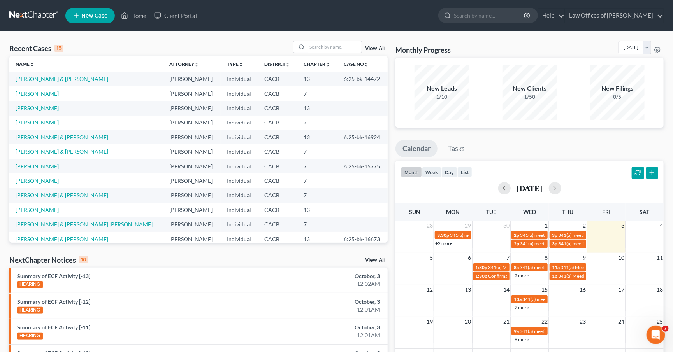
click at [370, 50] on link "View All" at bounding box center [374, 48] width 19 height 5
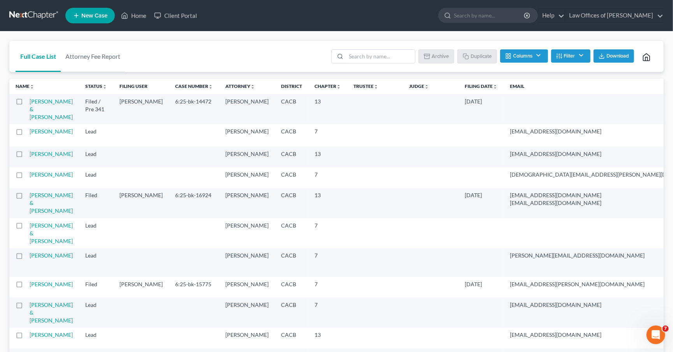
click at [26, 104] on label at bounding box center [26, 104] width 0 height 0
click at [30, 103] on input "checkbox" at bounding box center [32, 100] width 5 height 5
checkbox input "true"
click at [477, 59] on button "Duplicate" at bounding box center [477, 55] width 39 height 13
click at [655, 334] on icon "Open Intercom Messenger" at bounding box center [654, 334] width 5 height 6
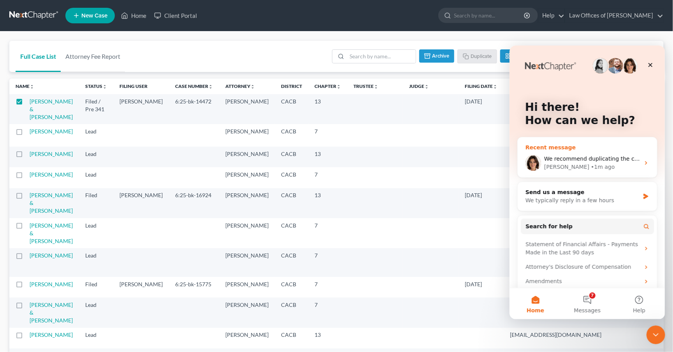
click at [591, 163] on div "• 1m ago" at bounding box center [603, 167] width 24 height 8
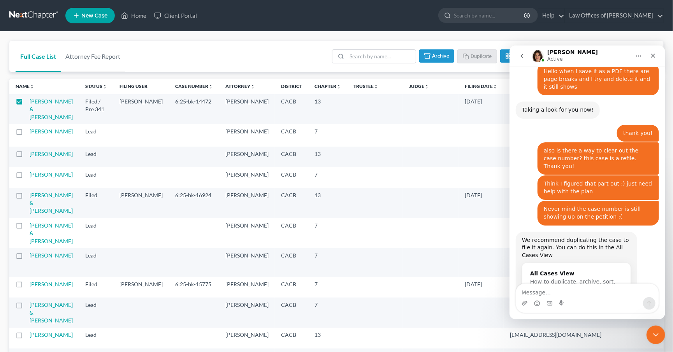
scroll to position [587, 0]
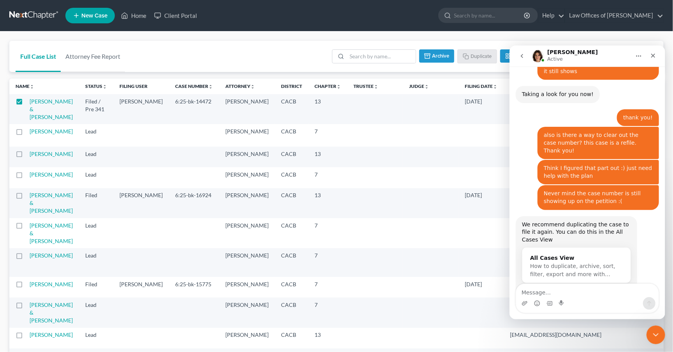
click at [579, 221] on div "We recommend duplicating the case to file it again. You can do this in the All …" at bounding box center [576, 232] width 109 height 23
click at [566, 248] on div "All Cases View How to duplicate, archive, sort, filter, export and more with…" at bounding box center [576, 266] width 108 height 37
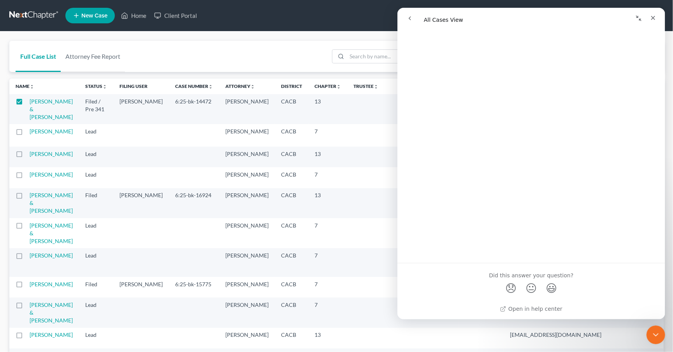
scroll to position [0, 0]
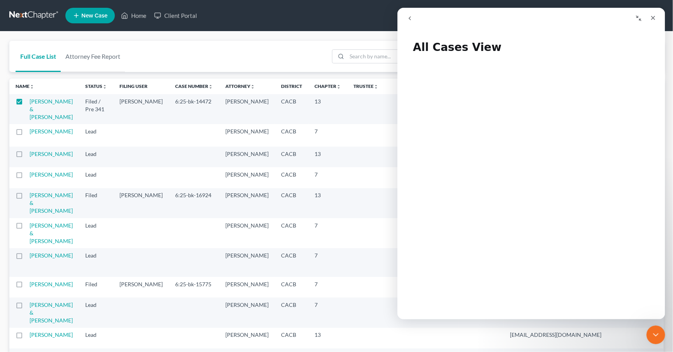
click at [144, 71] on div "Full Case List Attorney Fee Report Batch Download Archive Un-archive Duplicate …" at bounding box center [336, 57] width 655 height 32
click at [157, 63] on div "Full Case List Attorney Fee Report Batch Download Archive Un-archive Duplicate …" at bounding box center [336, 57] width 655 height 32
click at [662, 336] on div "Close Intercom Messenger" at bounding box center [655, 334] width 19 height 19
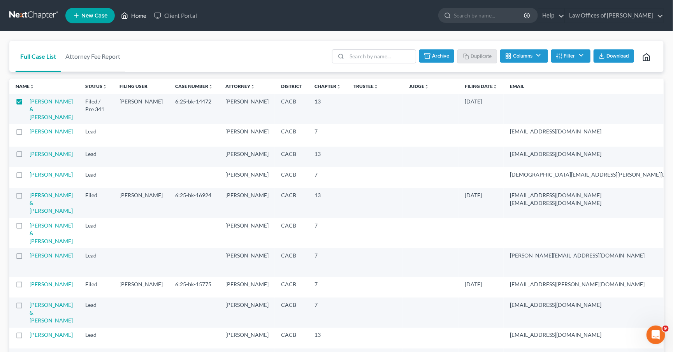
click at [142, 11] on link "Home" at bounding box center [133, 16] width 33 height 14
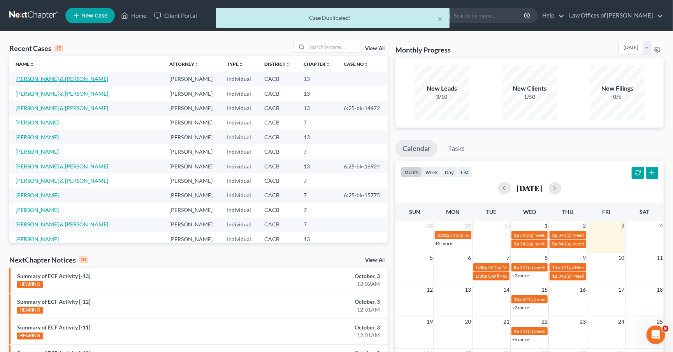
click at [18, 77] on link "[PERSON_NAME] & [PERSON_NAME]" at bounding box center [62, 79] width 93 height 7
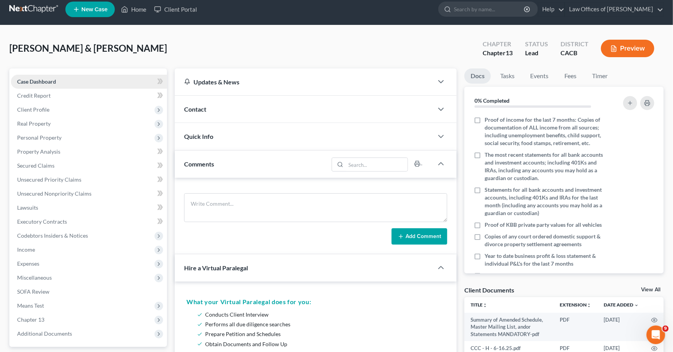
scroll to position [4, 0]
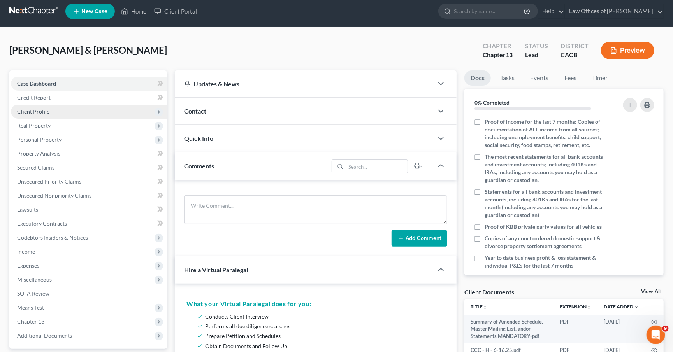
click at [49, 113] on span "Client Profile" at bounding box center [89, 112] width 156 height 14
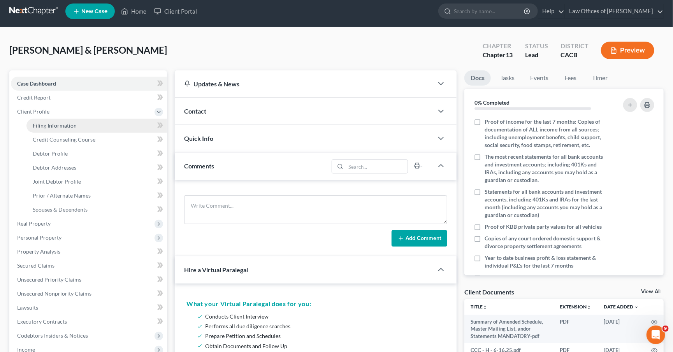
click at [55, 127] on link "Filing Information" at bounding box center [96, 126] width 141 height 14
select select "1"
select select "3"
select select "7"
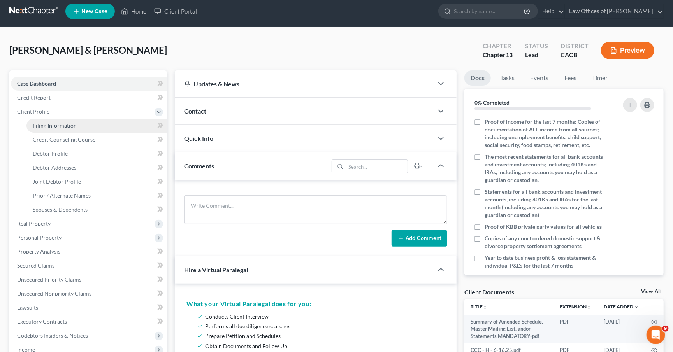
select select "0"
select select "4"
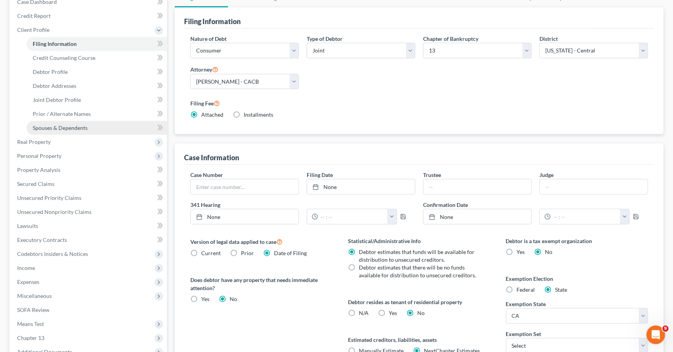
scroll to position [100, 0]
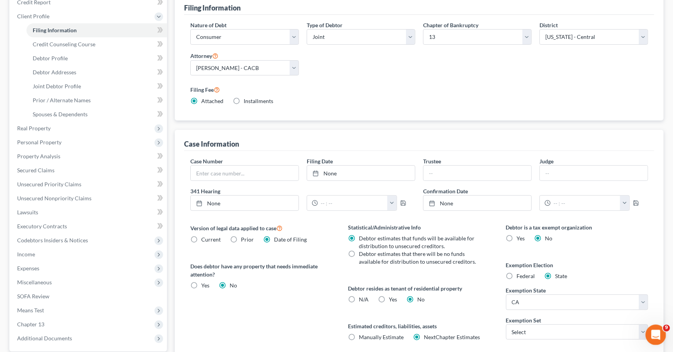
click at [657, 327] on div "Open Intercom Messenger" at bounding box center [655, 334] width 26 height 26
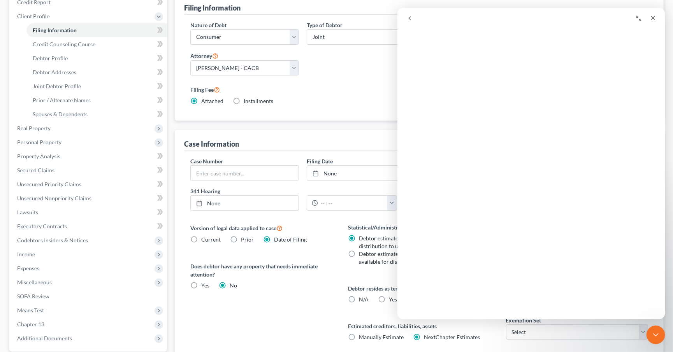
scroll to position [0, 0]
click at [404, 18] on button "go back" at bounding box center [409, 18] width 15 height 15
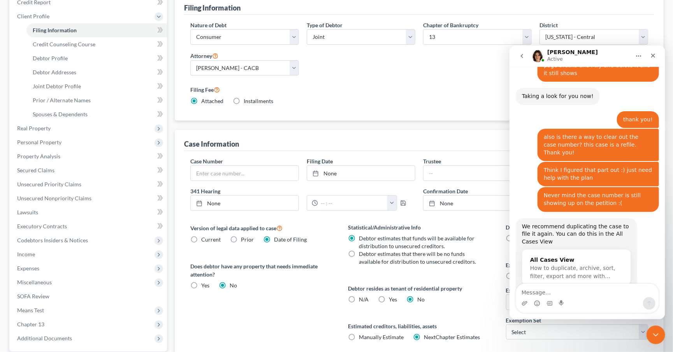
scroll to position [587, 0]
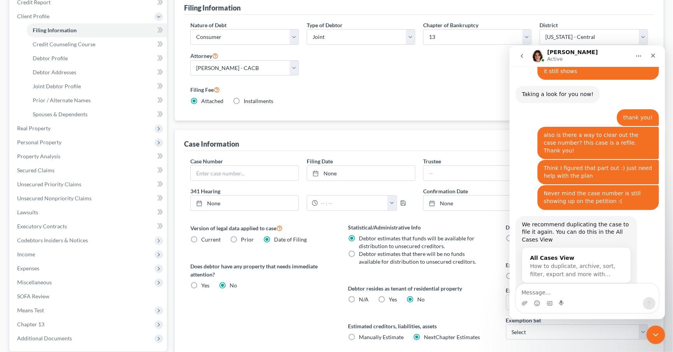
click at [592, 291] on textarea "Message…" at bounding box center [587, 290] width 143 height 13
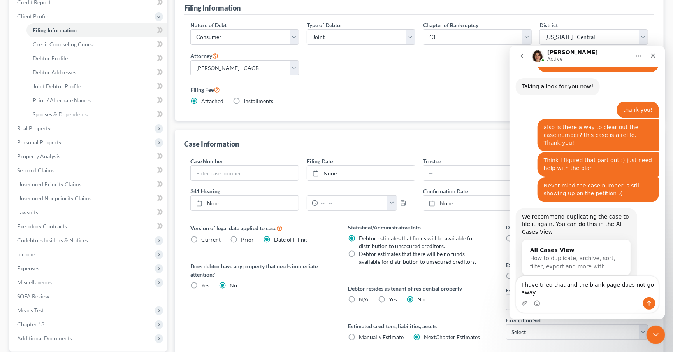
type textarea "I have tried that and the blank page does not go away"
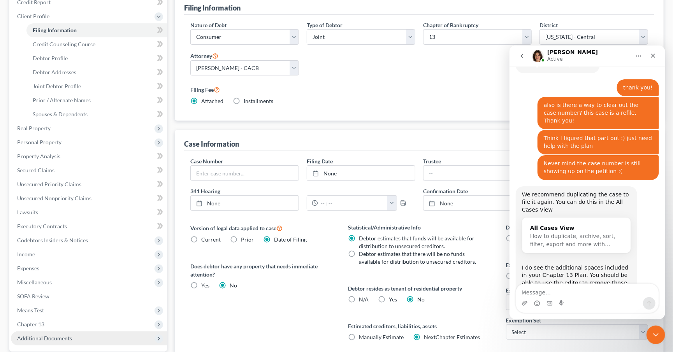
click at [71, 332] on span "Additional Documents" at bounding box center [89, 339] width 156 height 14
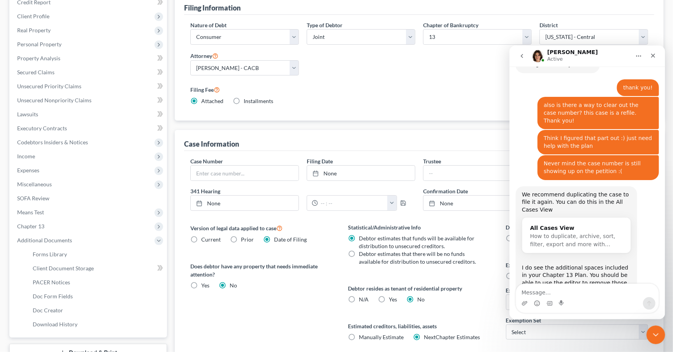
click at [79, 344] on link "Download & Print" at bounding box center [88, 353] width 158 height 18
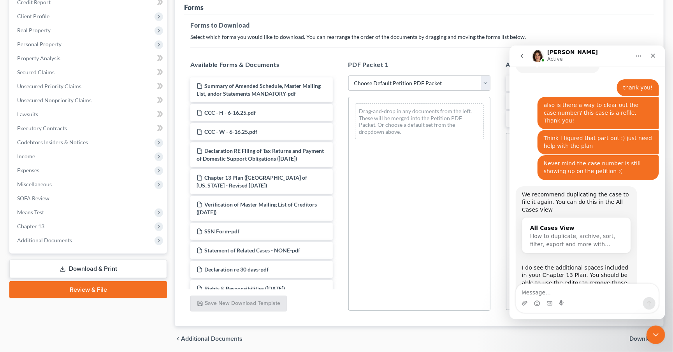
select select "0"
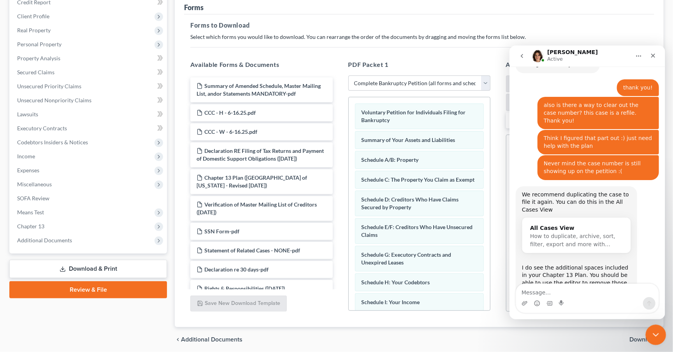
click at [657, 340] on div "Close Intercom Messenger" at bounding box center [655, 334] width 19 height 19
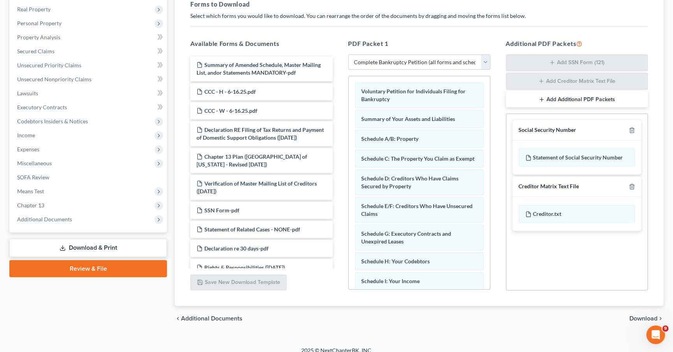
scroll to position [88, 0]
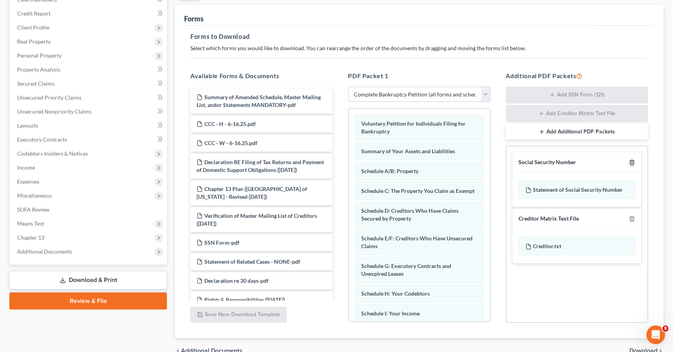
click at [630, 160] on icon "button" at bounding box center [632, 163] width 6 height 6
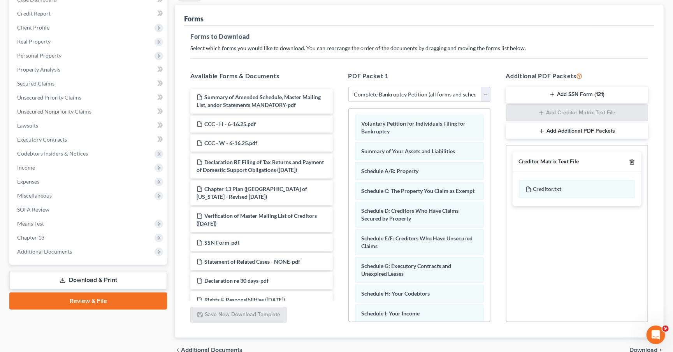
click at [632, 158] on div at bounding box center [630, 161] width 9 height 7
drag, startPoint x: 632, startPoint y: 159, endPoint x: 634, endPoint y: 165, distance: 6.4
click at [632, 159] on icon "button" at bounding box center [632, 162] width 6 height 6
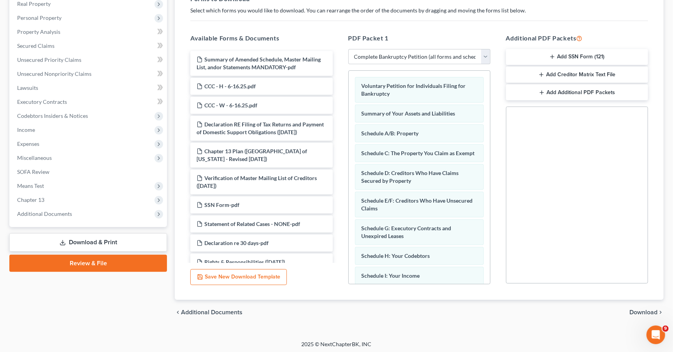
click at [643, 313] on span "Download" at bounding box center [644, 313] width 28 height 6
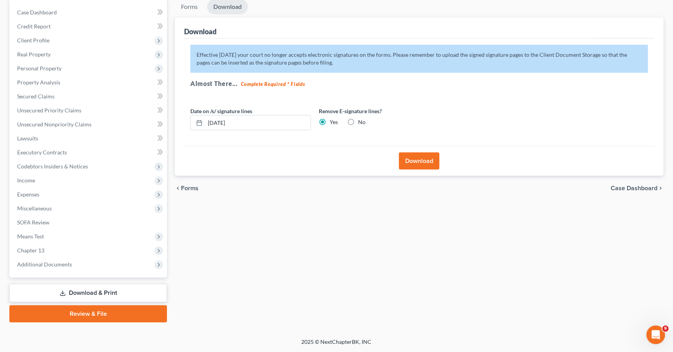
scroll to position [65, 0]
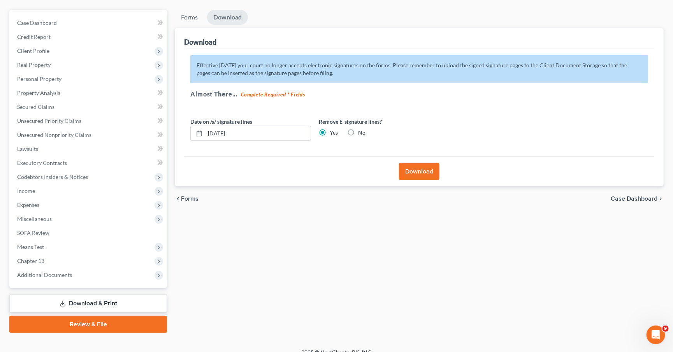
click at [358, 129] on label "No" at bounding box center [361, 133] width 7 height 8
click at [361, 129] on input "No" at bounding box center [363, 131] width 5 height 5
radio input "true"
radio input "false"
click at [403, 158] on div "Download" at bounding box center [419, 172] width 470 height 30
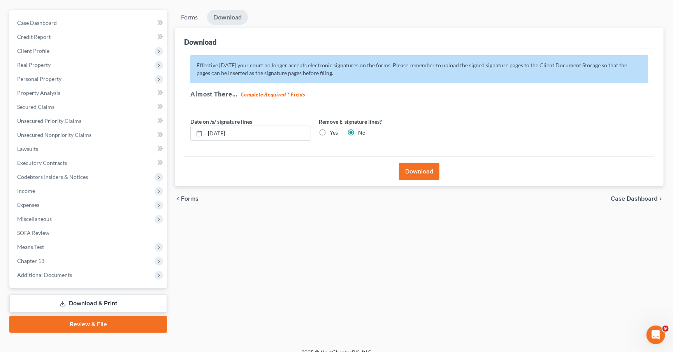
click at [418, 174] on button "Download" at bounding box center [419, 171] width 41 height 17
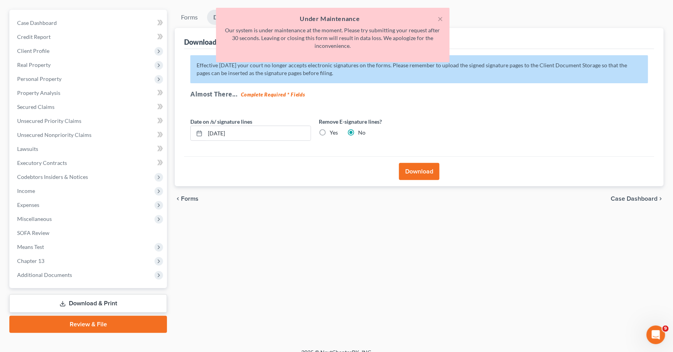
click at [435, 15] on h5 "Under Maintenance" at bounding box center [332, 18] width 221 height 9
click at [435, 14] on h5 "Under Maintenance" at bounding box center [332, 18] width 221 height 9
click at [437, 11] on div "× Under Maintenance Our system is under maintenance at the moment. Please try s…" at bounding box center [333, 35] width 234 height 55
click at [439, 14] on button "×" at bounding box center [440, 18] width 5 height 9
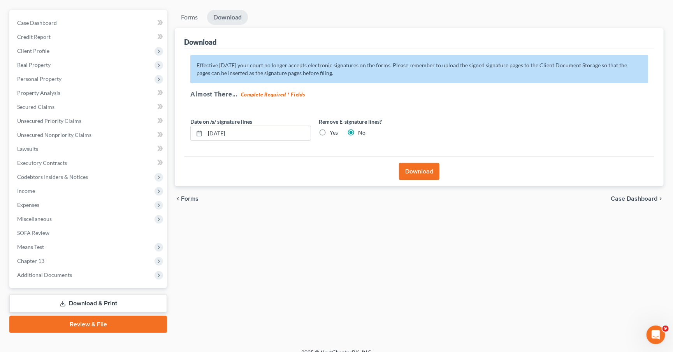
click at [413, 170] on button "Download" at bounding box center [419, 171] width 41 height 17
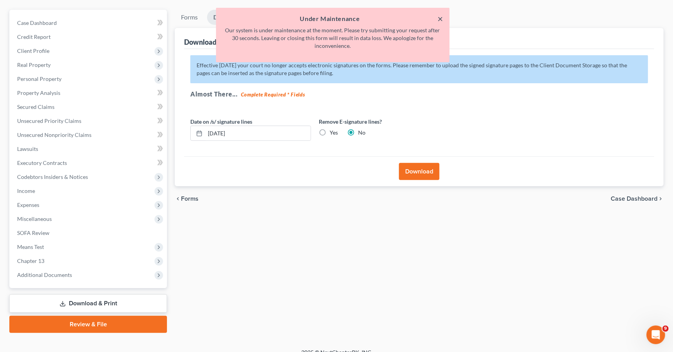
click at [441, 19] on button "×" at bounding box center [440, 18] width 5 height 9
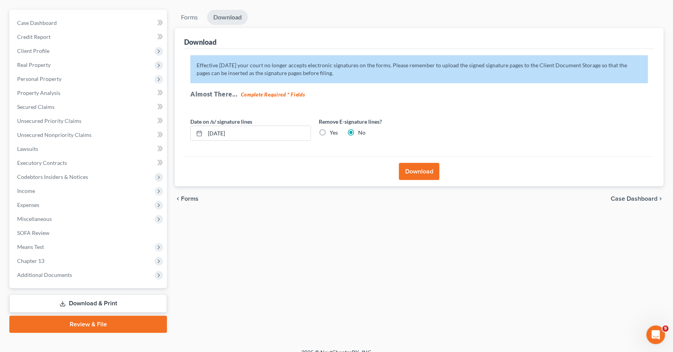
scroll to position [3, 0]
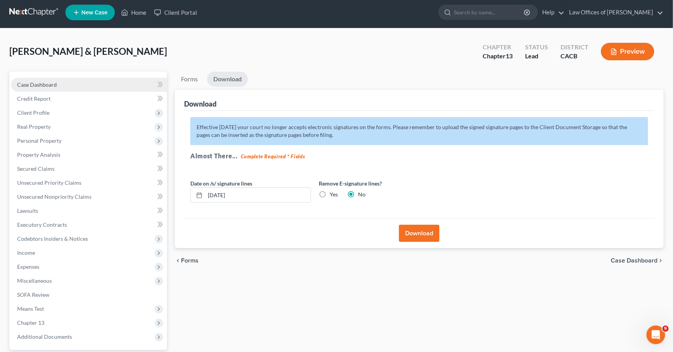
click at [51, 84] on span "Case Dashboard" at bounding box center [37, 84] width 40 height 7
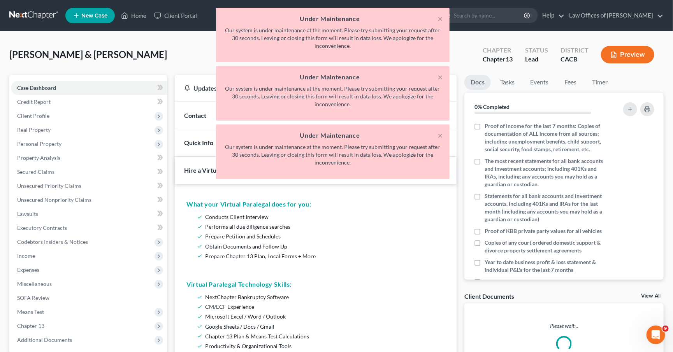
click at [435, 15] on h5 "Under Maintenance" at bounding box center [332, 18] width 221 height 9
click at [438, 17] on button "×" at bounding box center [440, 18] width 5 height 9
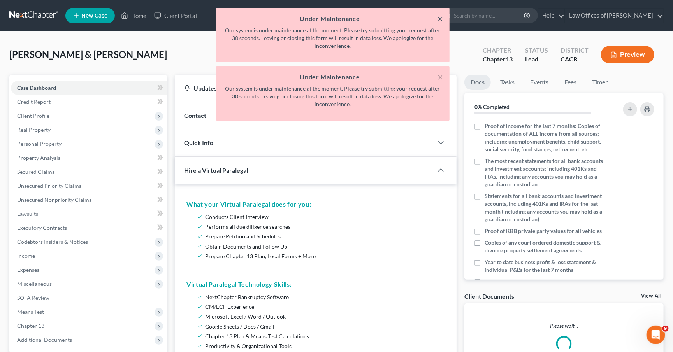
click at [438, 17] on button "×" at bounding box center [440, 18] width 5 height 9
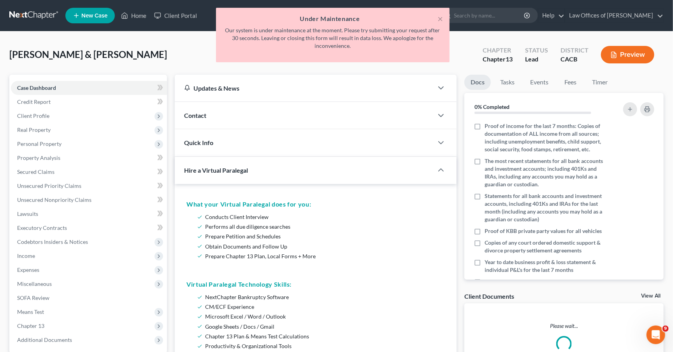
click at [438, 17] on button "×" at bounding box center [440, 18] width 5 height 9
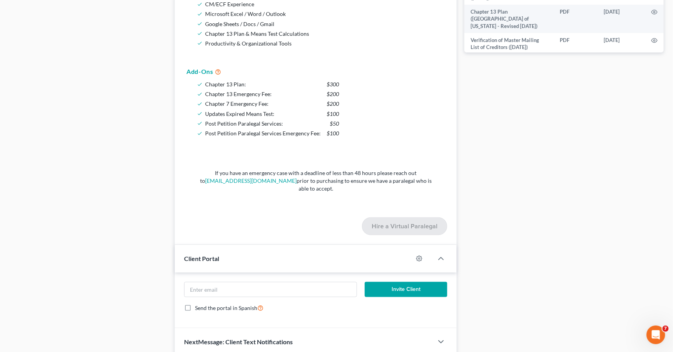
scroll to position [295, 0]
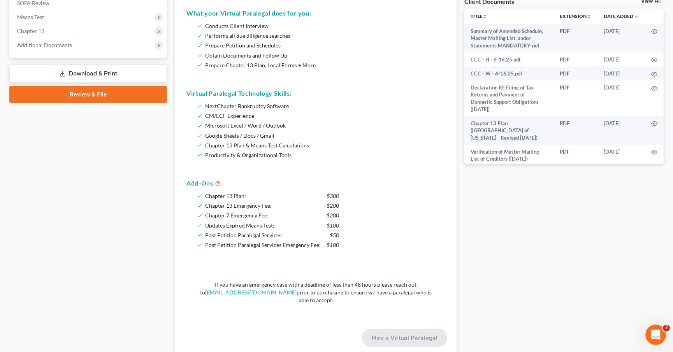
click at [655, 337] on icon "Open Intercom Messenger" at bounding box center [655, 334] width 13 height 13
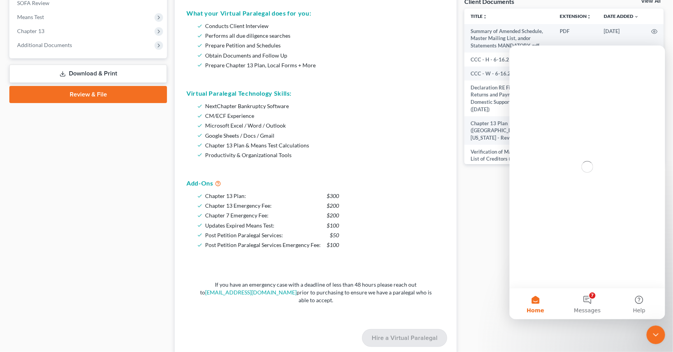
scroll to position [0, 0]
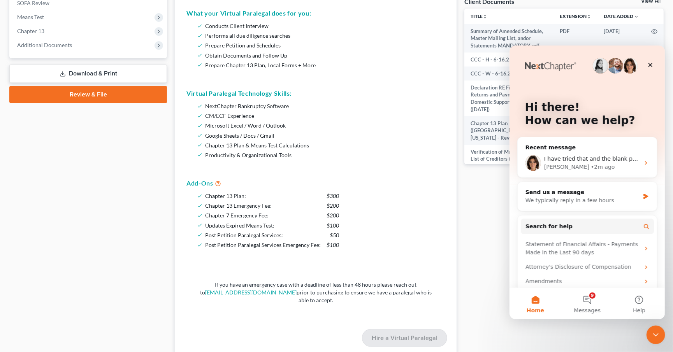
drag, startPoint x: 77, startPoint y: 179, endPoint x: 78, endPoint y: 175, distance: 4.1
click at [77, 179] on div "Case Dashboard Payments Invoices Payments Payments Credit Report Client Profile" at bounding box center [88, 124] width 166 height 689
drag, startPoint x: 651, startPoint y: 332, endPoint x: 1260, endPoint y: 645, distance: 684.5
click at [650, 332] on icon "Close Intercom Messenger" at bounding box center [654, 333] width 9 height 9
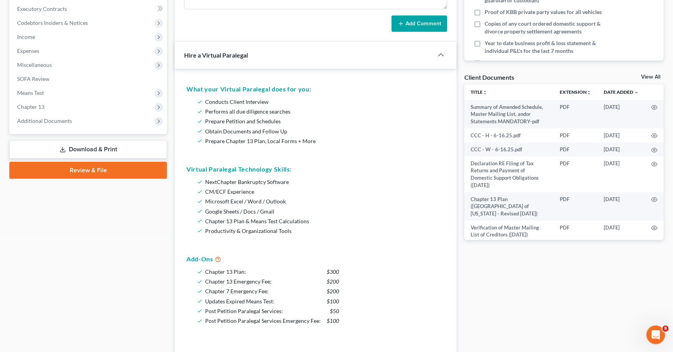
click at [89, 141] on link "Download & Print" at bounding box center [88, 150] width 158 height 18
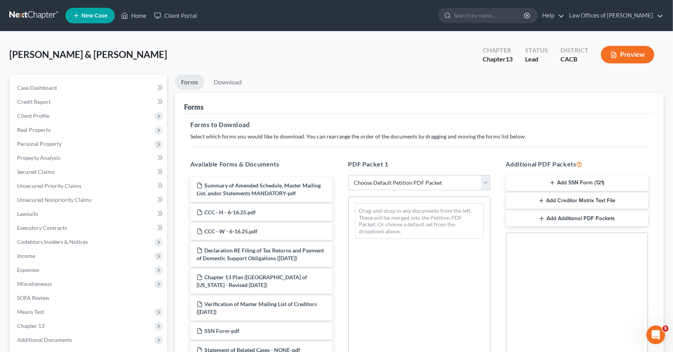
select select "0"
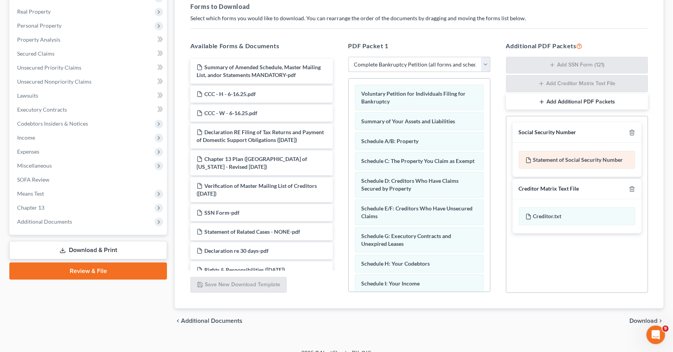
scroll to position [120, 0]
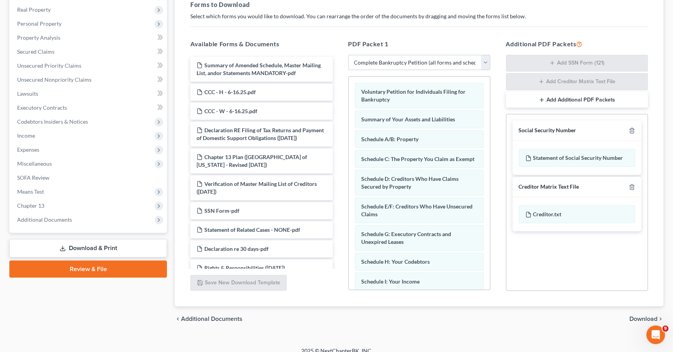
click at [630, 186] on icon "button" at bounding box center [632, 187] width 6 height 6
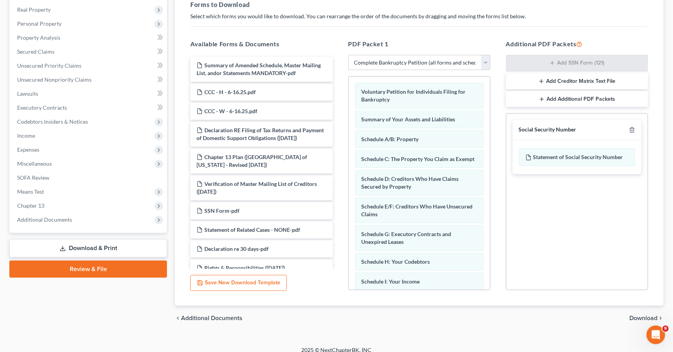
click at [633, 126] on div at bounding box center [630, 129] width 9 height 7
click at [634, 128] on icon "button" at bounding box center [632, 130] width 6 height 6
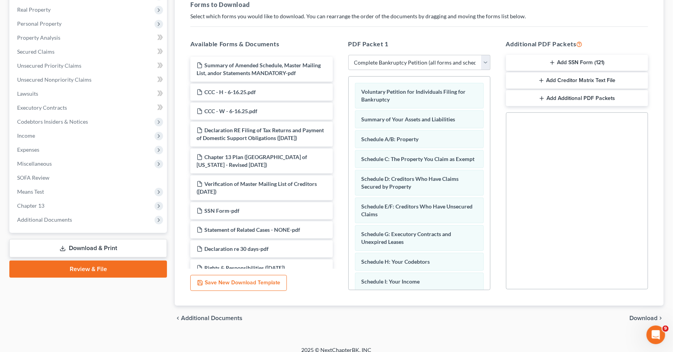
click at [642, 315] on span "Download" at bounding box center [644, 318] width 28 height 6
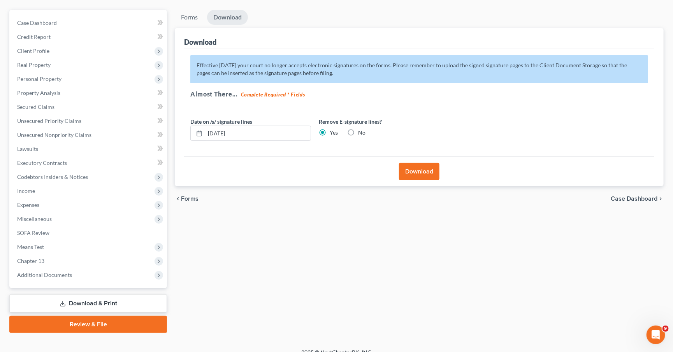
click at [358, 134] on label "No" at bounding box center [361, 133] width 7 height 8
click at [361, 134] on input "No" at bounding box center [363, 131] width 5 height 5
radio input "true"
radio input "false"
click at [437, 174] on button "Download" at bounding box center [419, 171] width 41 height 17
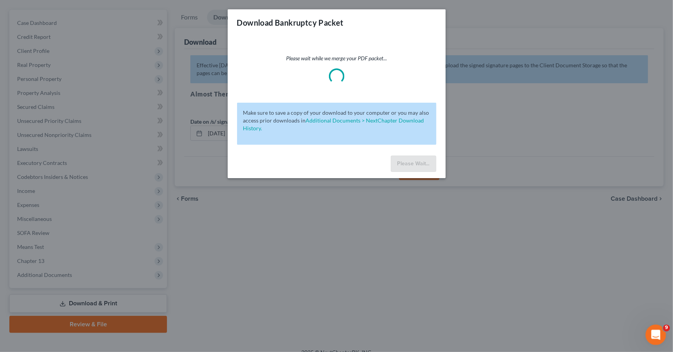
click at [657, 335] on icon "Open Intercom Messenger" at bounding box center [655, 334] width 13 height 13
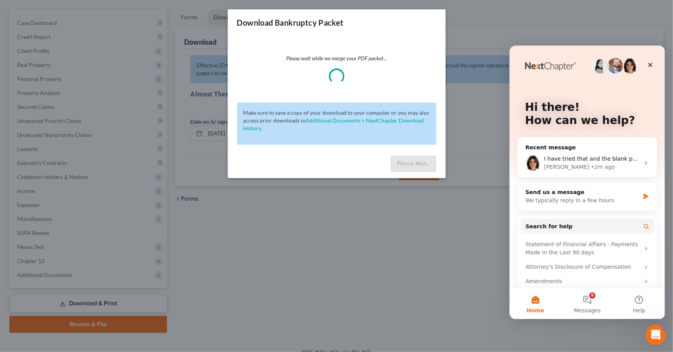
scroll to position [0, 0]
click at [585, 163] on div "[PERSON_NAME] • 2m ago" at bounding box center [592, 167] width 96 height 8
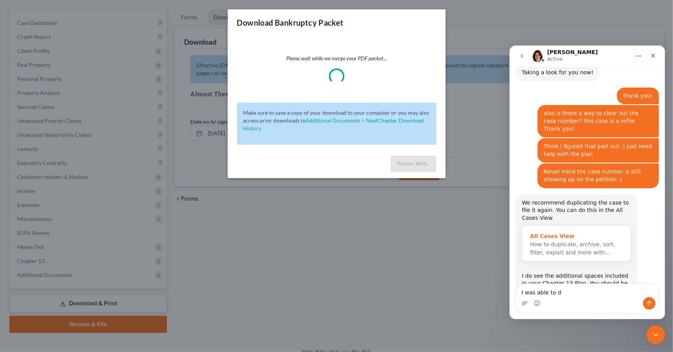
scroll to position [617, 0]
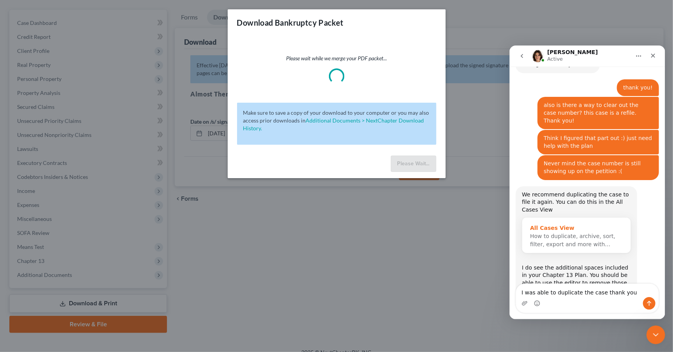
type textarea "I was able to duplicate the case thank you!"
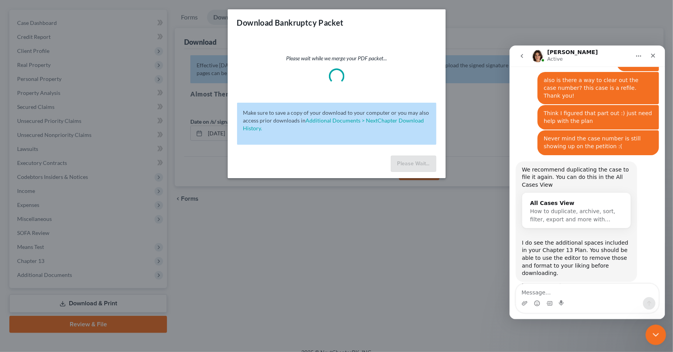
click at [660, 328] on div "Close Intercom Messenger" at bounding box center [655, 334] width 19 height 19
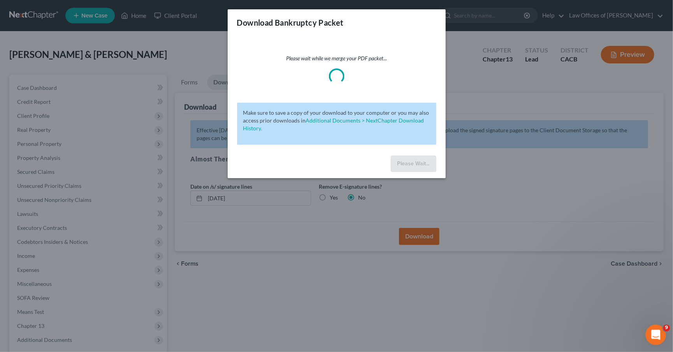
scroll to position [64, 0]
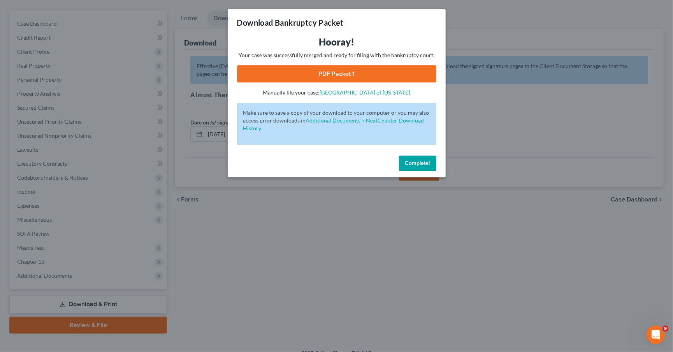
click at [374, 76] on link "PDF Packet 1" at bounding box center [336, 73] width 199 height 17
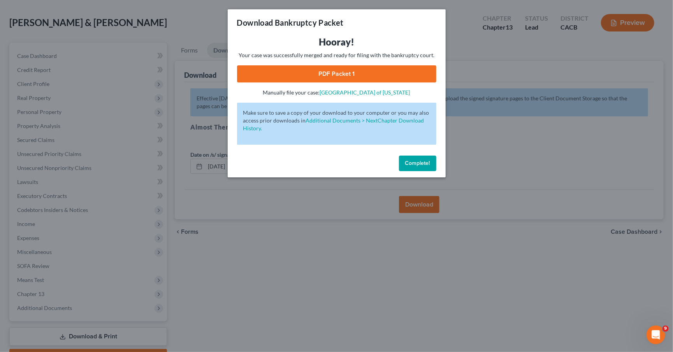
scroll to position [0, 0]
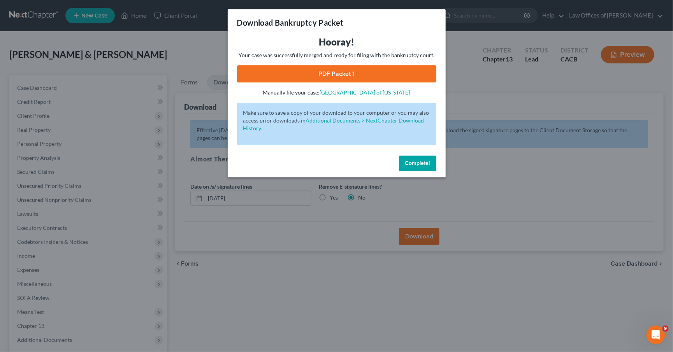
click at [417, 160] on span "Complete!" at bounding box center [417, 163] width 25 height 7
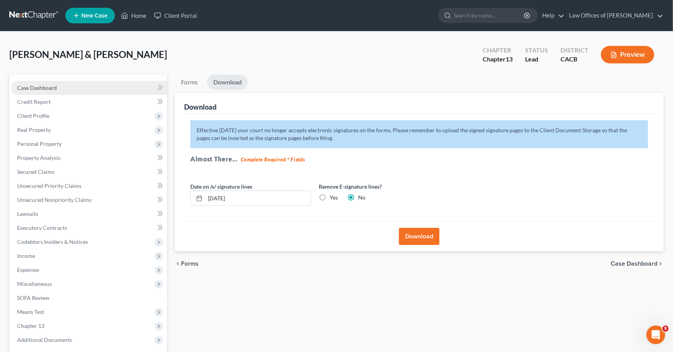
click at [87, 89] on link "Case Dashboard" at bounding box center [89, 88] width 156 height 14
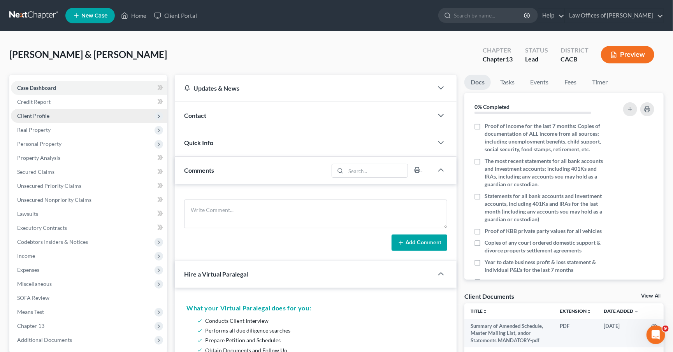
click at [56, 112] on span "Client Profile" at bounding box center [89, 116] width 156 height 14
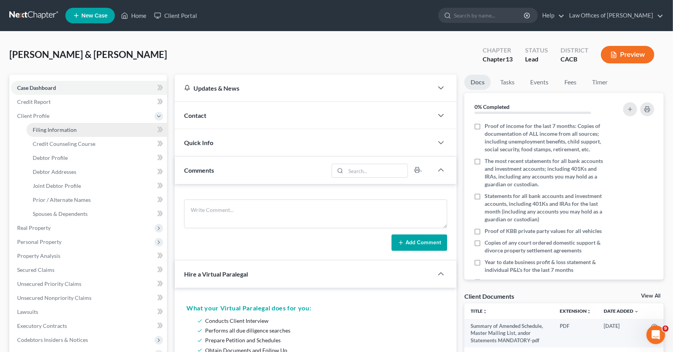
click at [69, 127] on span "Filing Information" at bounding box center [55, 130] width 44 height 7
select select "1"
select select "3"
select select "4"
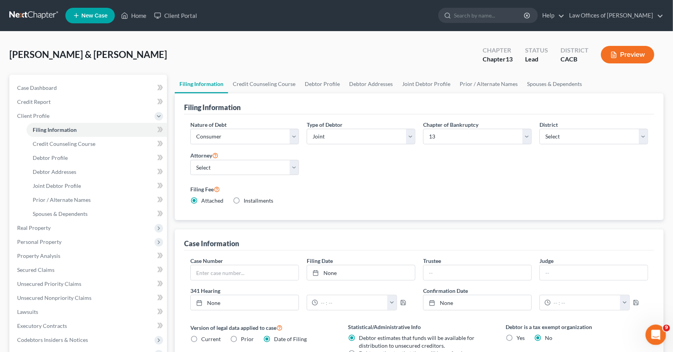
click at [663, 334] on div "Open Intercom Messenger" at bounding box center [655, 334] width 26 height 26
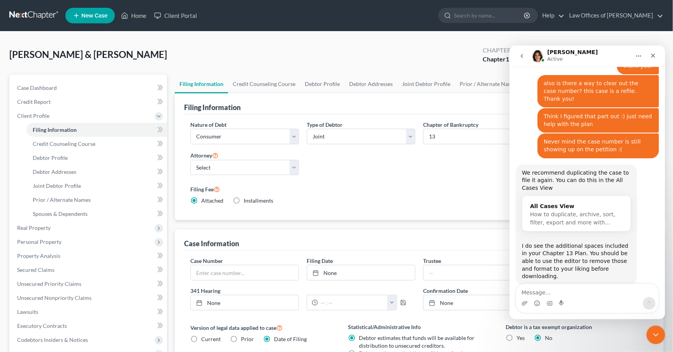
scroll to position [623, 0]
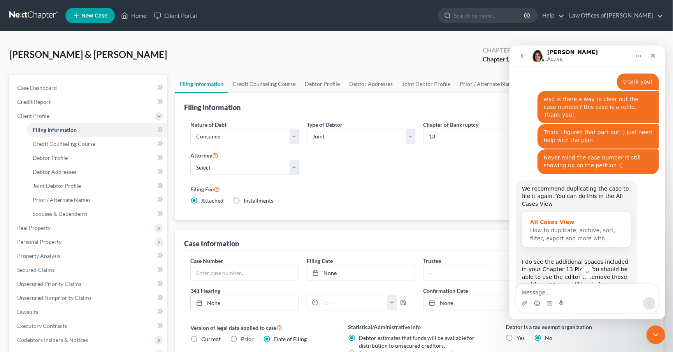
click at [586, 218] on div "All Cases View" at bounding box center [576, 222] width 93 height 8
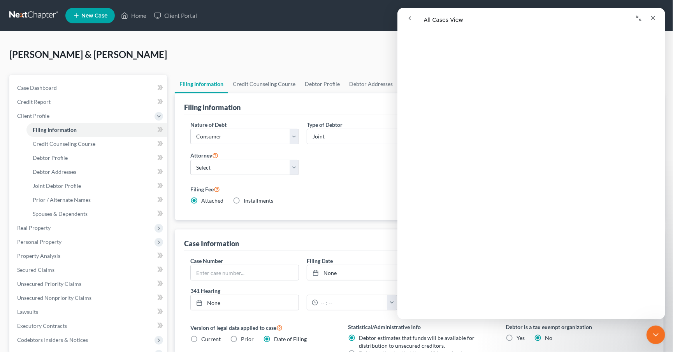
scroll to position [1555, 0]
drag, startPoint x: 652, startPoint y: 333, endPoint x: 1072, endPoint y: 545, distance: 470.2
click at [652, 333] on icon "Close Intercom Messenger" at bounding box center [654, 333] width 9 height 9
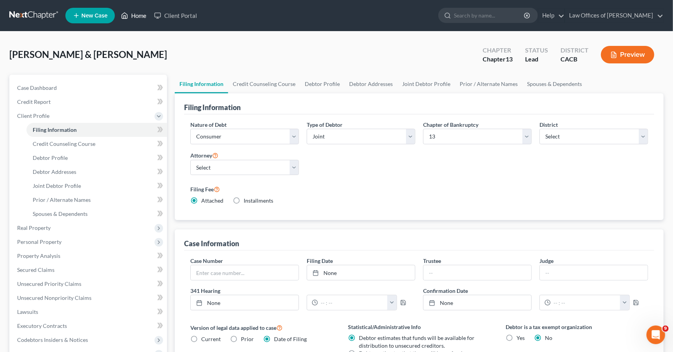
click at [131, 15] on link "Home" at bounding box center [133, 16] width 33 height 14
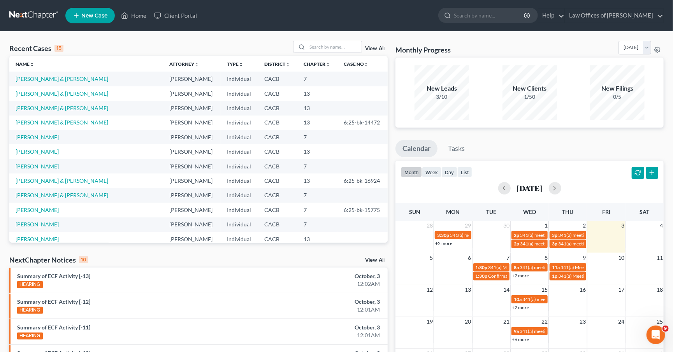
click at [378, 48] on link "View All" at bounding box center [374, 48] width 19 height 5
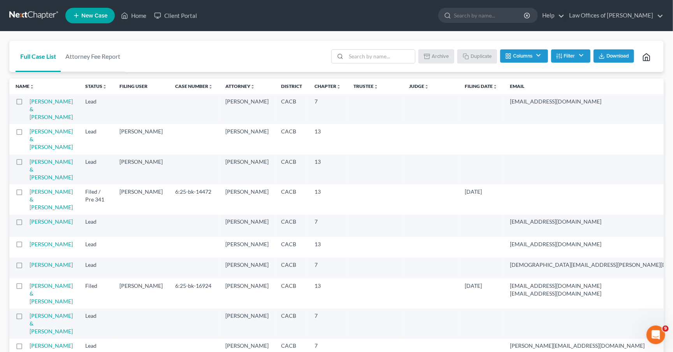
click at [17, 181] on td at bounding box center [19, 170] width 20 height 30
click at [26, 164] on label at bounding box center [26, 164] width 0 height 0
click at [30, 163] on input "checkbox" at bounding box center [32, 160] width 5 height 5
checkbox input "true"
click at [26, 194] on label at bounding box center [26, 194] width 0 height 0
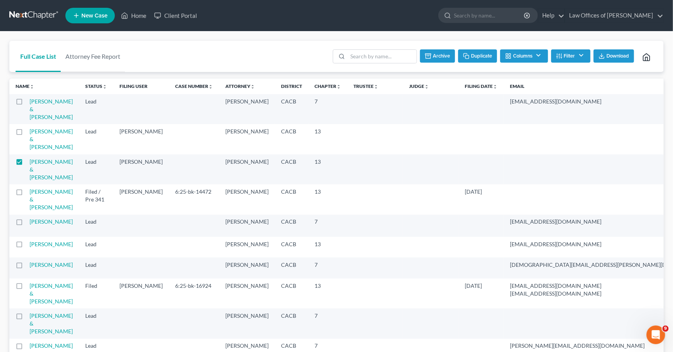
click at [30, 193] on input "checkbox" at bounding box center [32, 190] width 5 height 5
checkbox input "true"
click at [442, 56] on button "Archive" at bounding box center [436, 55] width 35 height 13
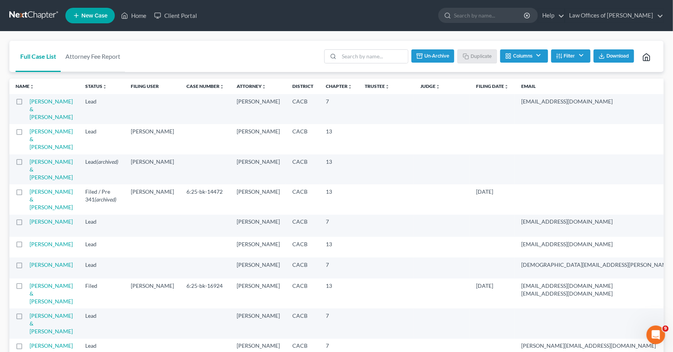
checkbox input "false"
click at [136, 18] on link "Home" at bounding box center [133, 16] width 33 height 14
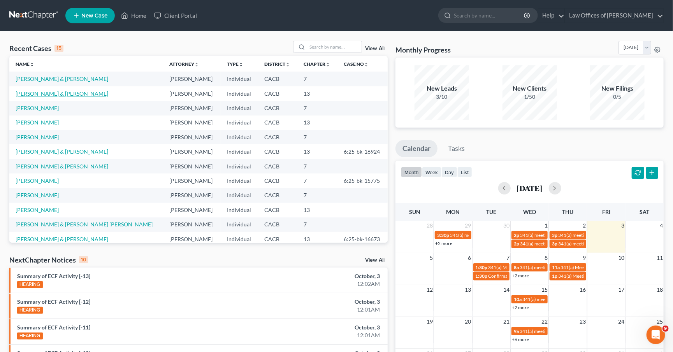
click at [44, 90] on link "[PERSON_NAME] & [PERSON_NAME]" at bounding box center [62, 93] width 93 height 7
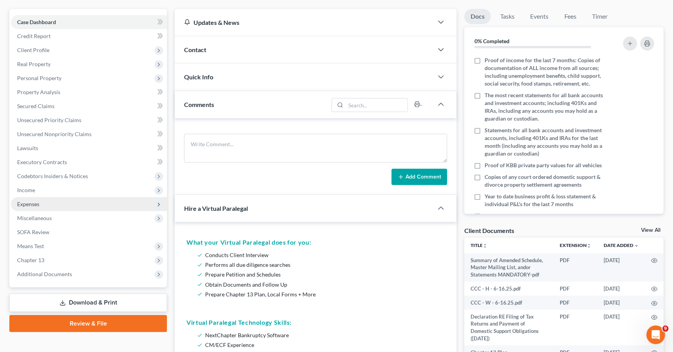
scroll to position [134, 0]
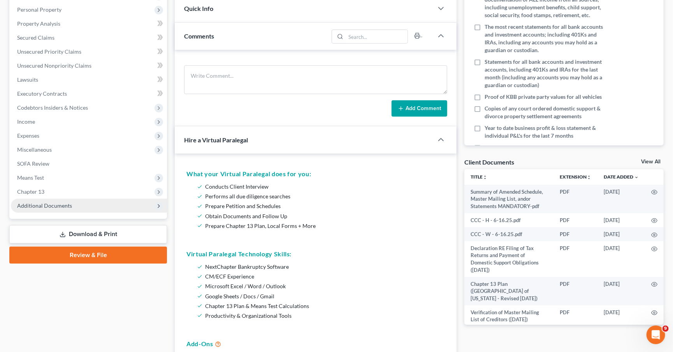
click at [72, 199] on span "Additional Documents" at bounding box center [89, 206] width 156 height 14
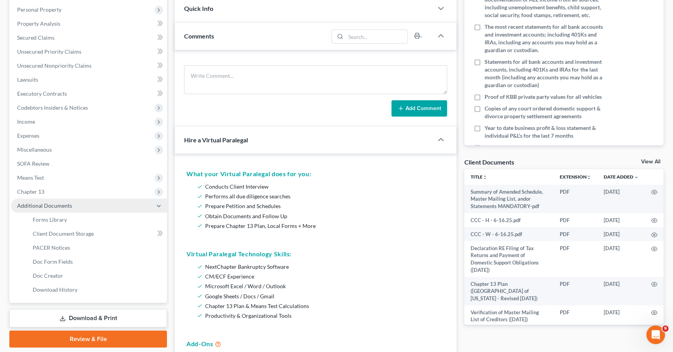
scroll to position [153, 0]
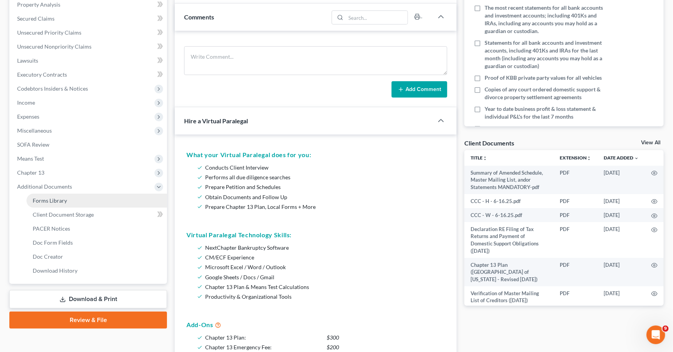
click at [69, 194] on link "Forms Library" at bounding box center [96, 201] width 141 height 14
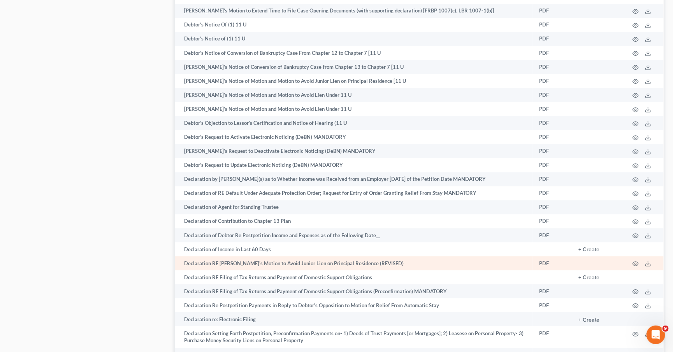
scroll to position [1180, 0]
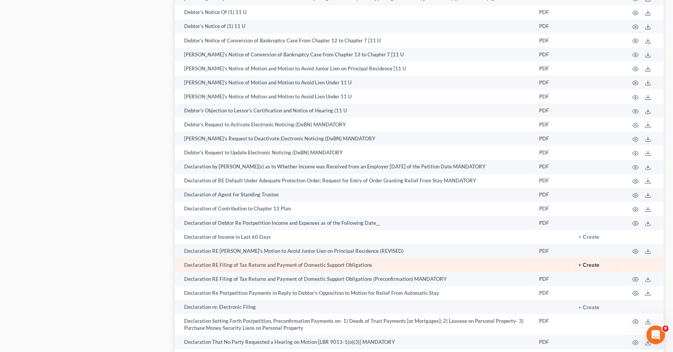
click at [587, 266] on button "+ Create" at bounding box center [589, 265] width 21 height 5
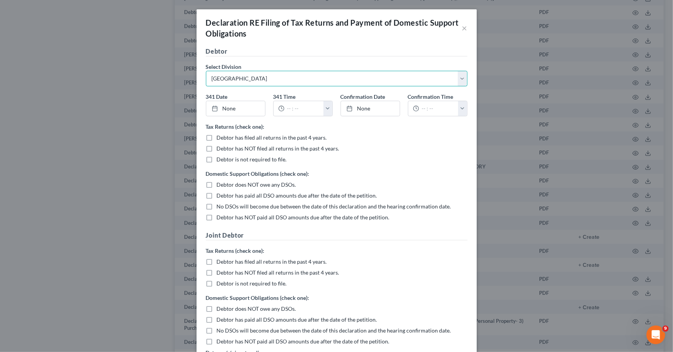
select select "2"
click at [217, 136] on label "Debtor has filed all returns in the past 4 years." at bounding box center [272, 138] width 110 height 8
click at [220, 136] on input "Debtor has filed all returns in the past 4 years." at bounding box center [222, 136] width 5 height 5
checkbox input "true"
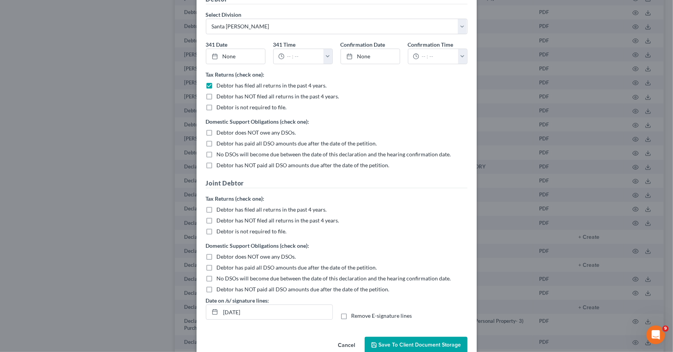
scroll to position [65, 0]
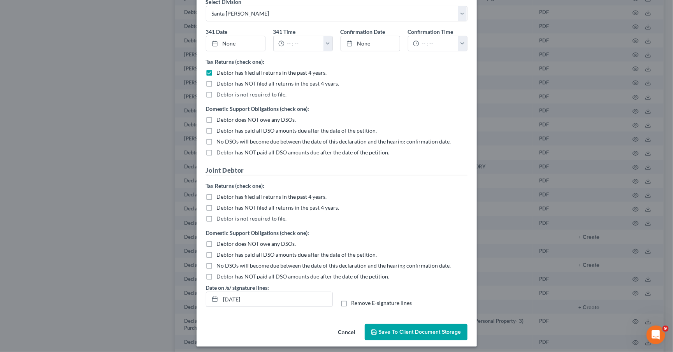
click at [217, 194] on label "Debtor has filed all returns in the past 4 years." at bounding box center [272, 197] width 110 height 8
click at [220, 194] on input "Debtor has filed all returns in the past 4 years." at bounding box center [222, 195] width 5 height 5
checkbox input "true"
click at [217, 240] on label "Debtor does NOT owe any DSOs." at bounding box center [256, 244] width 79 height 8
click at [220, 240] on input "Debtor does NOT owe any DSOs." at bounding box center [222, 242] width 5 height 5
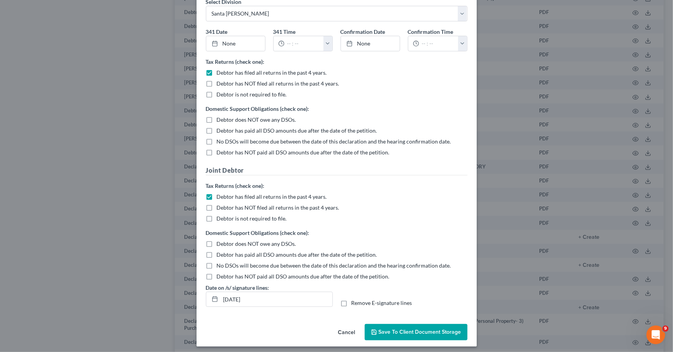
checkbox input "true"
click at [217, 120] on label "Debtor does NOT owe any DSOs." at bounding box center [256, 120] width 79 height 8
click at [220, 120] on input "Debtor does NOT owe any DSOs." at bounding box center [222, 118] width 5 height 5
checkbox input "true"
click at [352, 300] on label "Remove E-signature lines" at bounding box center [382, 303] width 61 height 8
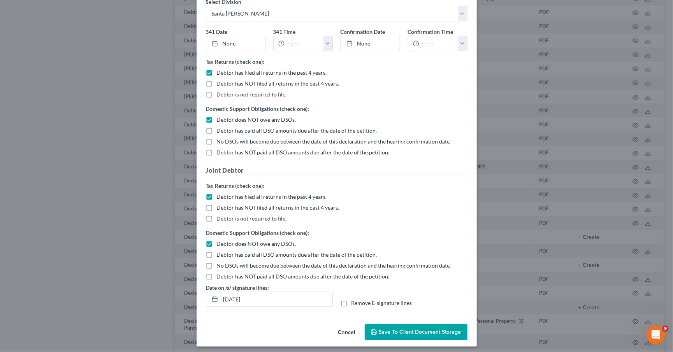
click at [355, 300] on input "Remove E-signature lines" at bounding box center [357, 301] width 5 height 5
checkbox input "true"
click at [428, 335] on button "Save to Client Document Storage" at bounding box center [416, 332] width 103 height 16
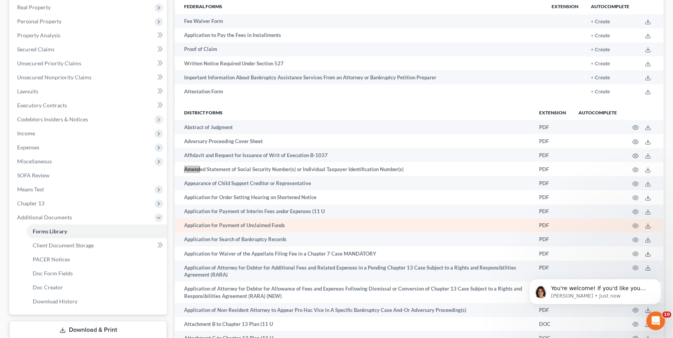
scroll to position [0, 0]
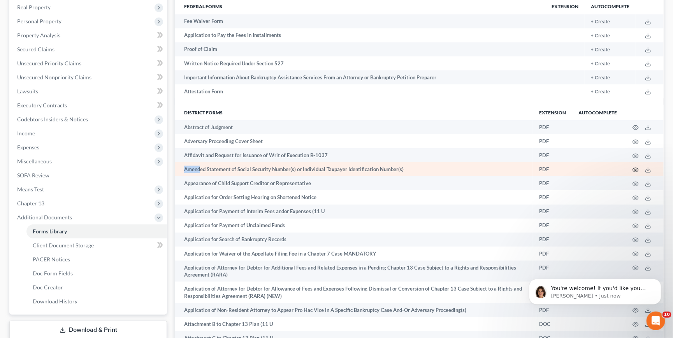
click at [634, 169] on icon "button" at bounding box center [636, 170] width 6 height 4
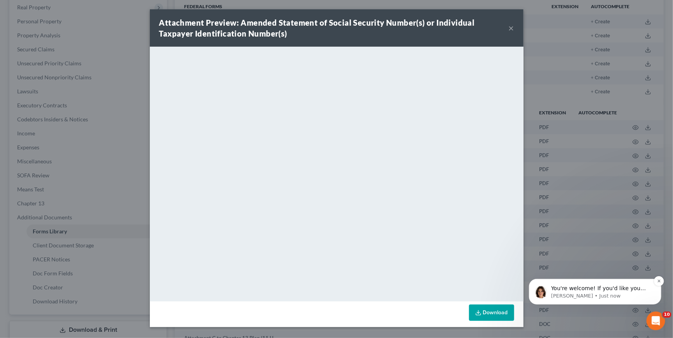
click at [618, 286] on span "You're welcome! If you'd like you archive the others to avoid confusioin, you c…" at bounding box center [598, 300] width 95 height 30
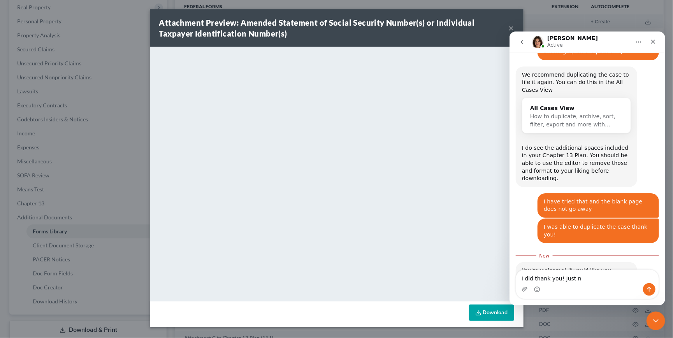
scroll to position [684, 0]
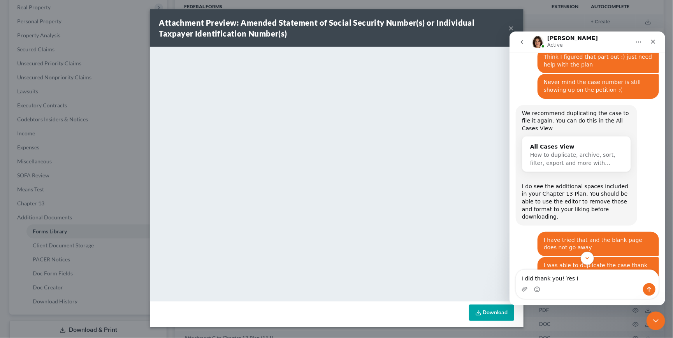
type textarea "I did thank you! Yes"
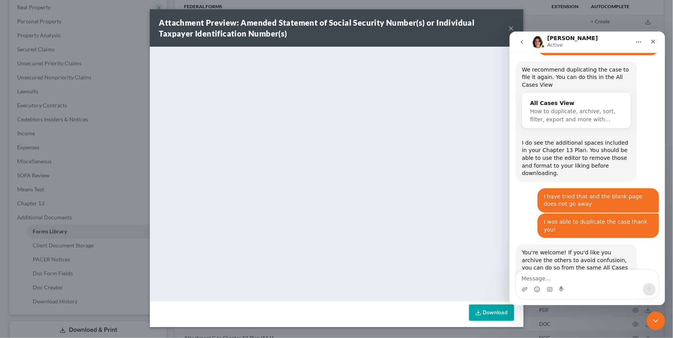
click at [508, 28] on div "Attachment Preview: Amended Statement of Social Security Number(s) or Individua…" at bounding box center [334, 28] width 350 height 22
click at [510, 29] on button "×" at bounding box center [511, 27] width 5 height 9
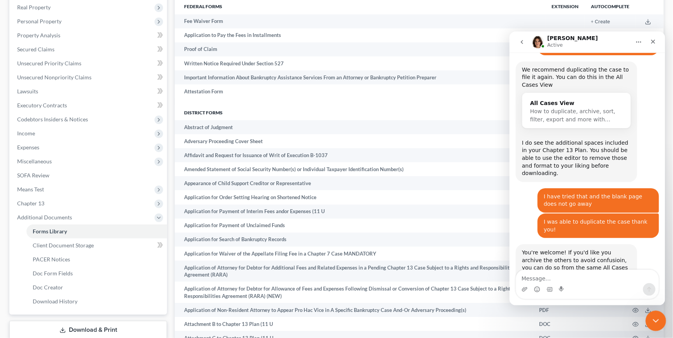
click at [657, 322] on icon "Close Intercom Messenger" at bounding box center [654, 319] width 9 height 9
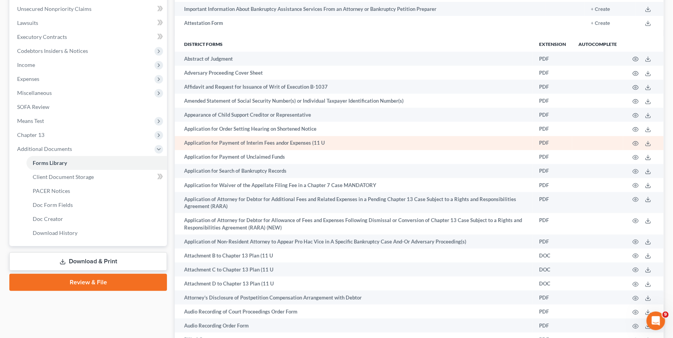
scroll to position [193, 0]
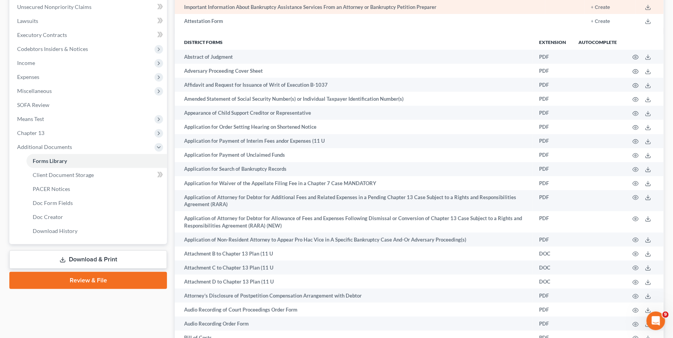
click at [553, 2] on td at bounding box center [565, 7] width 39 height 14
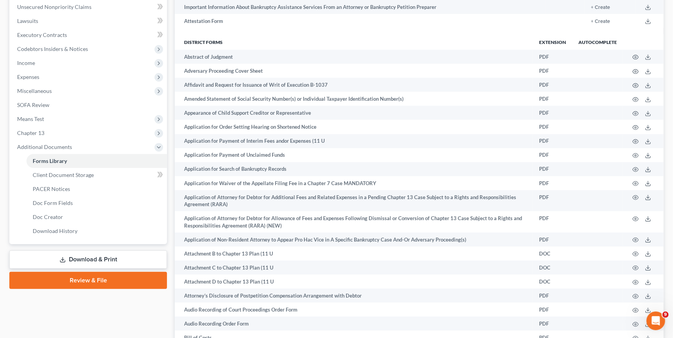
click at [530, 38] on th "District forms" at bounding box center [354, 42] width 358 height 16
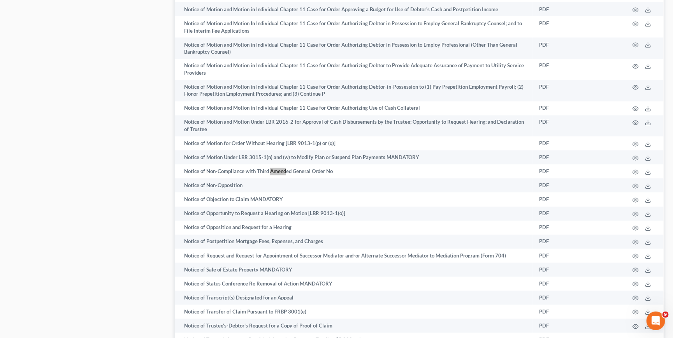
scroll to position [3987, 0]
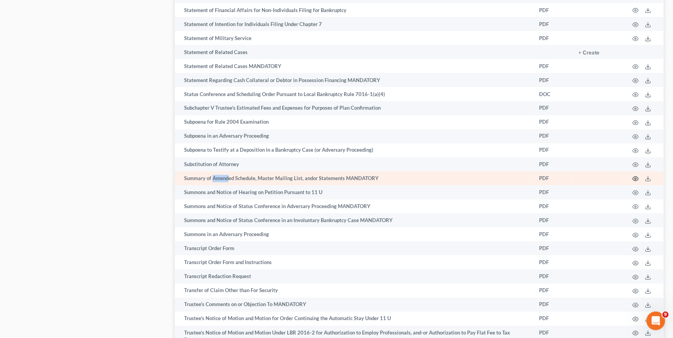
click at [637, 178] on circle "button" at bounding box center [636, 179] width 2 height 2
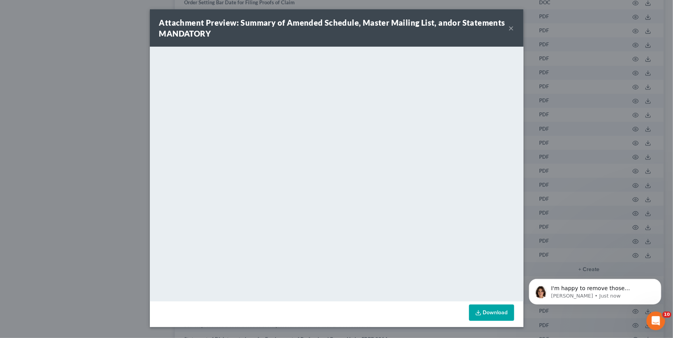
scroll to position [0, 0]
click at [499, 308] on link "Download" at bounding box center [491, 313] width 45 height 16
click at [512, 27] on button "×" at bounding box center [511, 27] width 5 height 9
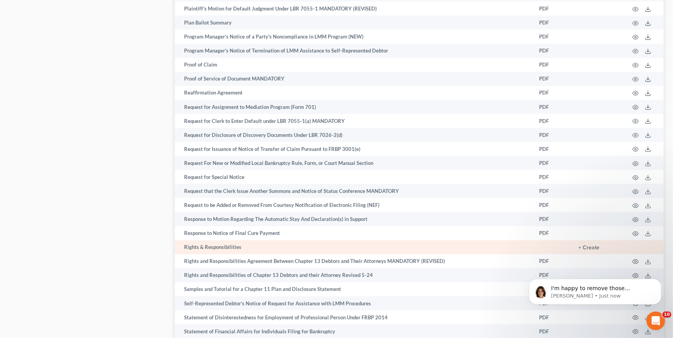
scroll to position [3664, 0]
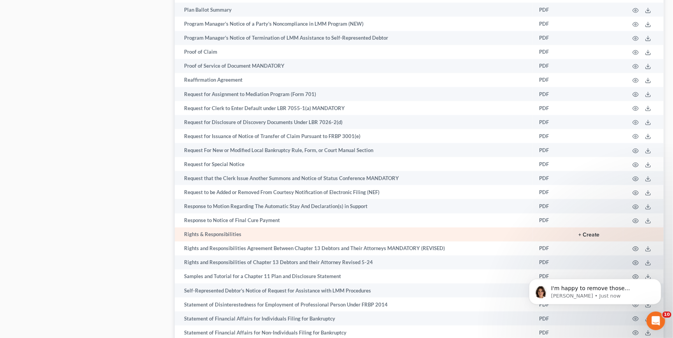
click at [589, 232] on button "+ Create" at bounding box center [589, 234] width 21 height 5
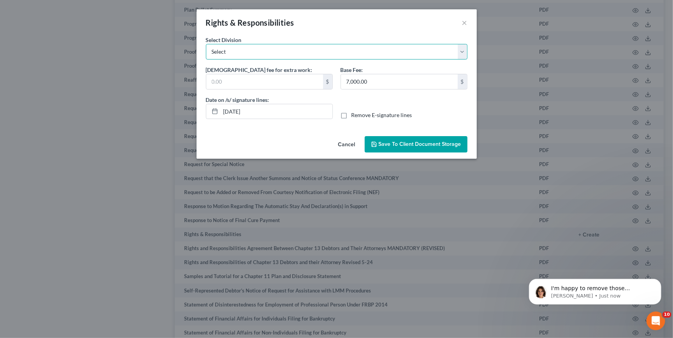
select select "1"
click at [354, 147] on button "Cancel" at bounding box center [347, 145] width 30 height 16
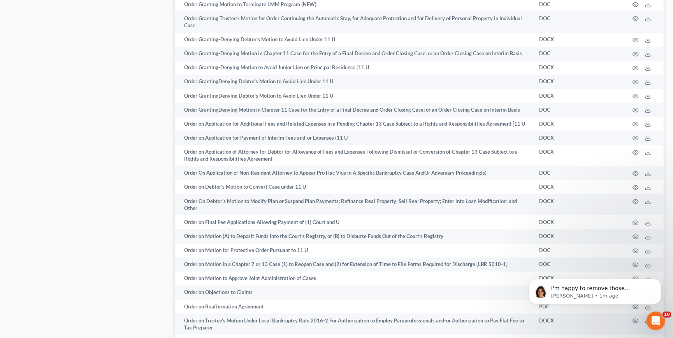
scroll to position [2686, 0]
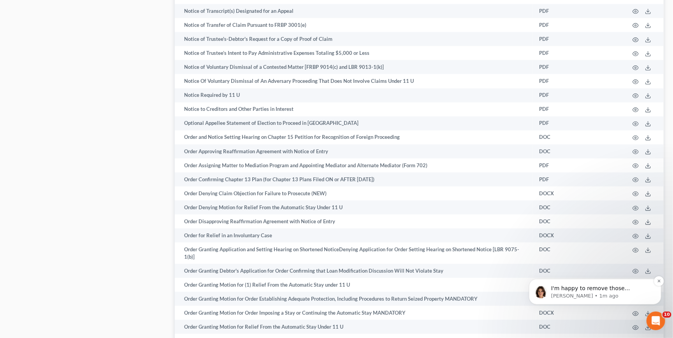
click at [570, 298] on p "[PERSON_NAME] • 1m ago" at bounding box center [601, 295] width 100 height 7
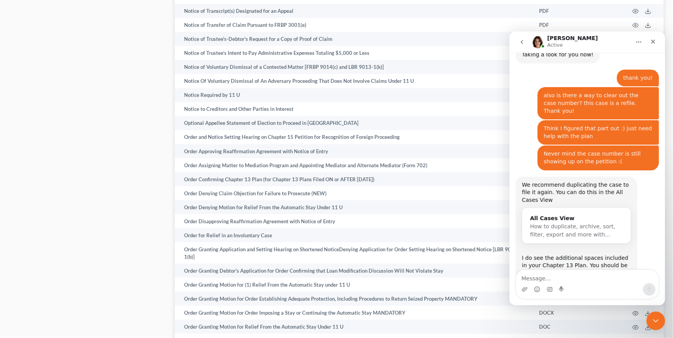
scroll to position [770, 0]
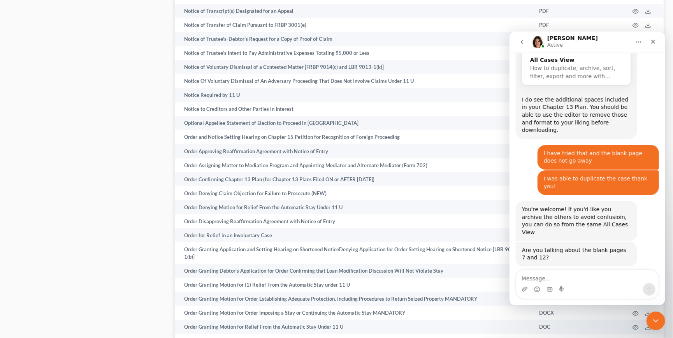
click at [575, 278] on textarea "Message…" at bounding box center [587, 276] width 143 height 13
type textarea "please thank you so very much"
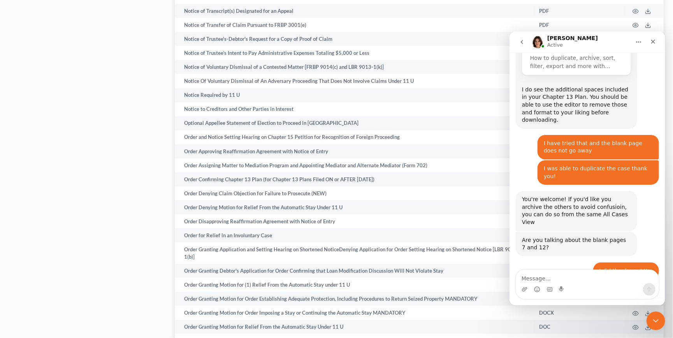
click at [653, 315] on icon "Close Intercom Messenger" at bounding box center [654, 319] width 9 height 9
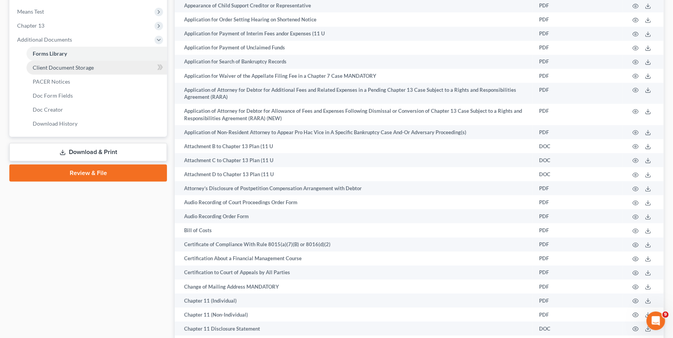
scroll to position [299, 0]
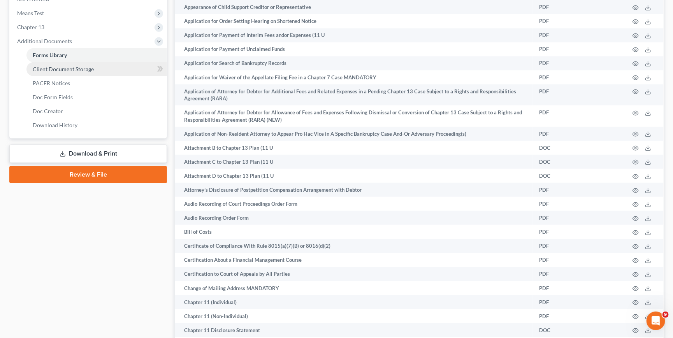
click at [74, 66] on span "Client Document Storage" at bounding box center [63, 69] width 61 height 7
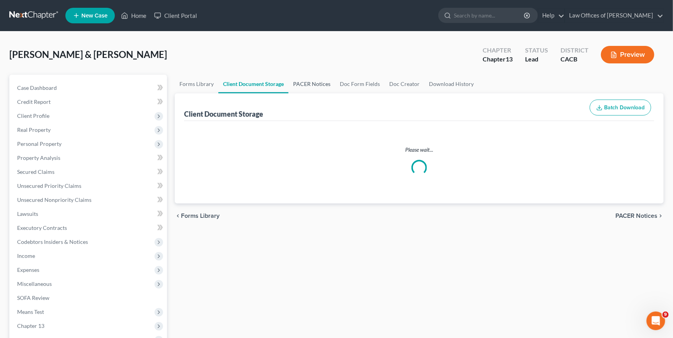
select select "72"
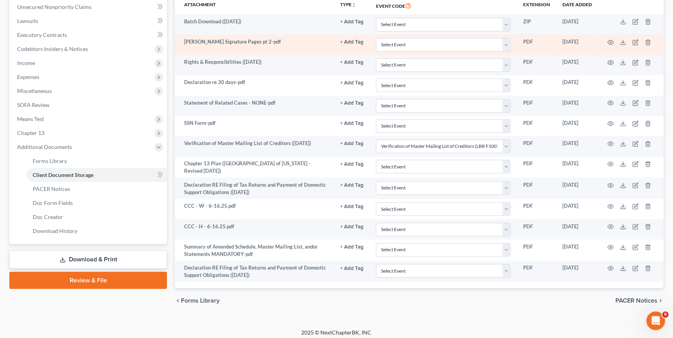
scroll to position [160, 0]
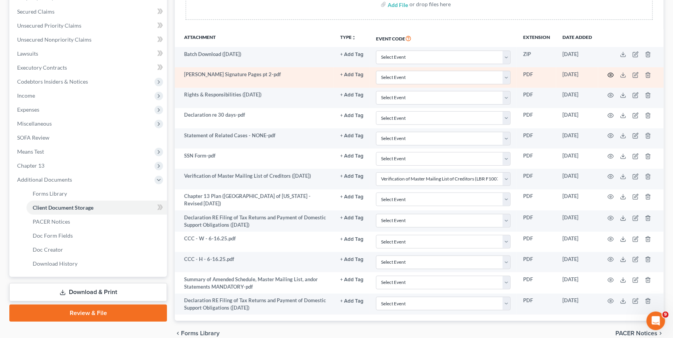
click at [611, 73] on icon "button" at bounding box center [611, 75] width 6 height 6
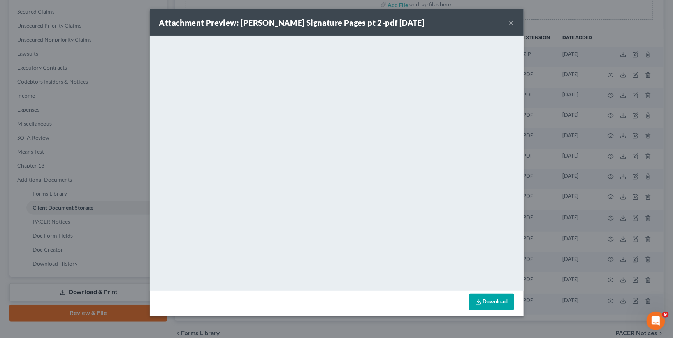
click at [481, 306] on link "Download" at bounding box center [491, 302] width 45 height 16
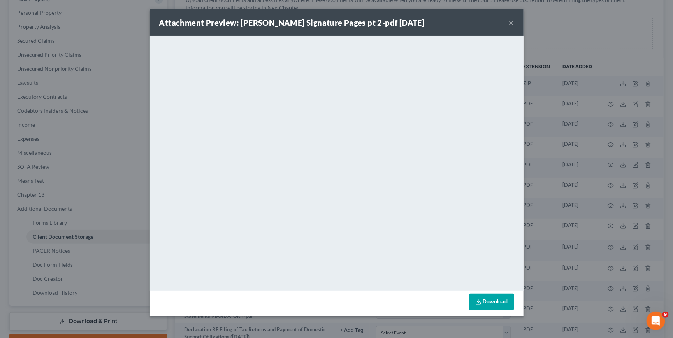
scroll to position [128, 0]
click at [507, 22] on div "Attachment Preview: [PERSON_NAME] Signature Pages pt 2-pdf [DATE] ×" at bounding box center [337, 22] width 374 height 26
click at [512, 23] on button "×" at bounding box center [511, 22] width 5 height 9
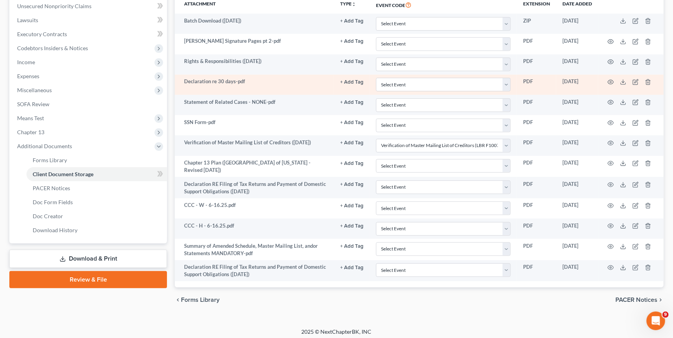
scroll to position [162, 0]
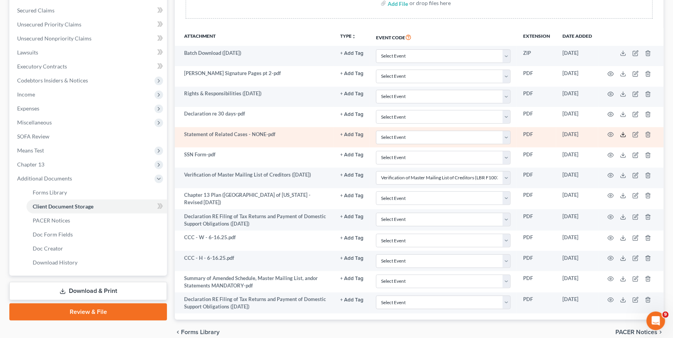
click at [621, 134] on icon at bounding box center [623, 135] width 6 height 6
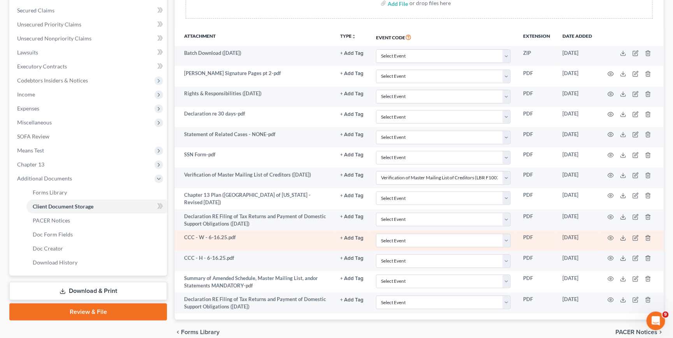
scroll to position [180, 0]
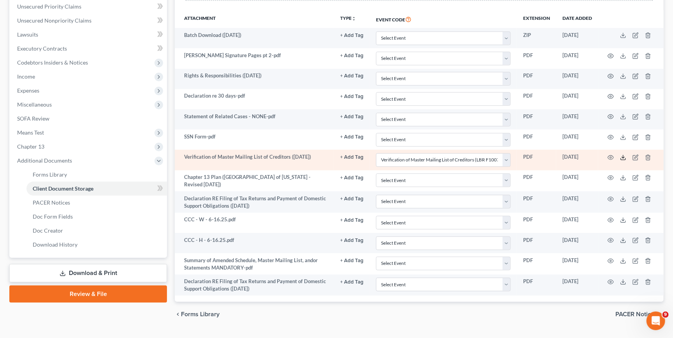
click at [622, 157] on icon at bounding box center [623, 158] width 6 height 6
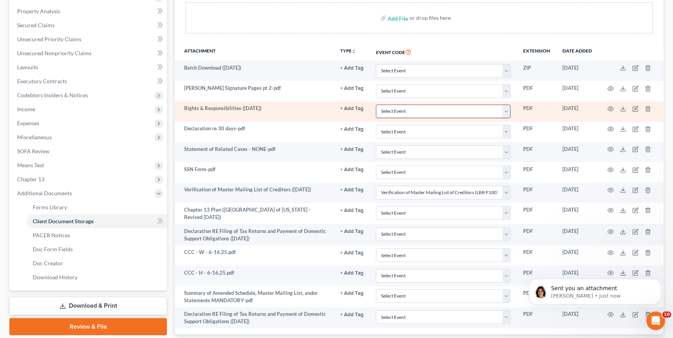
scroll to position [0, 0]
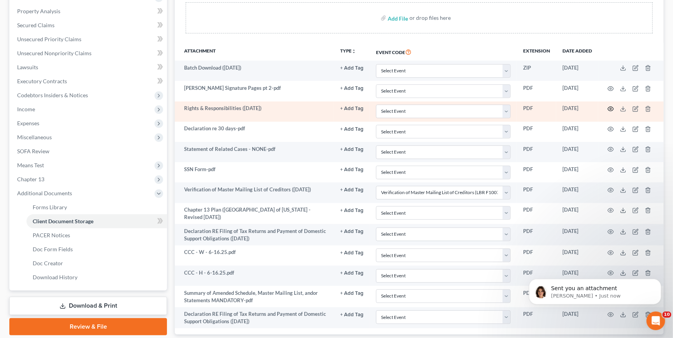
click at [609, 111] on icon "button" at bounding box center [611, 109] width 6 height 6
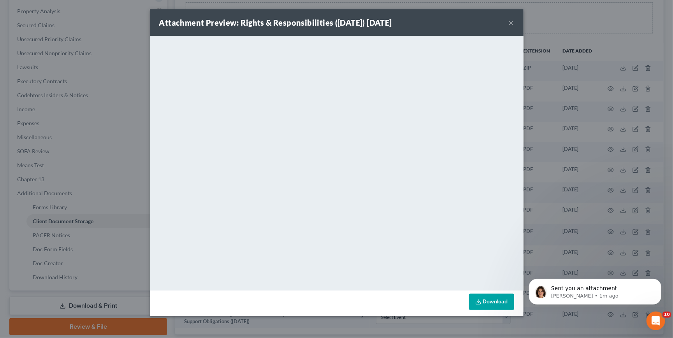
click at [510, 21] on button "×" at bounding box center [511, 22] width 5 height 9
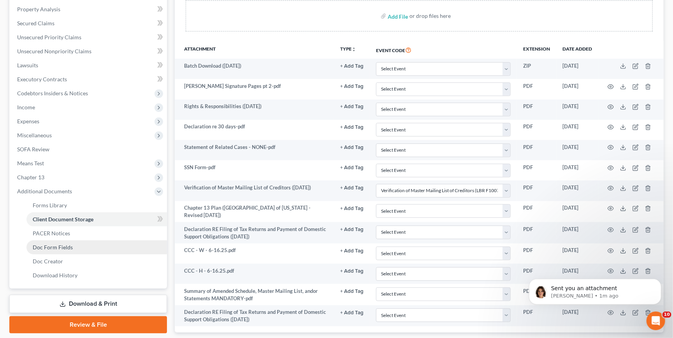
scroll to position [1, 0]
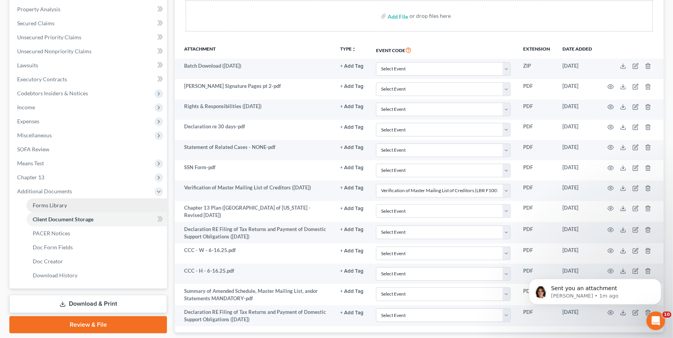
click at [63, 199] on link "Forms Library" at bounding box center [96, 206] width 141 height 14
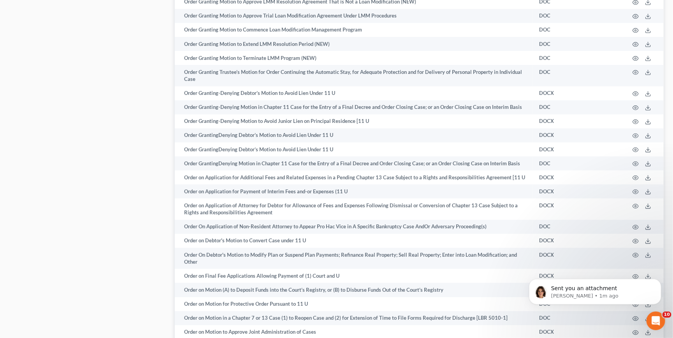
scroll to position [3719, 0]
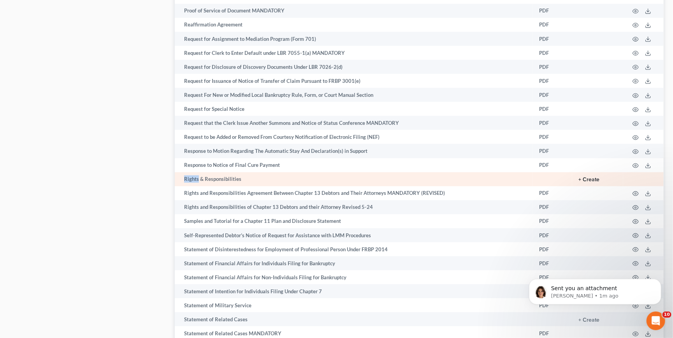
click at [592, 177] on button "+ Create" at bounding box center [589, 179] width 21 height 5
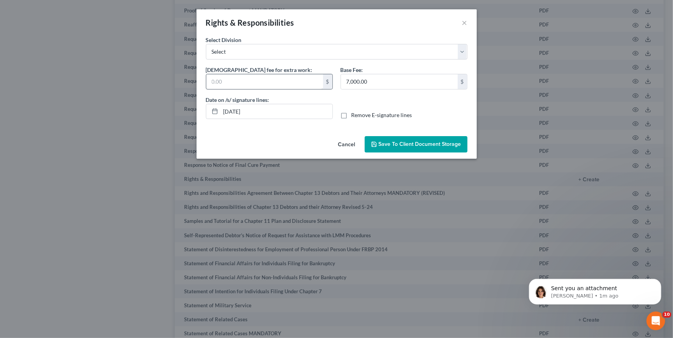
drag, startPoint x: 269, startPoint y: 91, endPoint x: 269, endPoint y: 86, distance: 4.7
click at [269, 91] on div "[DEMOGRAPHIC_DATA] fee for extra work: $" at bounding box center [269, 81] width 135 height 30
click at [269, 86] on input "text" at bounding box center [264, 81] width 117 height 15
type input "400"
select select "1"
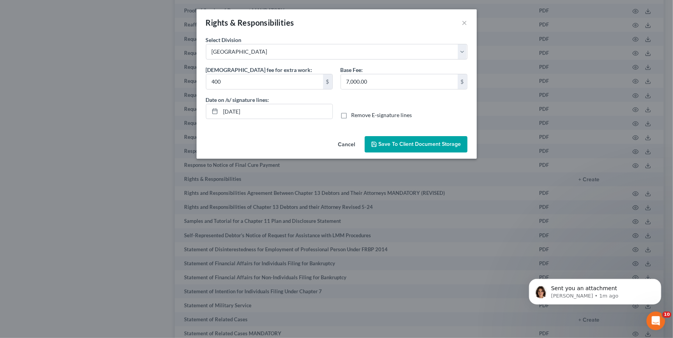
click at [408, 144] on span "Save to Client Document Storage" at bounding box center [420, 144] width 83 height 7
click at [590, 296] on p "[PERSON_NAME] • 1m ago" at bounding box center [601, 295] width 100 height 7
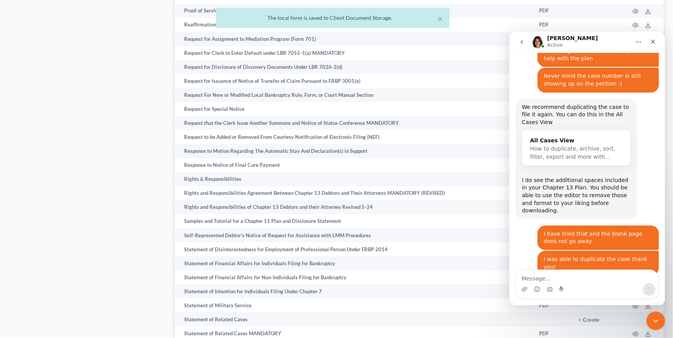
scroll to position [817, 0]
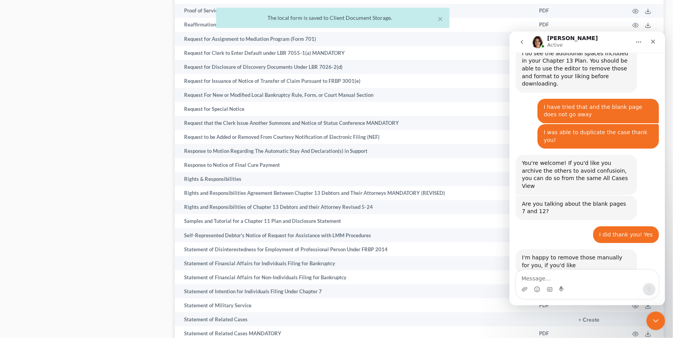
click at [581, 321] on div "19d66dec-c...ed0d34.pdf" at bounding box center [564, 325] width 69 height 8
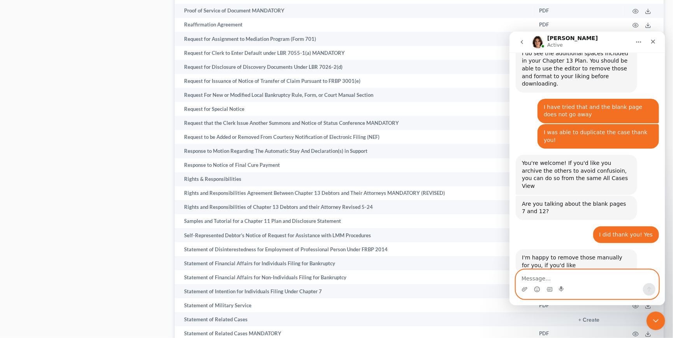
click at [538, 277] on textarea "Message…" at bounding box center [587, 276] width 143 height 13
type textarea "thank you so much!"
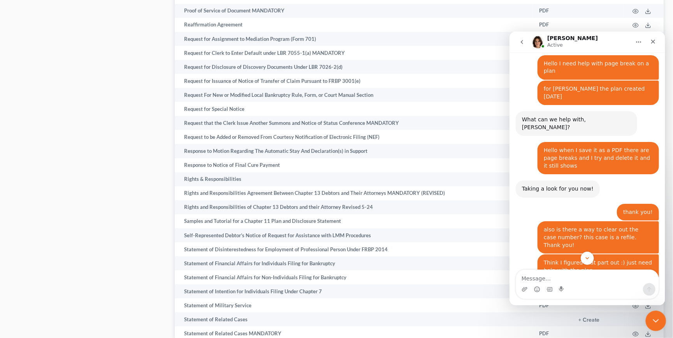
click at [659, 326] on div "Close Intercom Messenger" at bounding box center [655, 320] width 19 height 19
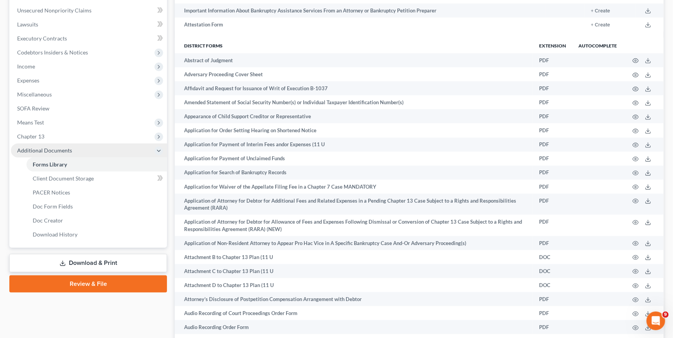
scroll to position [206, 0]
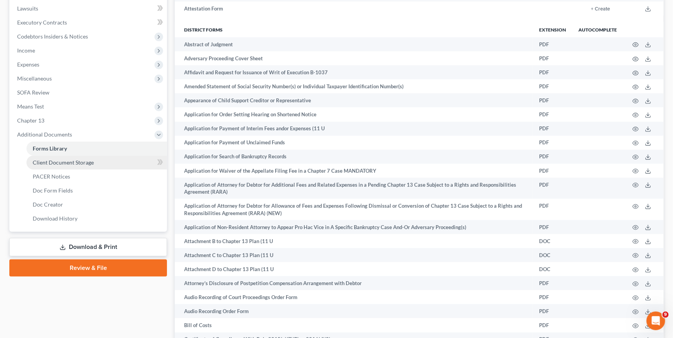
click at [64, 159] on span "Client Document Storage" at bounding box center [63, 162] width 61 height 7
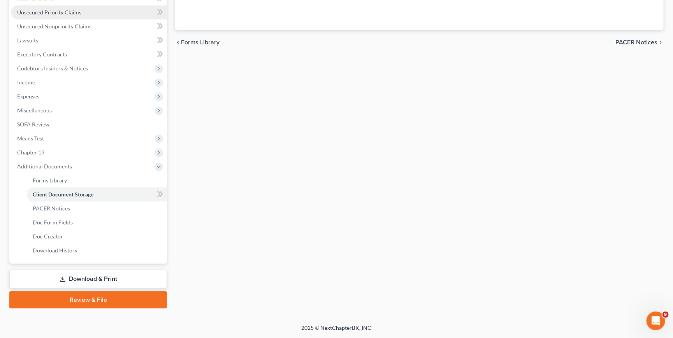
scroll to position [50, 0]
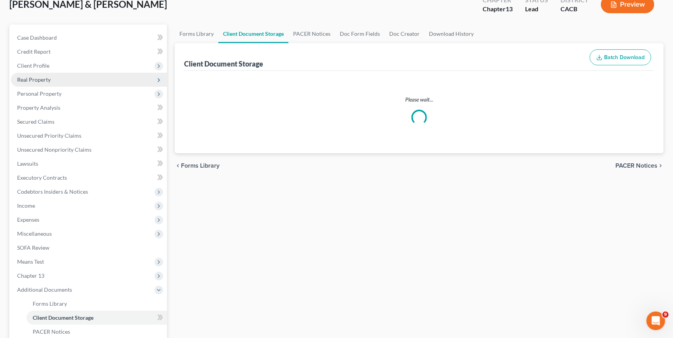
select select "72"
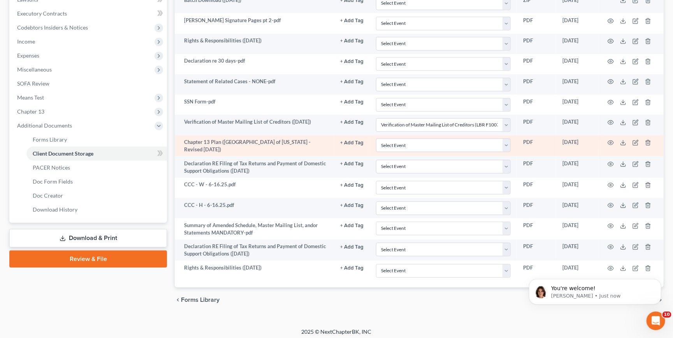
scroll to position [0, 0]
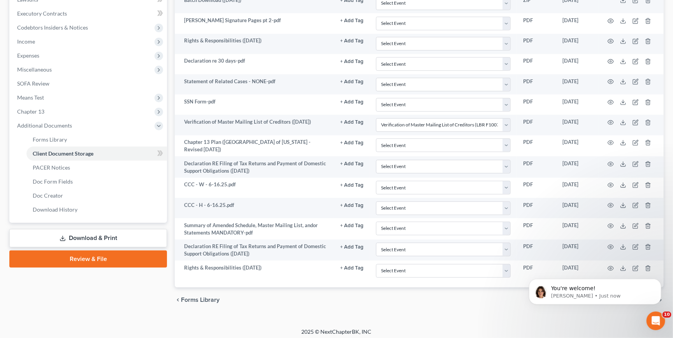
click at [621, 266] on body "You're welcome! [PERSON_NAME] • Just now" at bounding box center [595, 290] width 150 height 48
click at [617, 266] on body "You're welcome! [PERSON_NAME] • Just now" at bounding box center [595, 290] width 150 height 48
click at [618, 266] on body "You're welcome! [PERSON_NAME] • Just now" at bounding box center [595, 290] width 150 height 48
click at [433, 291] on div "chevron_left Forms Library PACER Notices chevron_right" at bounding box center [419, 300] width 489 height 25
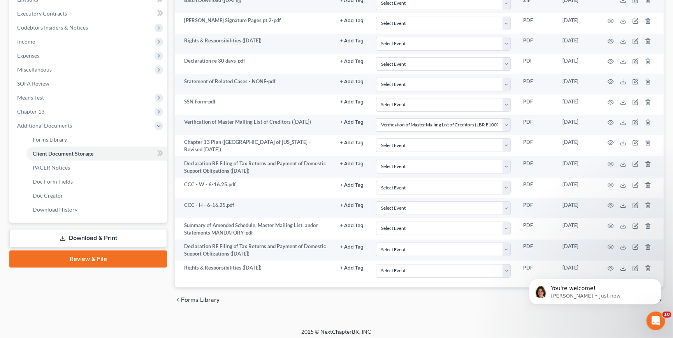
click at [618, 267] on body "You're welcome! [PERSON_NAME] • Just now" at bounding box center [595, 290] width 150 height 48
click at [623, 264] on div "You're welcome! [PERSON_NAME] • Just now" at bounding box center [594, 255] width 143 height 97
click at [606, 266] on body "You're welcome! [PERSON_NAME] • Just now" at bounding box center [595, 290] width 150 height 48
click at [617, 266] on body "You're welcome! [PERSON_NAME] • Just now" at bounding box center [595, 290] width 150 height 48
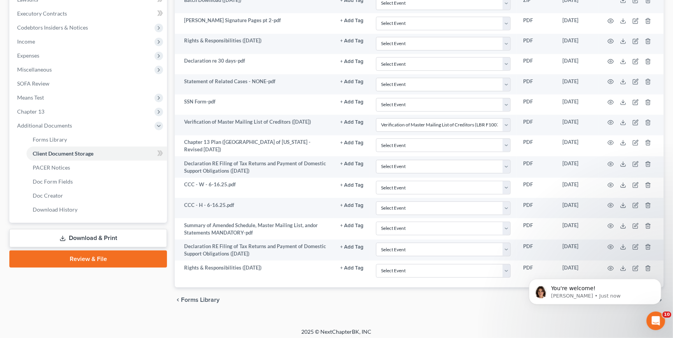
click at [620, 265] on div "You're welcome! [PERSON_NAME] • Just now" at bounding box center [594, 255] width 143 height 97
click at [619, 265] on div "You're welcome! [PERSON_NAME] • Just now" at bounding box center [594, 255] width 143 height 97
click at [657, 313] on div "Open Intercom Messenger" at bounding box center [655, 320] width 26 height 26
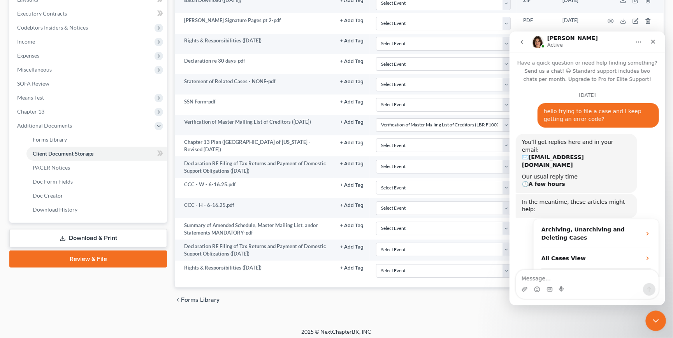
scroll to position [1, 0]
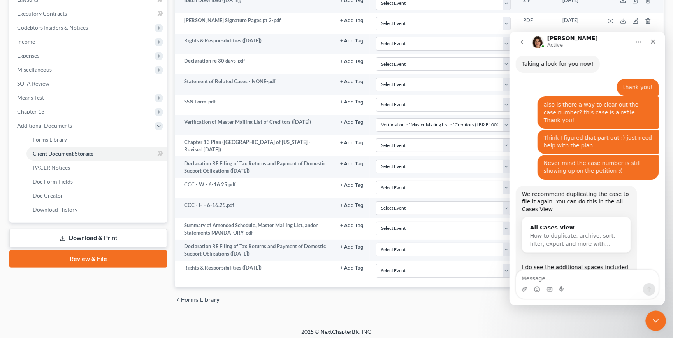
click at [655, 313] on div "Close Intercom Messenger" at bounding box center [655, 320] width 19 height 19
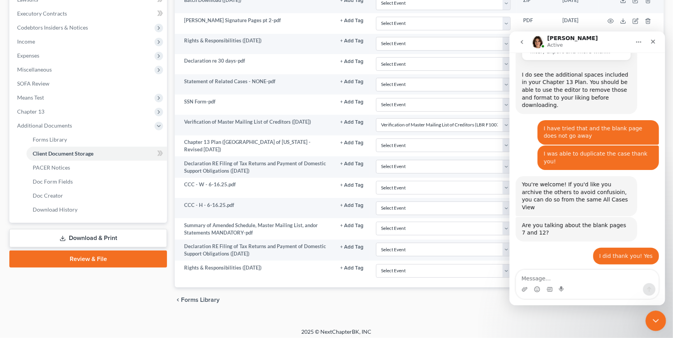
scroll to position [214, 0]
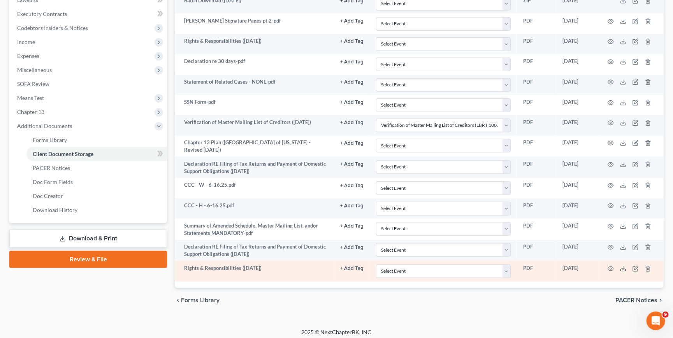
click at [623, 267] on line at bounding box center [623, 268] width 0 height 3
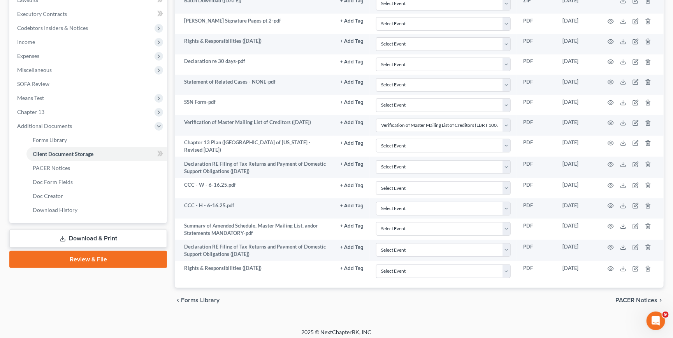
scroll to position [0, 0]
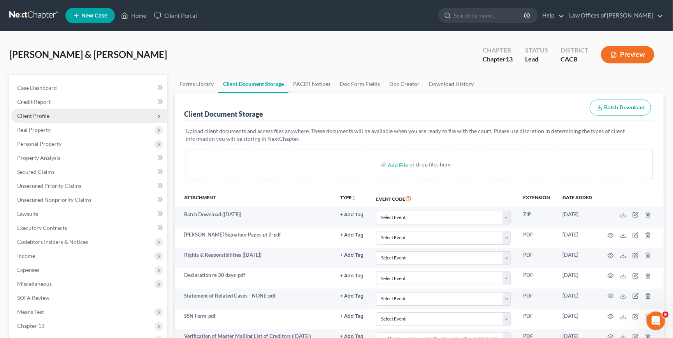
click at [41, 114] on span "Client Profile" at bounding box center [33, 116] width 32 height 7
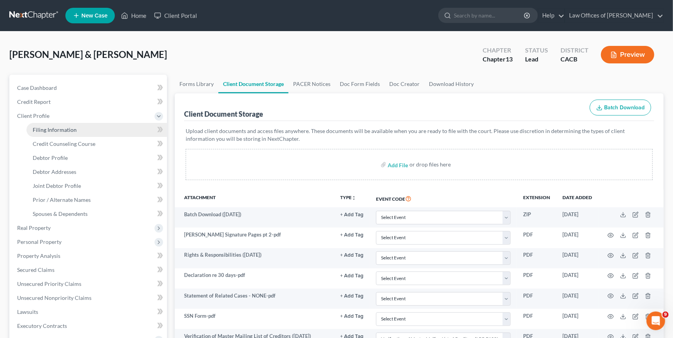
click at [61, 132] on link "Filing Information" at bounding box center [96, 130] width 141 height 14
select select "1"
select select "3"
select select "7"
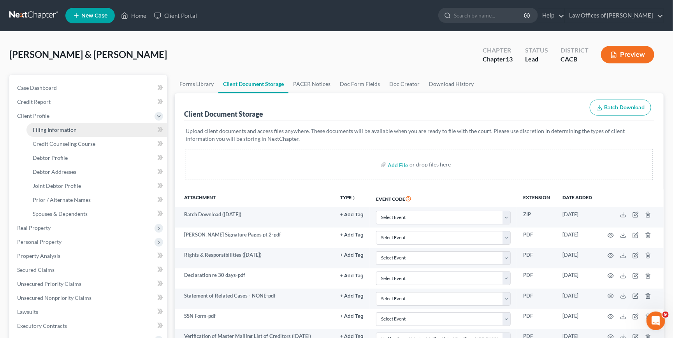
select select "0"
select select "4"
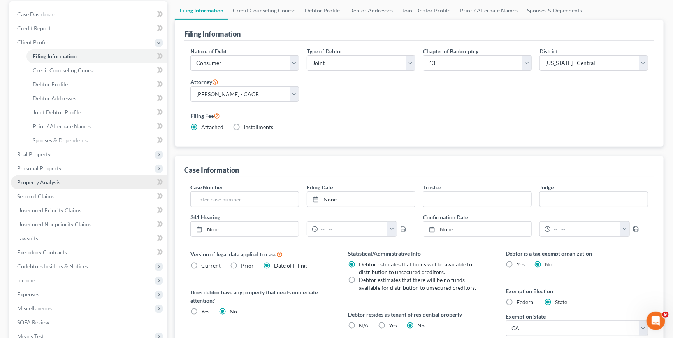
scroll to position [174, 0]
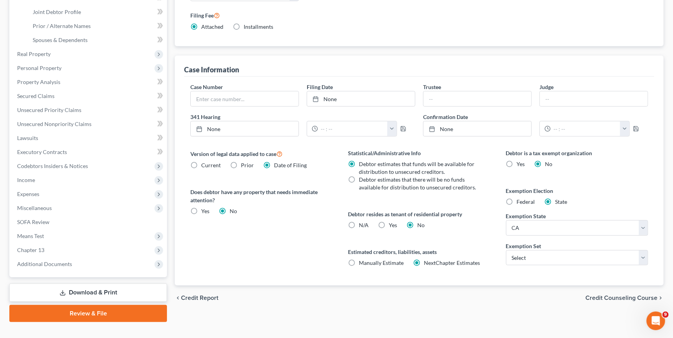
click at [83, 284] on link "Download & Print" at bounding box center [88, 293] width 158 height 18
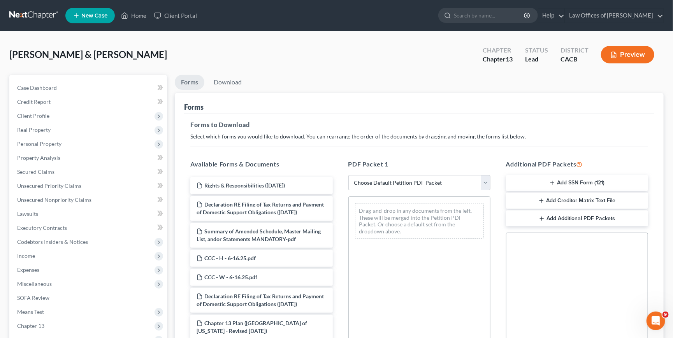
scroll to position [141, 0]
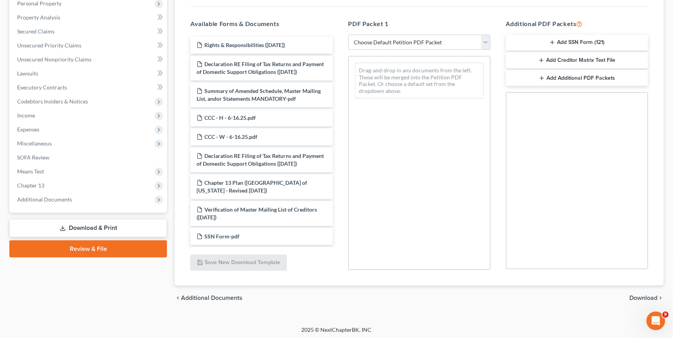
click at [574, 43] on button "Add SSN Form (121)" at bounding box center [577, 43] width 142 height 16
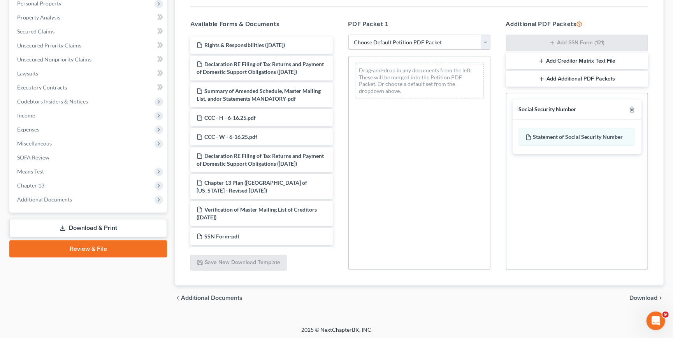
click at [638, 300] on div "chevron_left Additional Documents Download chevron_right" at bounding box center [419, 298] width 489 height 25
click at [638, 297] on span "Download" at bounding box center [644, 298] width 28 height 6
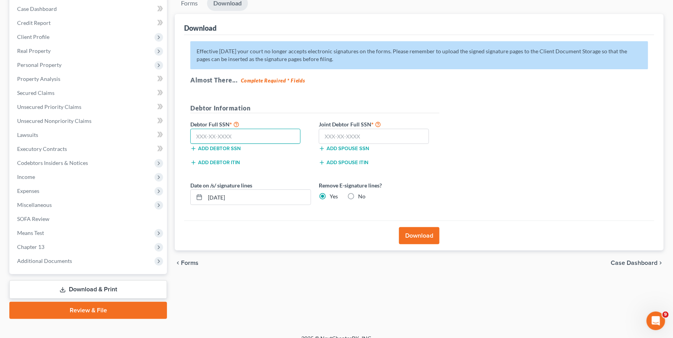
click at [248, 139] on input "text" at bounding box center [245, 137] width 110 height 16
click at [250, 129] on input "text" at bounding box center [245, 137] width 110 height 16
type input "545-11-6556"
click at [370, 131] on input "text" at bounding box center [374, 137] width 110 height 16
type input "563-13-4878"
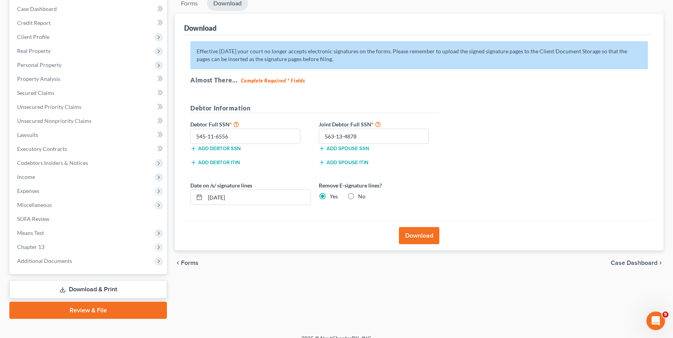
click at [420, 232] on button "Download" at bounding box center [419, 235] width 41 height 17
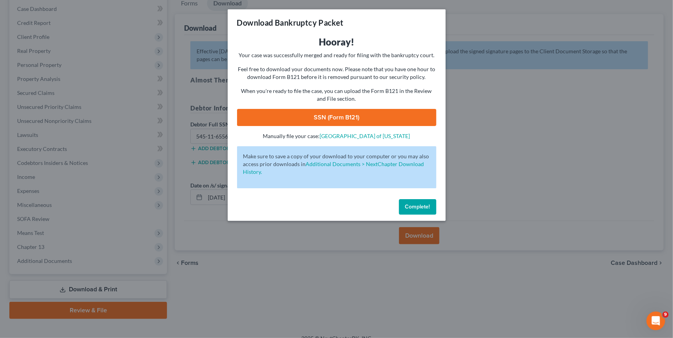
click at [320, 109] on link "SSN (Form B121)" at bounding box center [336, 117] width 199 height 17
click at [424, 204] on span "Complete!" at bounding box center [417, 207] width 25 height 7
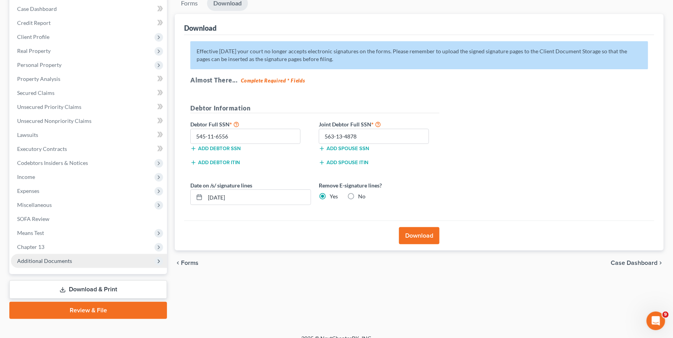
click at [56, 254] on span "Additional Documents" at bounding box center [89, 261] width 156 height 14
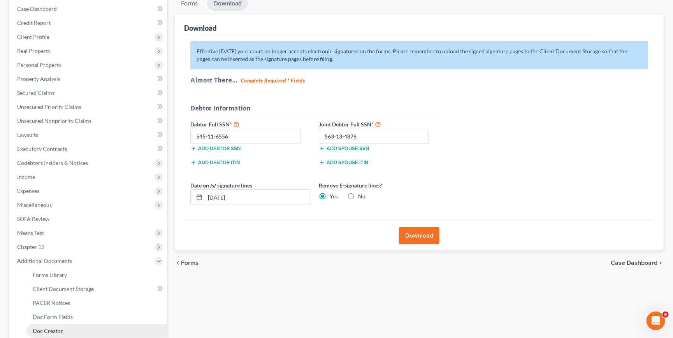
scroll to position [160, 0]
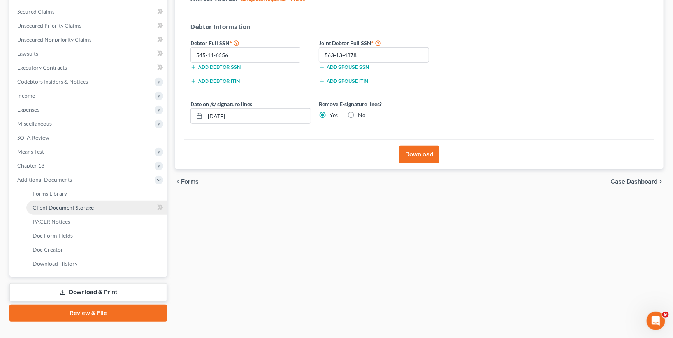
click at [60, 204] on span "Client Document Storage" at bounding box center [63, 207] width 61 height 7
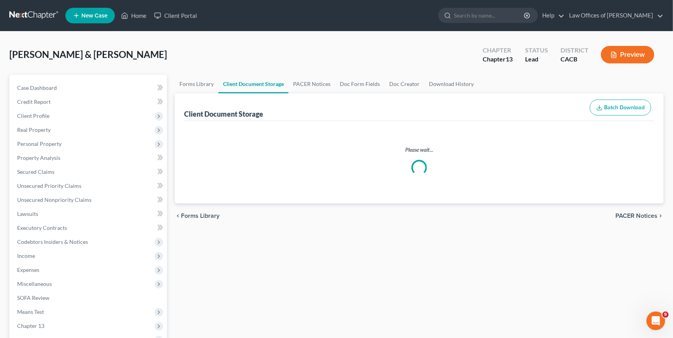
select select "72"
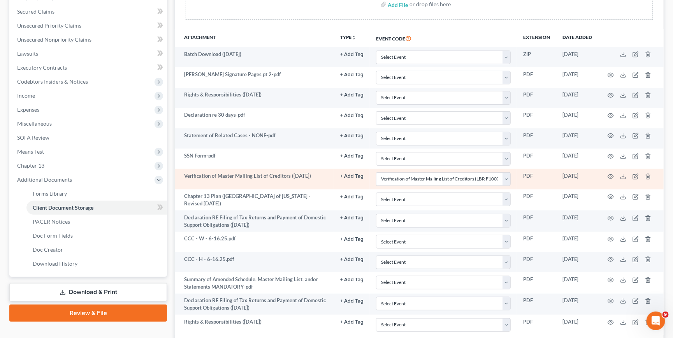
scroll to position [174, 0]
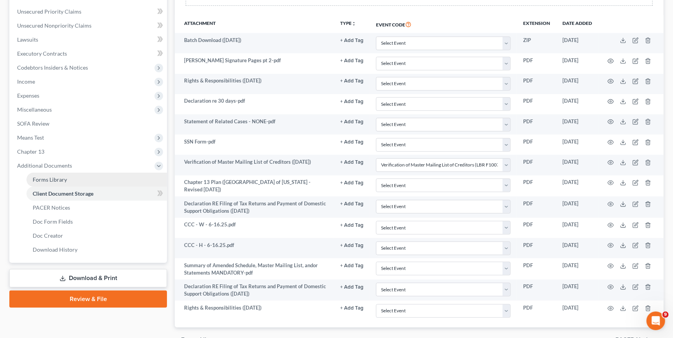
click at [70, 173] on link "Forms Library" at bounding box center [96, 180] width 141 height 14
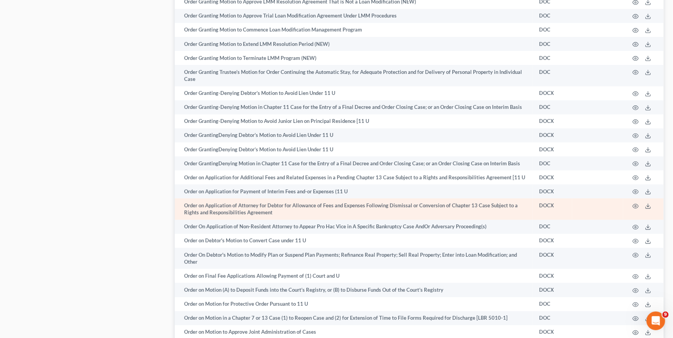
scroll to position [3860, 0]
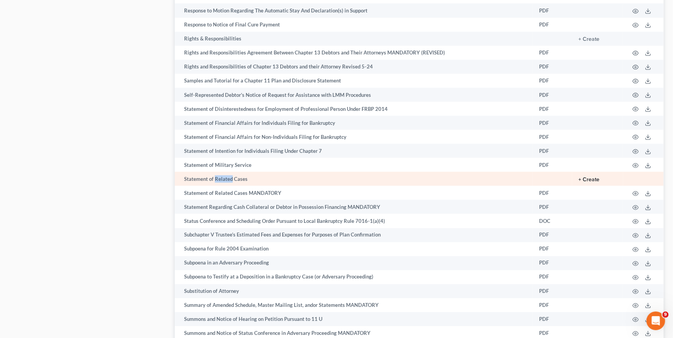
click at [587, 177] on button "+ Create" at bounding box center [589, 179] width 21 height 5
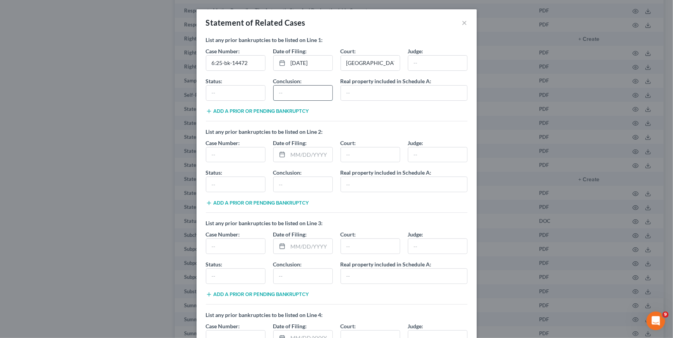
click at [290, 97] on input "text" at bounding box center [303, 93] width 59 height 15
type input "Dismissed"
click at [239, 92] on input "text" at bounding box center [235, 93] width 59 height 15
drag, startPoint x: 306, startPoint y: 88, endPoint x: 275, endPoint y: 88, distance: 31.2
click at [275, 88] on input "Dismissed" at bounding box center [303, 93] width 59 height 15
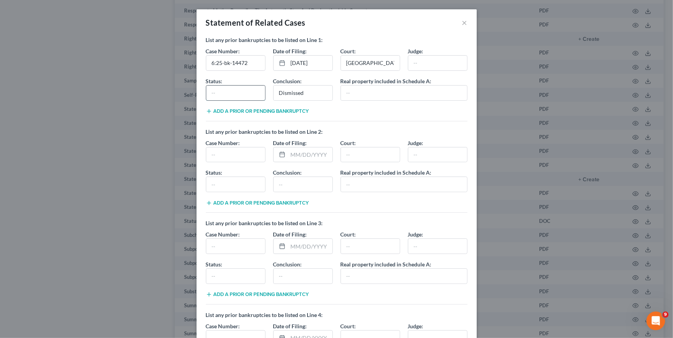
click at [243, 92] on input "text" at bounding box center [235, 93] width 59 height 15
paste input "Dismissed"
type input "Dismissed"
click at [290, 94] on input "Dismissed" at bounding box center [303, 93] width 59 height 15
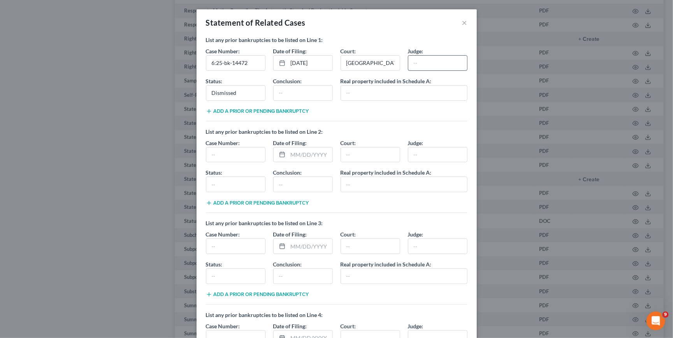
click at [421, 63] on input "text" at bounding box center [438, 63] width 59 height 15
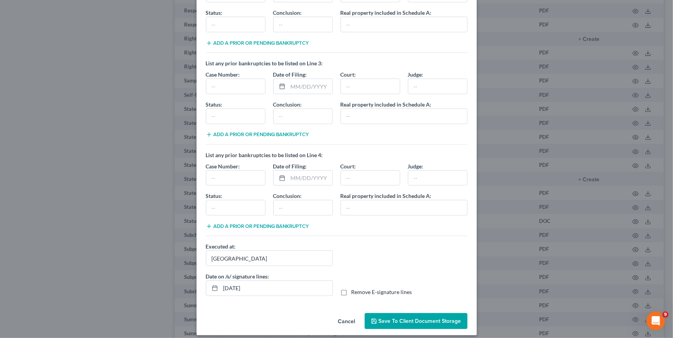
type input "SY"
click at [393, 318] on span "Save to Client Document Storage" at bounding box center [420, 321] width 83 height 7
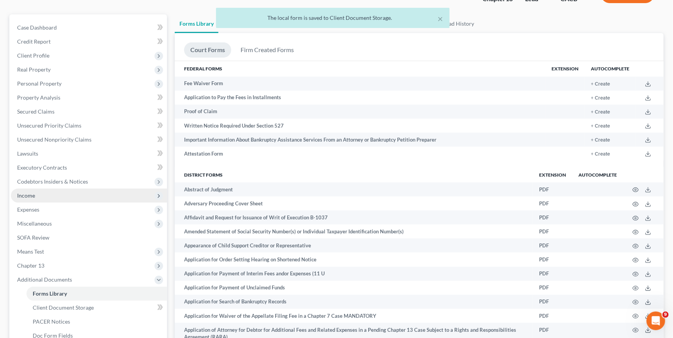
scroll to position [245, 0]
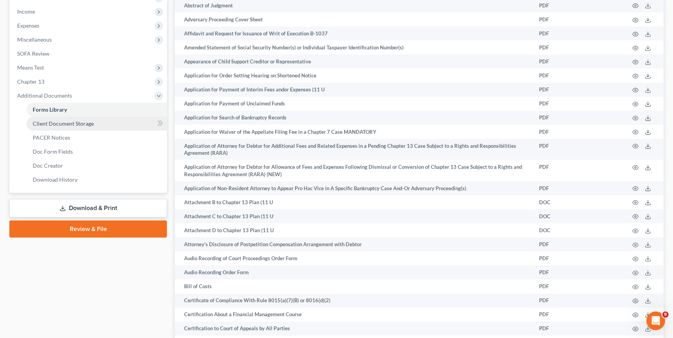
click at [62, 117] on link "Client Document Storage" at bounding box center [96, 124] width 141 height 14
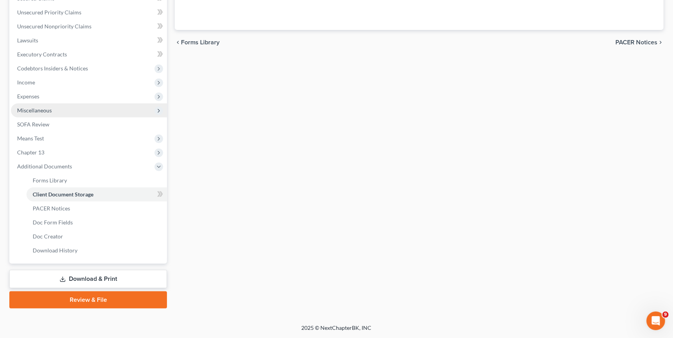
scroll to position [54, 0]
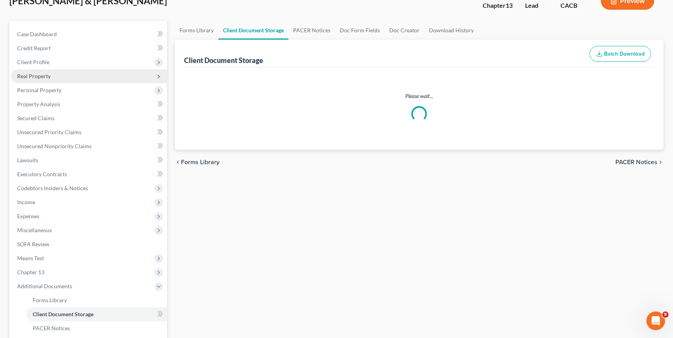
select select "72"
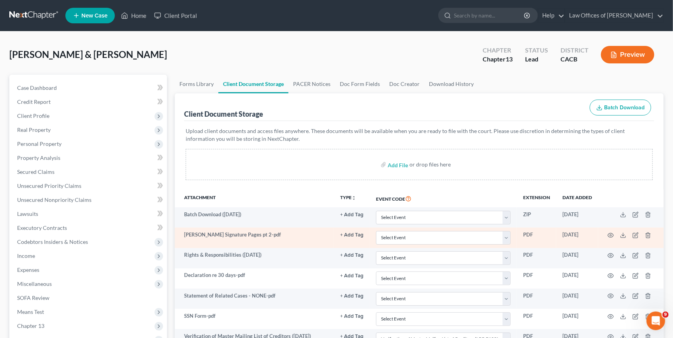
scroll to position [235, 0]
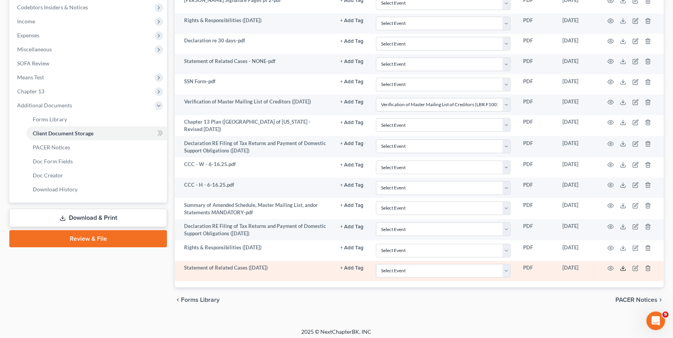
click at [622, 266] on icon at bounding box center [623, 269] width 6 height 6
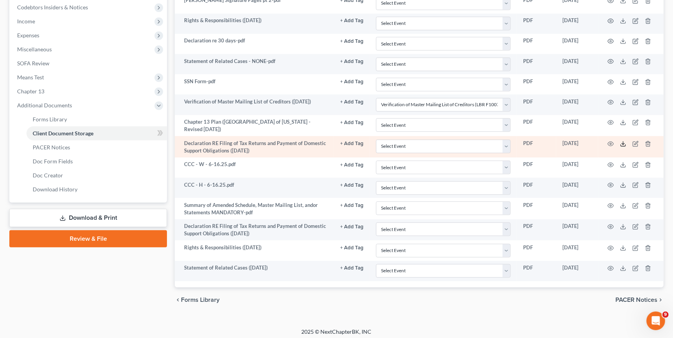
click at [621, 144] on icon at bounding box center [623, 144] width 6 height 6
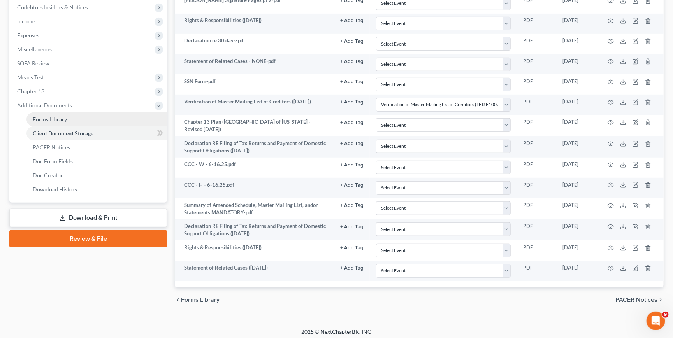
click at [56, 116] on span "Forms Library" at bounding box center [50, 119] width 34 height 7
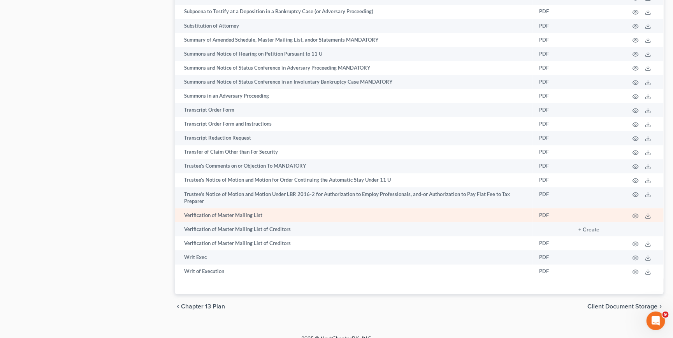
scroll to position [1177, 0]
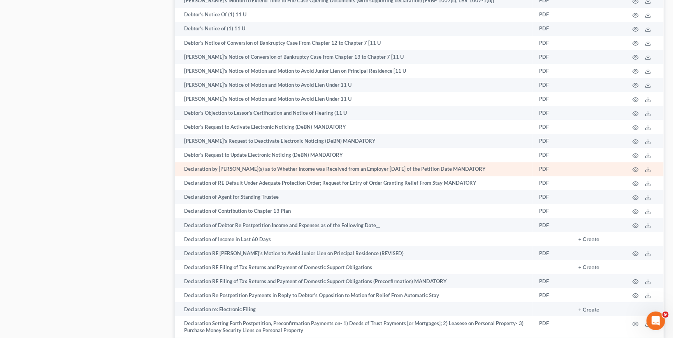
click at [557, 171] on td "PDF" at bounding box center [552, 169] width 39 height 14
click at [648, 170] on line at bounding box center [648, 168] width 0 height 3
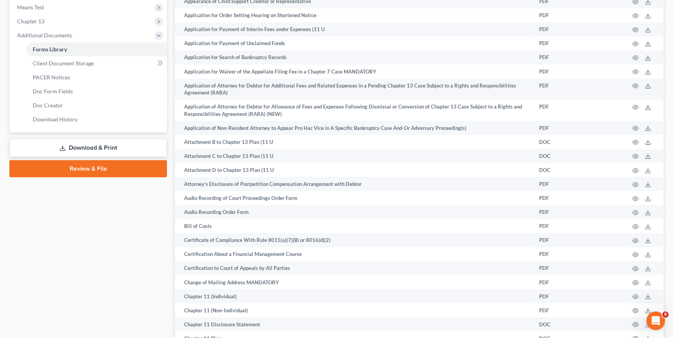
scroll to position [307, 0]
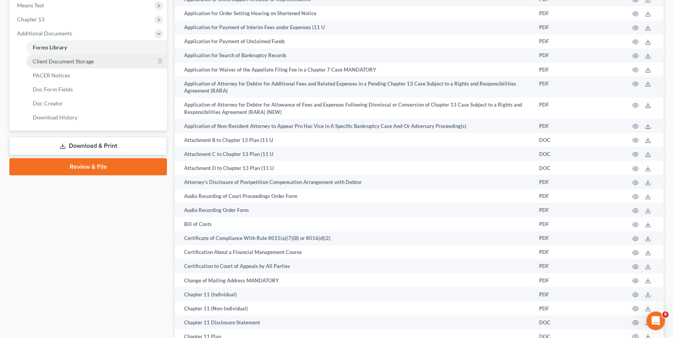
click at [57, 58] on span "Client Document Storage" at bounding box center [63, 61] width 61 height 7
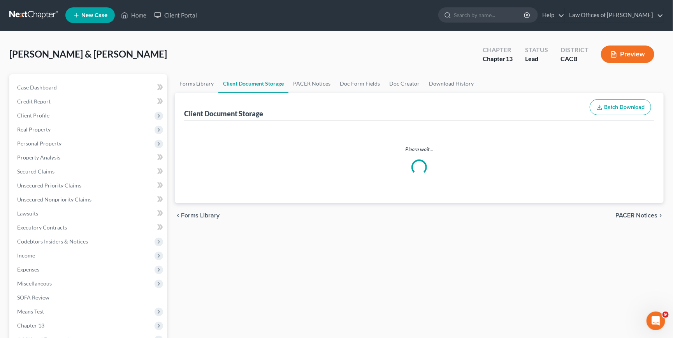
select select "72"
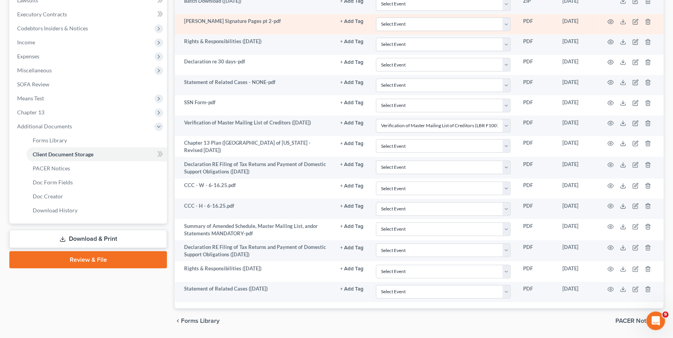
scroll to position [198, 0]
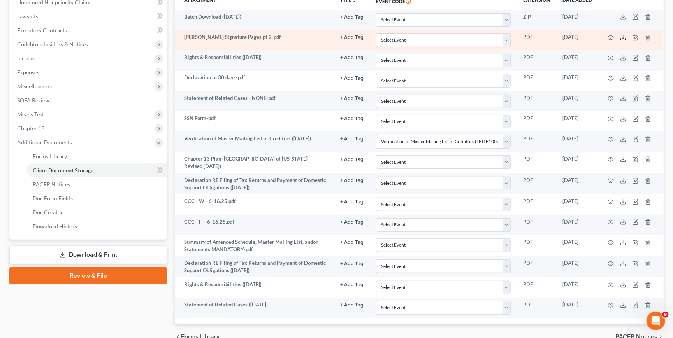
click at [624, 37] on icon at bounding box center [623, 38] width 6 height 6
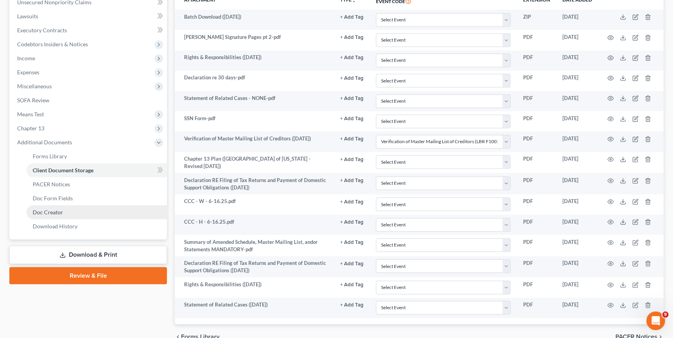
drag, startPoint x: 54, startPoint y: 239, endPoint x: 66, endPoint y: 235, distance: 12.8
click at [54, 246] on link "Download & Print" at bounding box center [88, 255] width 158 height 18
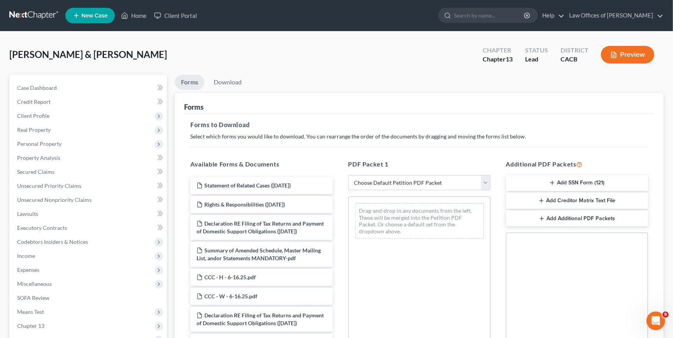
click at [407, 172] on div "PDF Packet 1 Choose Default Petition PDF Packet Complete Bankruptcy Petition (a…" at bounding box center [420, 285] width 158 height 264
select select "3"
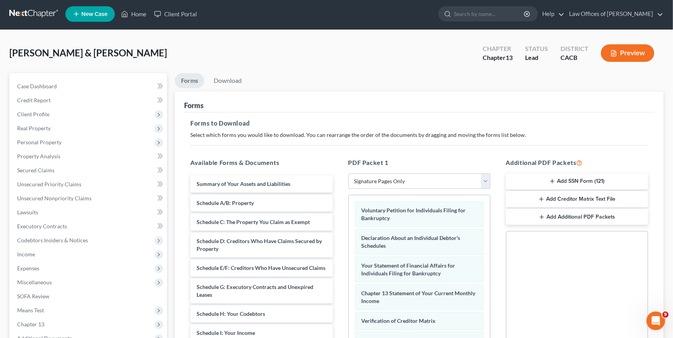
scroll to position [141, 0]
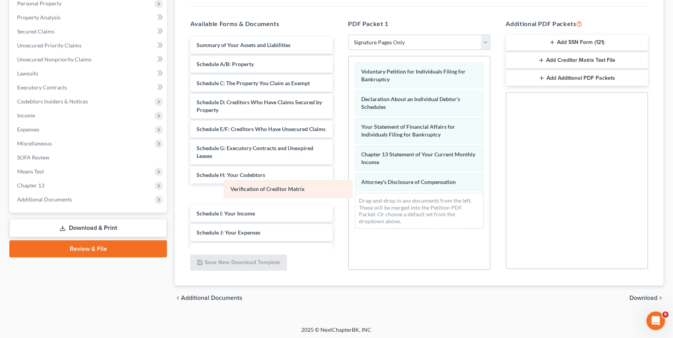
drag, startPoint x: 414, startPoint y: 180, endPoint x: 276, endPoint y: 188, distance: 138.1
click at [349, 190] on div "Verification of Creditor Matrix Voluntary Petition for Individuals Filing for B…" at bounding box center [419, 145] width 141 height 179
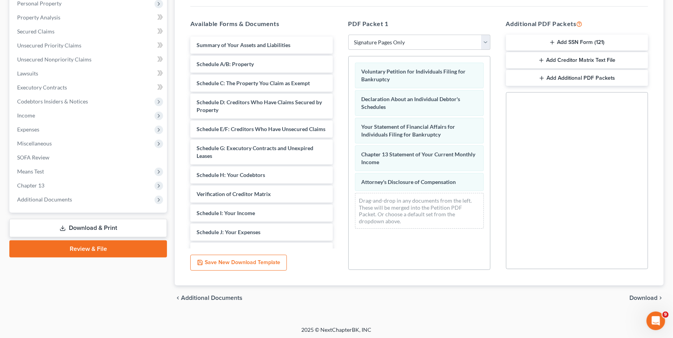
click at [634, 299] on span "Download" at bounding box center [644, 298] width 28 height 6
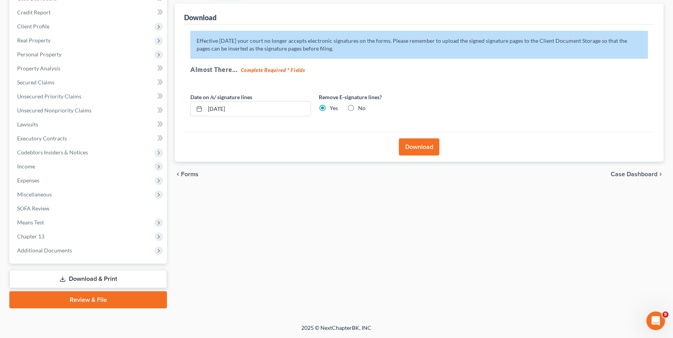
scroll to position [79, 0]
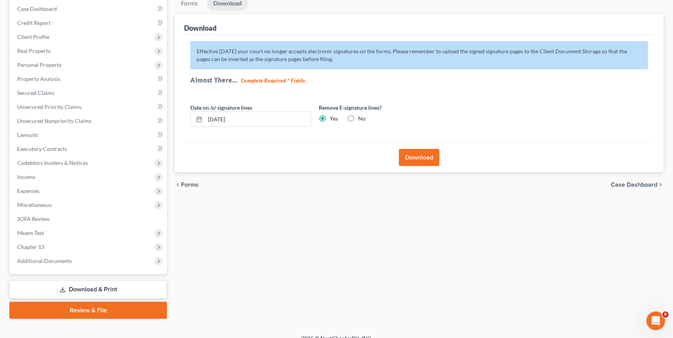
click at [416, 155] on button "Download" at bounding box center [419, 157] width 41 height 17
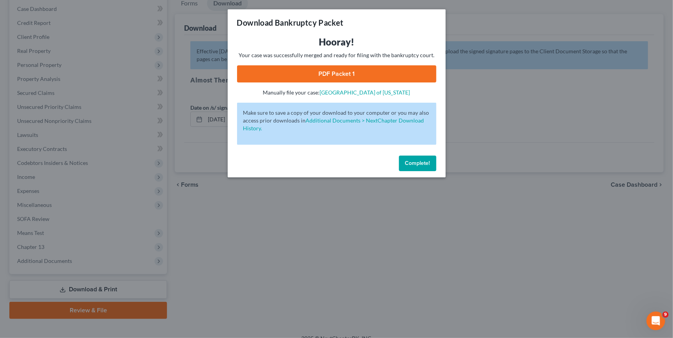
click at [368, 79] on link "PDF Packet 1" at bounding box center [336, 73] width 199 height 17
click at [412, 156] on button "Complete!" at bounding box center [417, 164] width 37 height 16
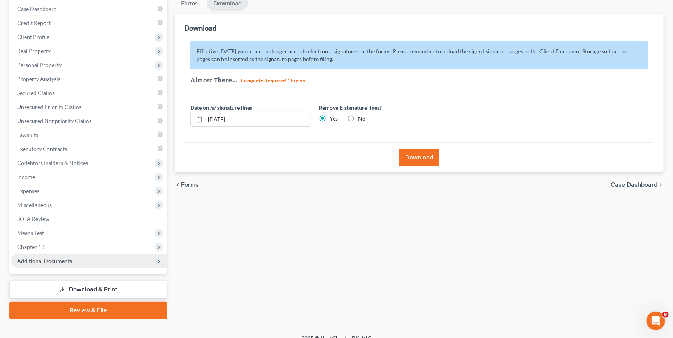
click at [46, 258] on span "Additional Documents" at bounding box center [44, 261] width 55 height 7
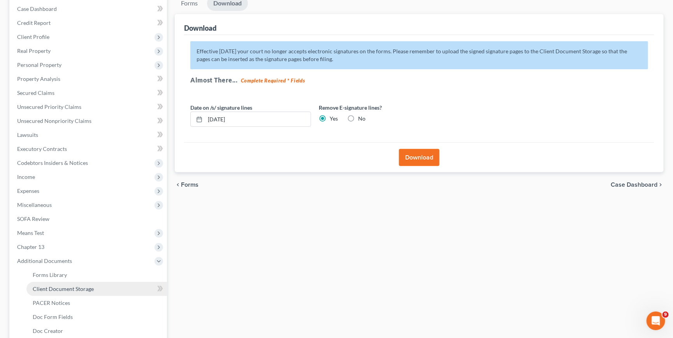
click at [63, 286] on span "Client Document Storage" at bounding box center [63, 289] width 61 height 7
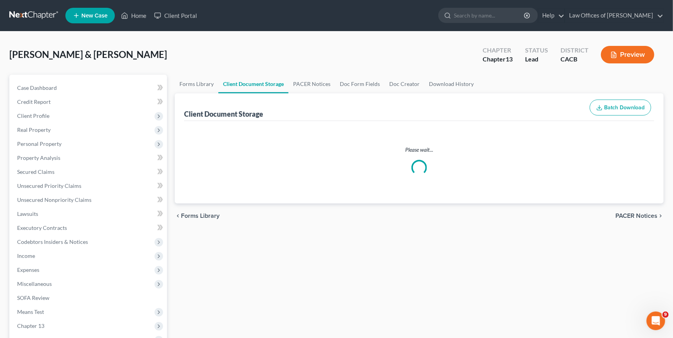
select select "72"
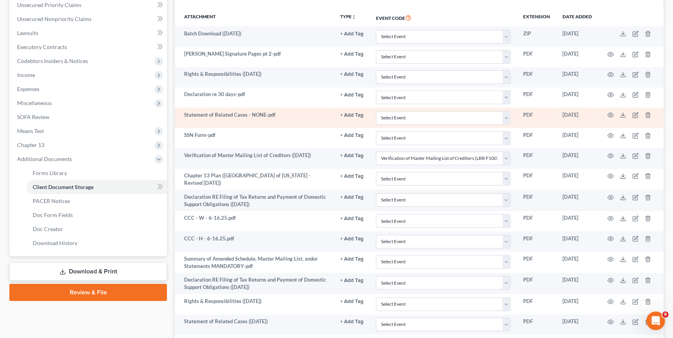
scroll to position [235, 0]
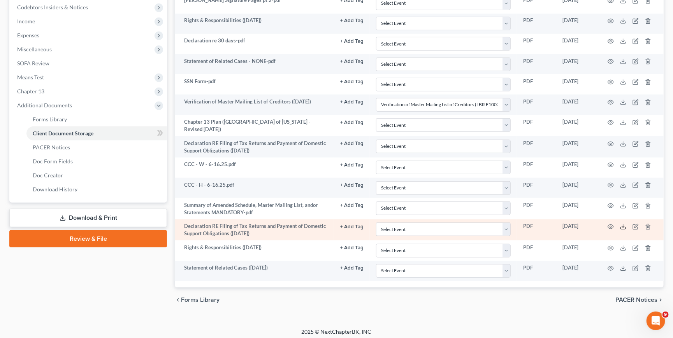
click at [622, 228] on icon at bounding box center [623, 229] width 5 height 2
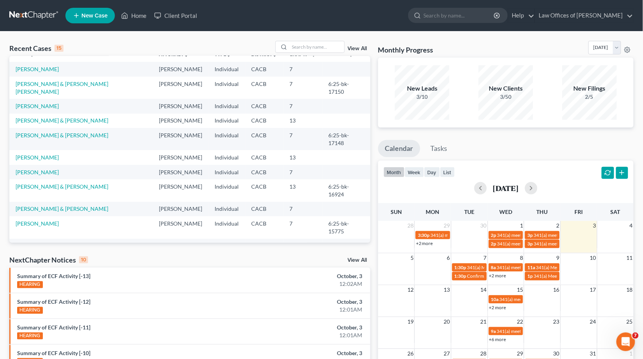
scroll to position [12, 0]
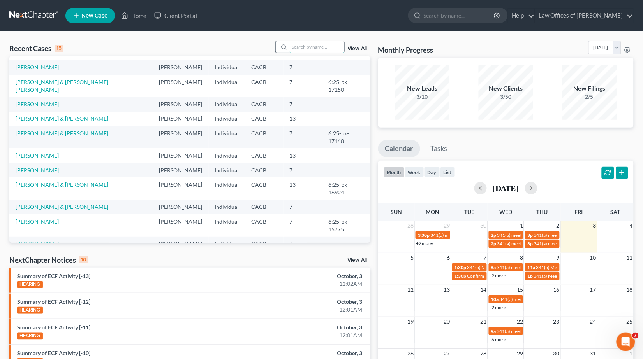
click at [301, 46] on input "search" at bounding box center [317, 46] width 55 height 11
type input "tina"
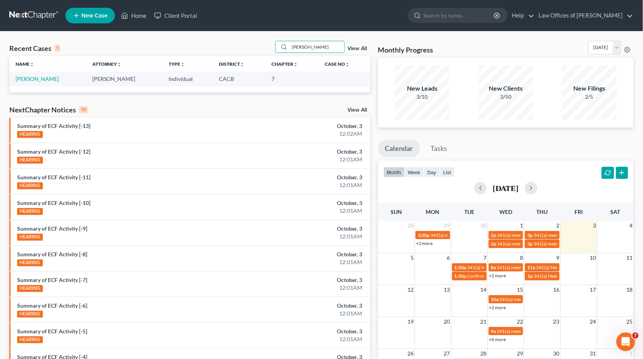
click at [30, 74] on td "[PERSON_NAME]" at bounding box center [47, 79] width 77 height 14
click at [30, 81] on link "[PERSON_NAME]" at bounding box center [37, 79] width 43 height 7
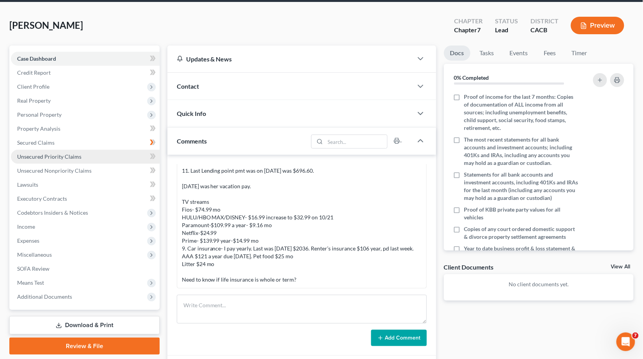
scroll to position [31, 0]
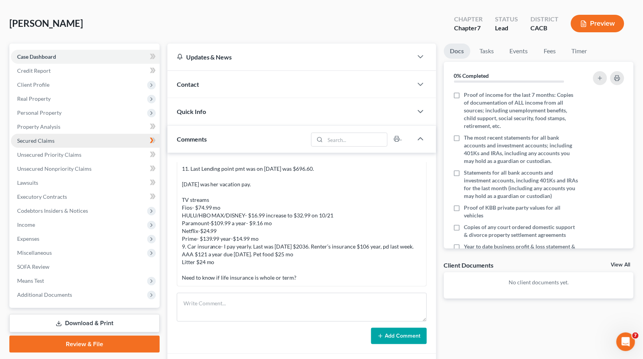
click at [35, 134] on link "Secured Claims" at bounding box center [85, 141] width 149 height 14
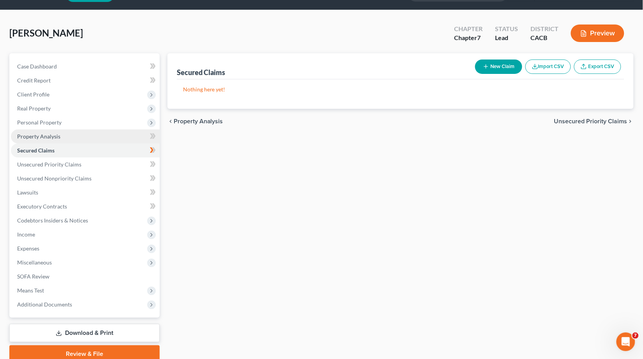
scroll to position [34, 0]
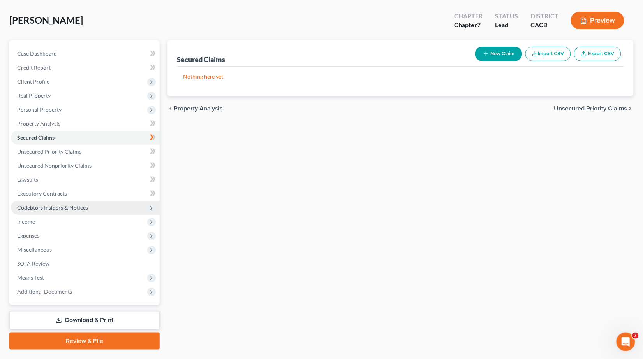
click at [29, 208] on span "Codebtors Insiders & Notices" at bounding box center [85, 208] width 149 height 14
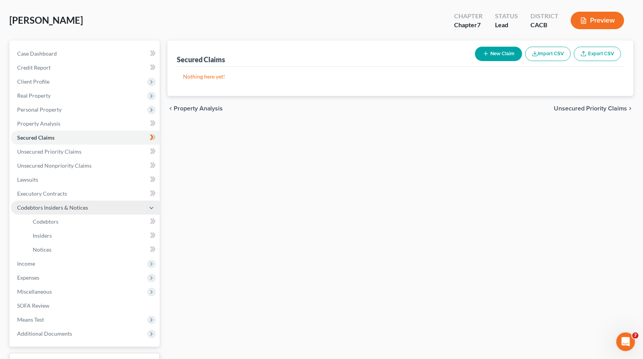
scroll to position [85, 0]
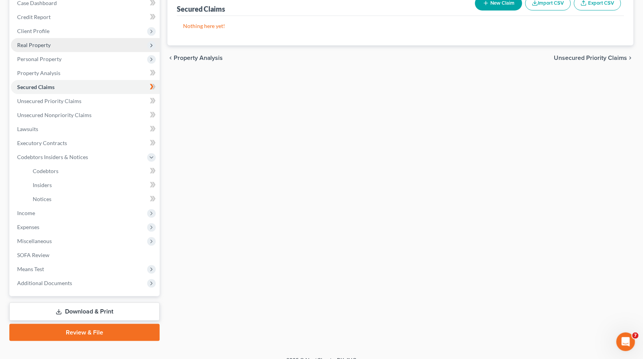
click at [51, 39] on span "Real Property" at bounding box center [85, 45] width 149 height 14
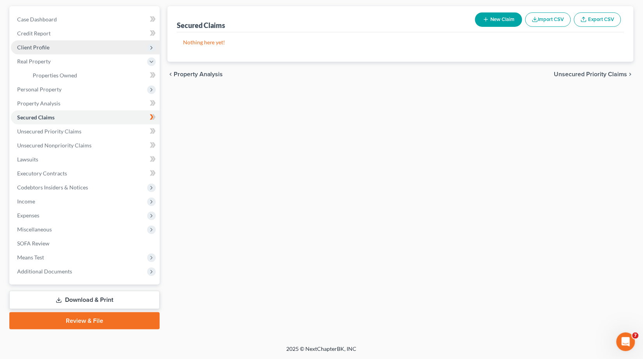
scroll to position [58, 0]
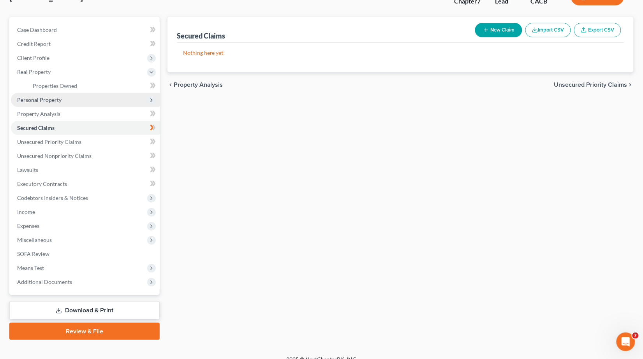
click at [46, 100] on span "Personal Property" at bounding box center [85, 100] width 149 height 14
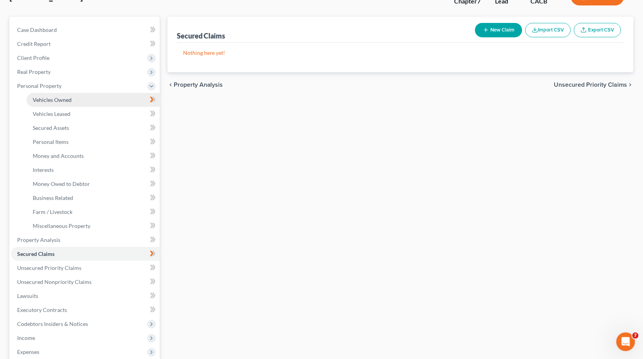
click at [54, 93] on link "Vehicles Owned" at bounding box center [92, 100] width 133 height 14
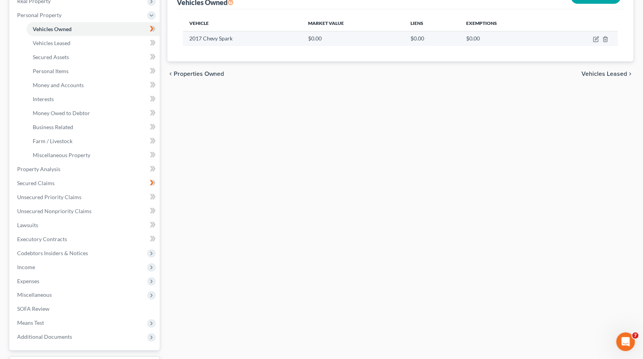
scroll to position [48, 0]
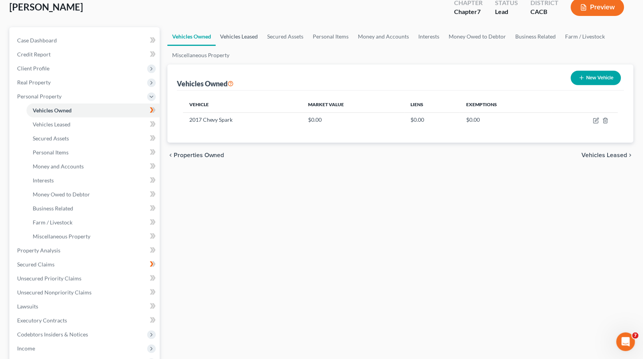
click at [232, 41] on link "Vehicles Leased" at bounding box center [239, 36] width 47 height 19
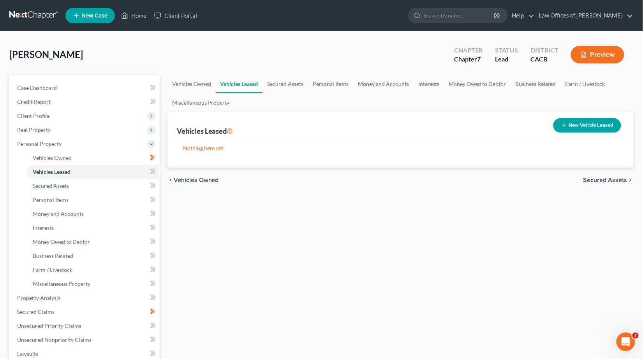
click at [289, 70] on div "Penalver, Tina Upgraded Chapter Chapter 7 Status Lead District CACB Preview" at bounding box center [321, 58] width 624 height 34
click at [294, 84] on link "Secured Assets" at bounding box center [286, 84] width 46 height 19
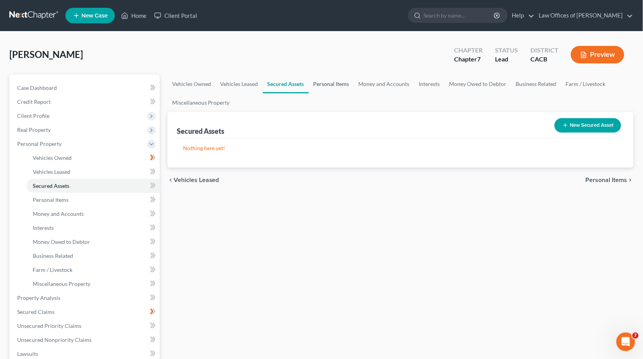
click at [339, 87] on link "Personal Items" at bounding box center [331, 84] width 45 height 19
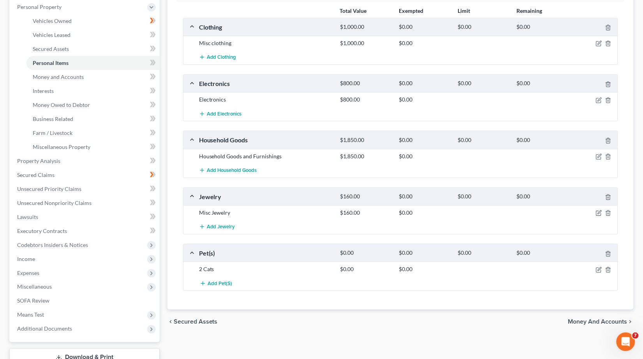
scroll to position [59, 0]
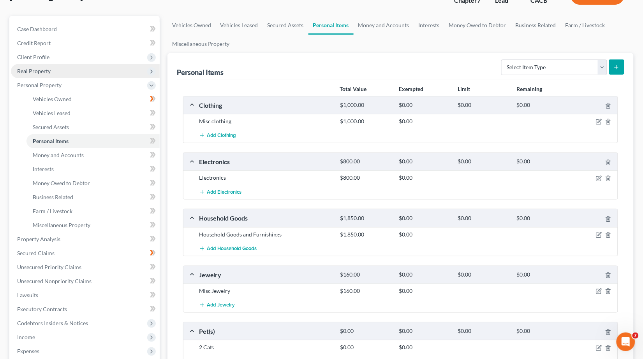
click at [49, 69] on span "Real Property" at bounding box center [33, 71] width 33 height 7
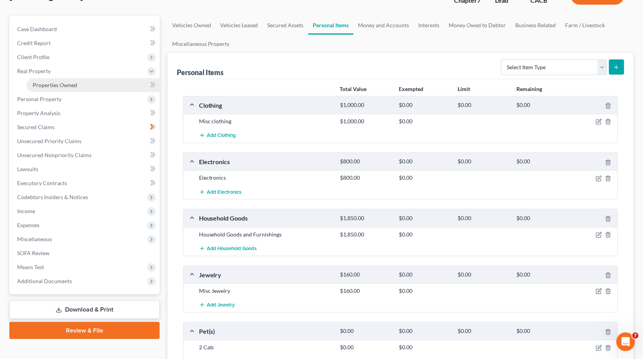
click at [63, 85] on span "Properties Owned" at bounding box center [55, 85] width 44 height 7
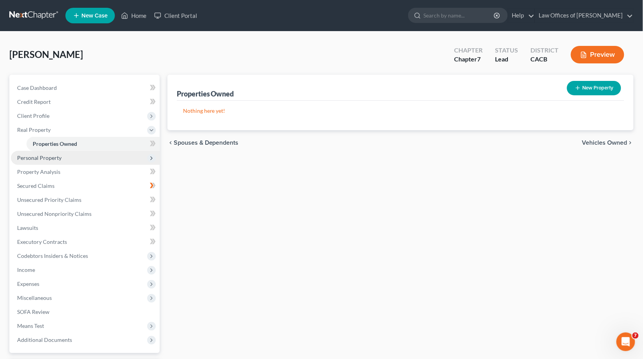
click at [43, 159] on span "Personal Property" at bounding box center [85, 158] width 149 height 14
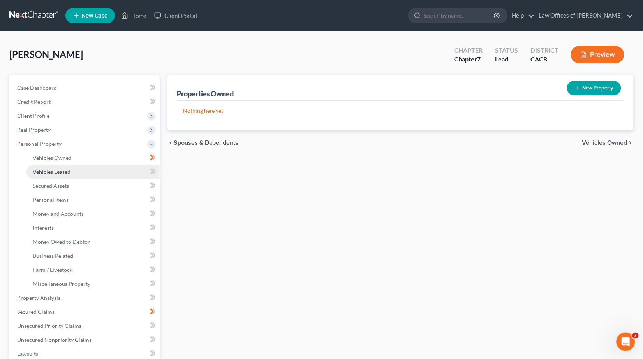
click at [51, 169] on span "Vehicles Leased" at bounding box center [52, 172] width 38 height 7
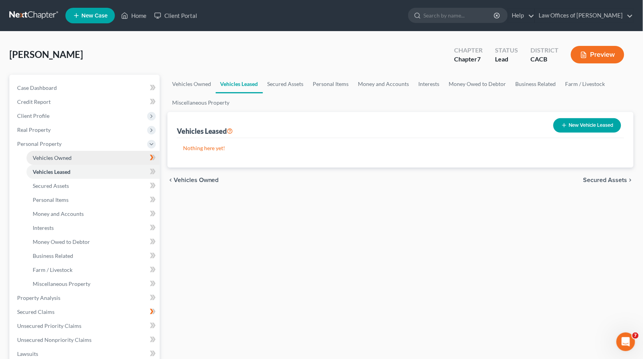
click at [53, 156] on span "Vehicles Owned" at bounding box center [52, 158] width 39 height 7
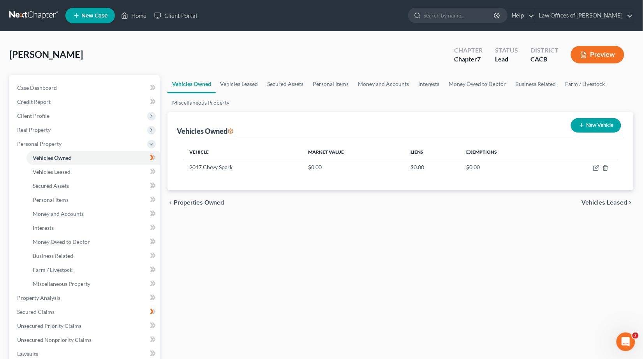
scroll to position [40, 0]
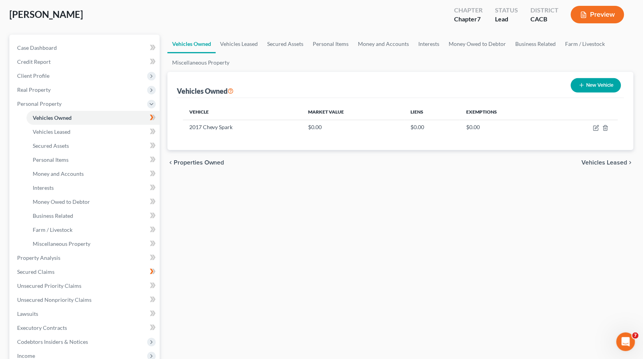
click at [167, 7] on div "Penalver, Tina Upgraded Chapter Chapter 7 Status Lead District CACB Preview" at bounding box center [321, 18] width 624 height 34
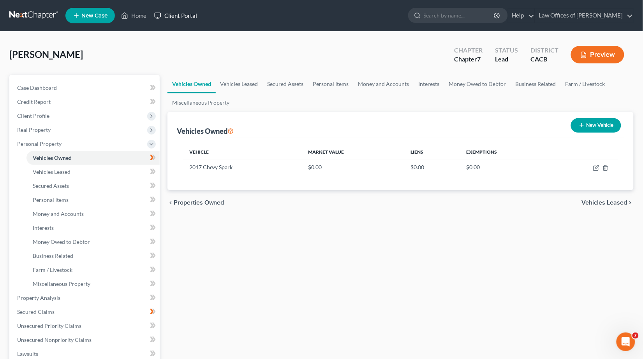
scroll to position [0, 0]
click at [136, 19] on link "Home" at bounding box center [133, 16] width 33 height 14
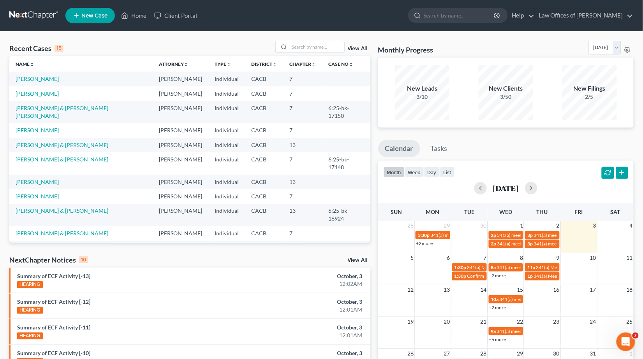
click at [30, 0] on nav "Home New Case Client Portal Law Offices of Terrence Fantauzzi legaljenngarcia@g…" at bounding box center [321, 15] width 643 height 31
